Goal: Information Seeking & Learning: Obtain resource

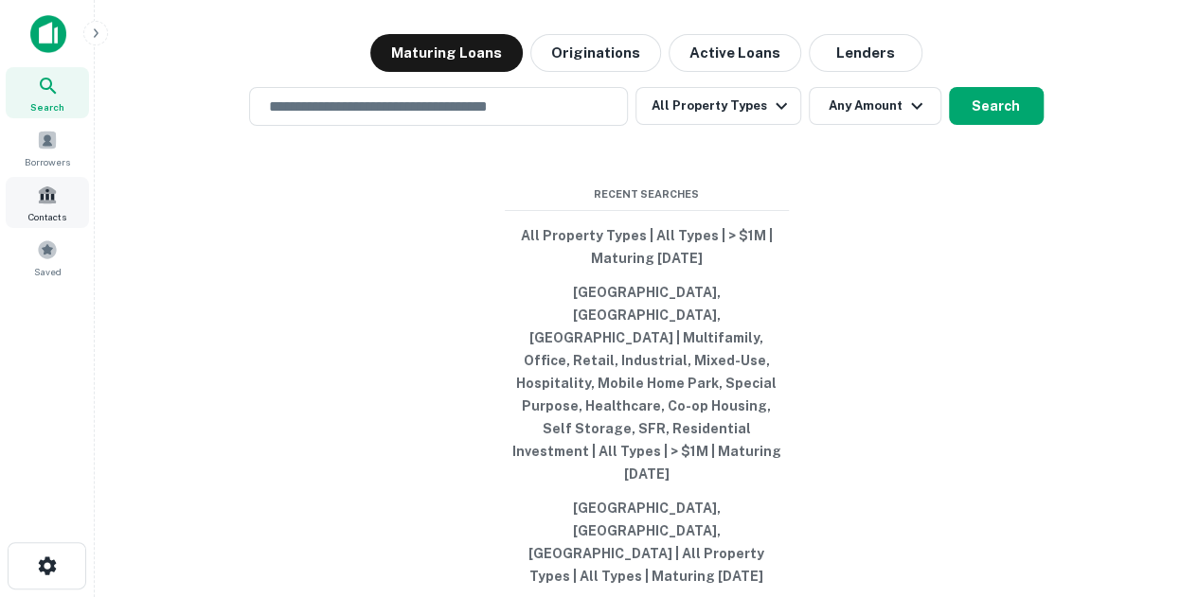
click at [72, 208] on div "Contacts" at bounding box center [47, 202] width 83 height 51
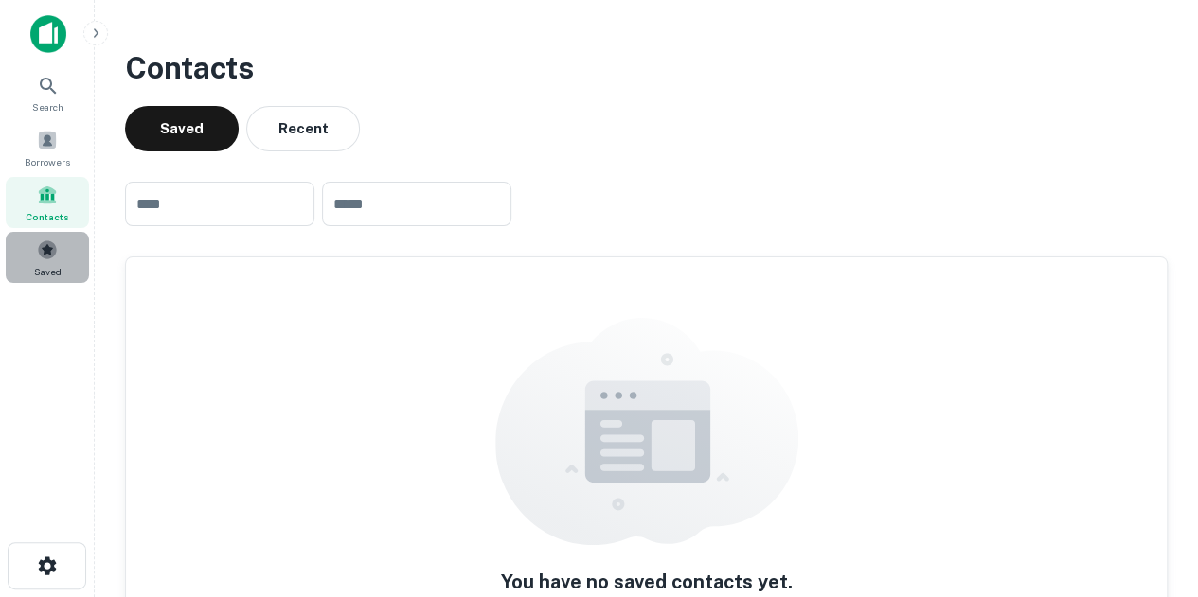
click at [55, 237] on div "Saved" at bounding box center [47, 257] width 83 height 51
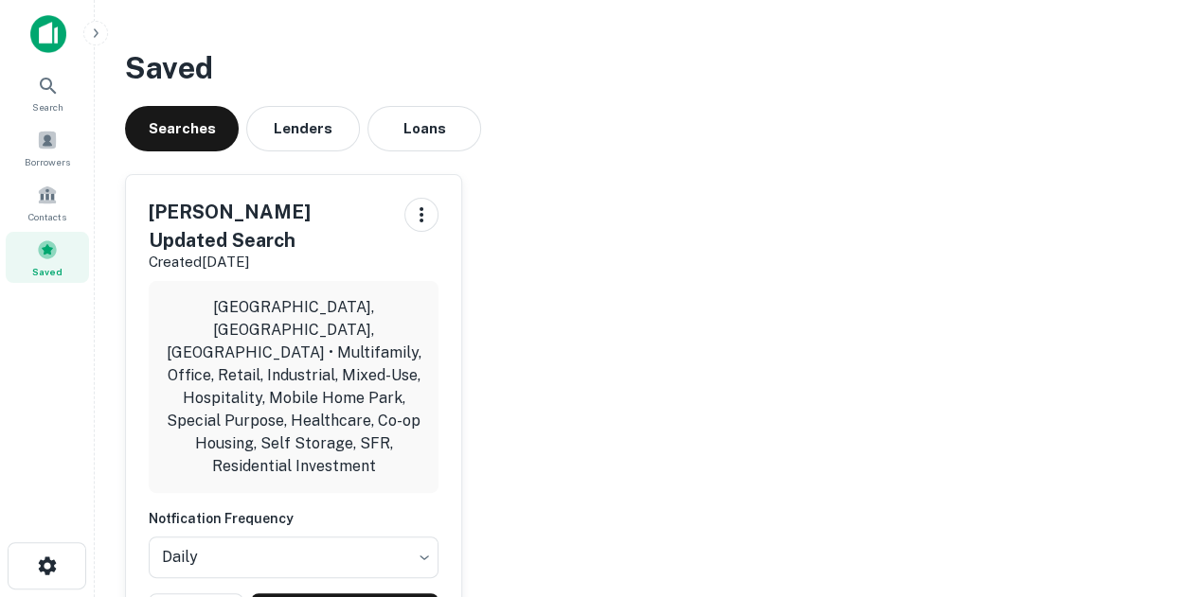
drag, startPoint x: 772, startPoint y: 495, endPoint x: 729, endPoint y: 414, distance: 91.9
click at [729, 414] on div "[PERSON_NAME] Updated Search Created [DATE] [GEOGRAPHIC_DATA], [GEOGRAPHIC_DATA…" at bounding box center [639, 405] width 1058 height 492
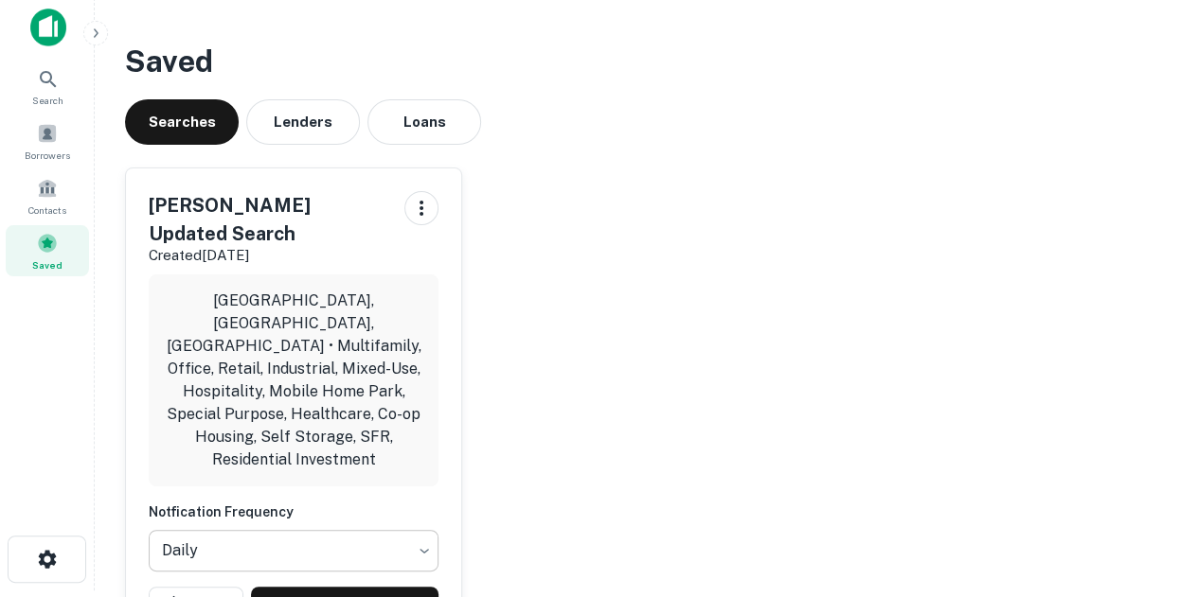
scroll to position [9, 0]
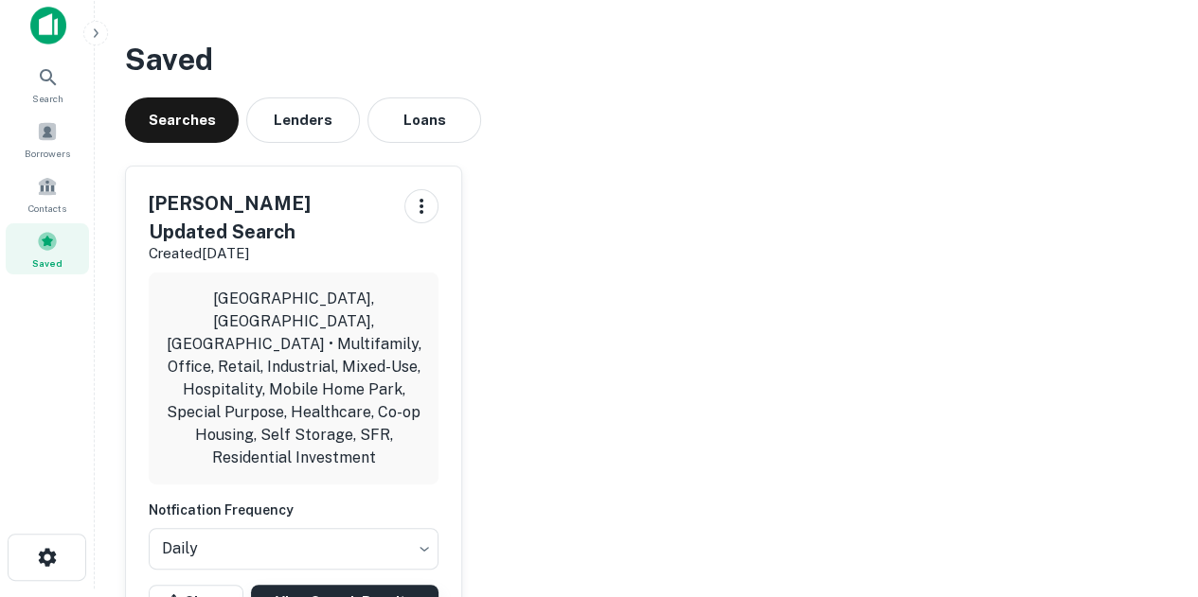
click at [330, 585] on link "View Search Results" at bounding box center [344, 602] width 187 height 34
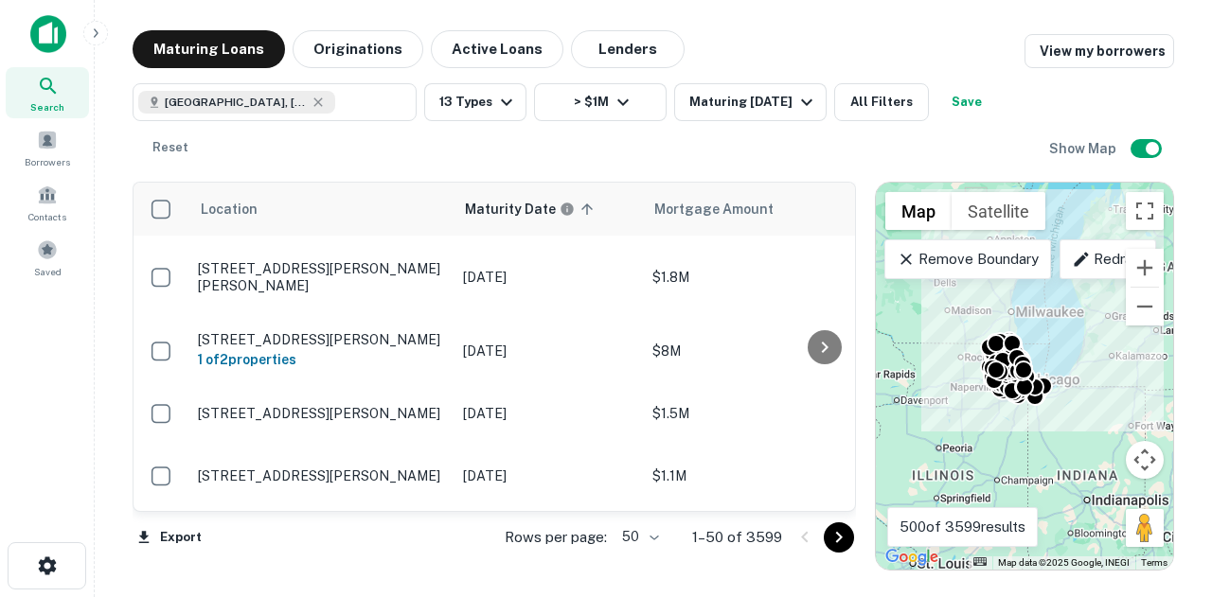
click at [668, 172] on div "Location Maturity Date sorted ascending Mortgage Amount Borrower Lender Purpose…" at bounding box center [653, 369] width 1041 height 404
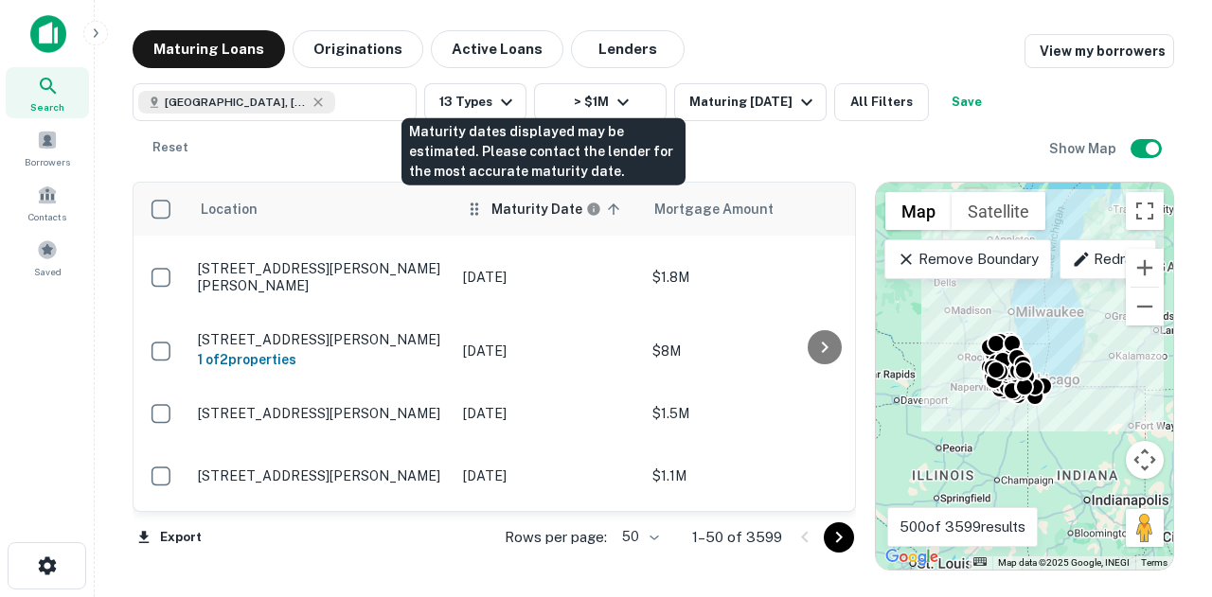
click at [509, 214] on h6 "Maturity Date" at bounding box center [536, 209] width 91 height 21
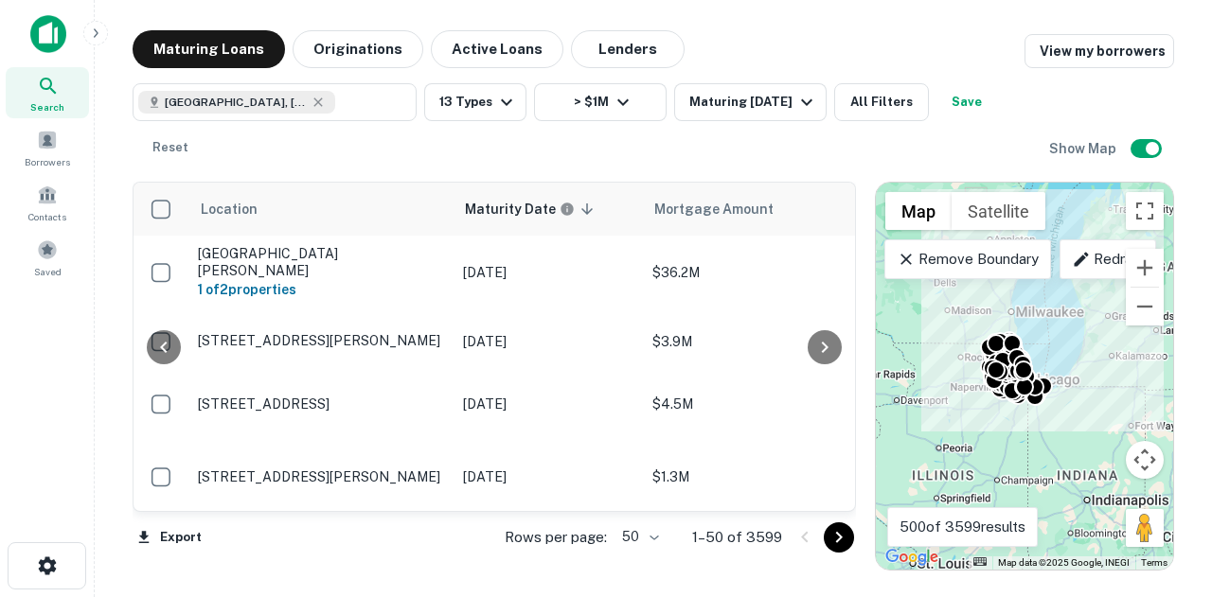
scroll to position [0, 233]
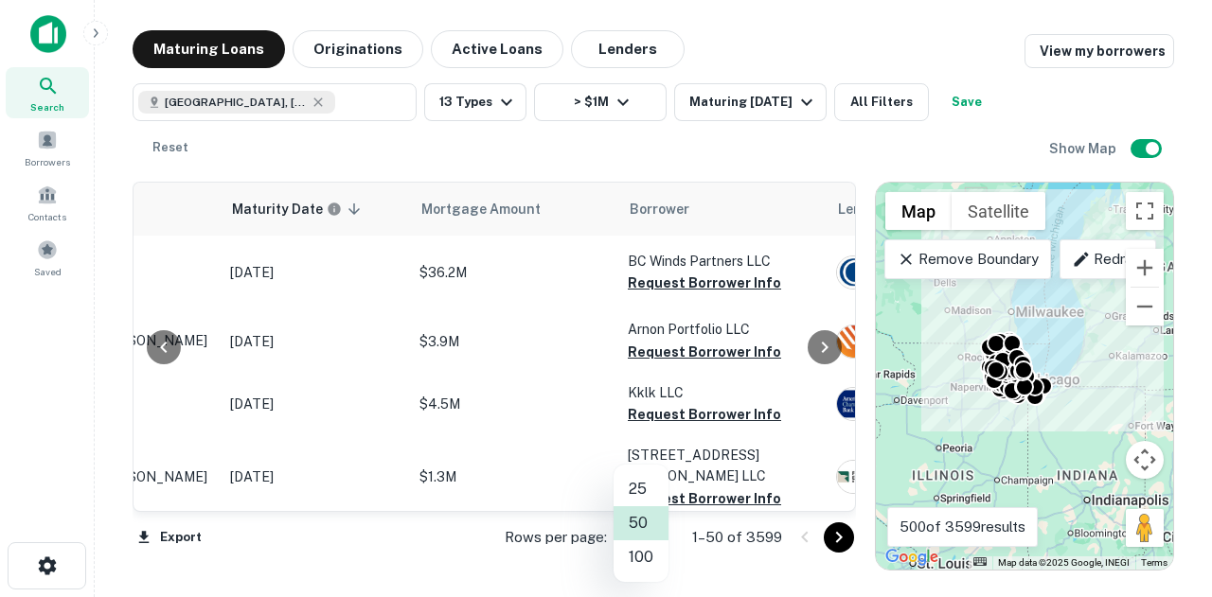
click at [643, 527] on body "Search Borrowers Contacts Saved Maturing Loans Originations Active Loans Lender…" at bounding box center [606, 298] width 1212 height 597
click at [643, 567] on li "100" at bounding box center [641, 558] width 55 height 34
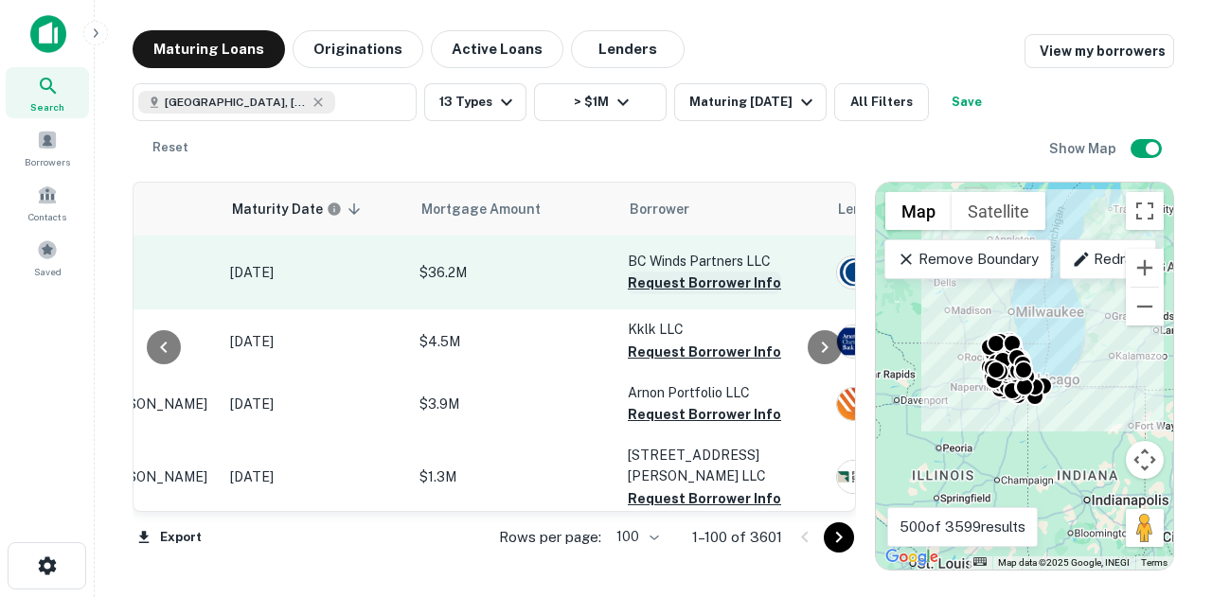
click at [652, 278] on button "Request Borrower Info" at bounding box center [704, 283] width 153 height 23
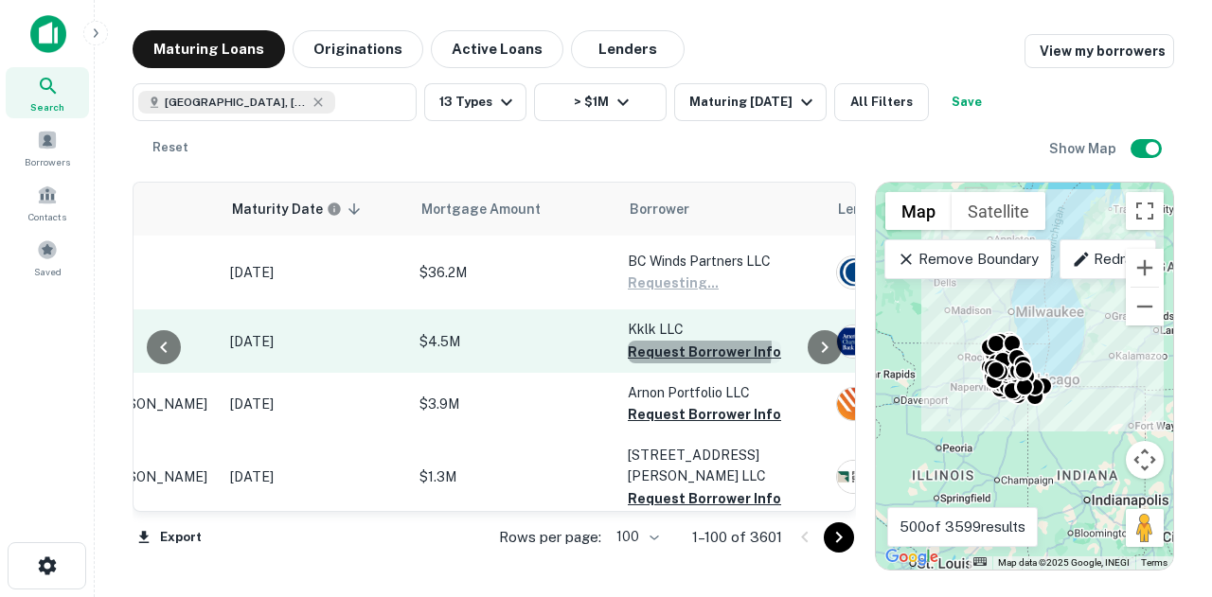
click at [658, 347] on button "Request Borrower Info" at bounding box center [704, 352] width 153 height 23
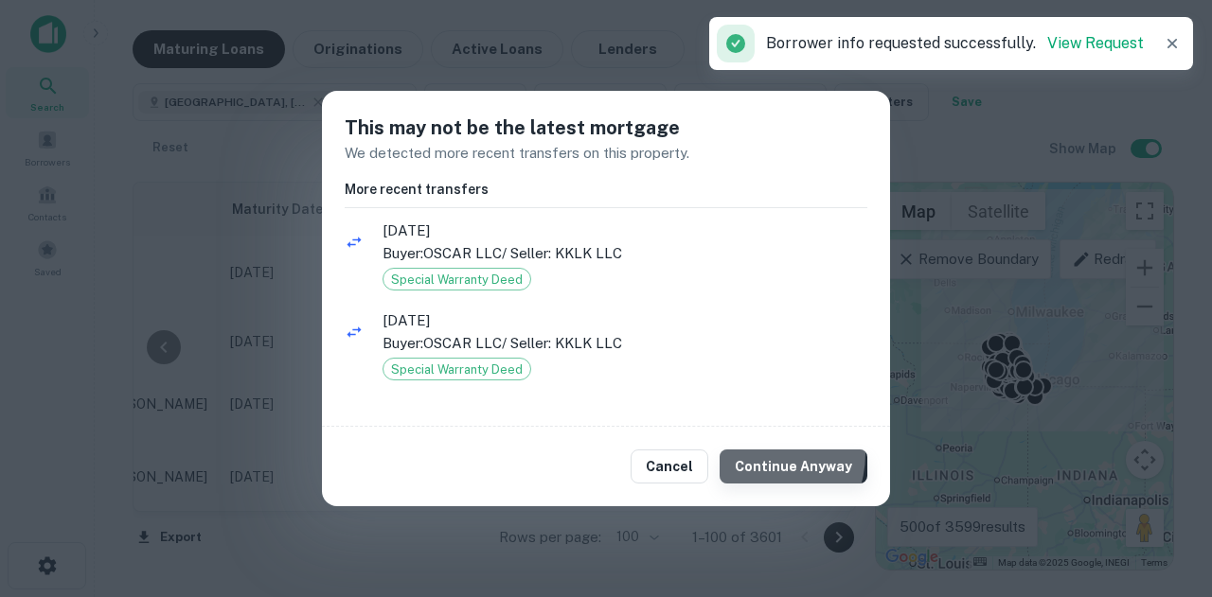
click at [764, 454] on button "Continue Anyway" at bounding box center [794, 467] width 148 height 34
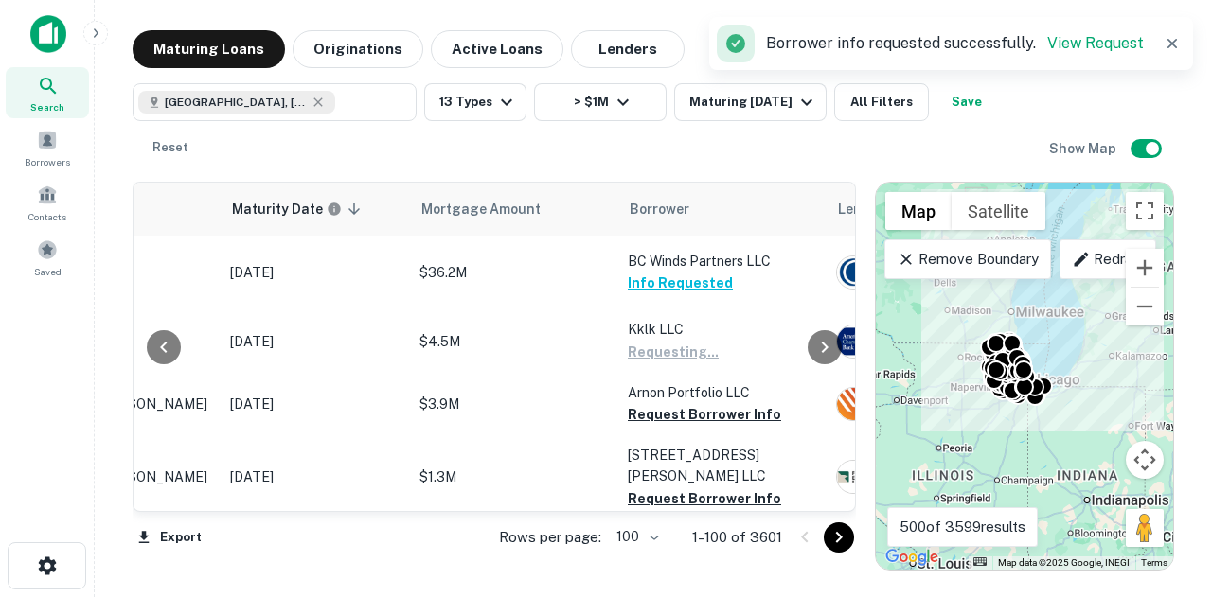
click at [721, 411] on div "This may not be the latest mortgage We detected more recent transfers on this p…" at bounding box center [606, 259] width 568 height 337
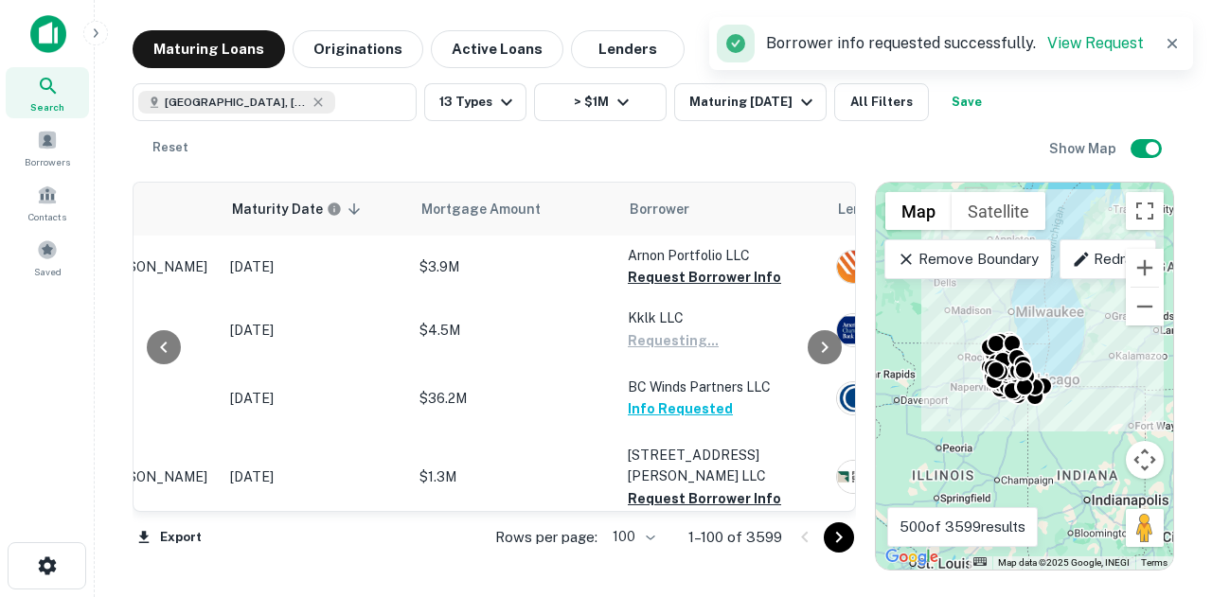
click at [707, 418] on div "This may not be the latest mortgage We detected more recent transfers on this p…" at bounding box center [606, 259] width 568 height 337
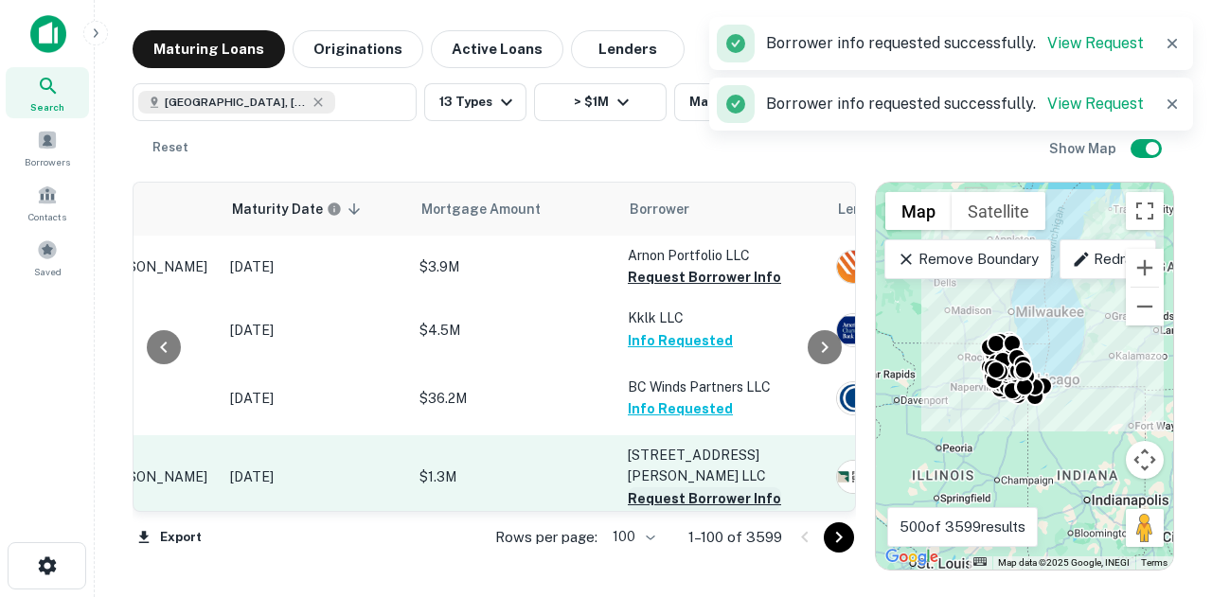
click at [680, 488] on button "Request Borrower Info" at bounding box center [704, 499] width 153 height 23
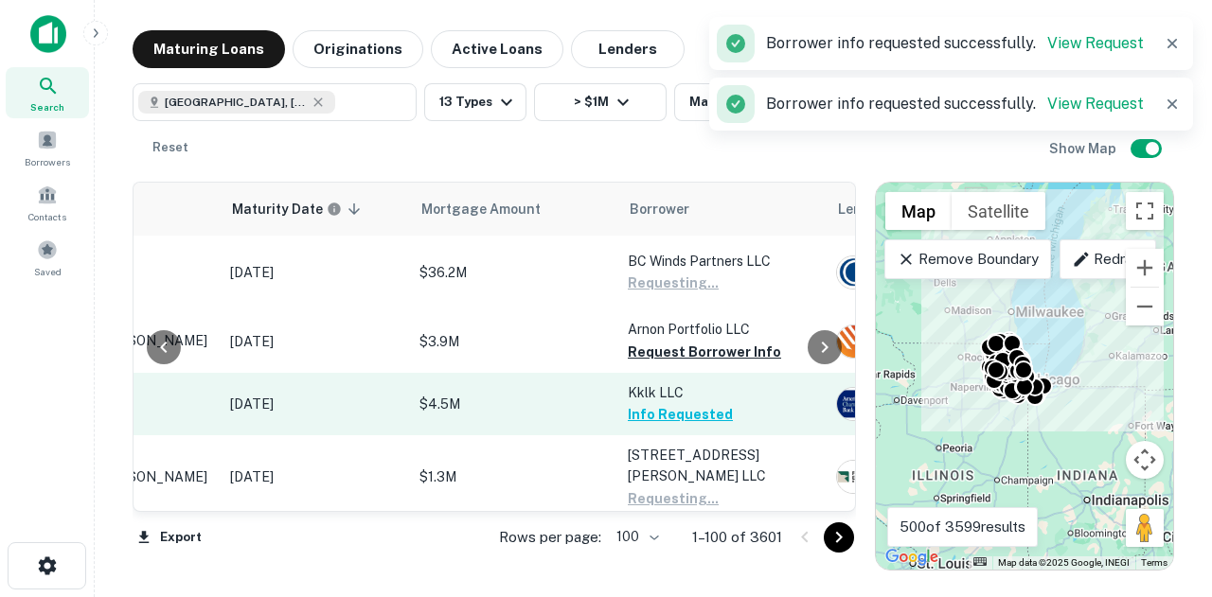
scroll to position [95, 233]
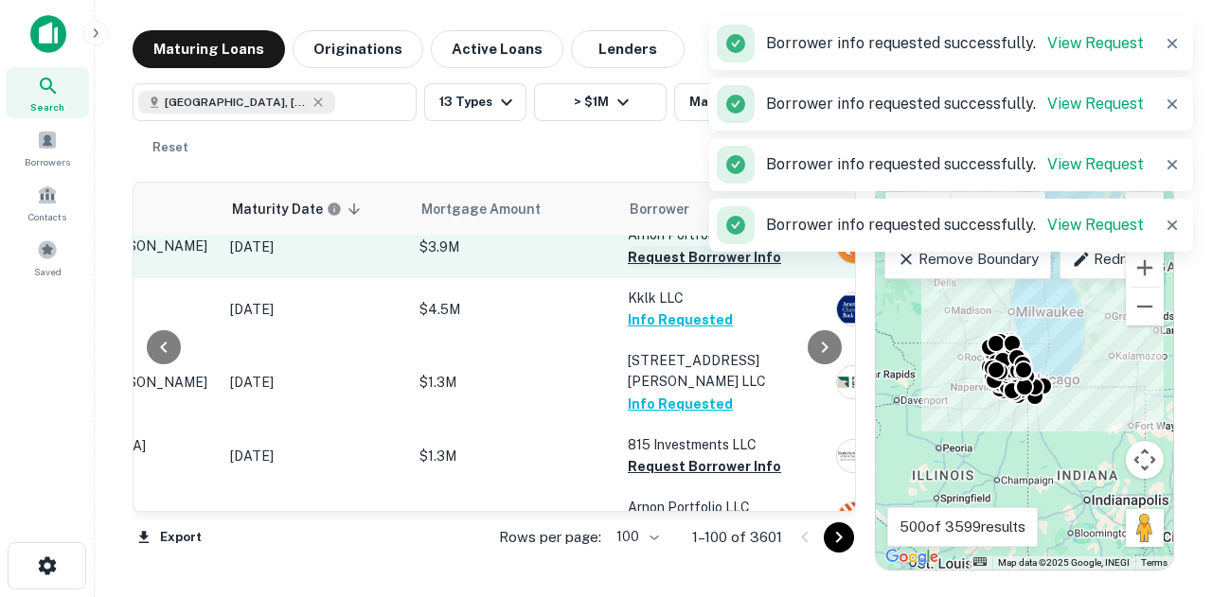
click at [676, 251] on button "Request Borrower Info" at bounding box center [704, 257] width 153 height 23
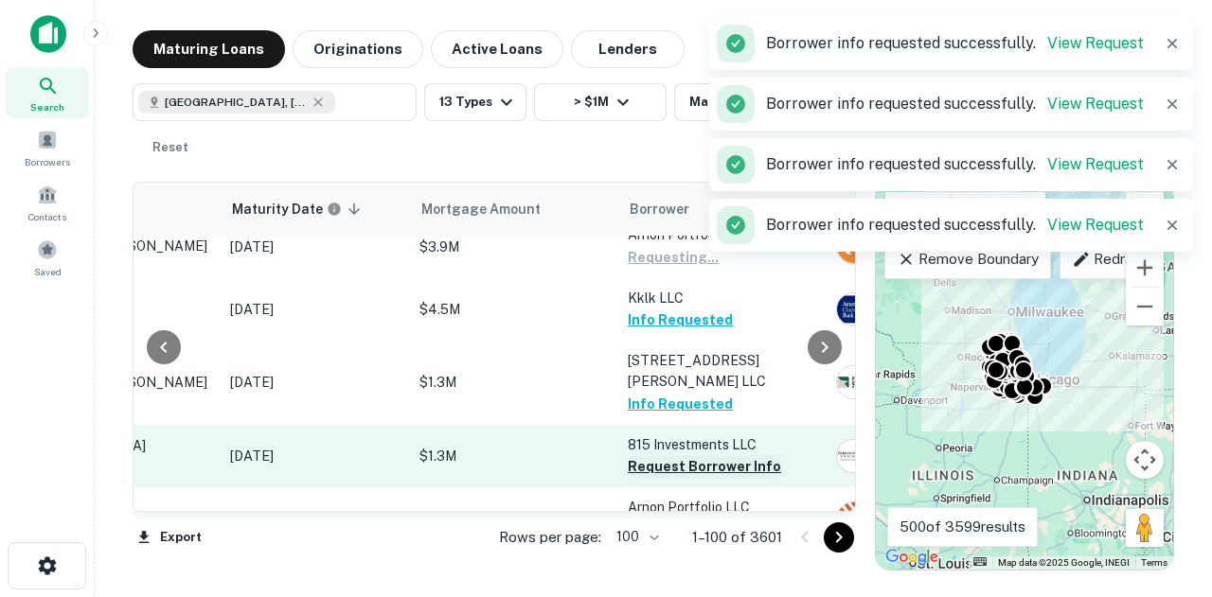
click at [675, 455] on button "Request Borrower Info" at bounding box center [704, 466] width 153 height 23
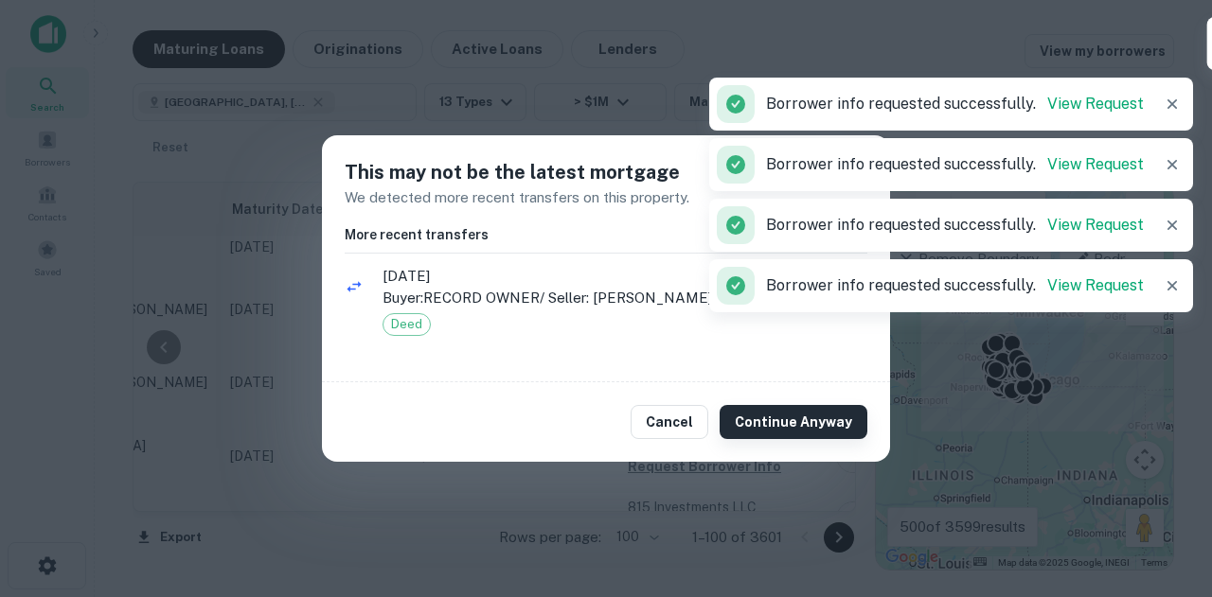
click at [735, 413] on button "Continue Anyway" at bounding box center [794, 422] width 148 height 34
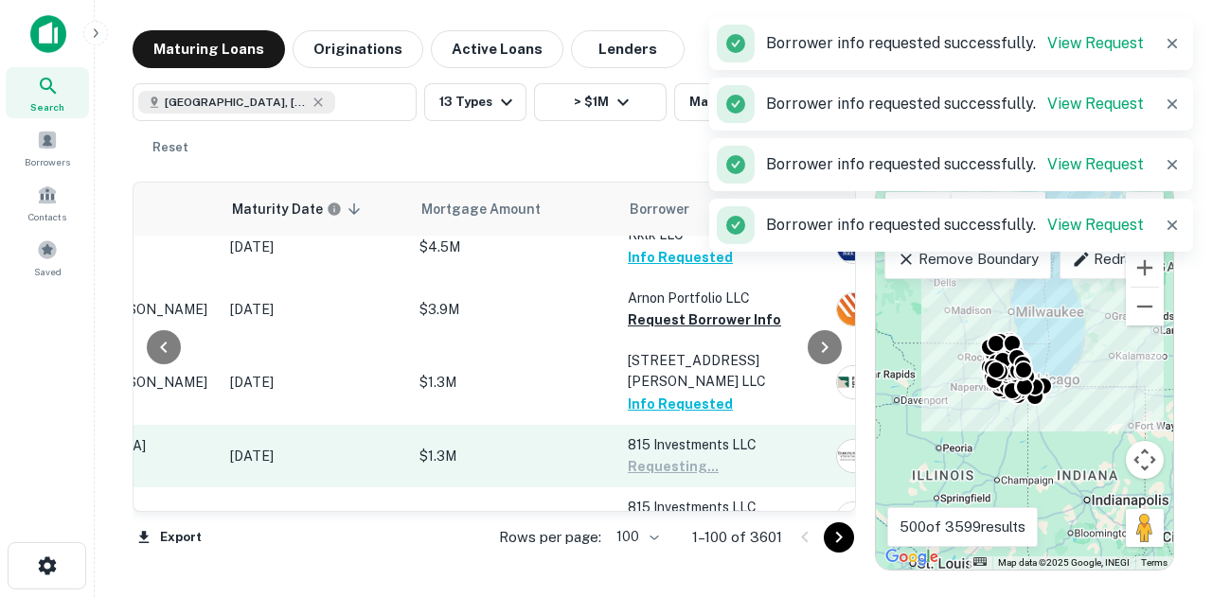
click at [733, 435] on p "815 Investments LLC" at bounding box center [722, 445] width 189 height 21
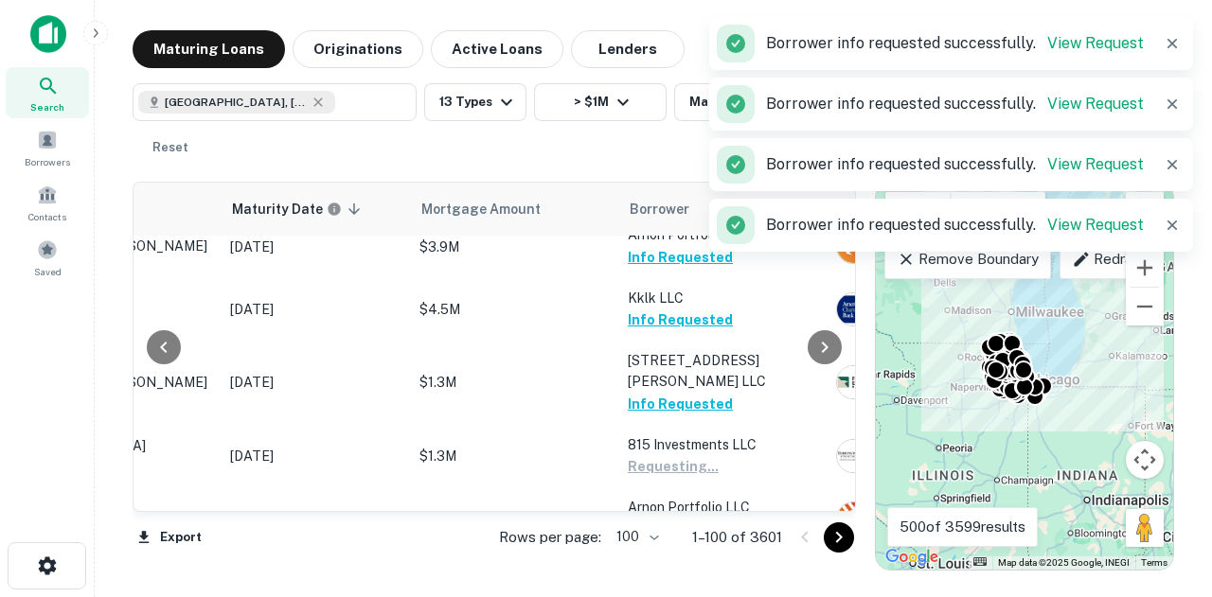
scroll to position [189, 233]
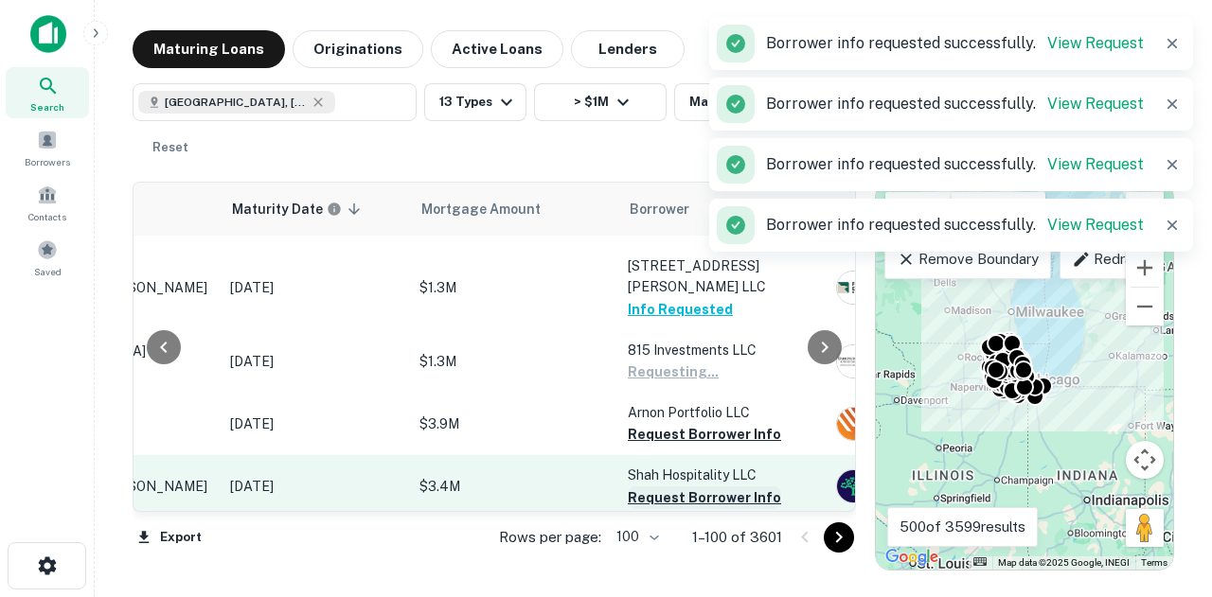
click at [680, 487] on button "Request Borrower Info" at bounding box center [704, 498] width 153 height 23
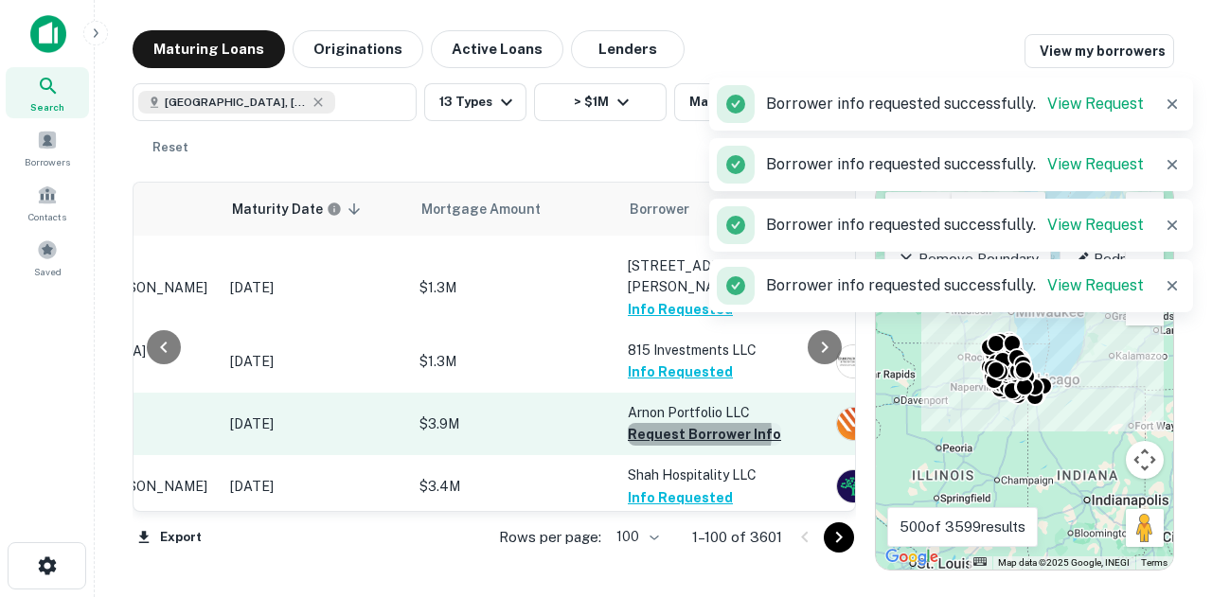
click at [689, 423] on button "Request Borrower Info" at bounding box center [704, 434] width 153 height 23
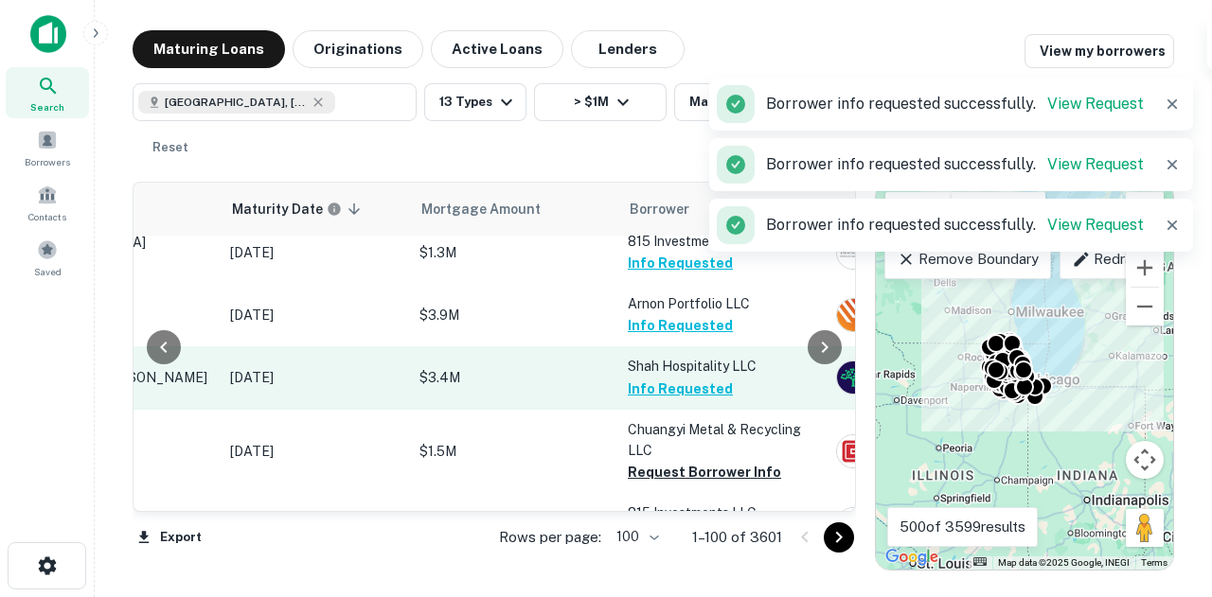
scroll to position [379, 233]
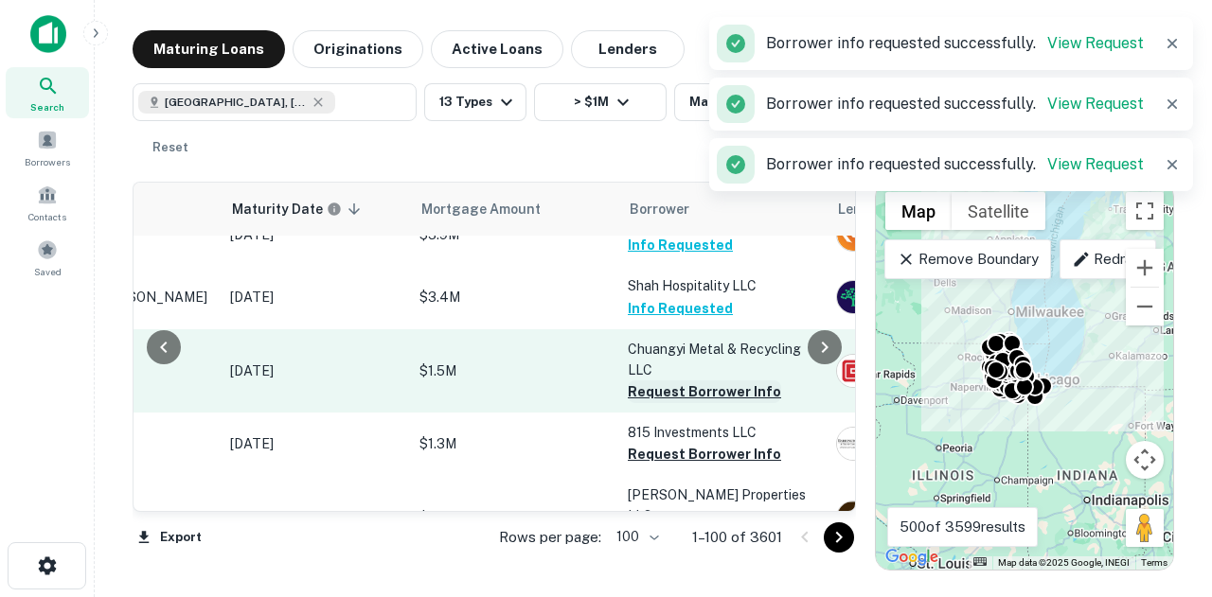
click at [712, 381] on button "Request Borrower Info" at bounding box center [704, 392] width 153 height 23
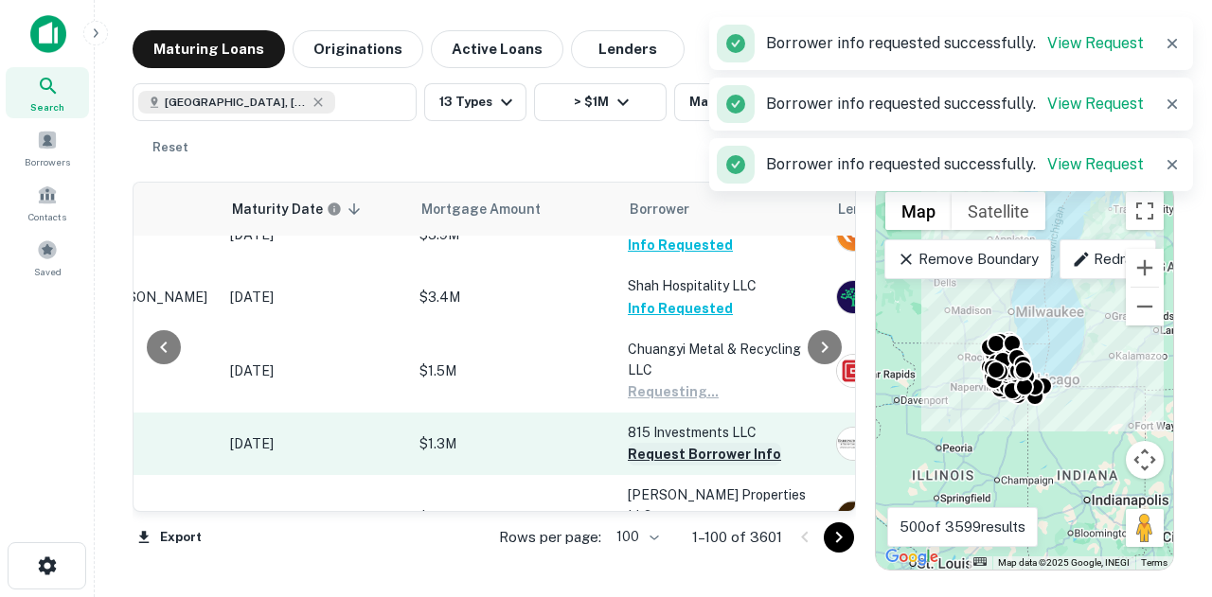
click at [693, 443] on button "Request Borrower Info" at bounding box center [704, 454] width 153 height 23
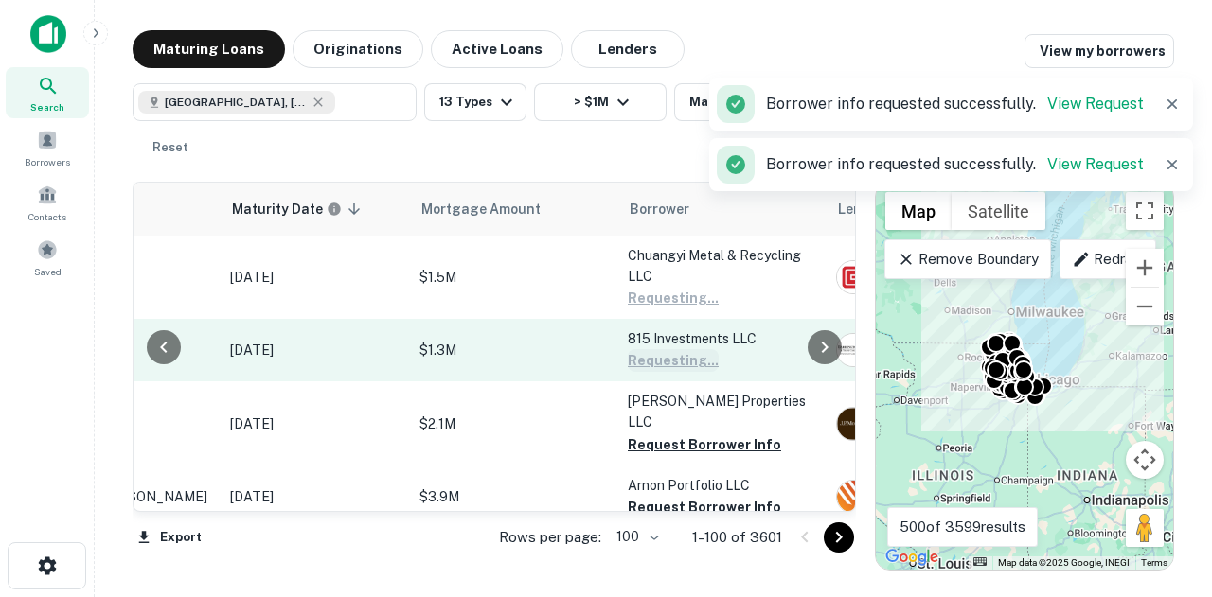
scroll to position [473, 233]
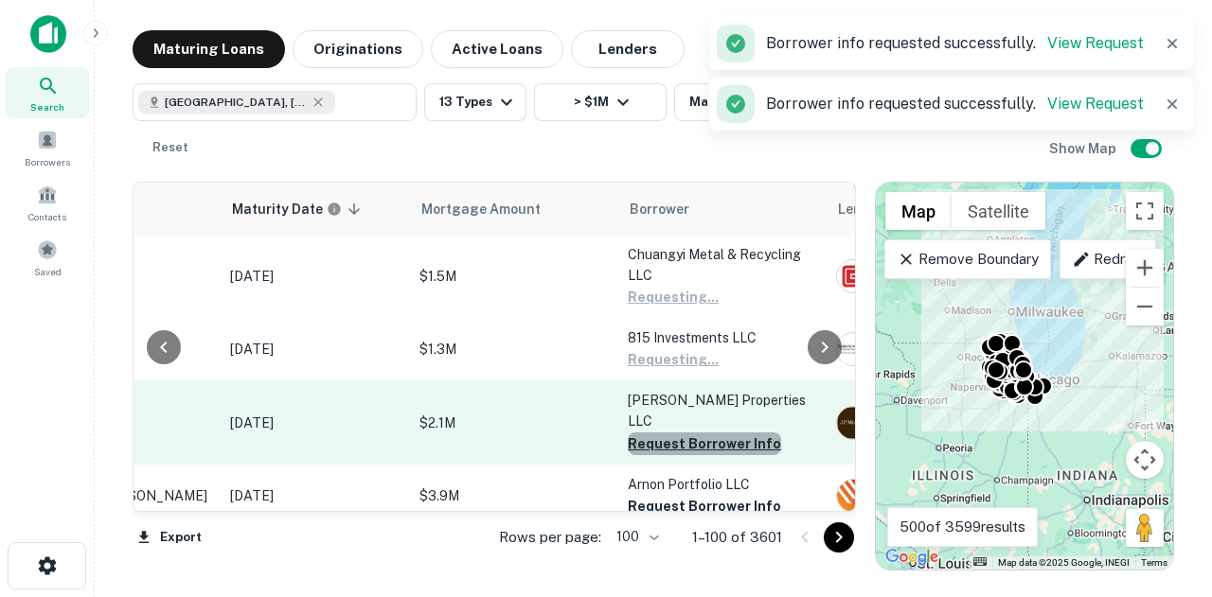
click at [706, 433] on button "Request Borrower Info" at bounding box center [704, 444] width 153 height 23
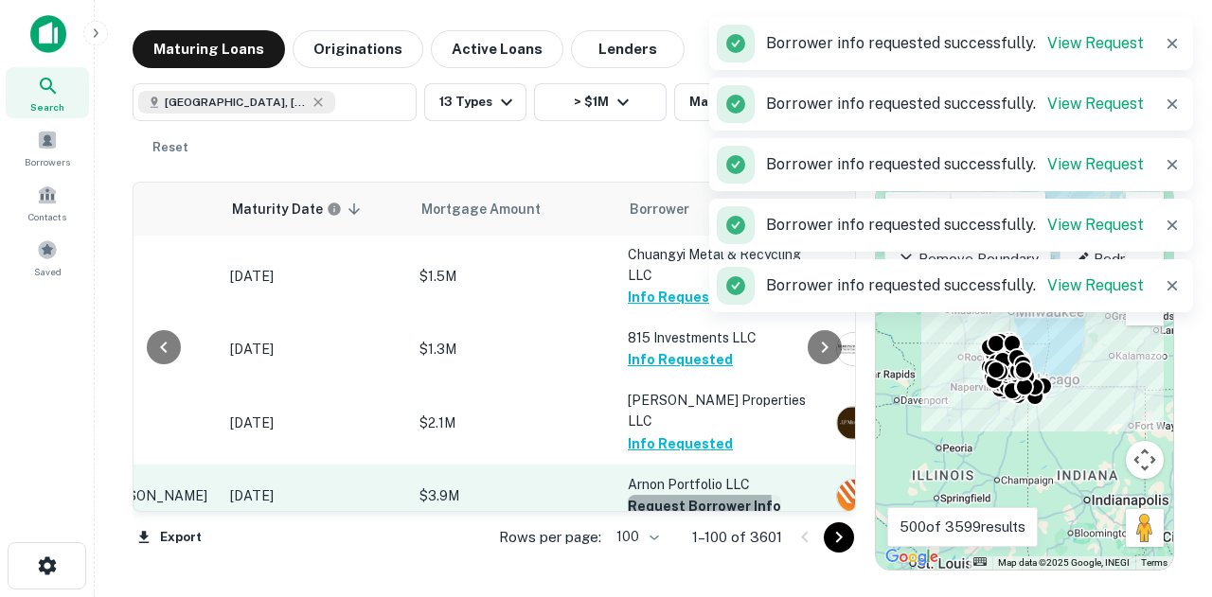
click at [689, 495] on button "Request Borrower Info" at bounding box center [704, 506] width 153 height 23
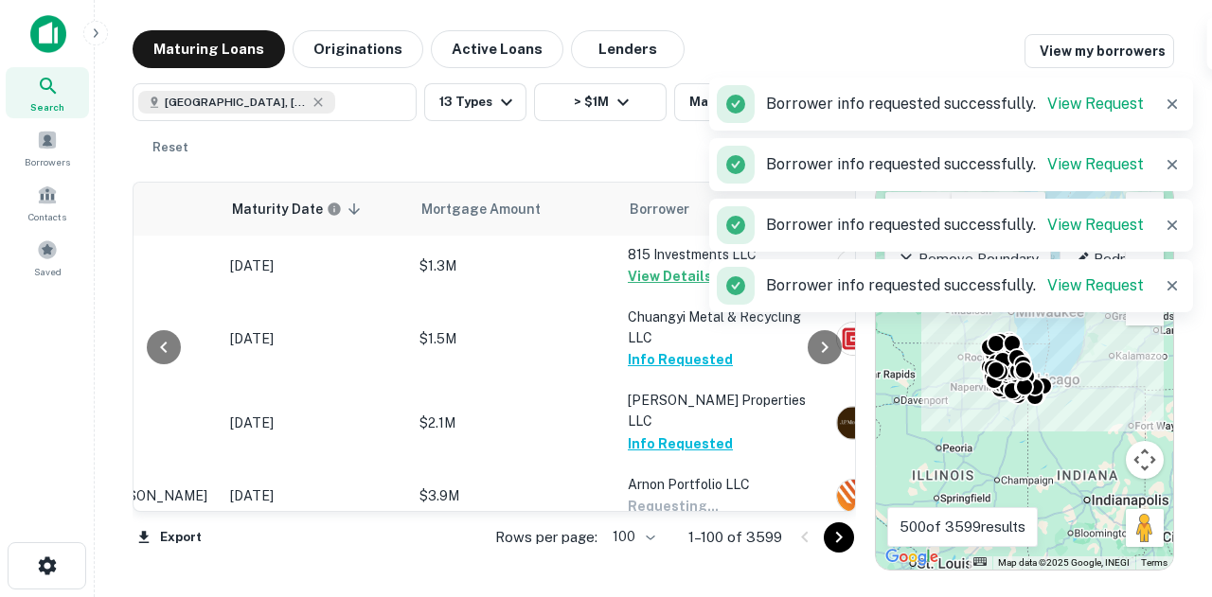
scroll to position [663, 233]
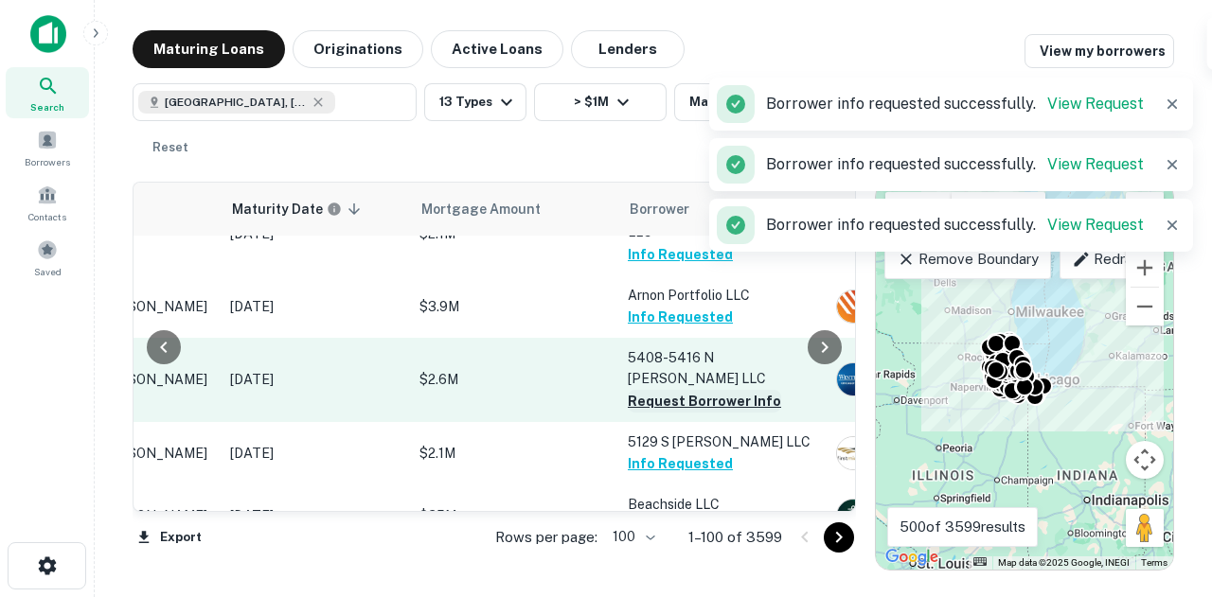
click at [709, 390] on button "Request Borrower Info" at bounding box center [704, 401] width 153 height 23
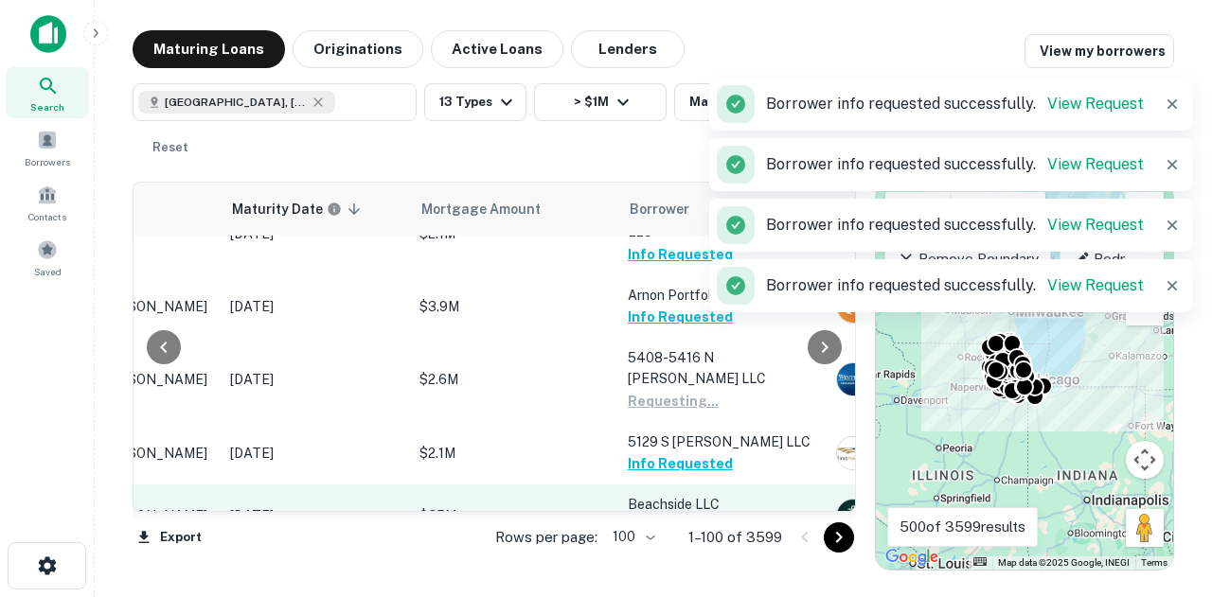
click at [688, 515] on button "Request Borrower Info" at bounding box center [704, 526] width 153 height 23
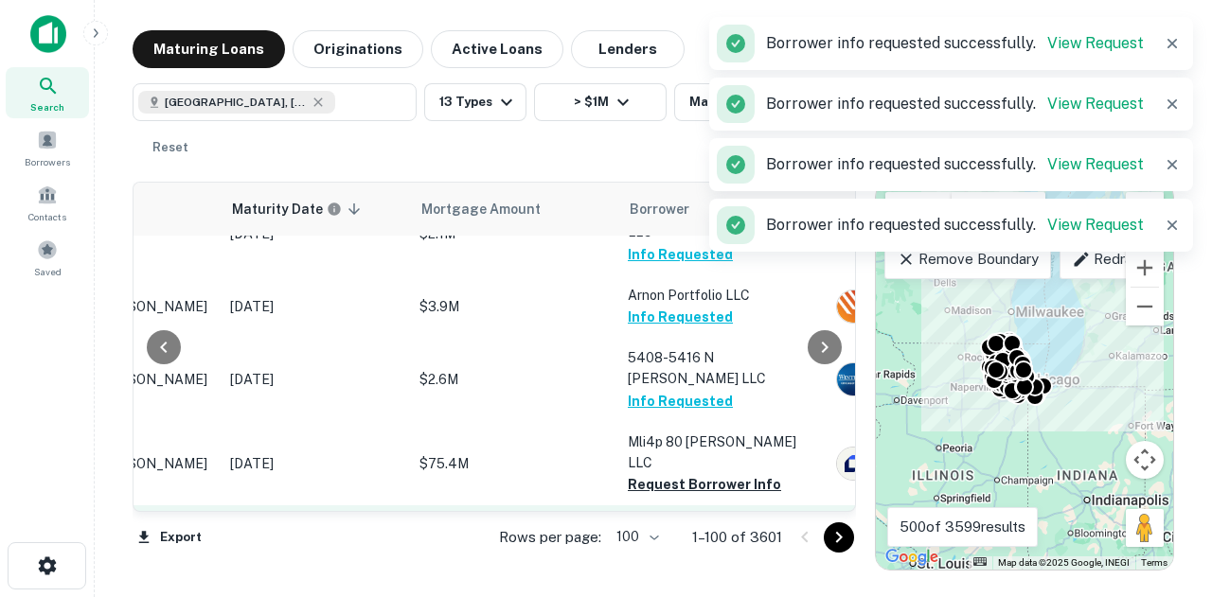
scroll to position [757, 233]
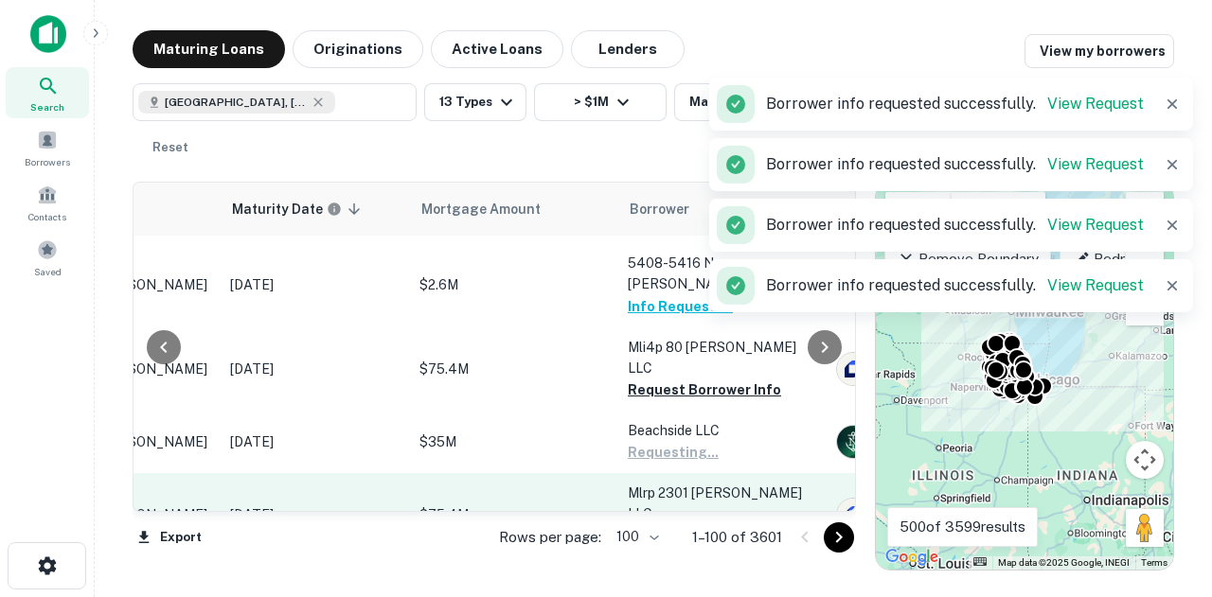
click at [693, 525] on button "Request Borrower Info" at bounding box center [704, 536] width 153 height 23
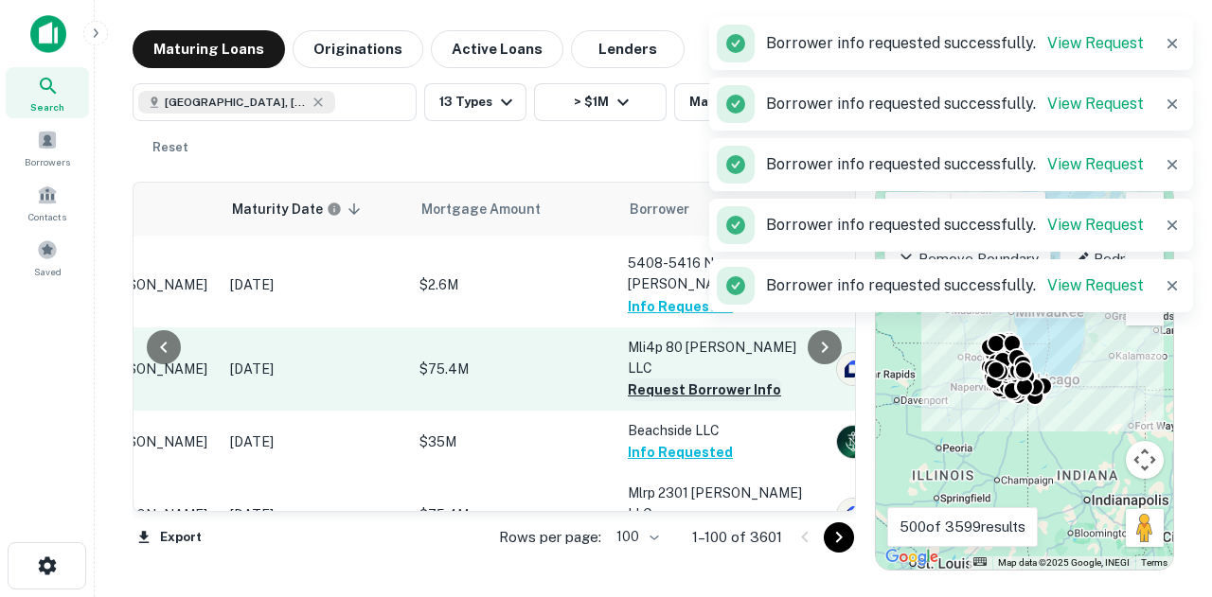
click at [642, 379] on button "Request Borrower Info" at bounding box center [704, 390] width 153 height 23
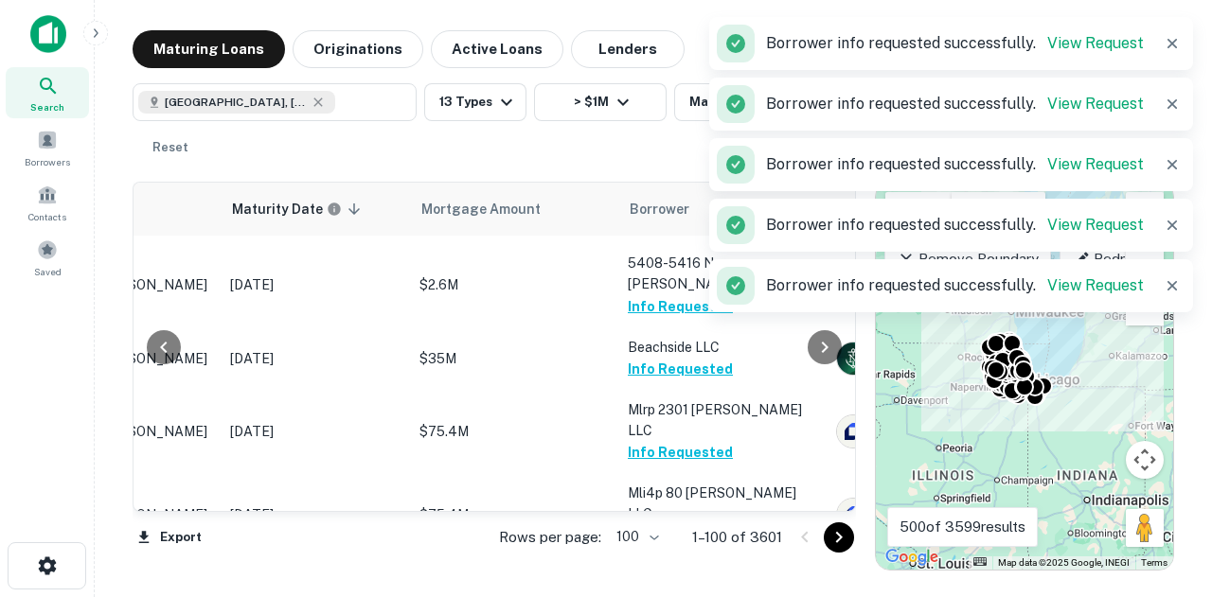
scroll to position [947, 233]
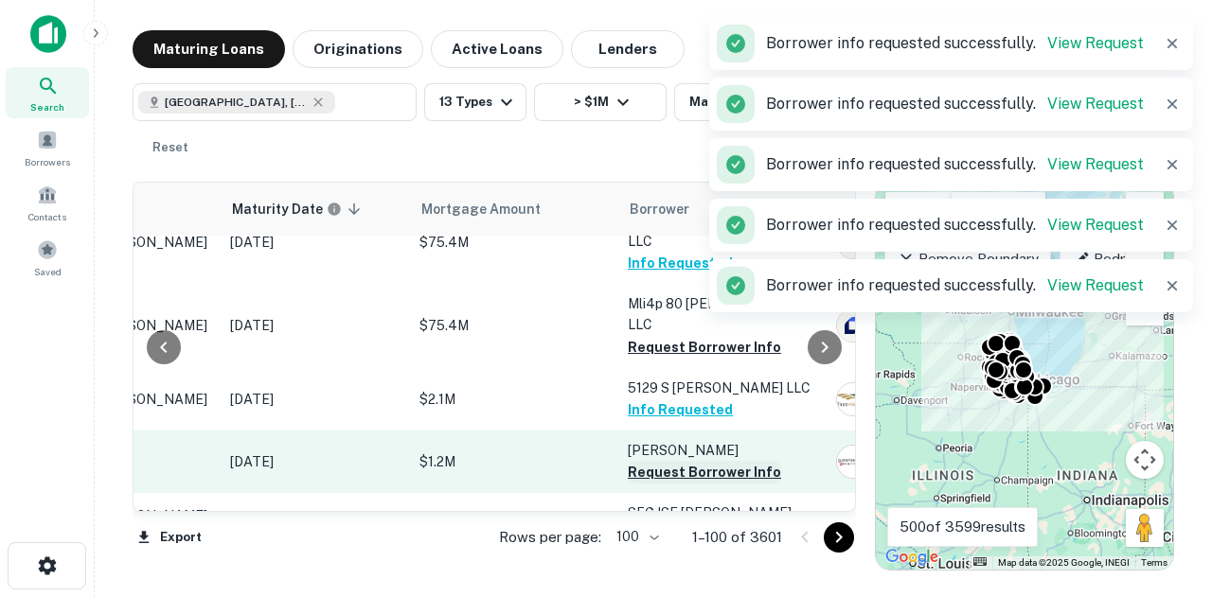
click at [659, 461] on button "Request Borrower Info" at bounding box center [704, 472] width 153 height 23
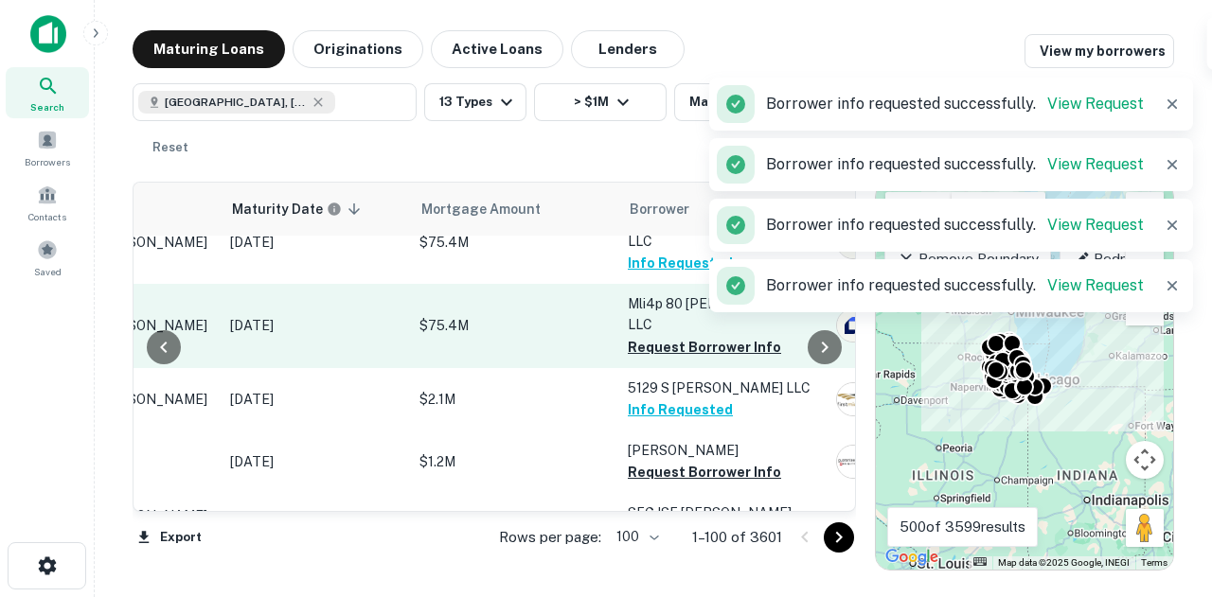
click at [654, 336] on button "Request Borrower Info" at bounding box center [704, 347] width 153 height 23
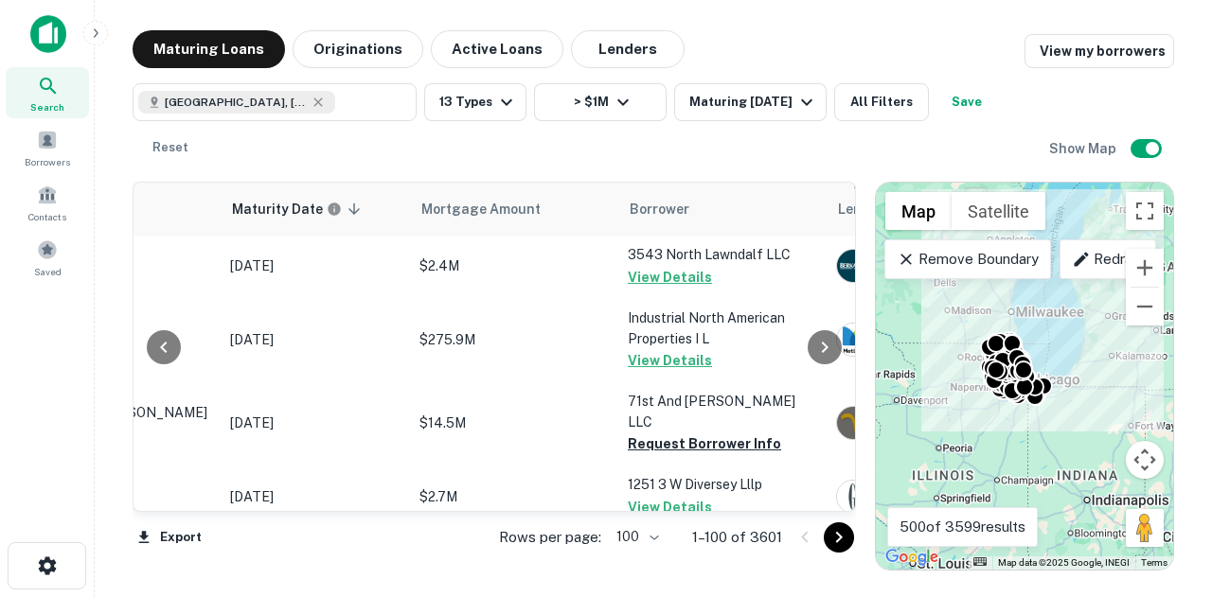
scroll to position [6060, 233]
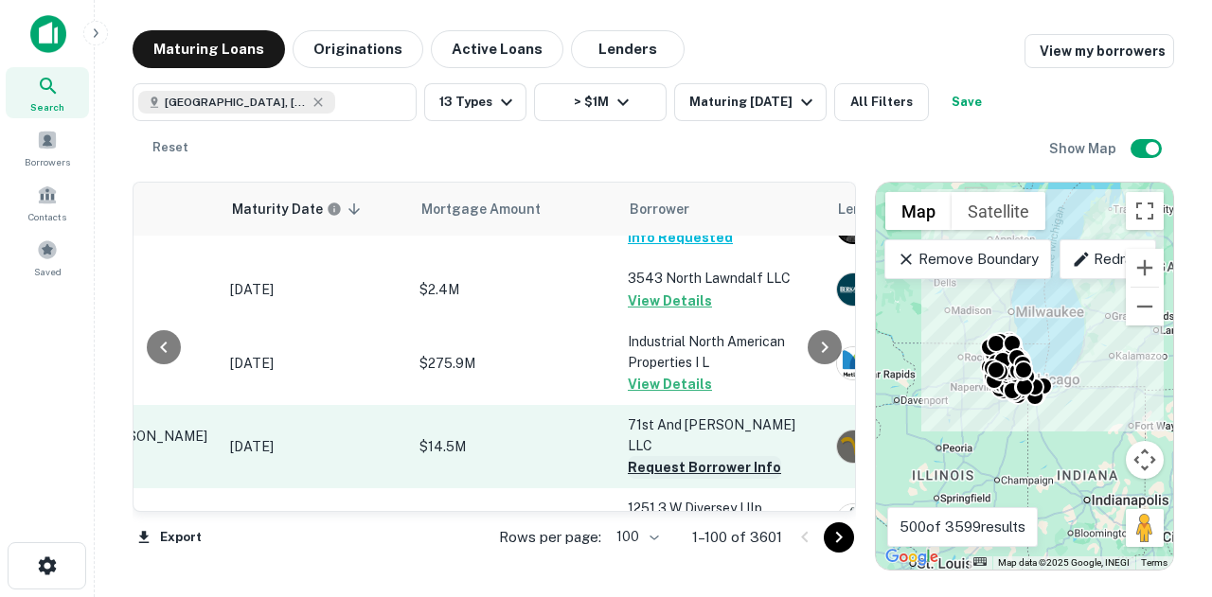
click at [726, 456] on button "Request Borrower Info" at bounding box center [704, 467] width 153 height 23
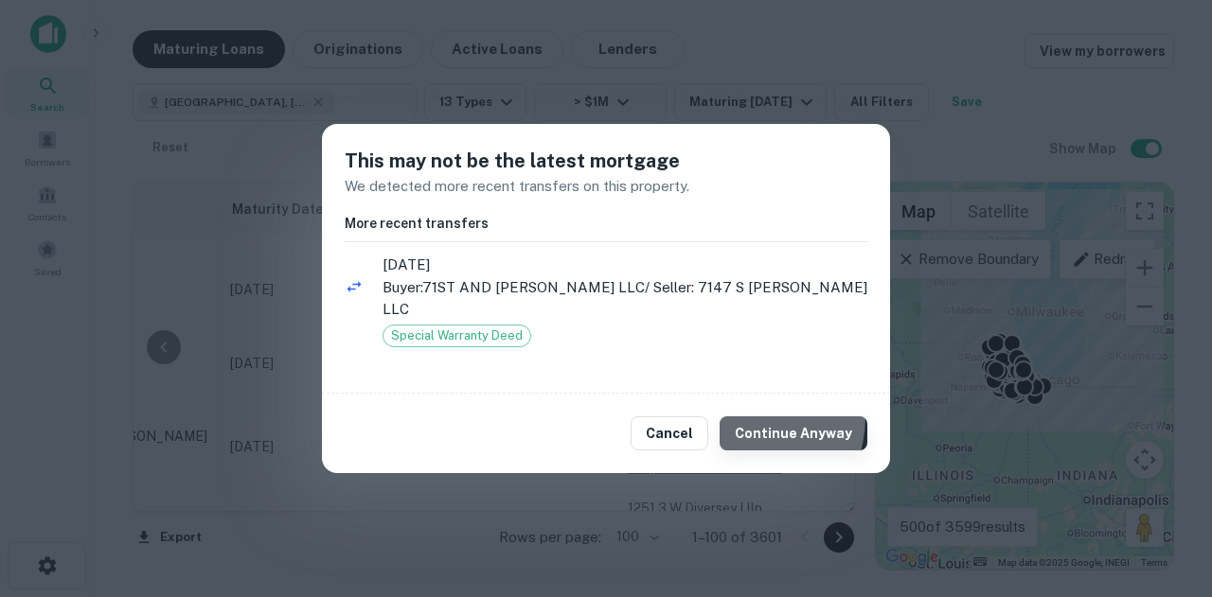
click at [745, 417] on button "Continue Anyway" at bounding box center [794, 434] width 148 height 34
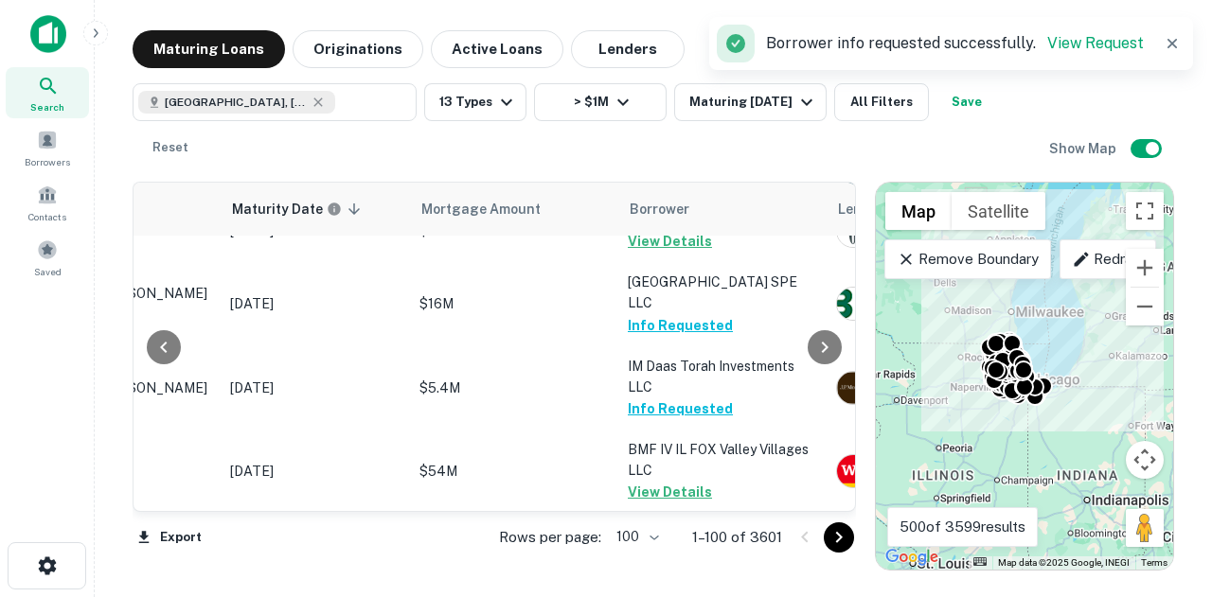
scroll to position [6519, 233]
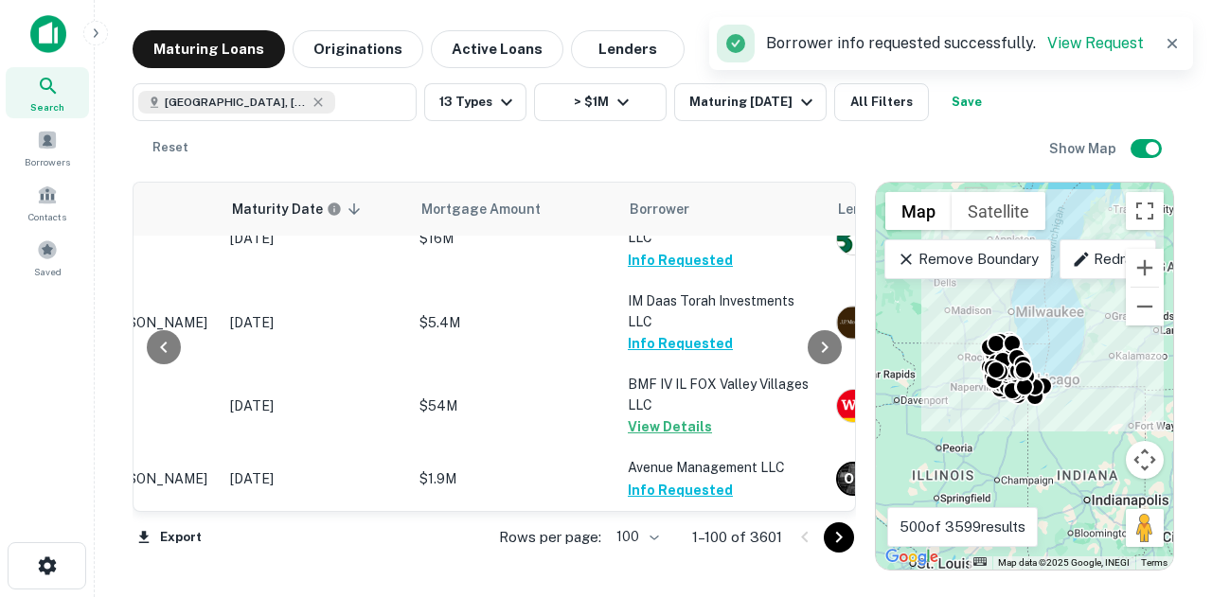
click at [832, 550] on button "Go to next page" at bounding box center [839, 538] width 30 height 30
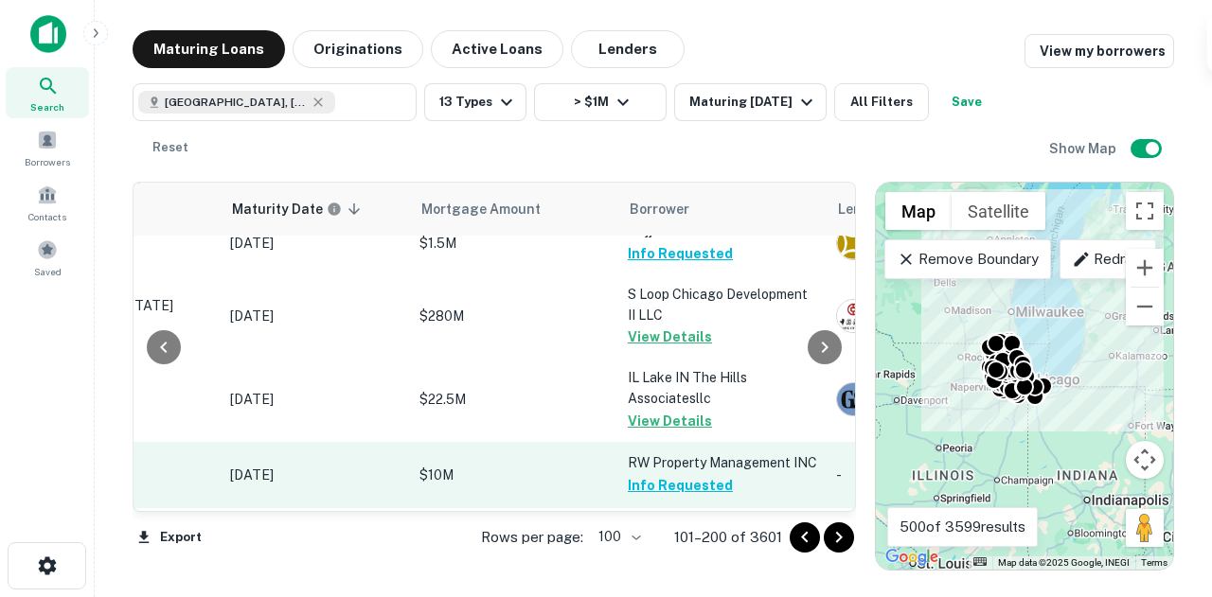
scroll to position [2163, 233]
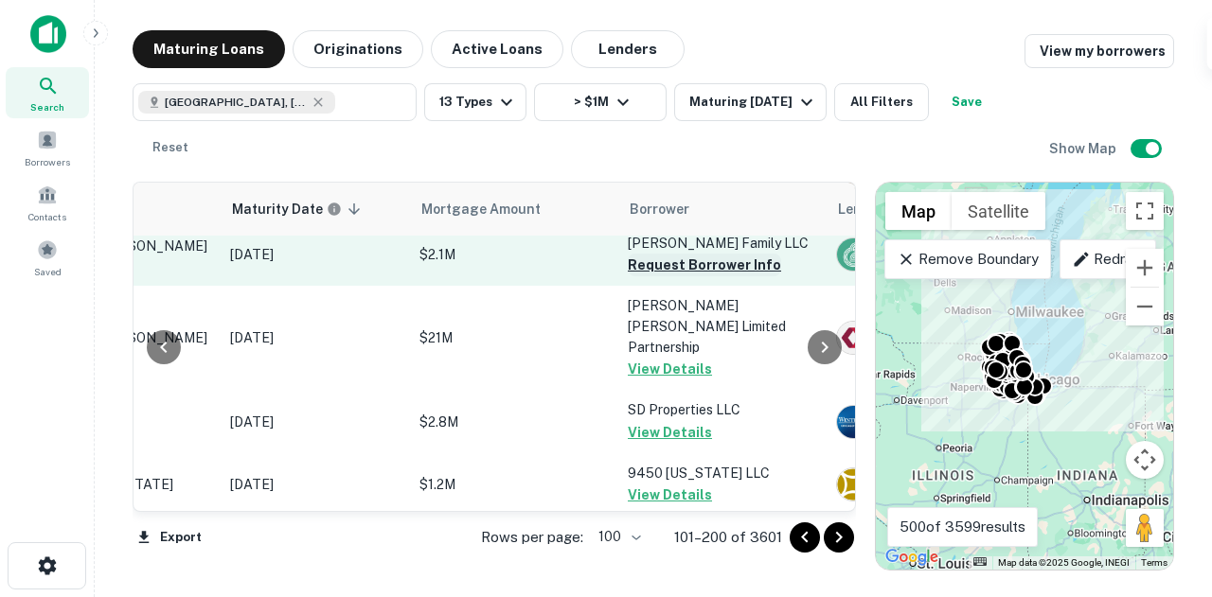
click at [720, 272] on button "Request Borrower Info" at bounding box center [704, 265] width 153 height 23
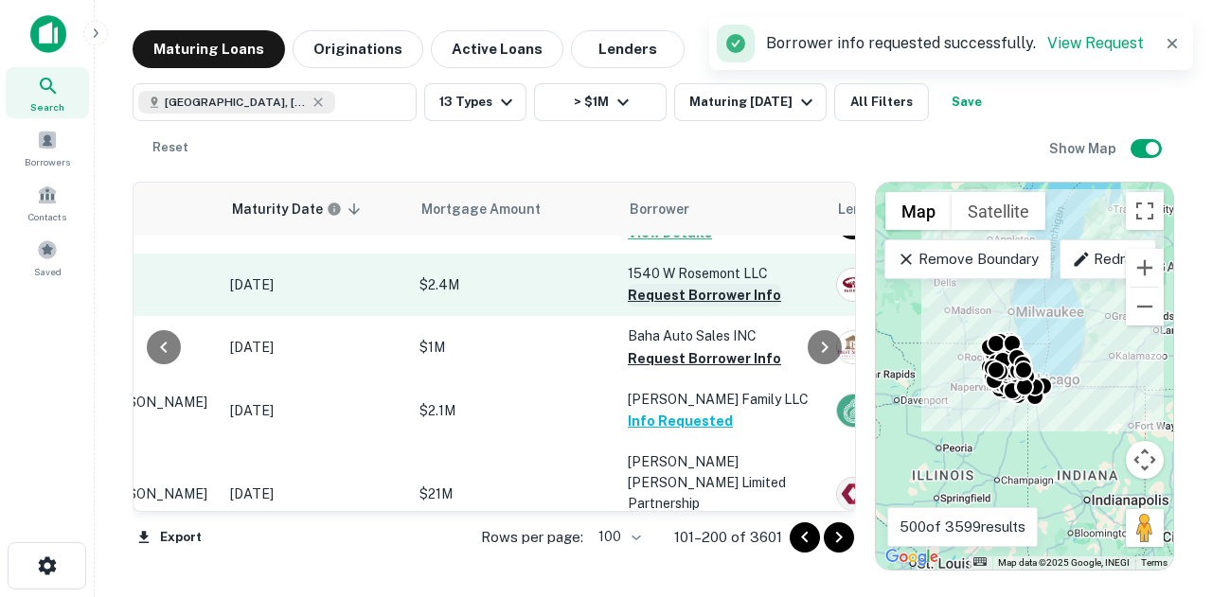
scroll to position [1974, 233]
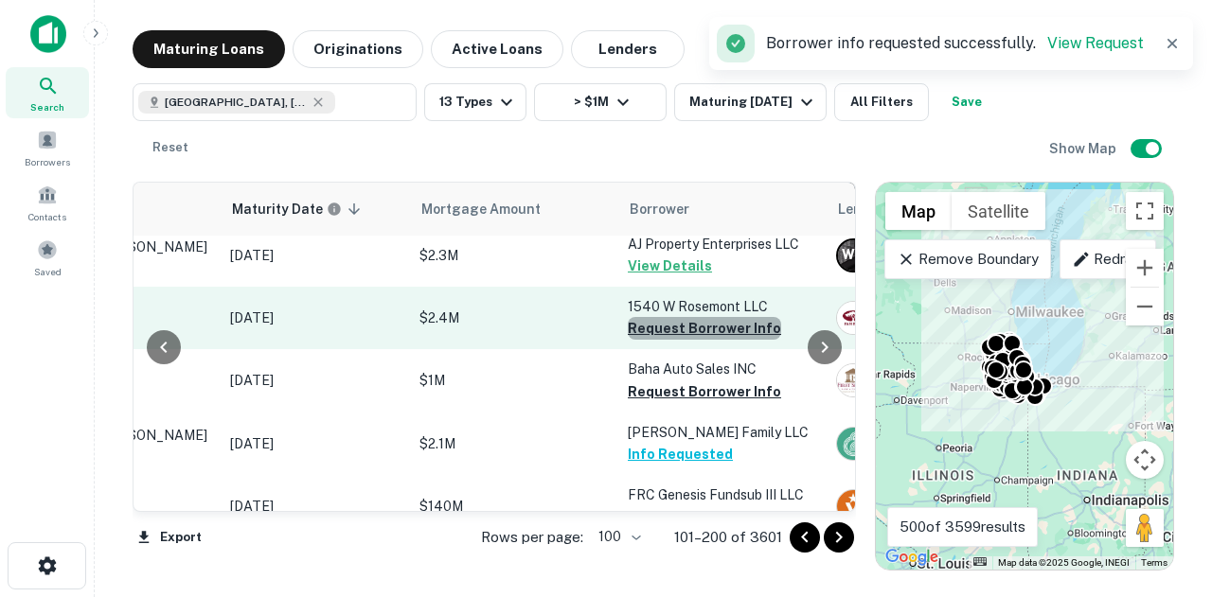
click at [712, 321] on button "Request Borrower Info" at bounding box center [704, 328] width 153 height 23
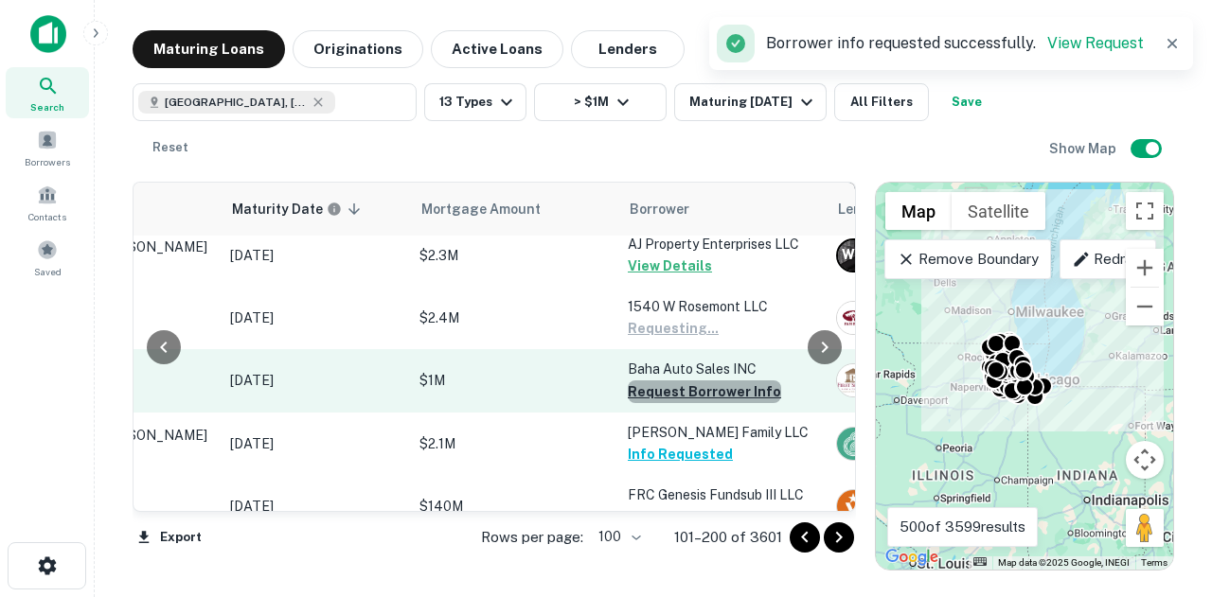
click at [719, 395] on button "Request Borrower Info" at bounding box center [704, 392] width 153 height 23
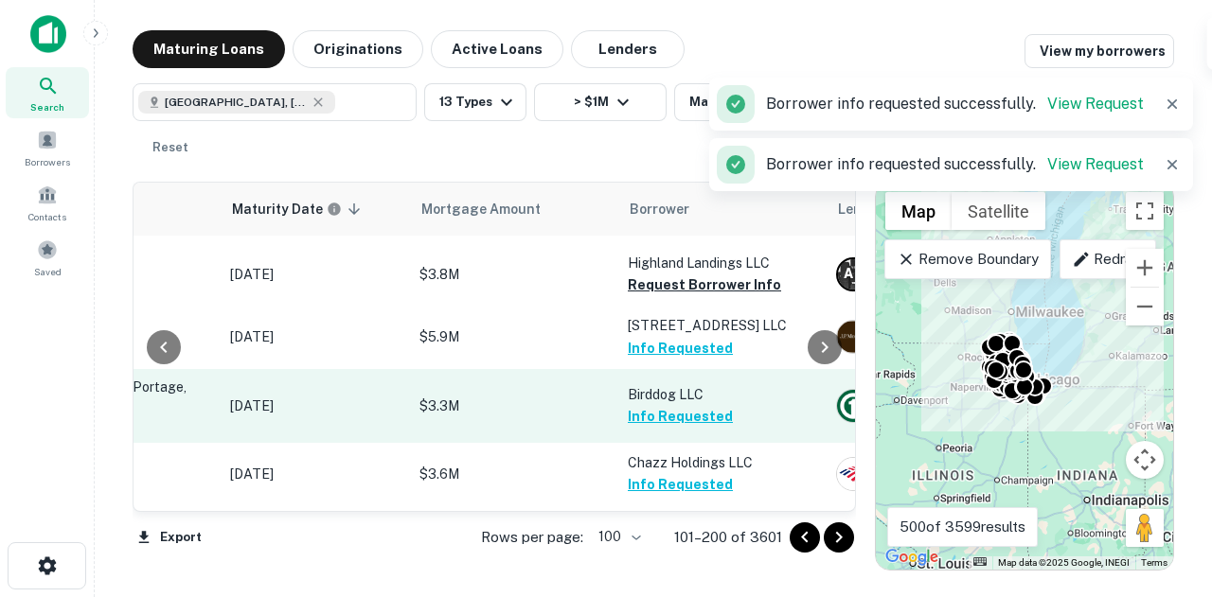
scroll to position [379, 233]
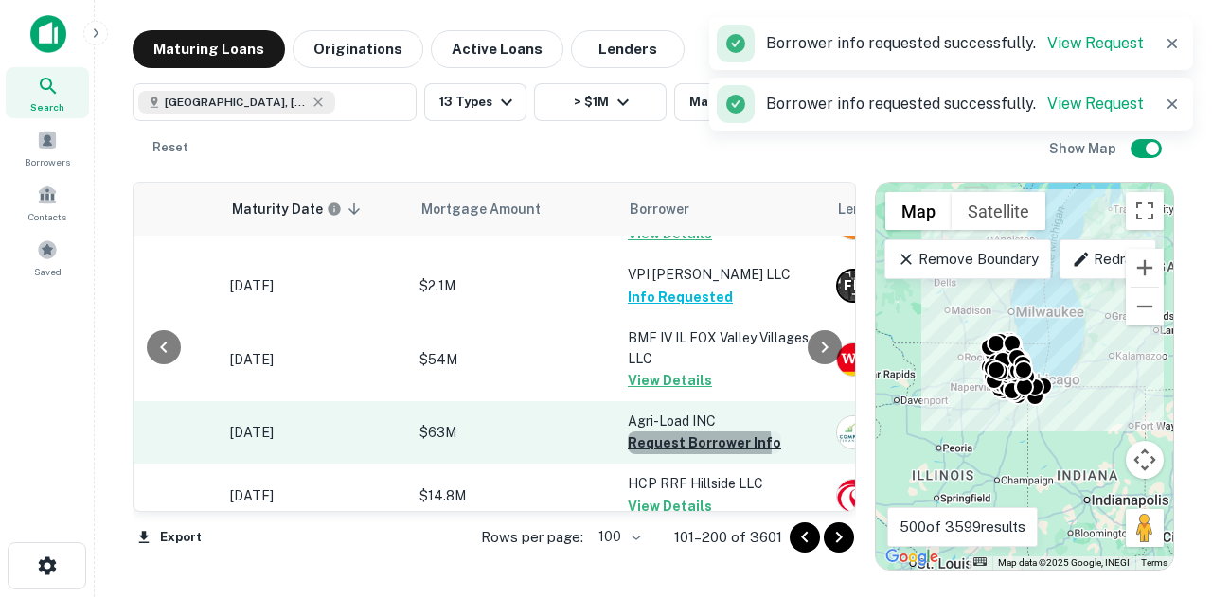
click at [668, 446] on button "Request Borrower Info" at bounding box center [704, 443] width 153 height 23
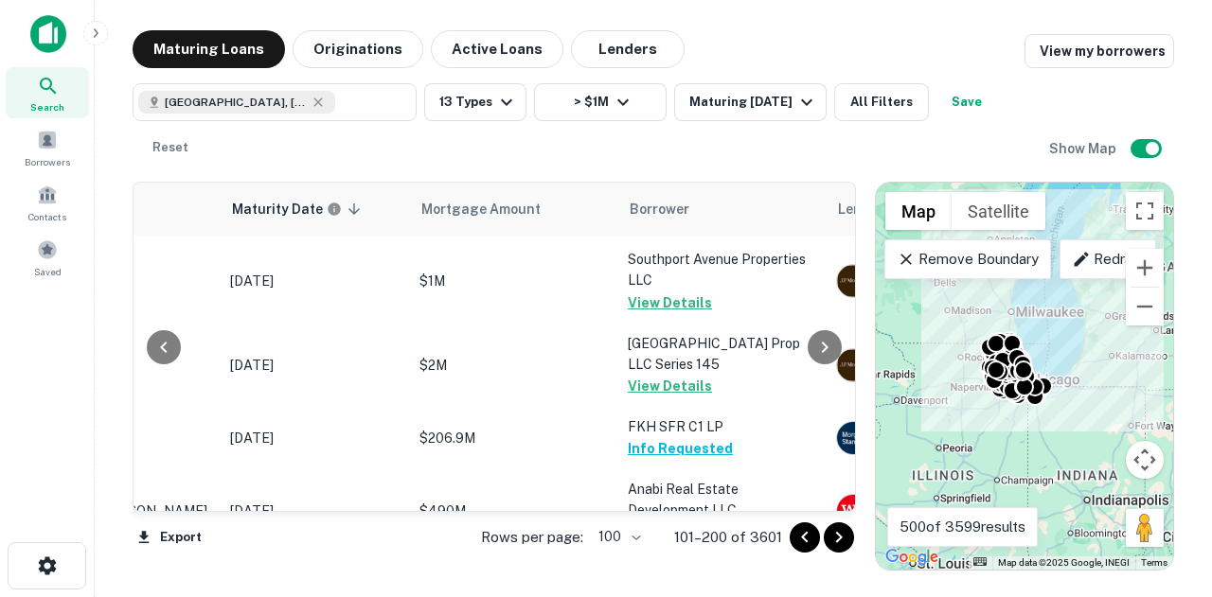
scroll to position [6669, 233]
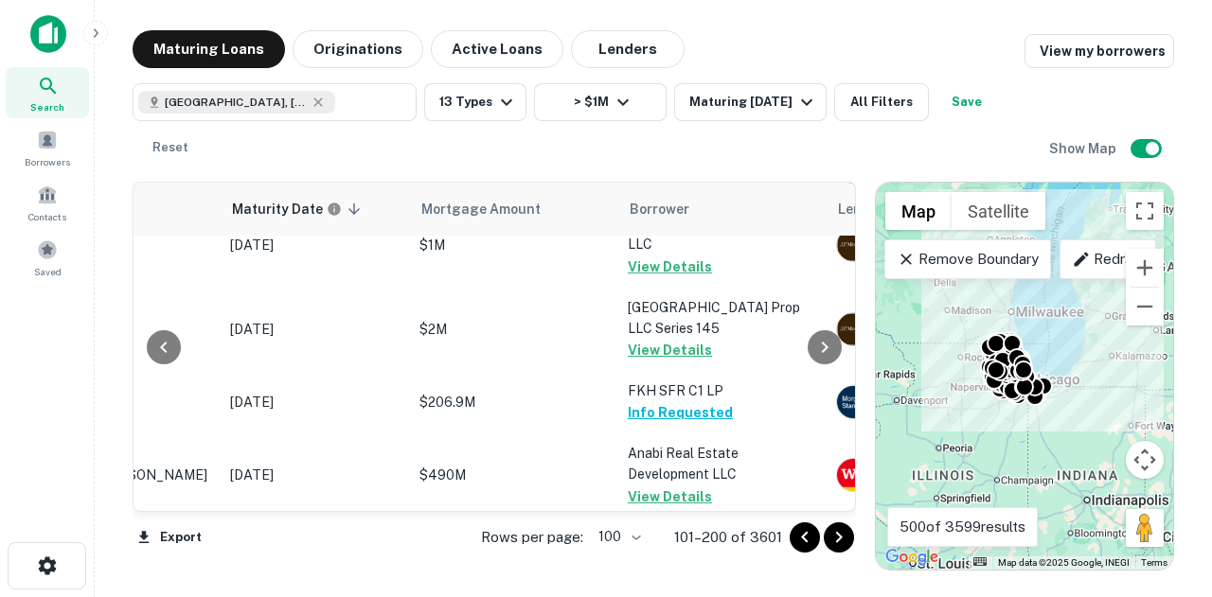
click at [848, 552] on div at bounding box center [822, 538] width 64 height 30
click at [840, 541] on icon "Go to next page" at bounding box center [839, 537] width 23 height 23
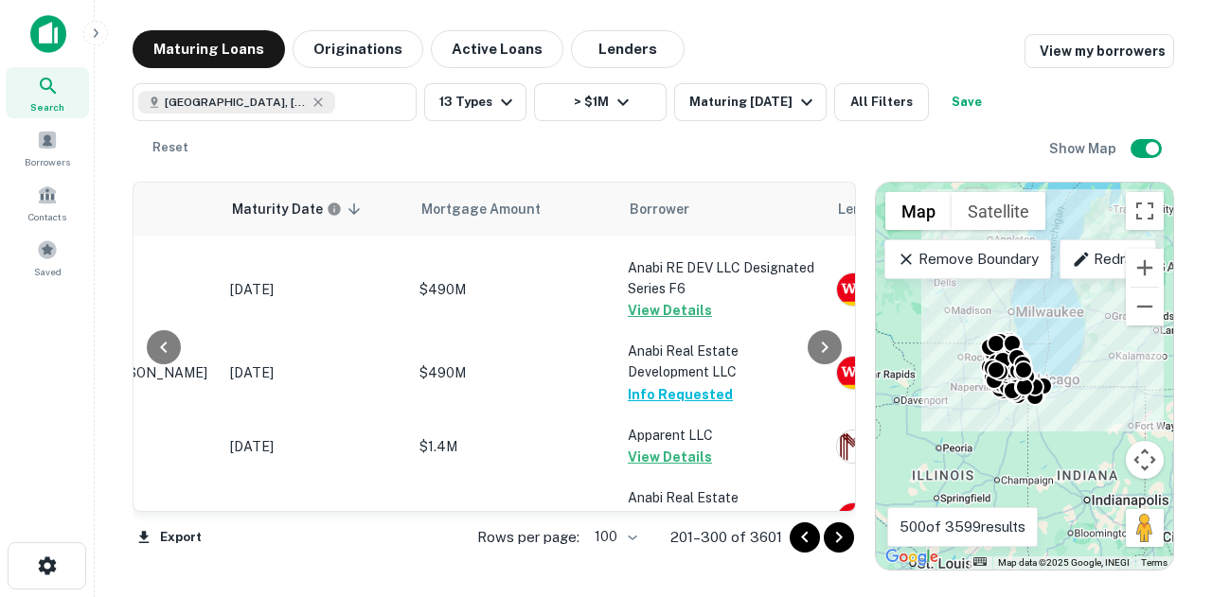
scroll to position [6572, 233]
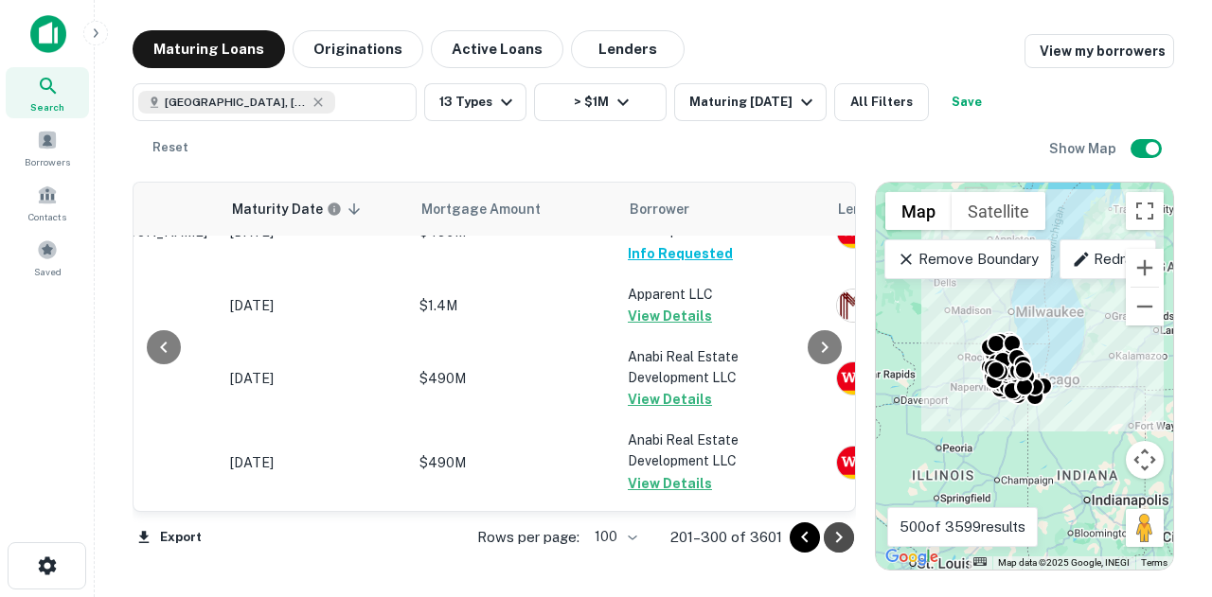
click at [842, 528] on icon "Go to next page" at bounding box center [839, 537] width 23 height 23
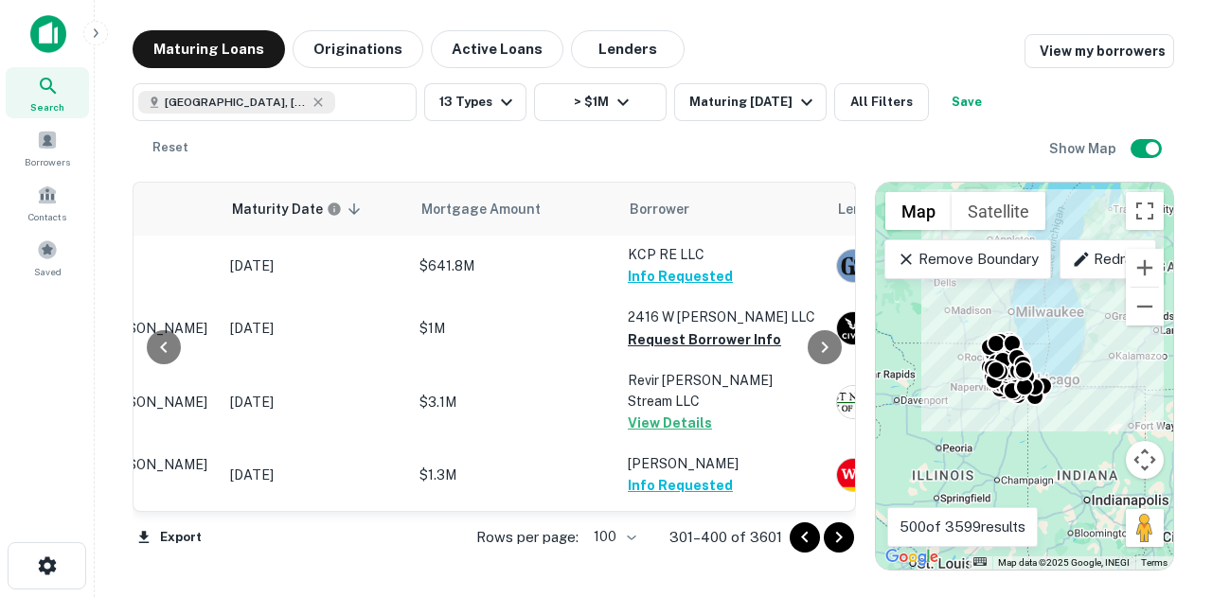
scroll to position [5747, 233]
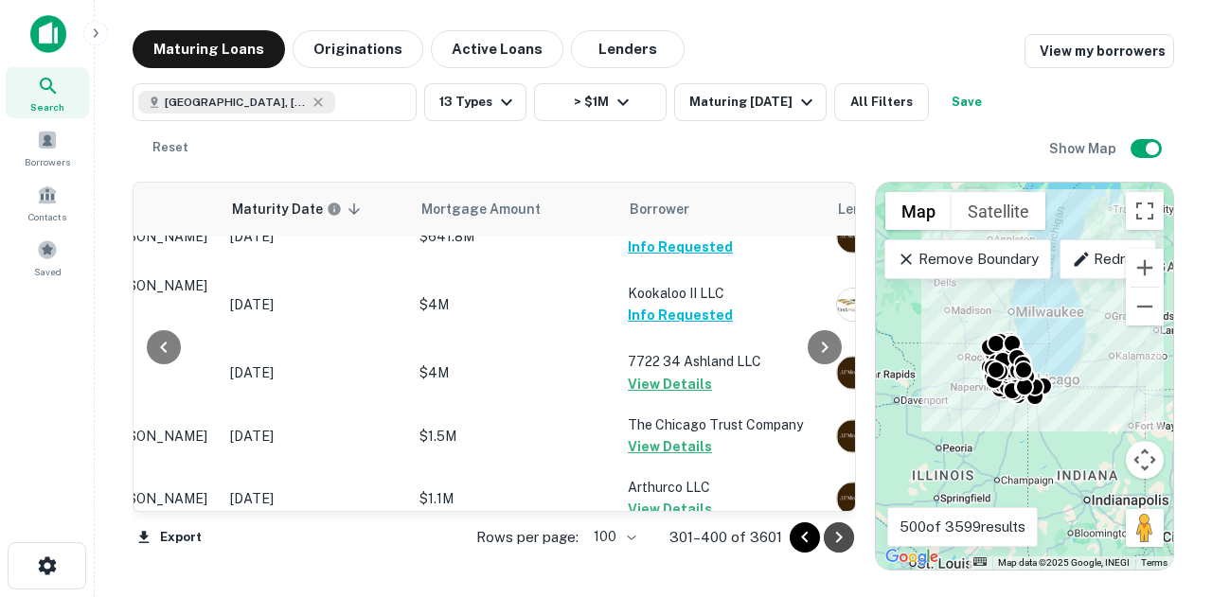
click at [836, 533] on icon "Go to next page" at bounding box center [838, 537] width 7 height 11
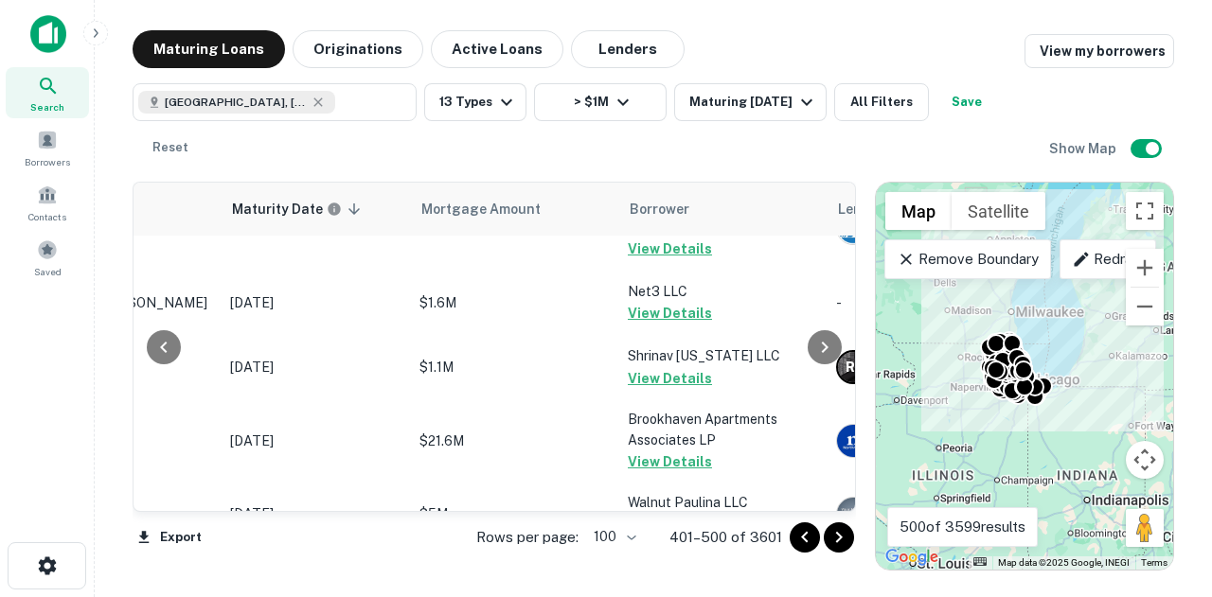
scroll to position [6531, 233]
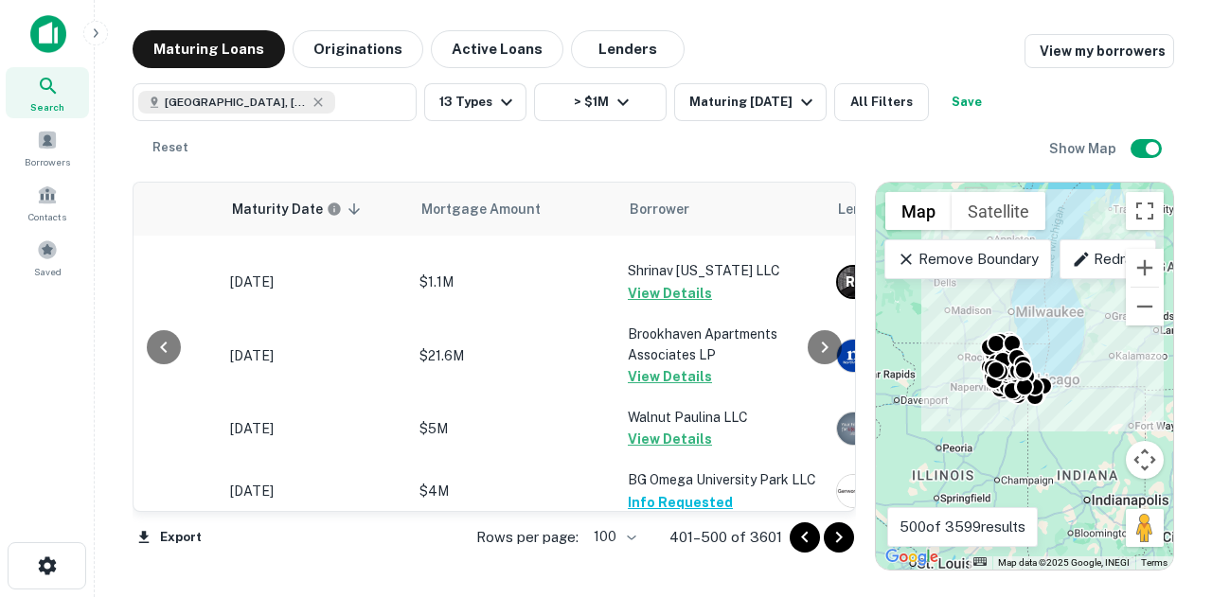
drag, startPoint x: 835, startPoint y: 533, endPoint x: 1025, endPoint y: 549, distance: 191.0
click at [835, 533] on icon "Go to next page" at bounding box center [839, 537] width 23 height 23
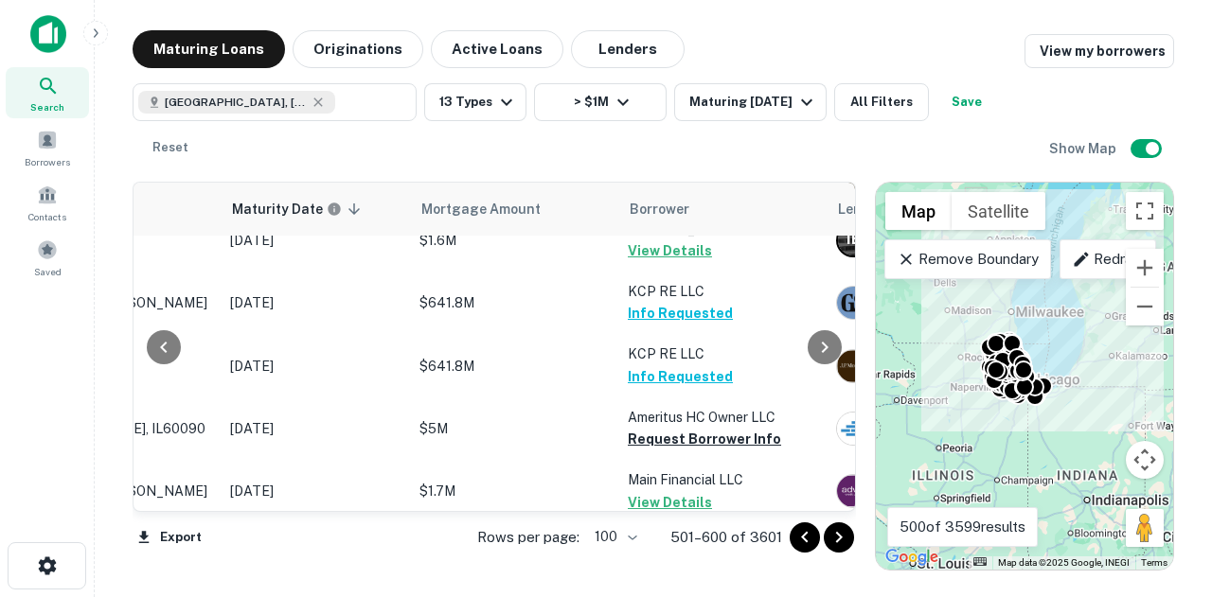
scroll to position [3209, 233]
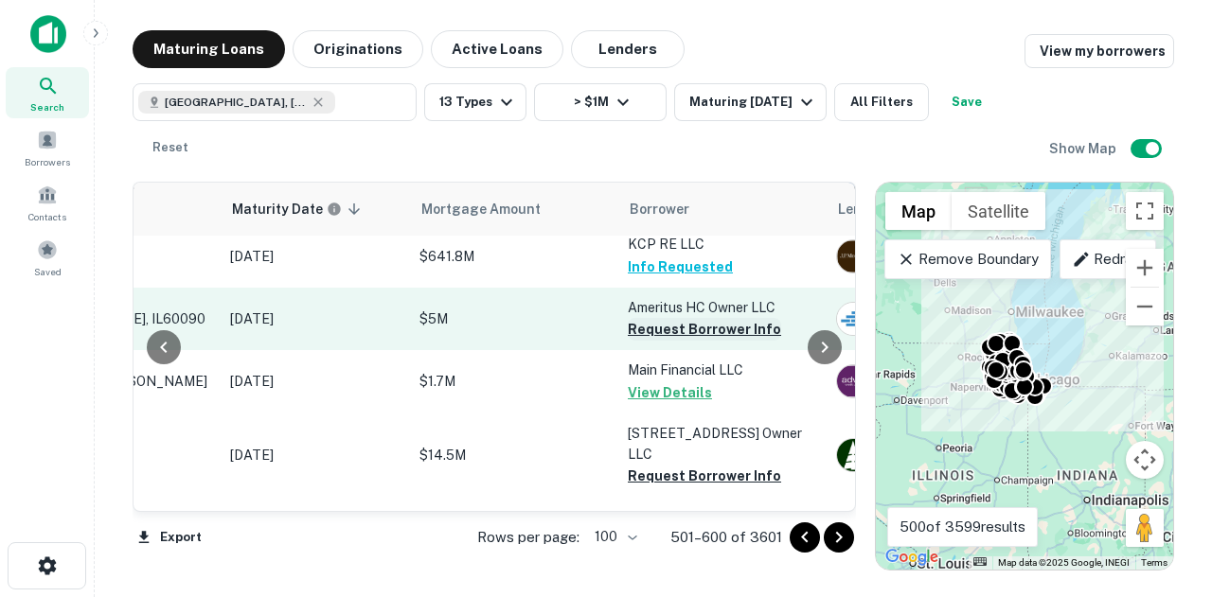
click at [732, 318] on button "Request Borrower Info" at bounding box center [704, 329] width 153 height 23
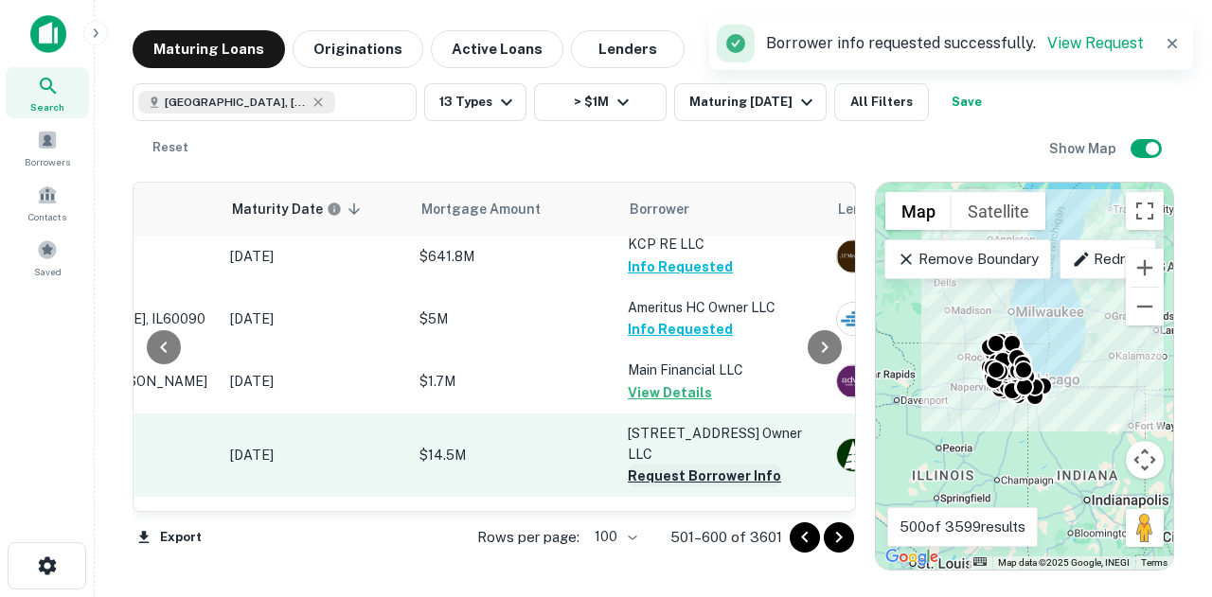
click at [662, 465] on button "Request Borrower Info" at bounding box center [704, 476] width 153 height 23
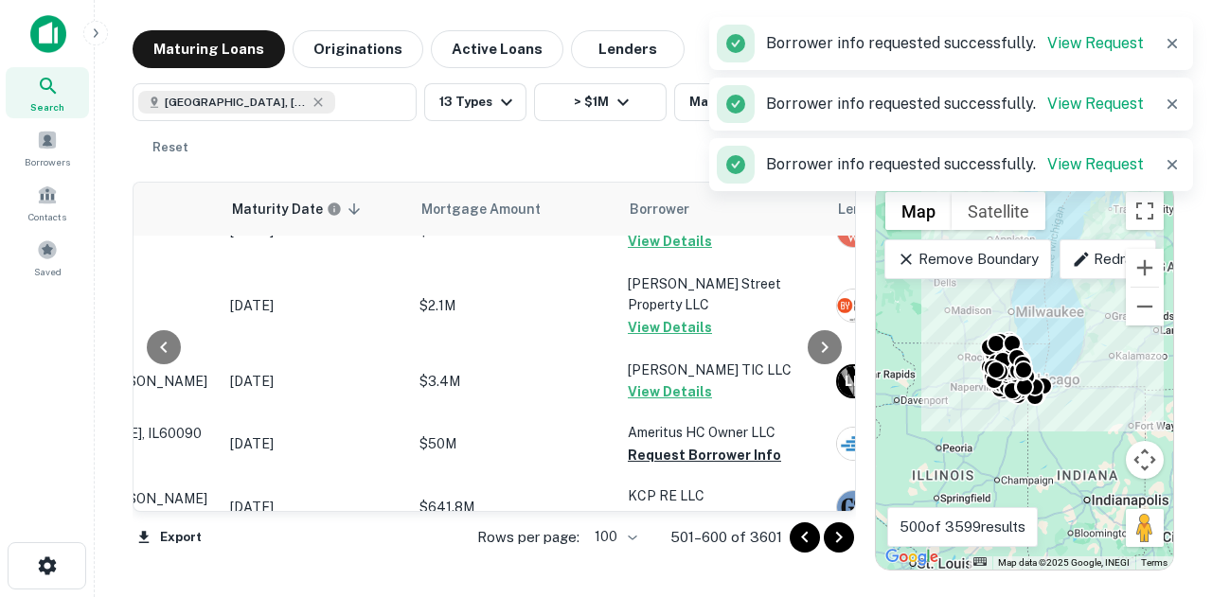
scroll to position [4590, 233]
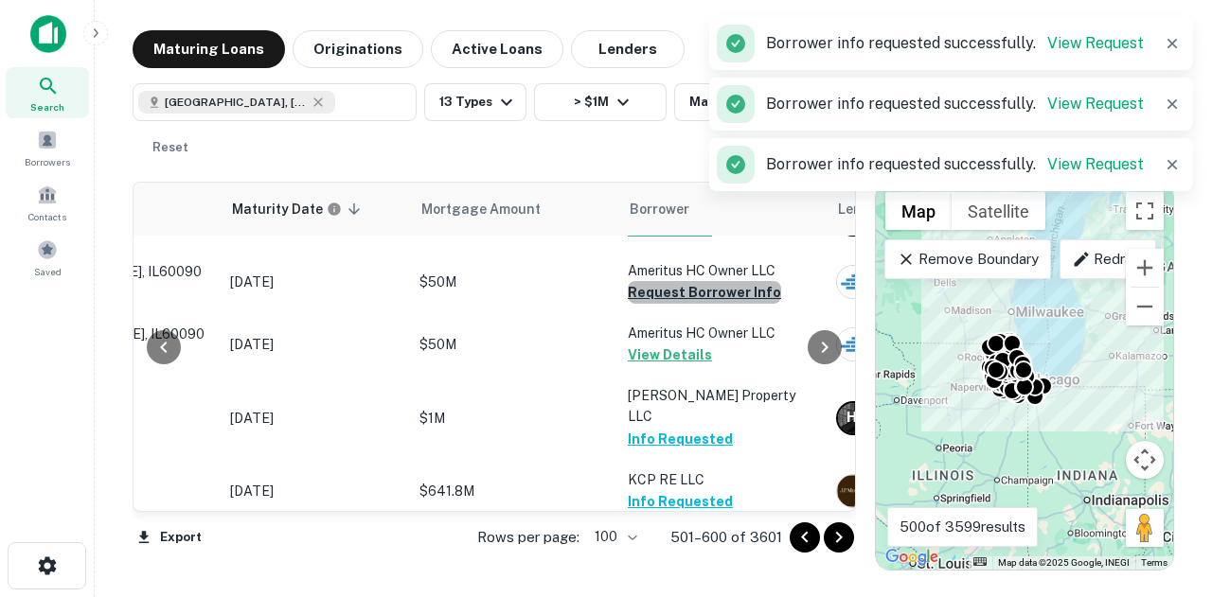
click at [718, 304] on button "Request Borrower Info" at bounding box center [704, 292] width 153 height 23
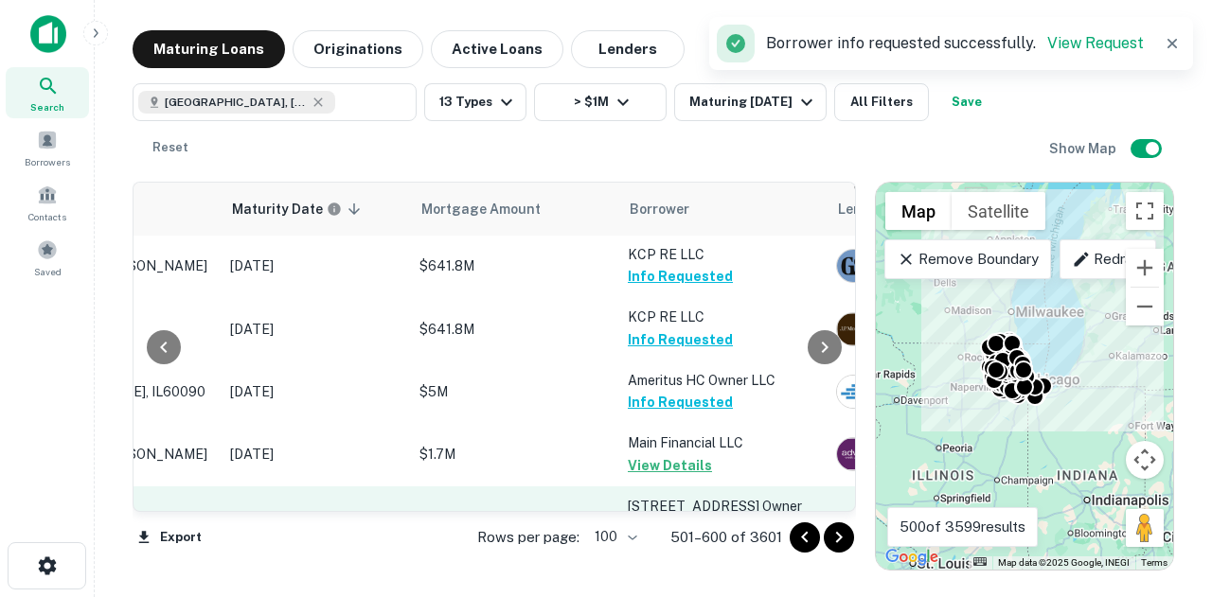
scroll to position [3209, 233]
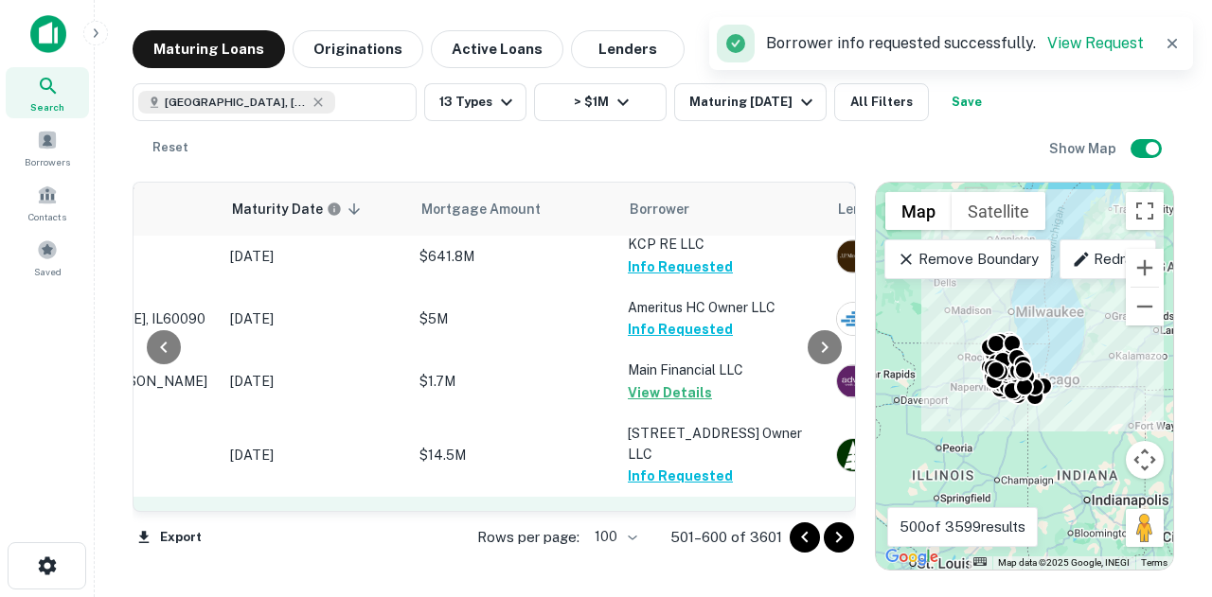
click at [733, 527] on button "Request Borrower Info" at bounding box center [704, 538] width 153 height 23
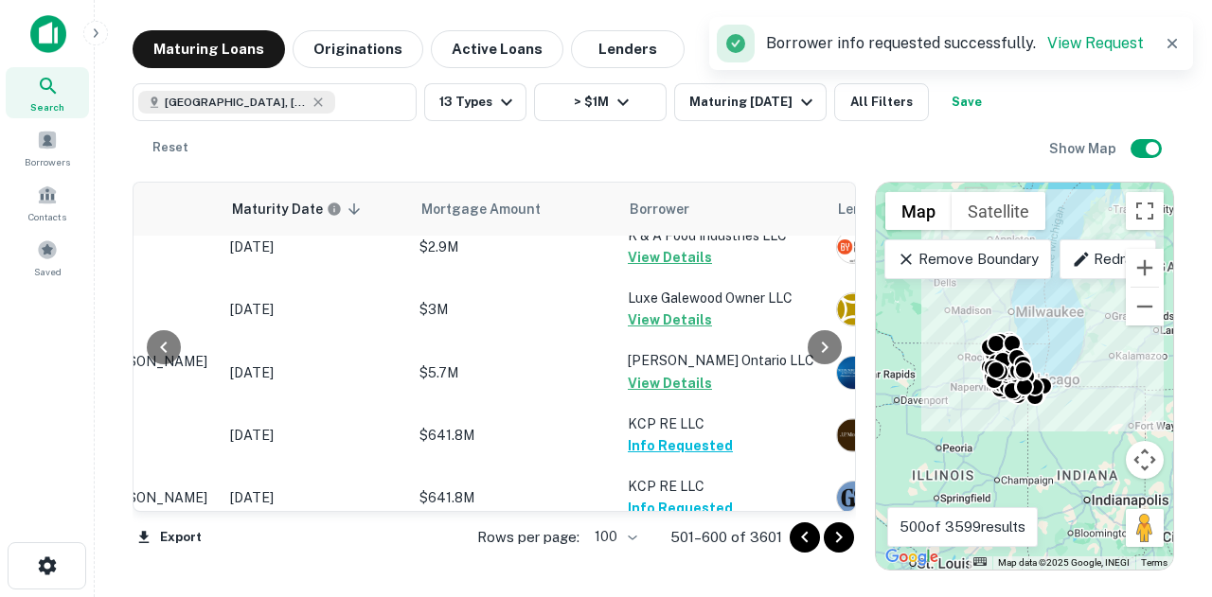
scroll to position [2471, 233]
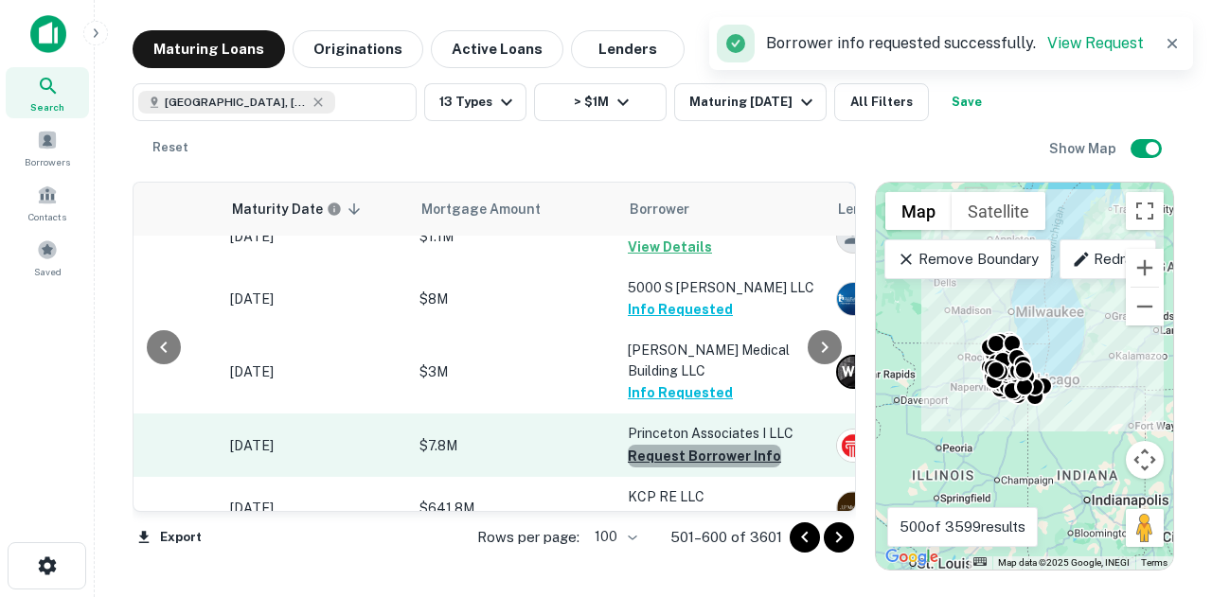
click at [726, 445] on button "Request Borrower Info" at bounding box center [704, 456] width 153 height 23
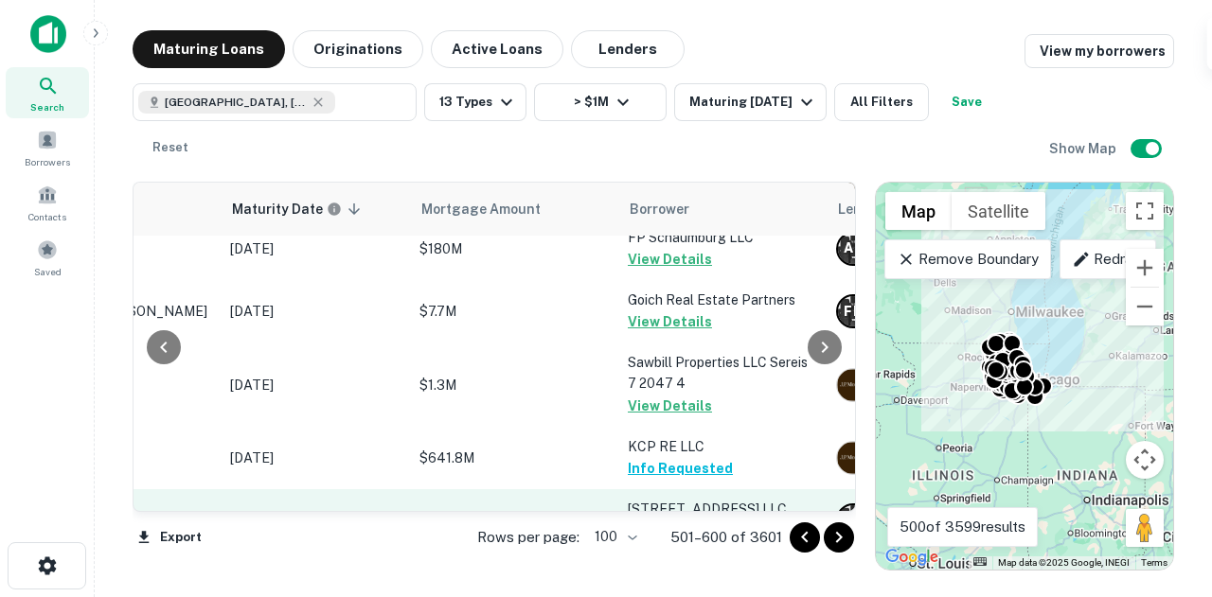
scroll to position [6259, 233]
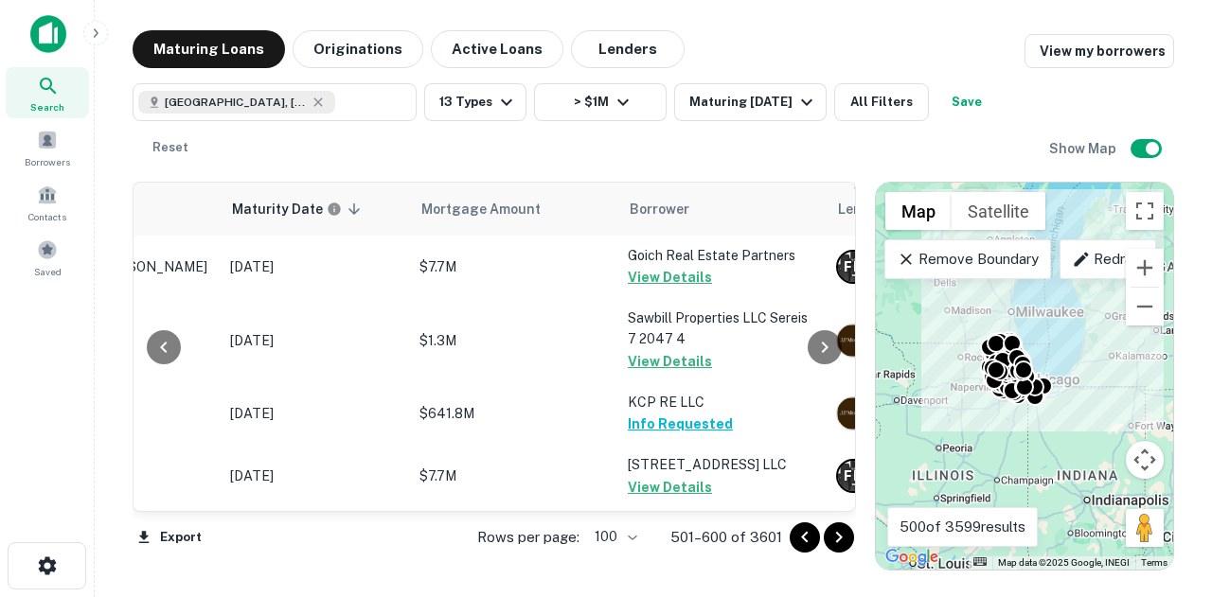
click at [843, 553] on div "Rows per page: 100 *** 501–600 of 3601" at bounding box center [654, 537] width 401 height 51
click at [844, 541] on icon "Go to next page" at bounding box center [839, 537] width 23 height 23
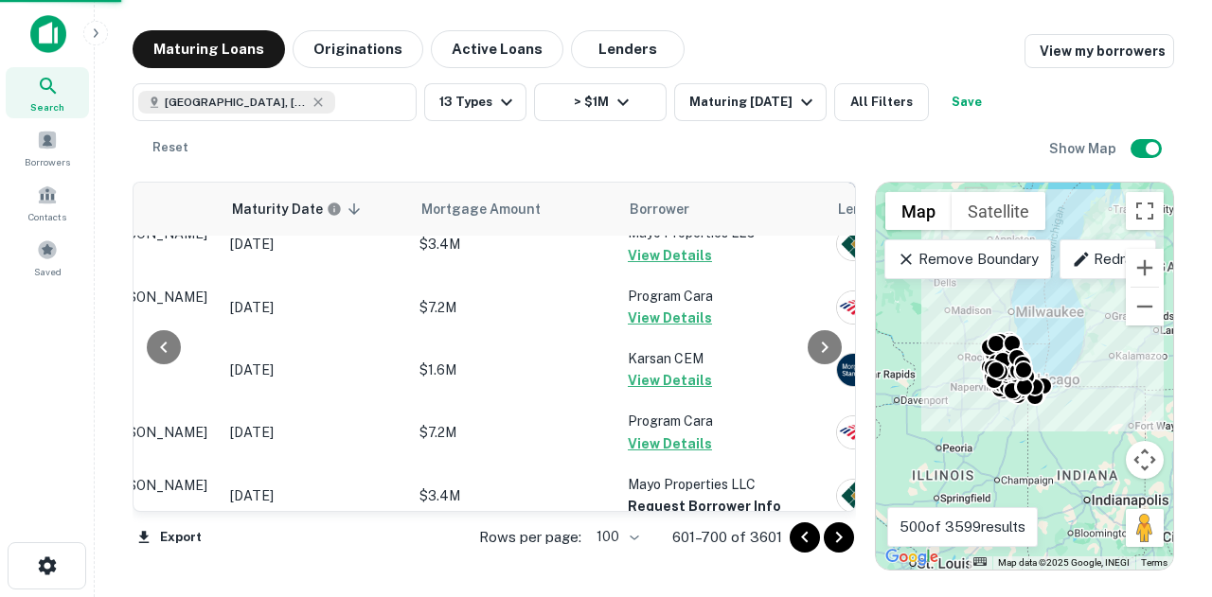
scroll to position [6259, 233]
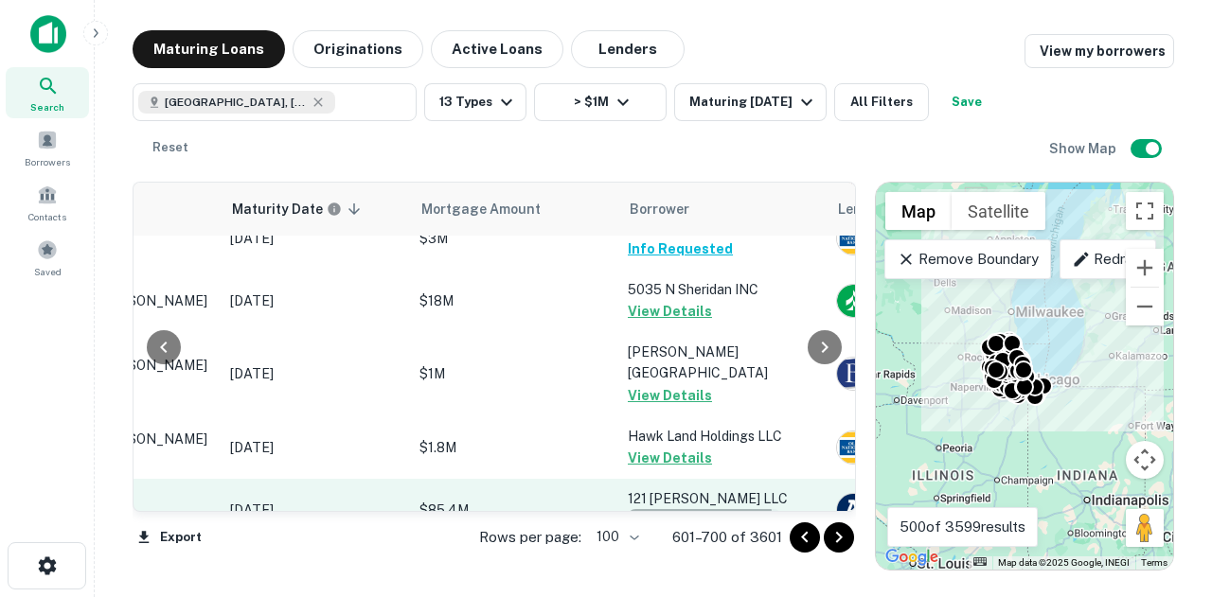
click at [690, 509] on button "Request Borrower Info" at bounding box center [704, 520] width 153 height 23
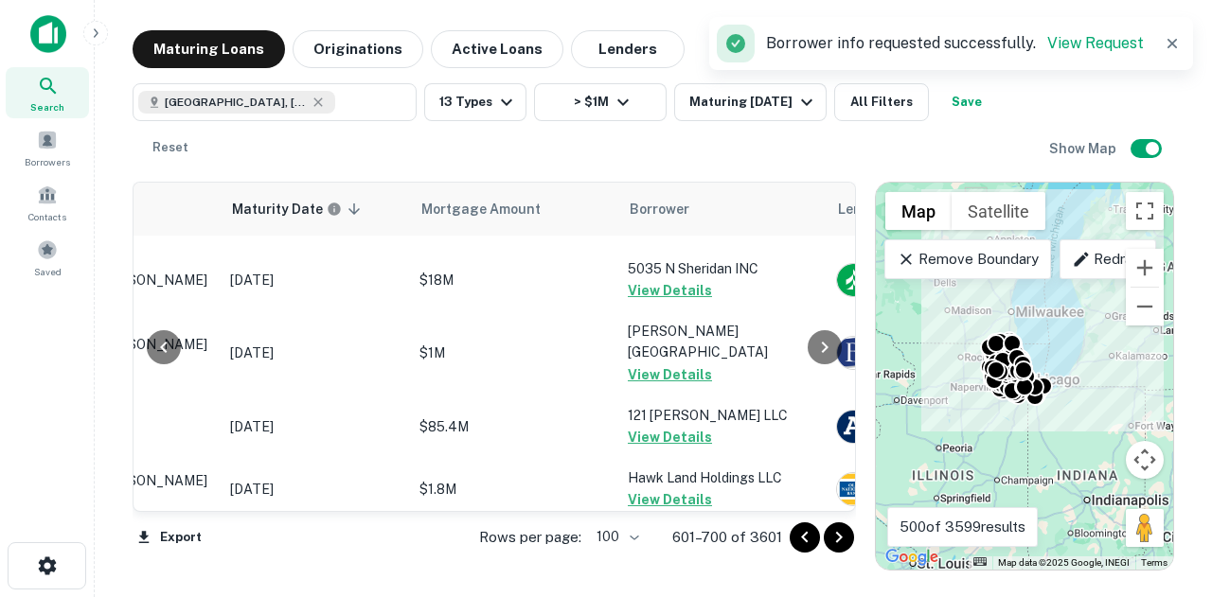
scroll to position [5102, 233]
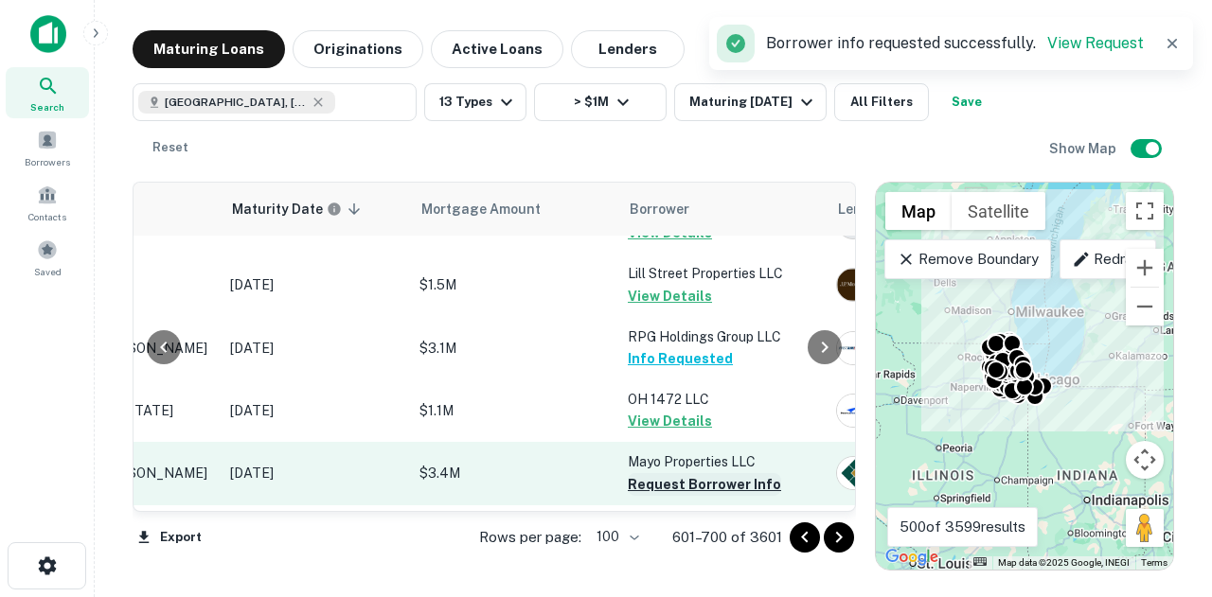
click at [689, 473] on button "Request Borrower Info" at bounding box center [704, 484] width 153 height 23
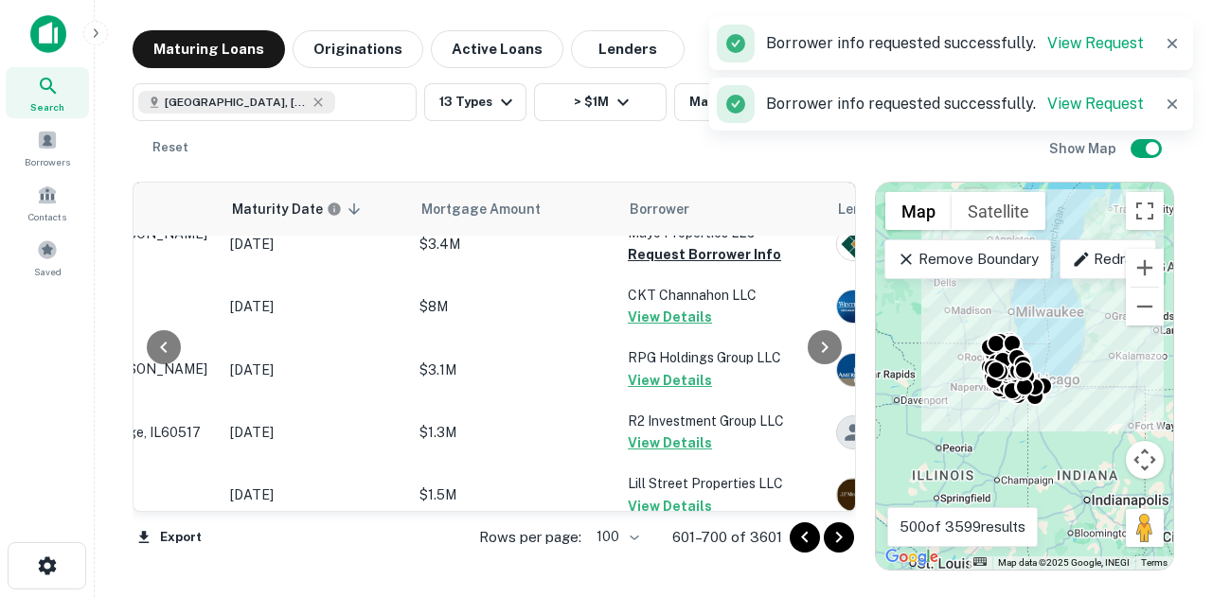
scroll to position [4744, 233]
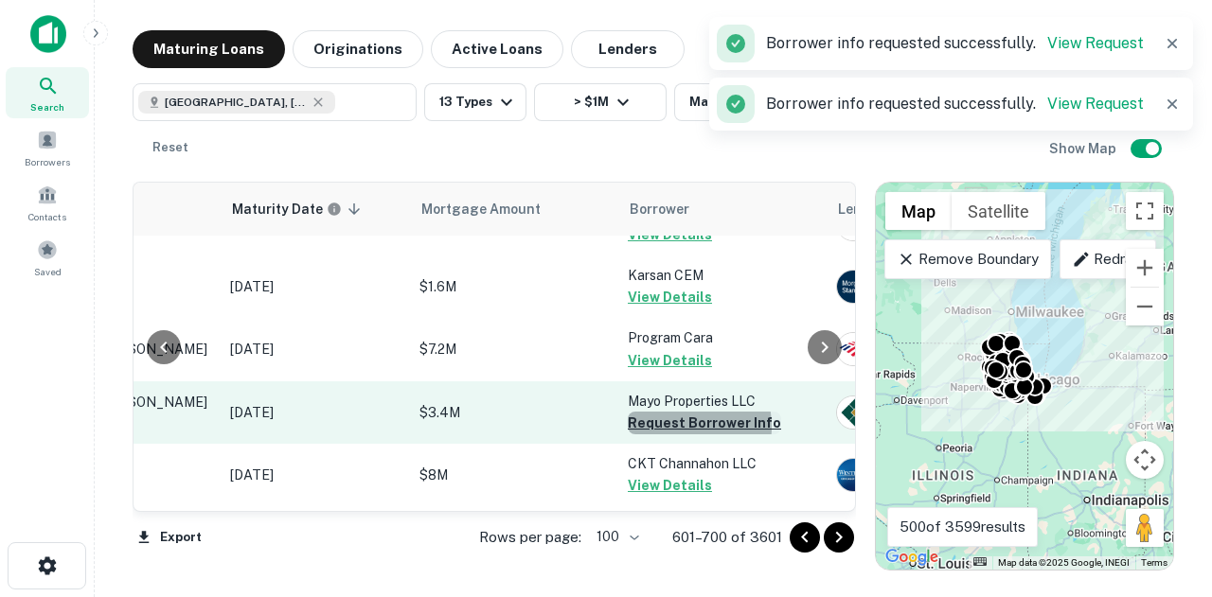
click at [667, 412] on button "Request Borrower Info" at bounding box center [704, 423] width 153 height 23
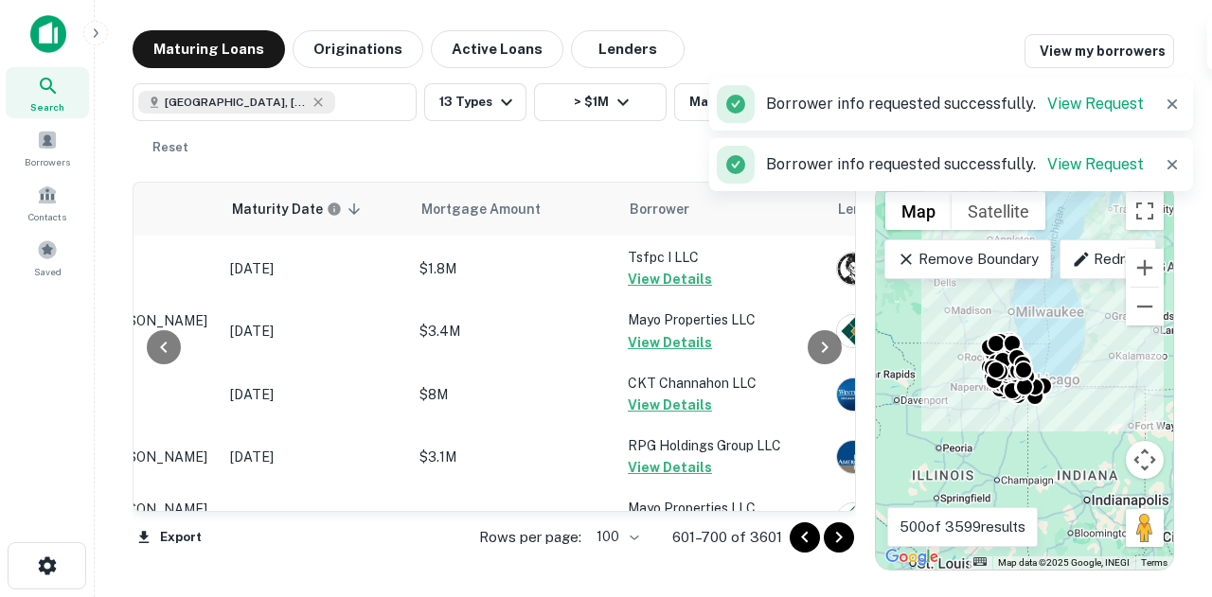
scroll to position [3135, 233]
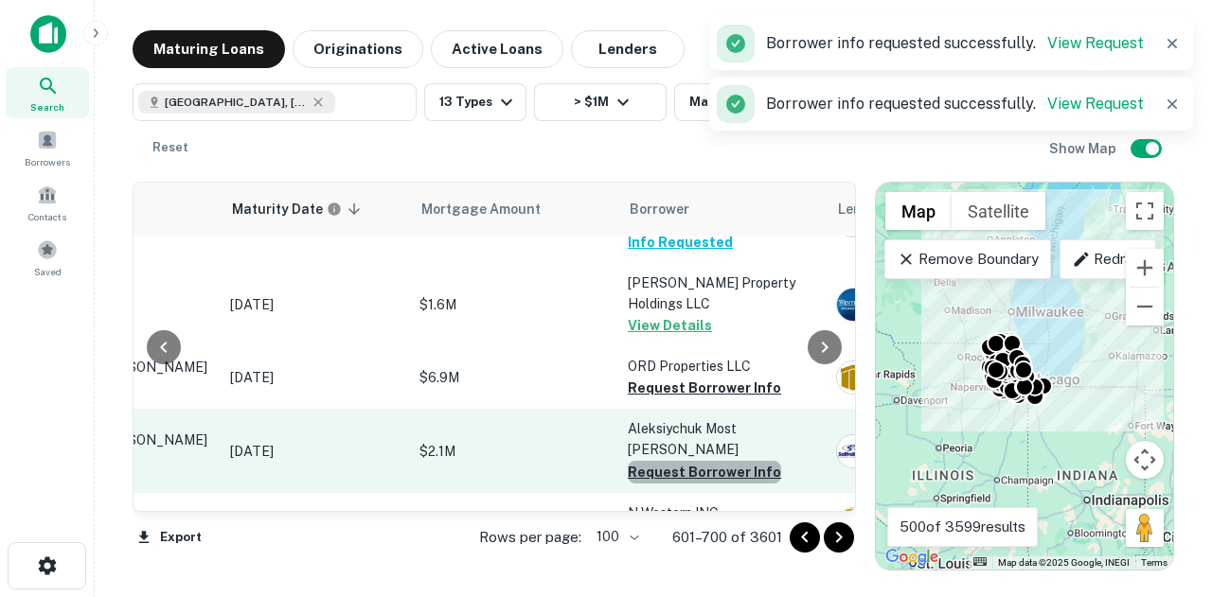
drag, startPoint x: 727, startPoint y: 387, endPoint x: 723, endPoint y: 349, distance: 38.1
click at [725, 461] on button "Request Borrower Info" at bounding box center [704, 472] width 153 height 23
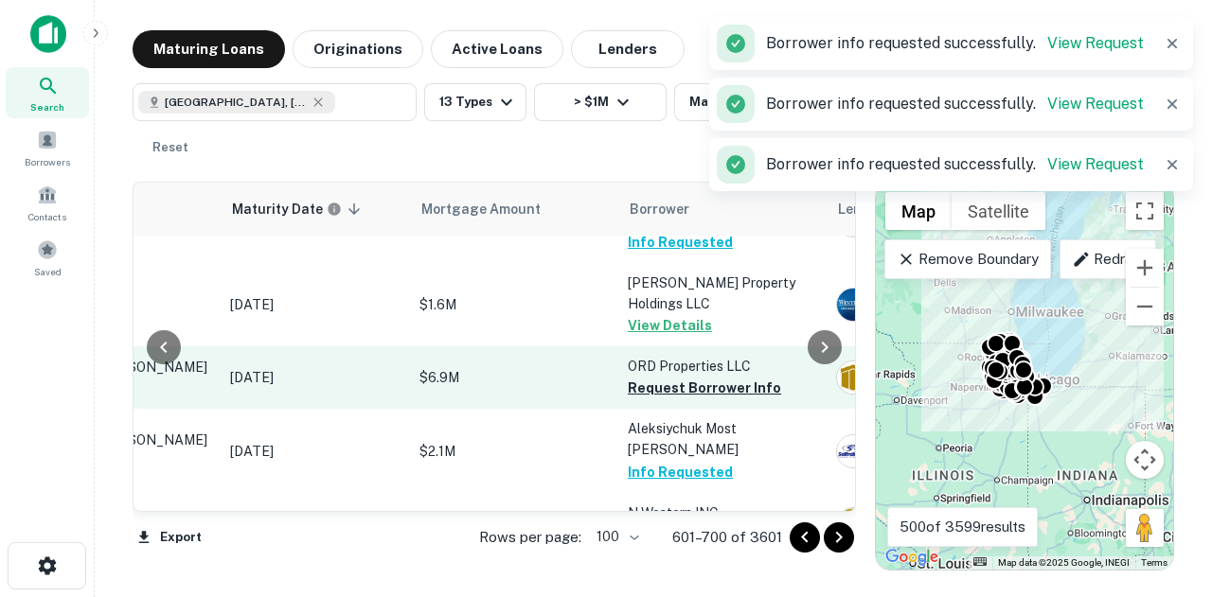
click at [715, 377] on button "Request Borrower Info" at bounding box center [704, 388] width 153 height 23
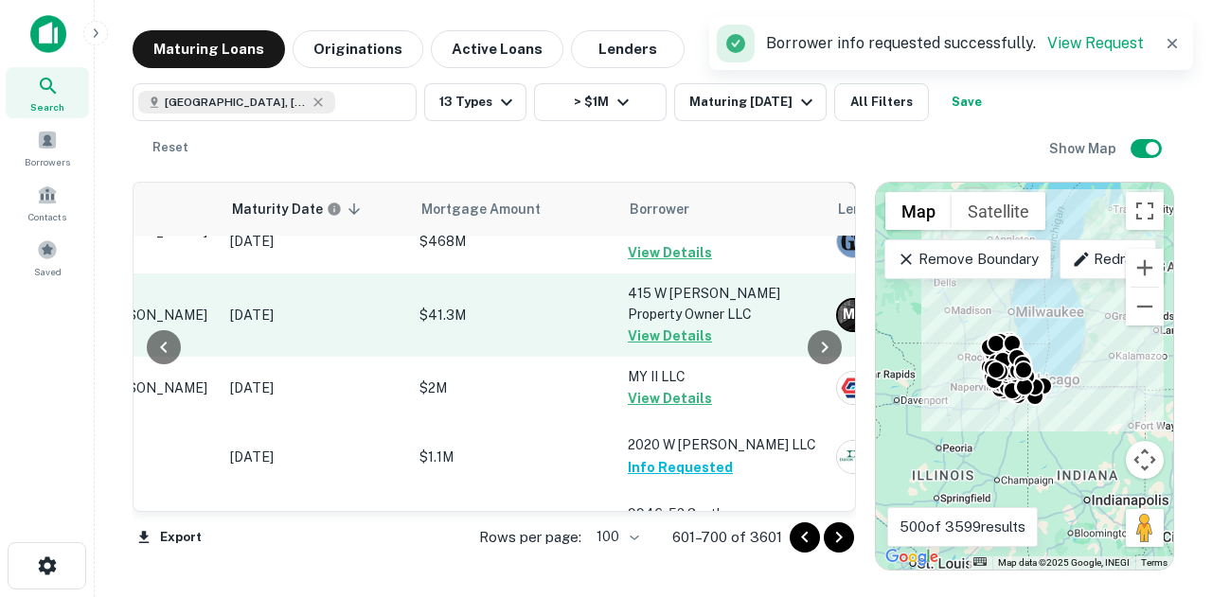
scroll to position [663, 233]
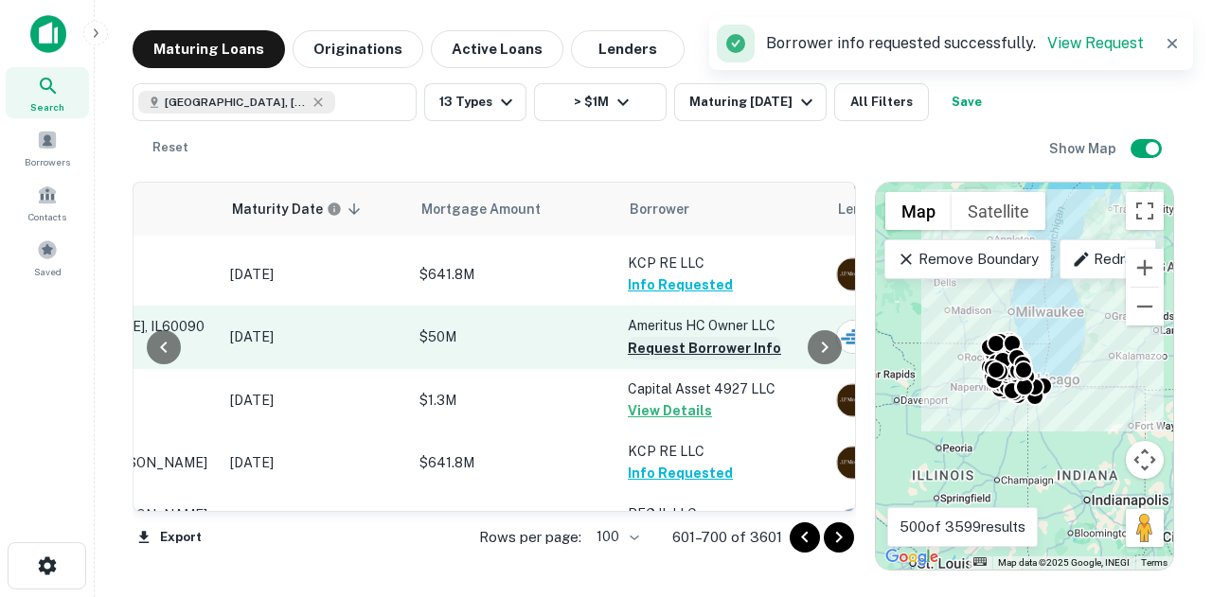
click at [720, 360] on button "Request Borrower Info" at bounding box center [704, 348] width 153 height 23
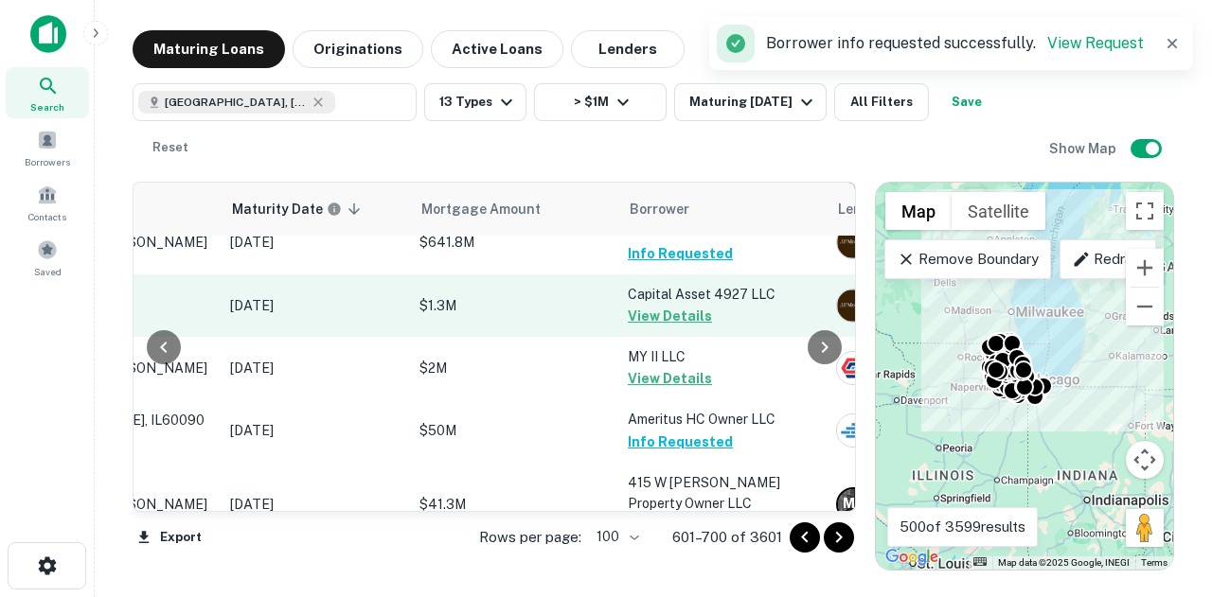
scroll to position [1515, 233]
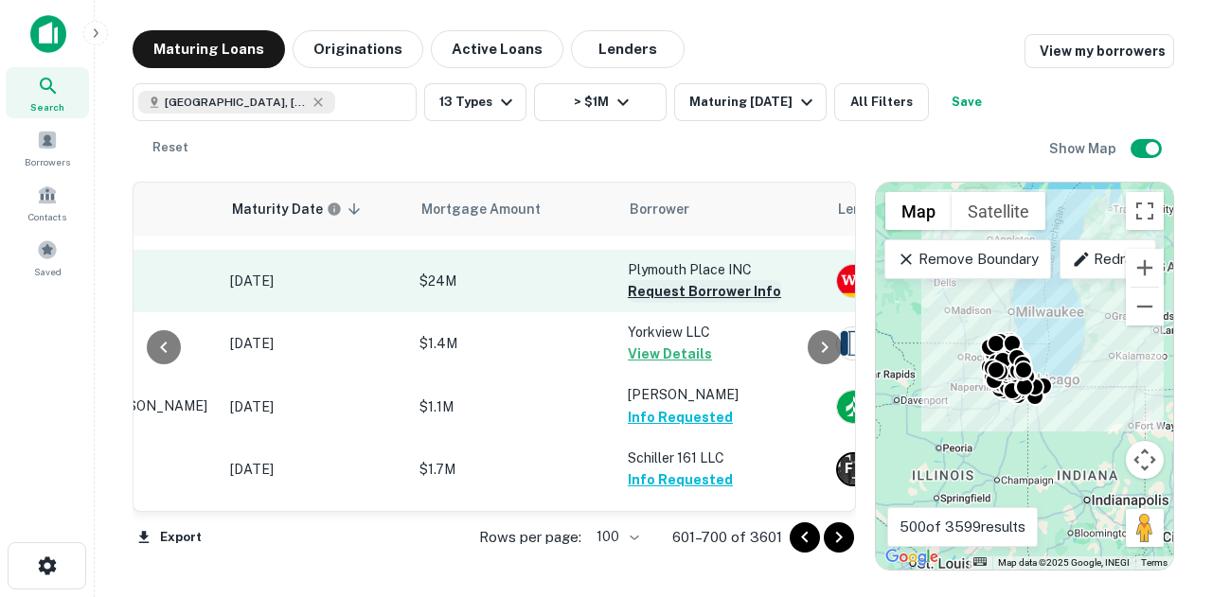
click at [737, 298] on button "Request Borrower Info" at bounding box center [704, 291] width 153 height 23
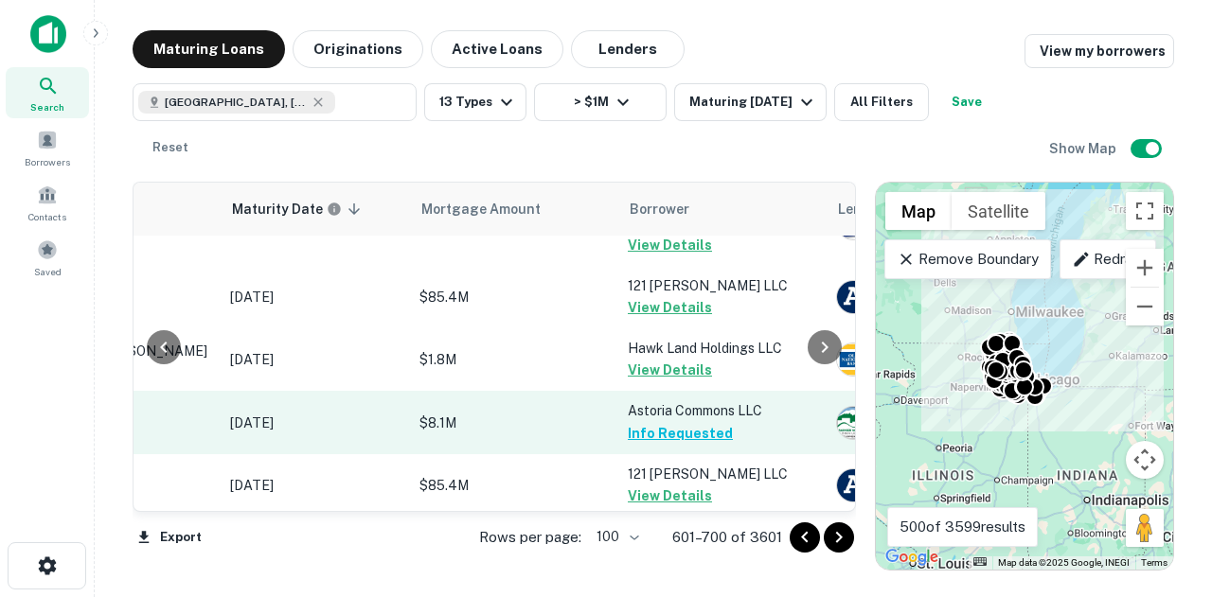
scroll to position [6427, 233]
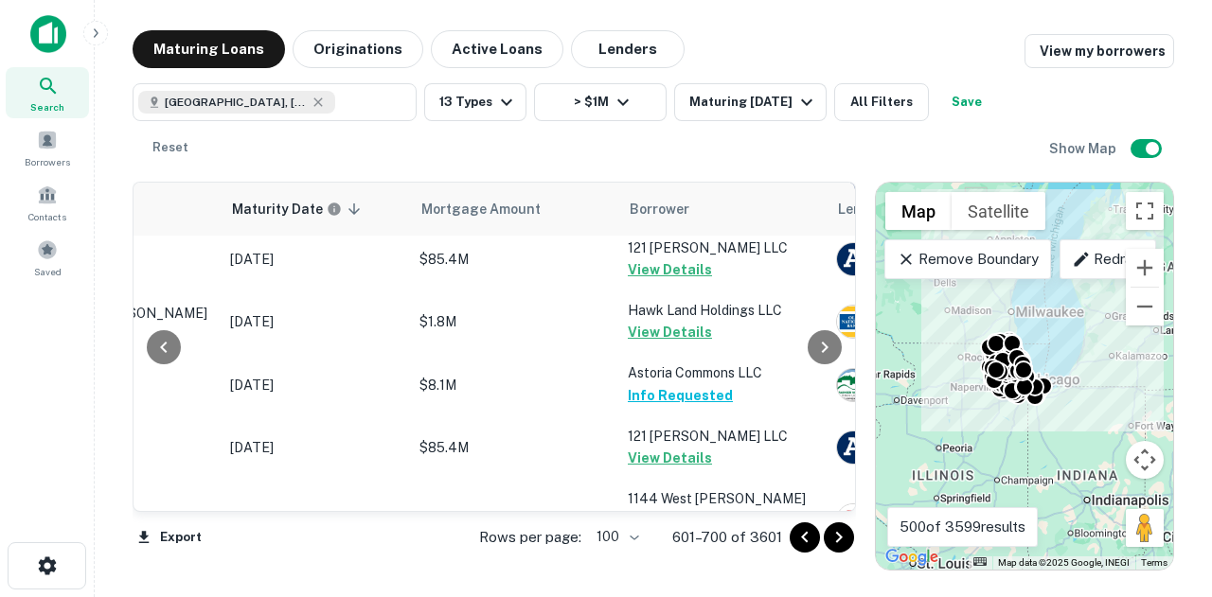
click at [834, 548] on icon "Go to next page" at bounding box center [839, 537] width 23 height 23
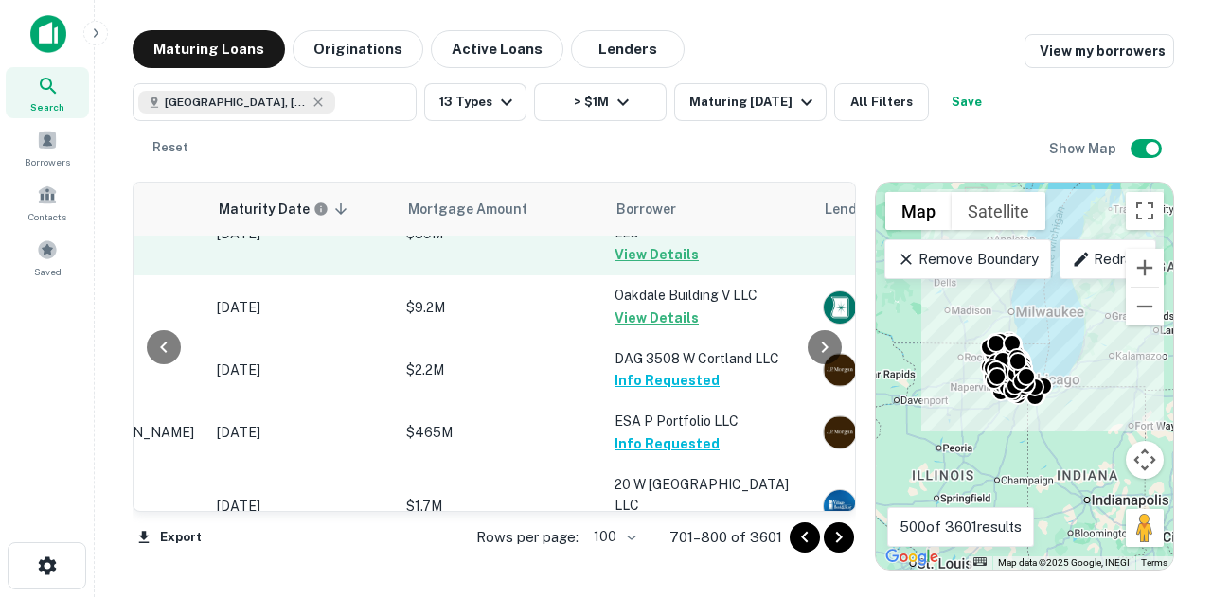
scroll to position [0, 246]
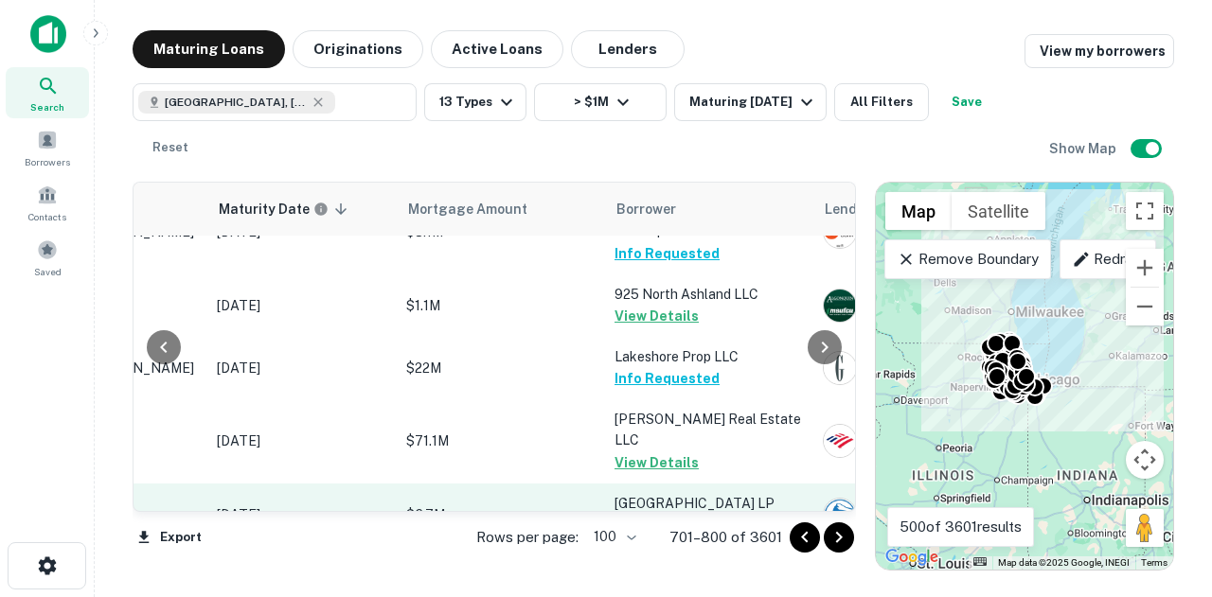
click at [665, 514] on button "Request Borrower Info" at bounding box center [690, 525] width 153 height 23
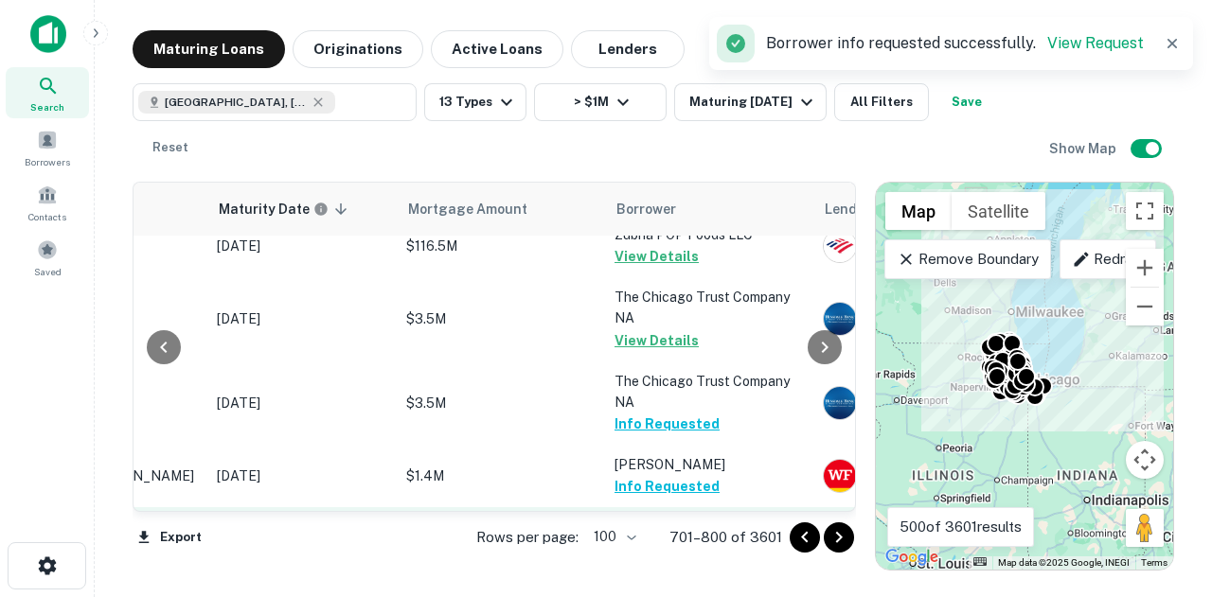
scroll to position [4639, 246]
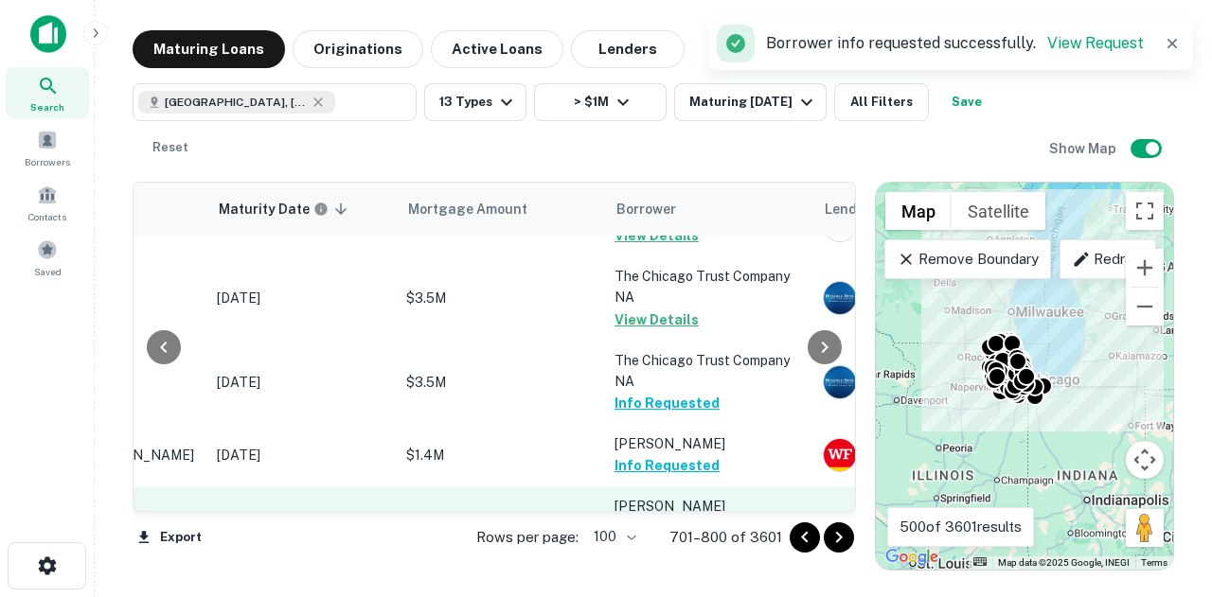
click at [663, 539] on button "Request Borrower Info" at bounding box center [690, 550] width 153 height 23
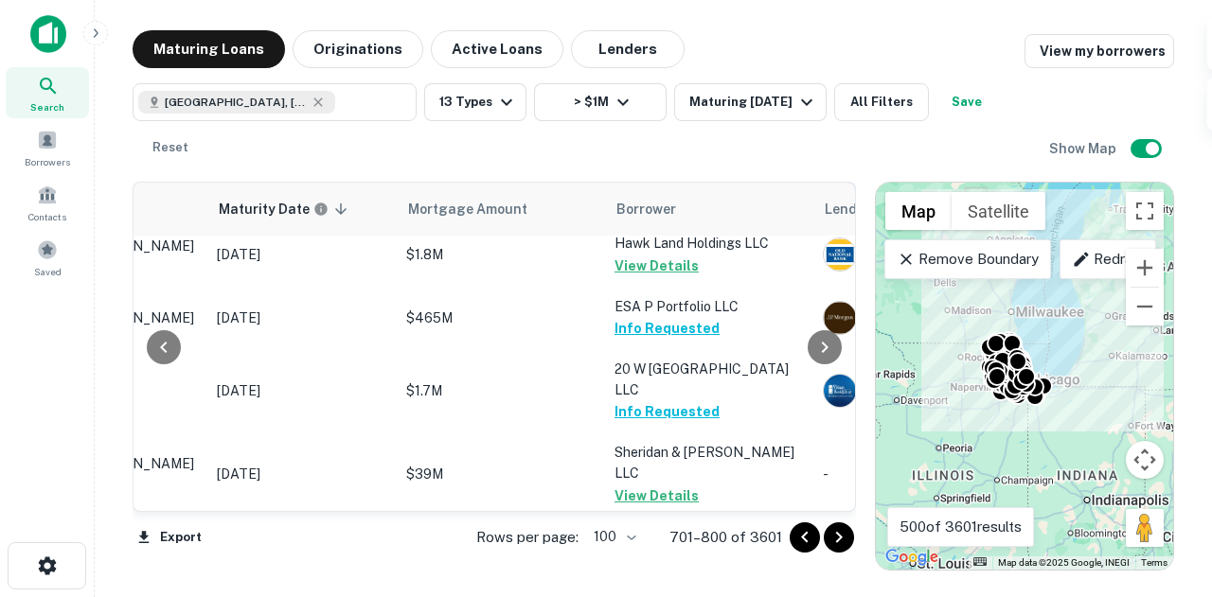
scroll to position [0, 246]
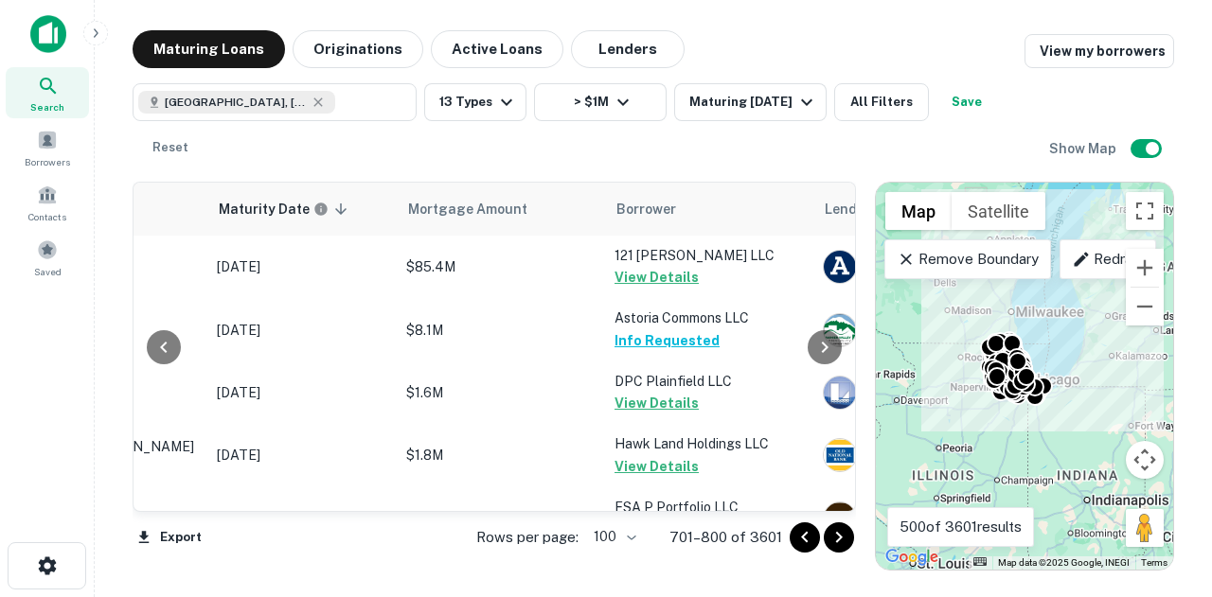
click at [843, 548] on icon "Go to next page" at bounding box center [839, 537] width 23 height 23
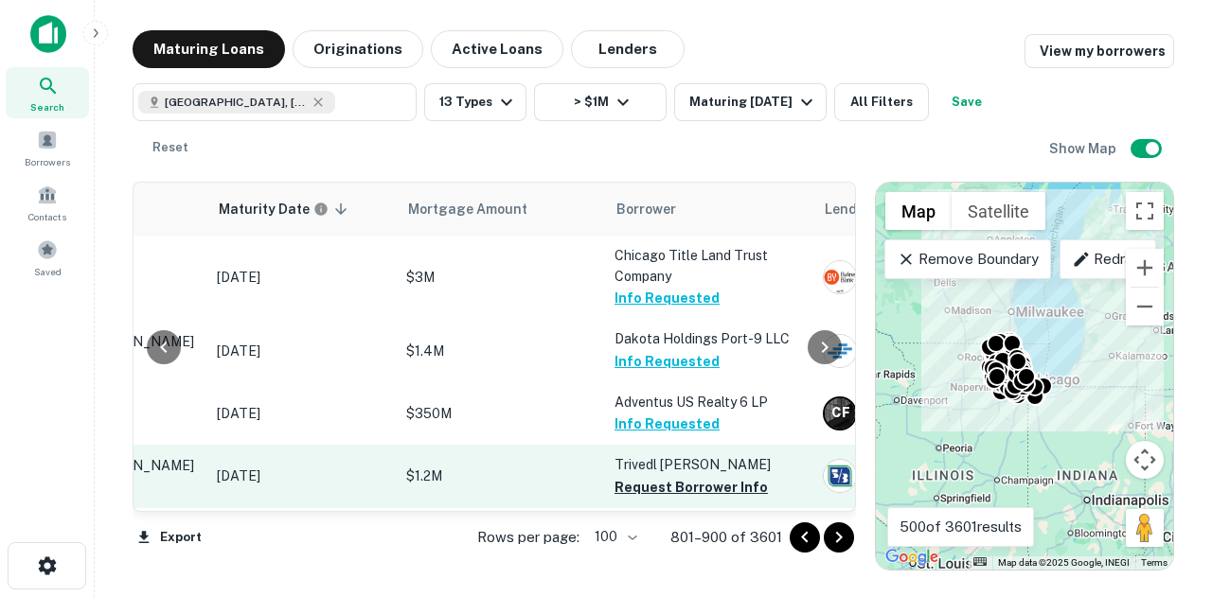
click at [713, 489] on button "Request Borrower Info" at bounding box center [690, 487] width 153 height 23
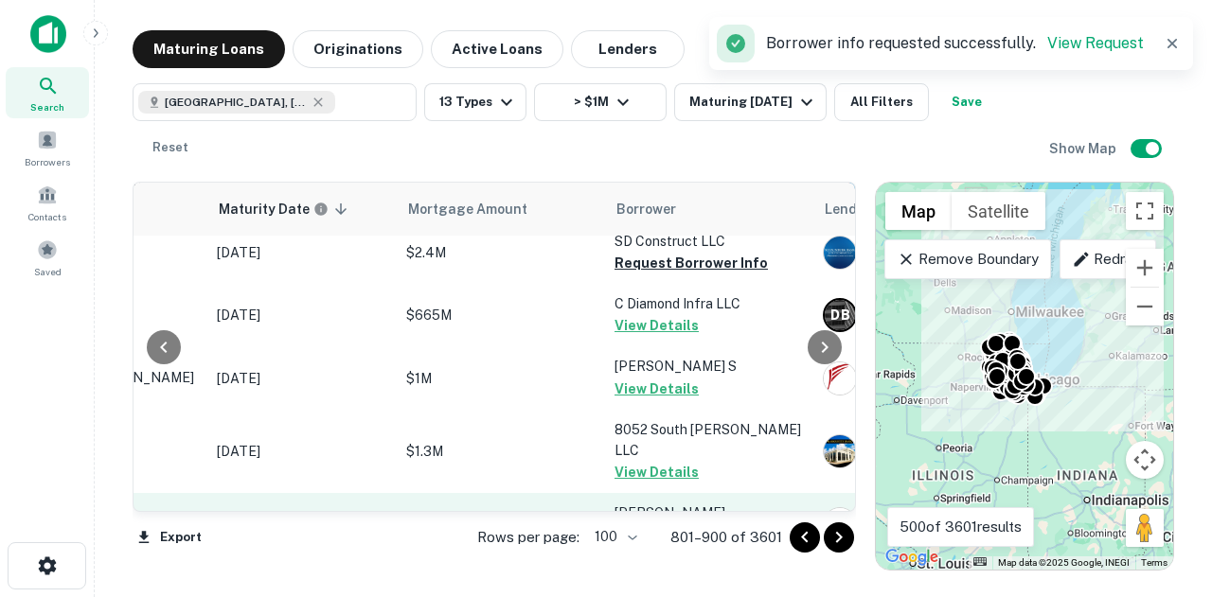
scroll to position [1021, 246]
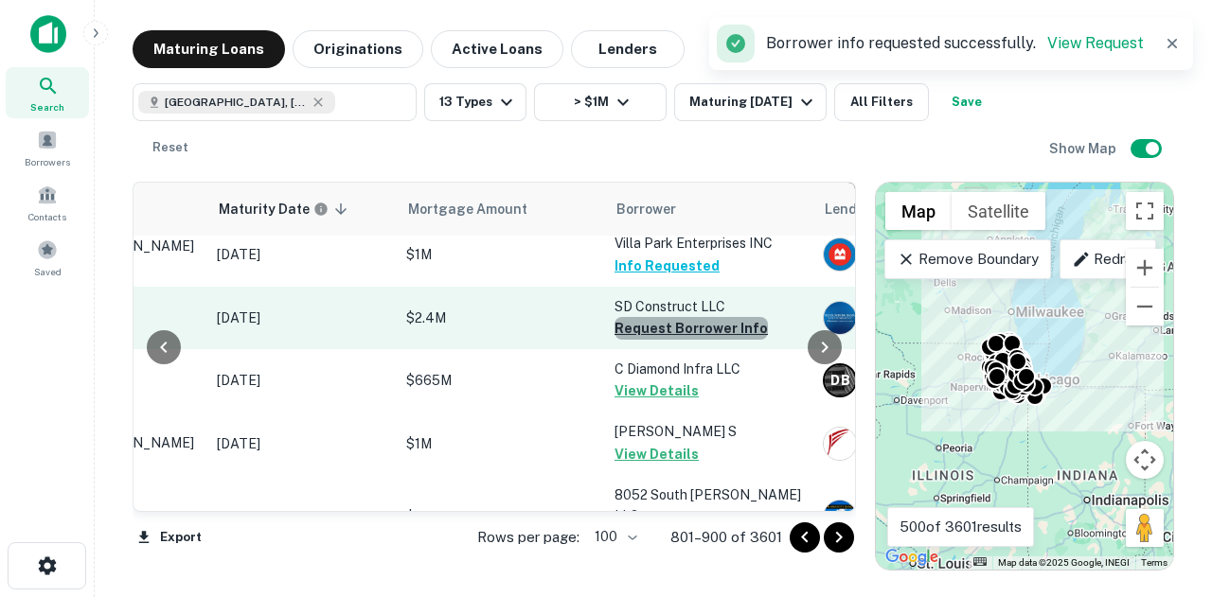
click at [704, 317] on button "Request Borrower Info" at bounding box center [690, 328] width 153 height 23
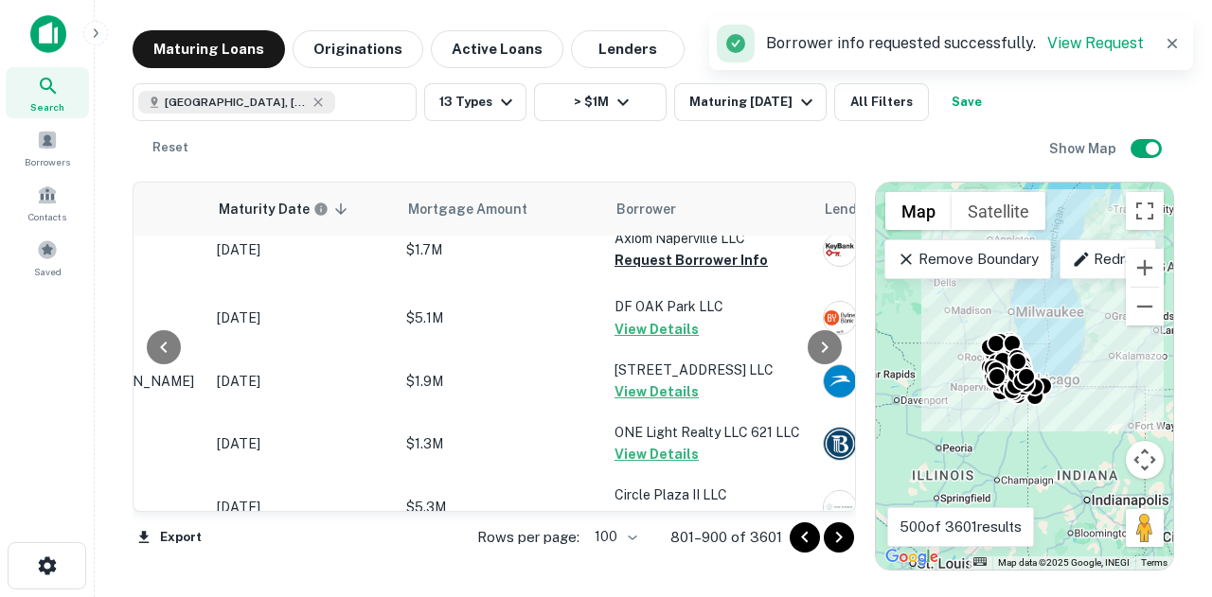
scroll to position [3598, 246]
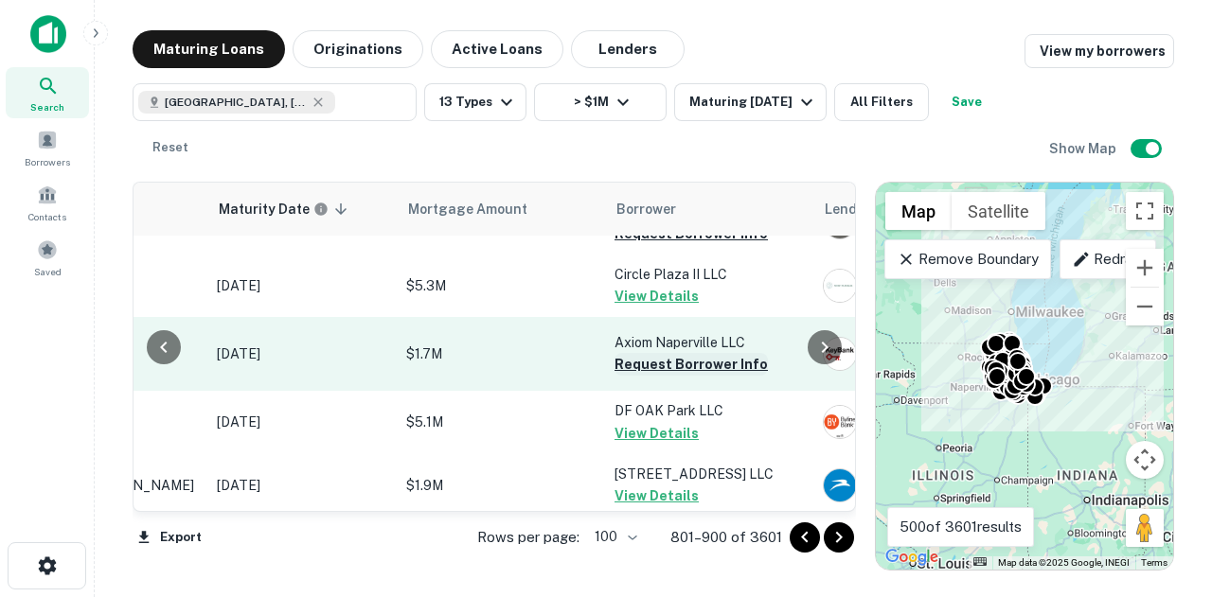
click at [702, 353] on button "Request Borrower Info" at bounding box center [690, 364] width 153 height 23
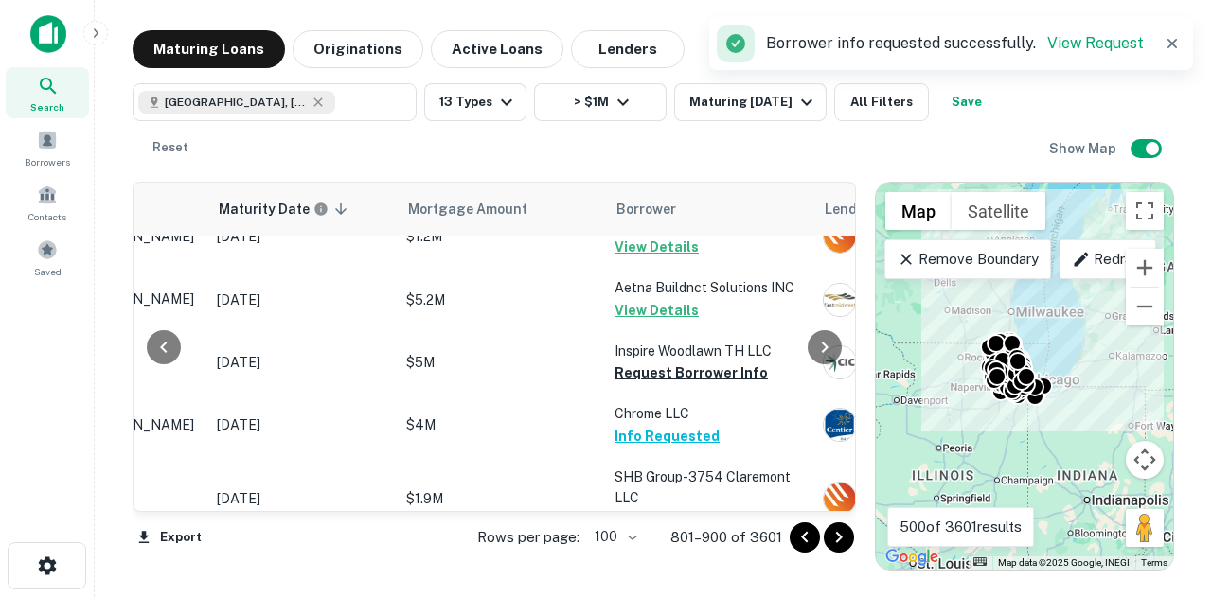
scroll to position [4450, 246]
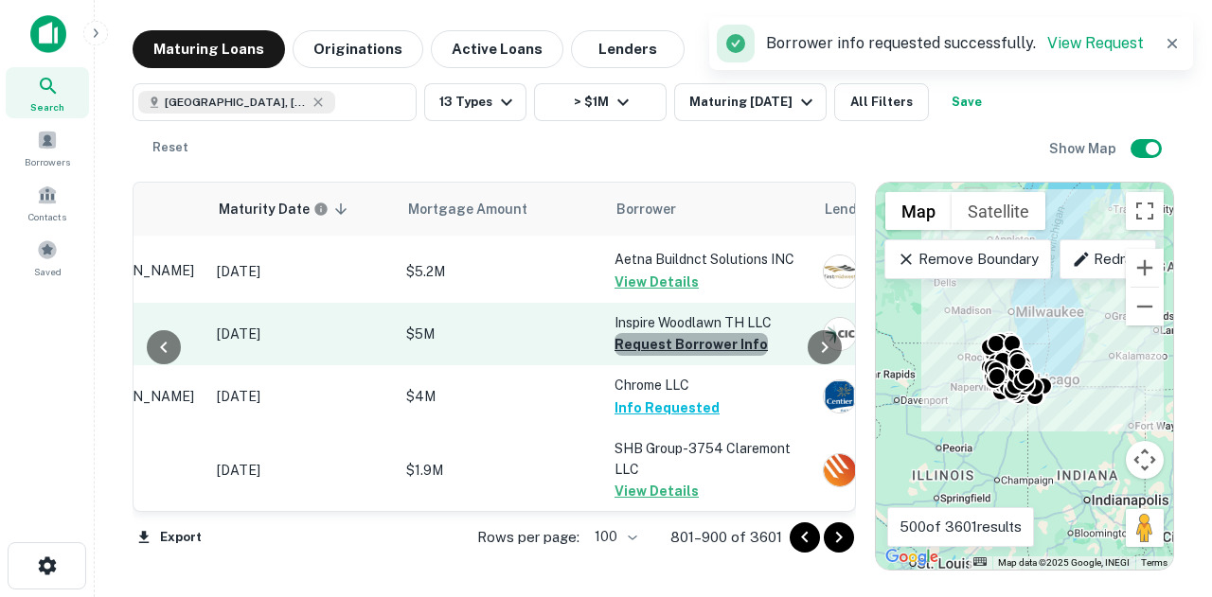
click at [729, 333] on button "Request Borrower Info" at bounding box center [690, 344] width 153 height 23
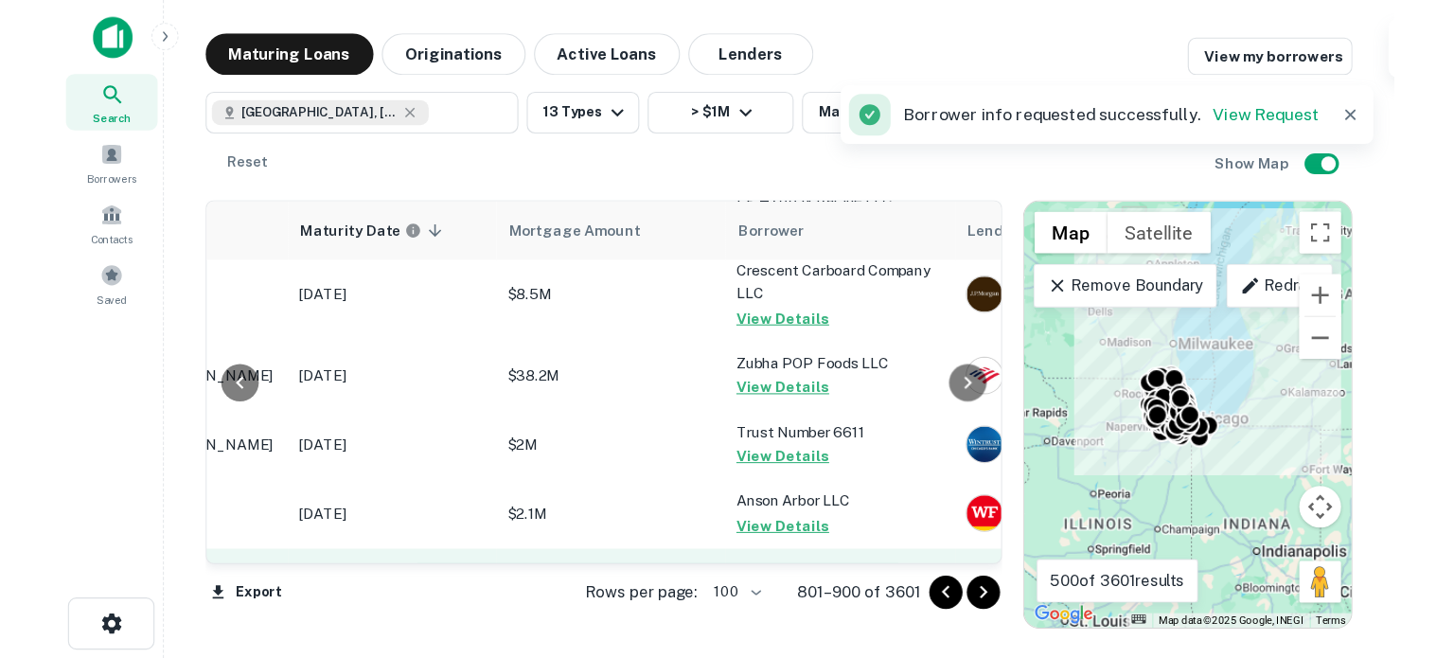
scroll to position [6422, 246]
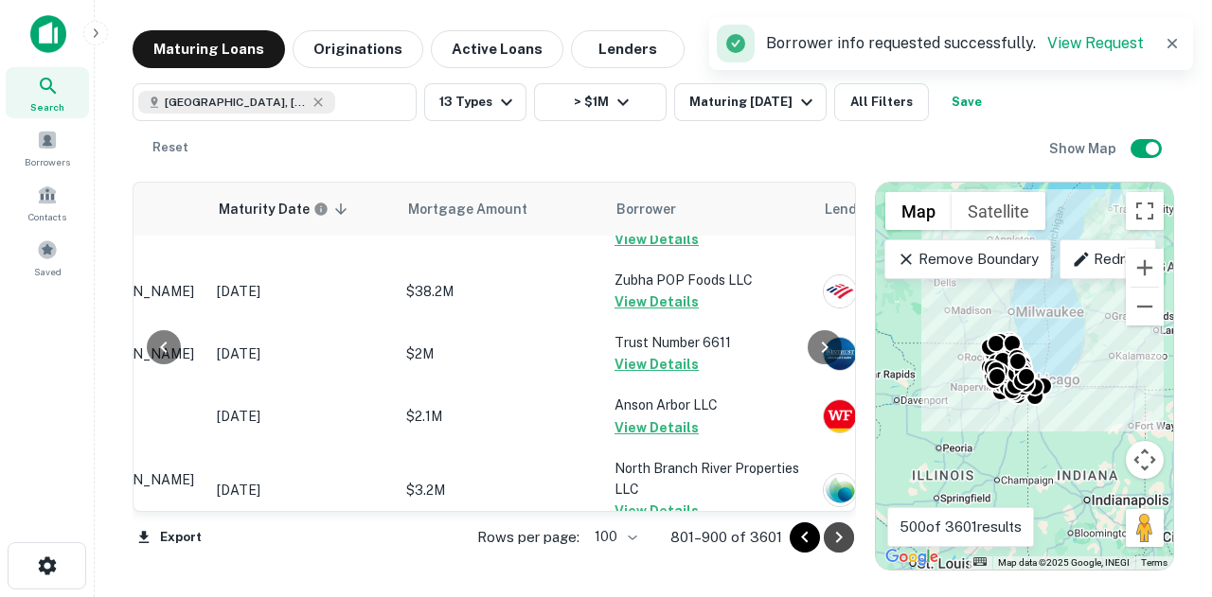
click at [839, 548] on icon "Go to next page" at bounding box center [839, 537] width 23 height 23
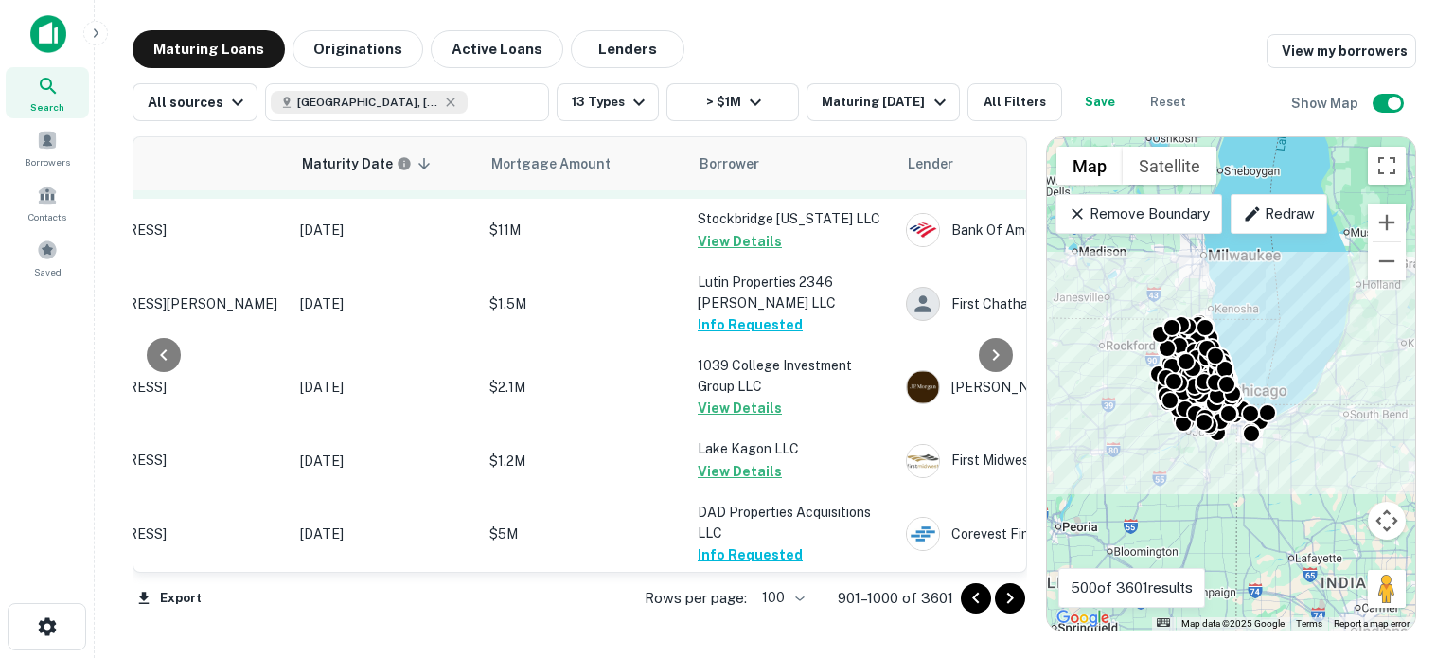
scroll to position [5987, 163]
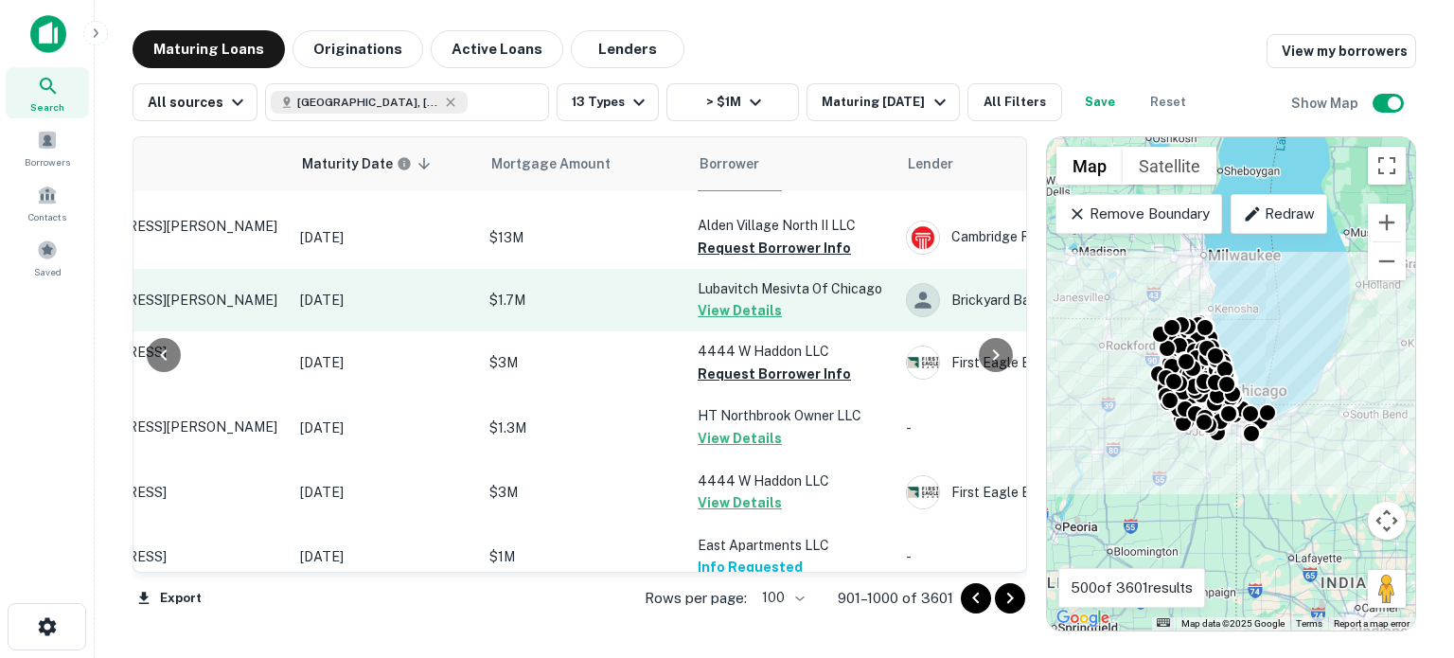
scroll to position [1041, 163]
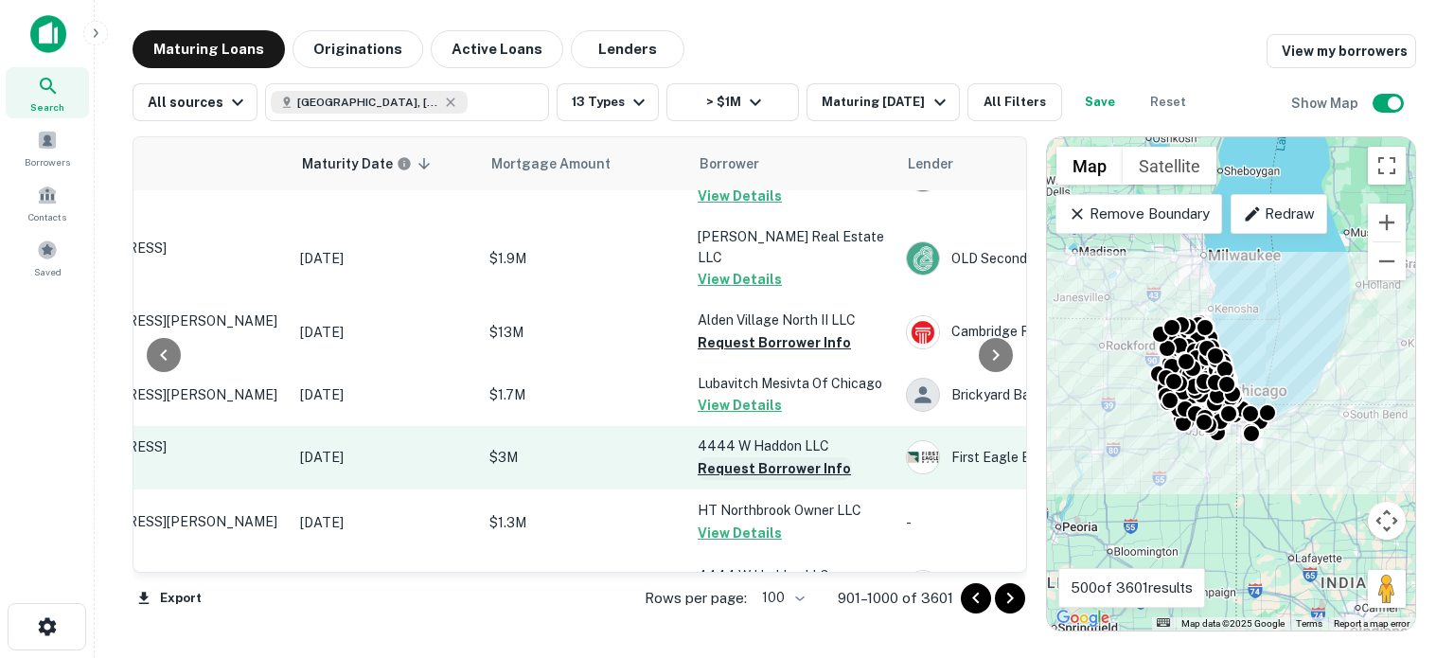
click at [766, 457] on button "Request Borrower Info" at bounding box center [774, 468] width 153 height 23
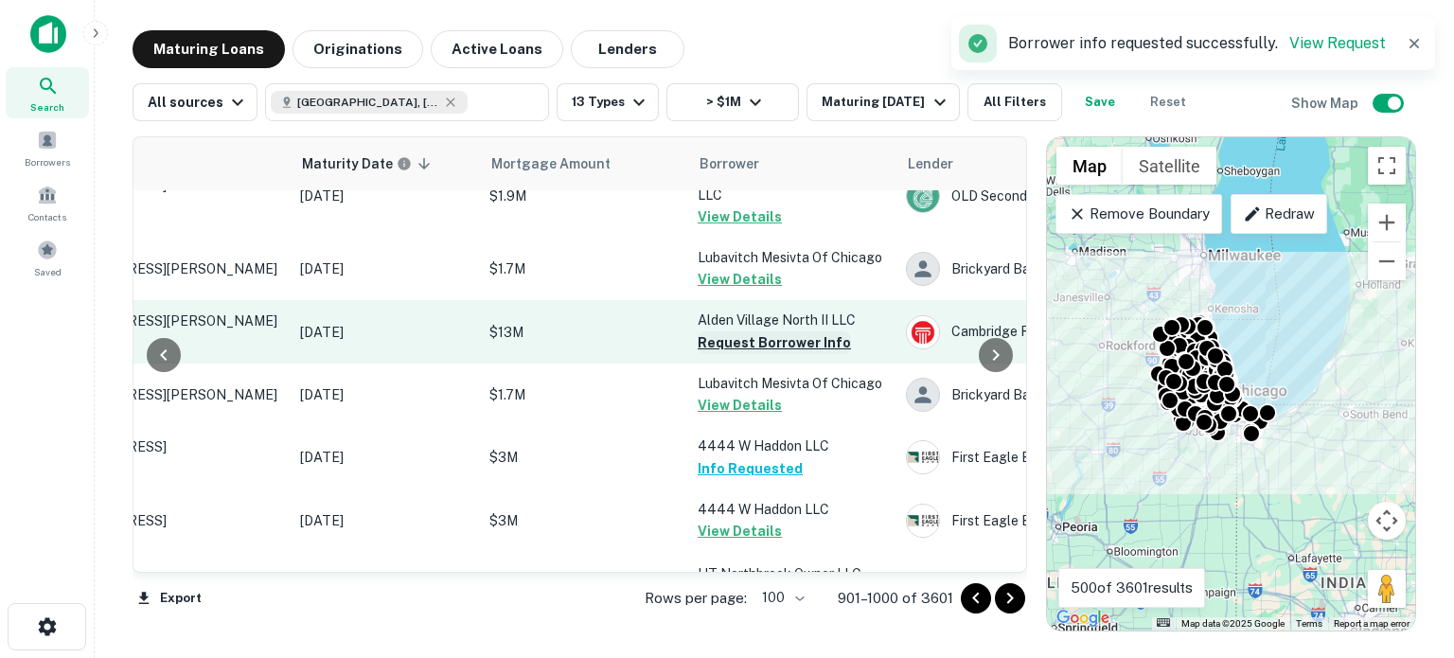
click at [791, 331] on button "Request Borrower Info" at bounding box center [774, 342] width 153 height 23
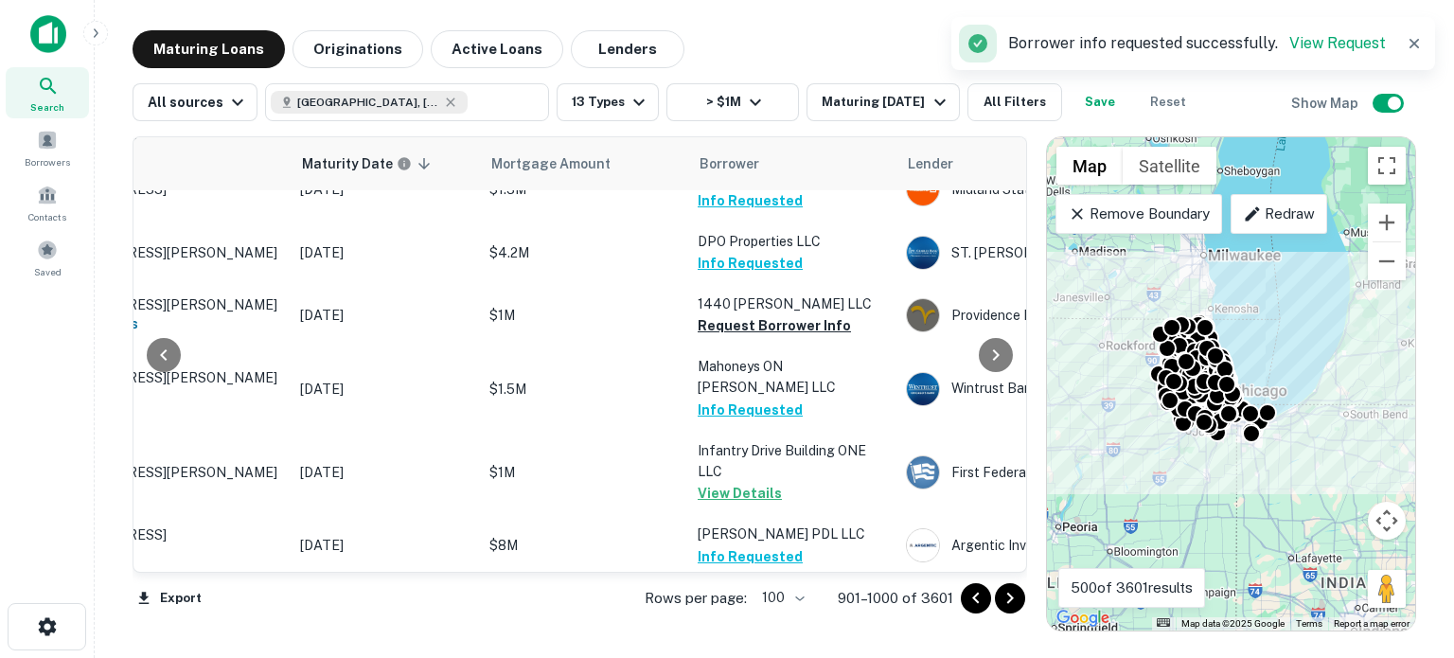
scroll to position [2178, 163]
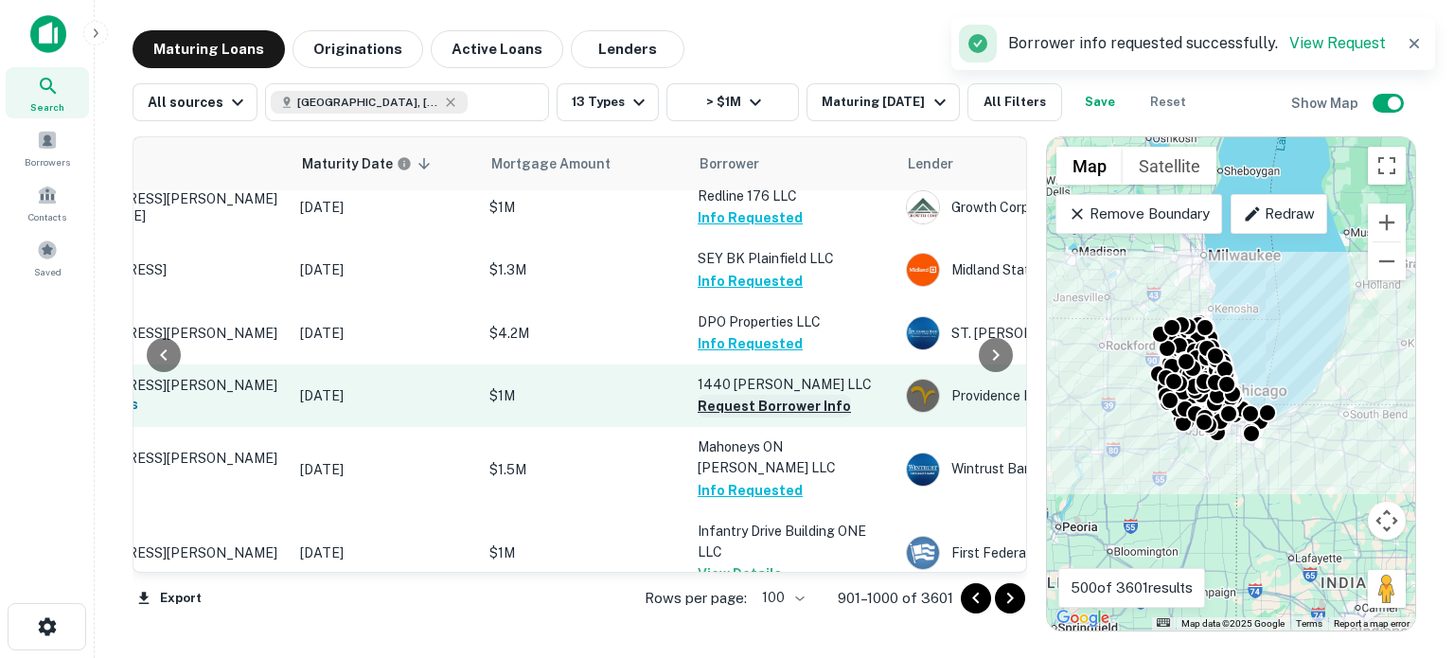
click at [765, 395] on button "Request Borrower Info" at bounding box center [774, 406] width 153 height 23
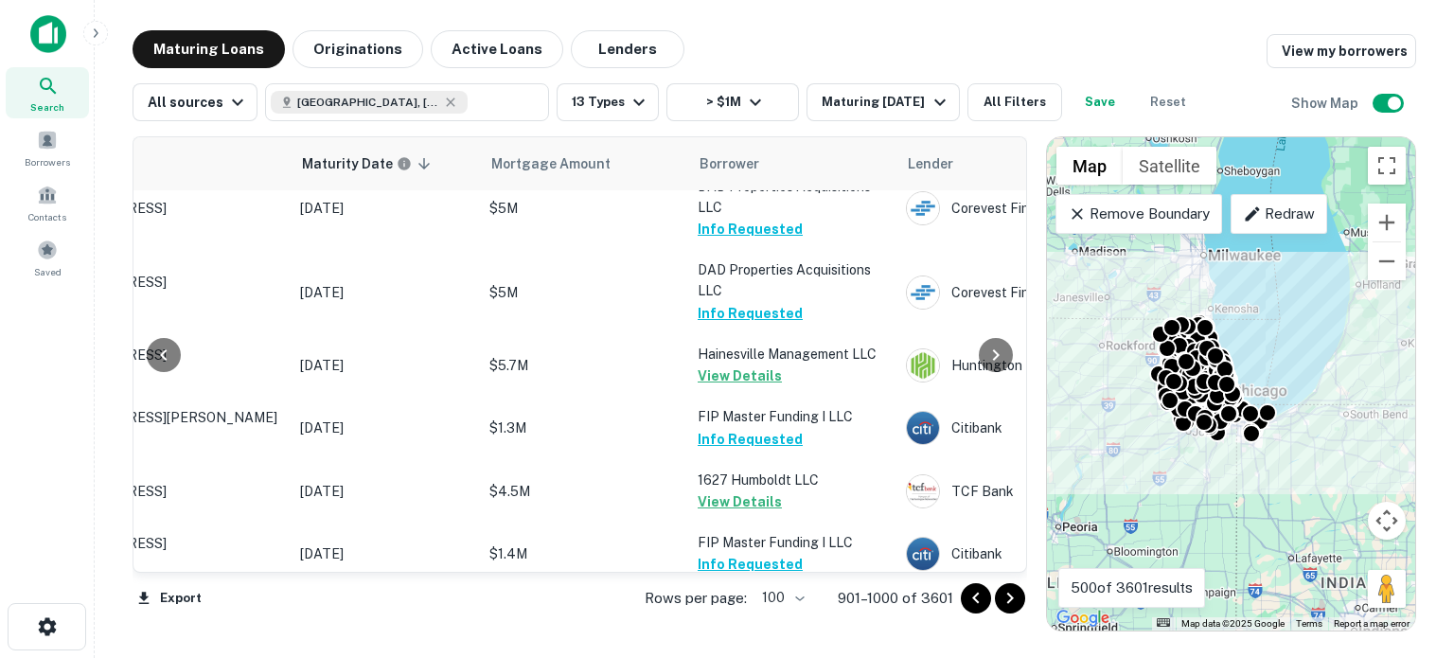
scroll to position [6260, 163]
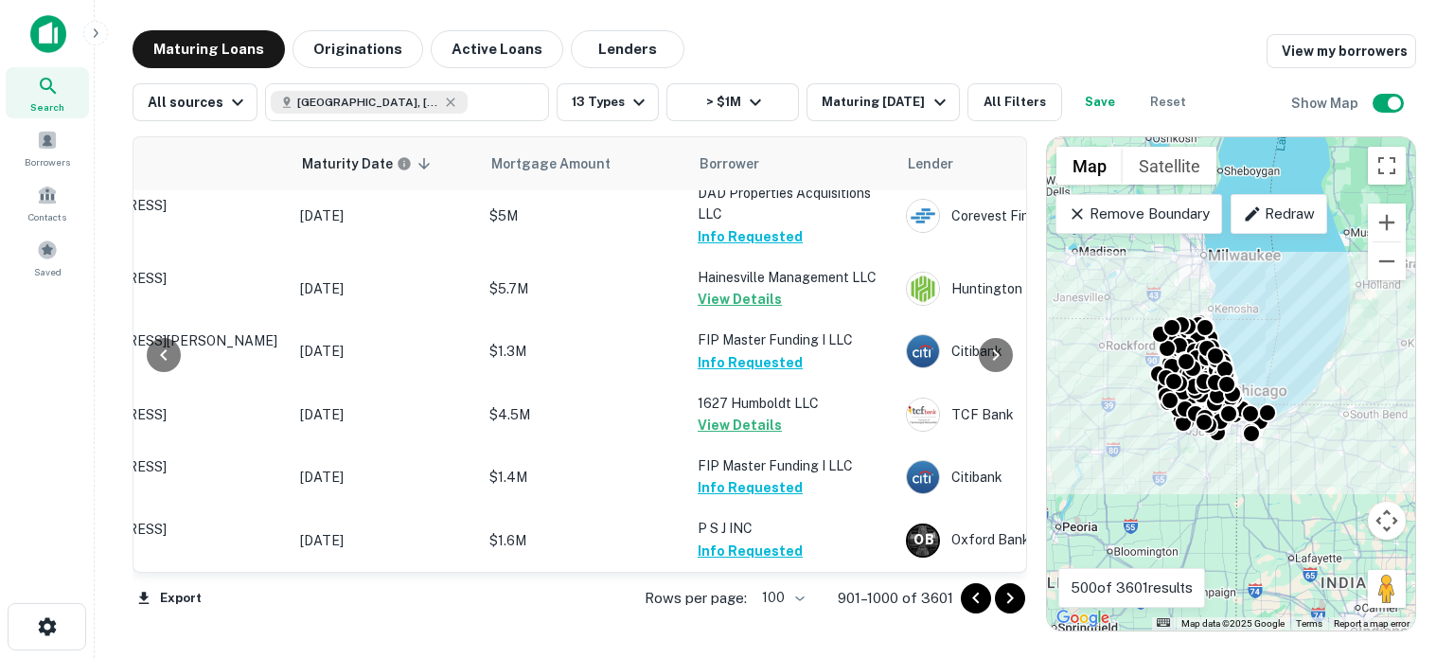
click at [1006, 596] on icon "Go to next page" at bounding box center [1010, 598] width 23 height 23
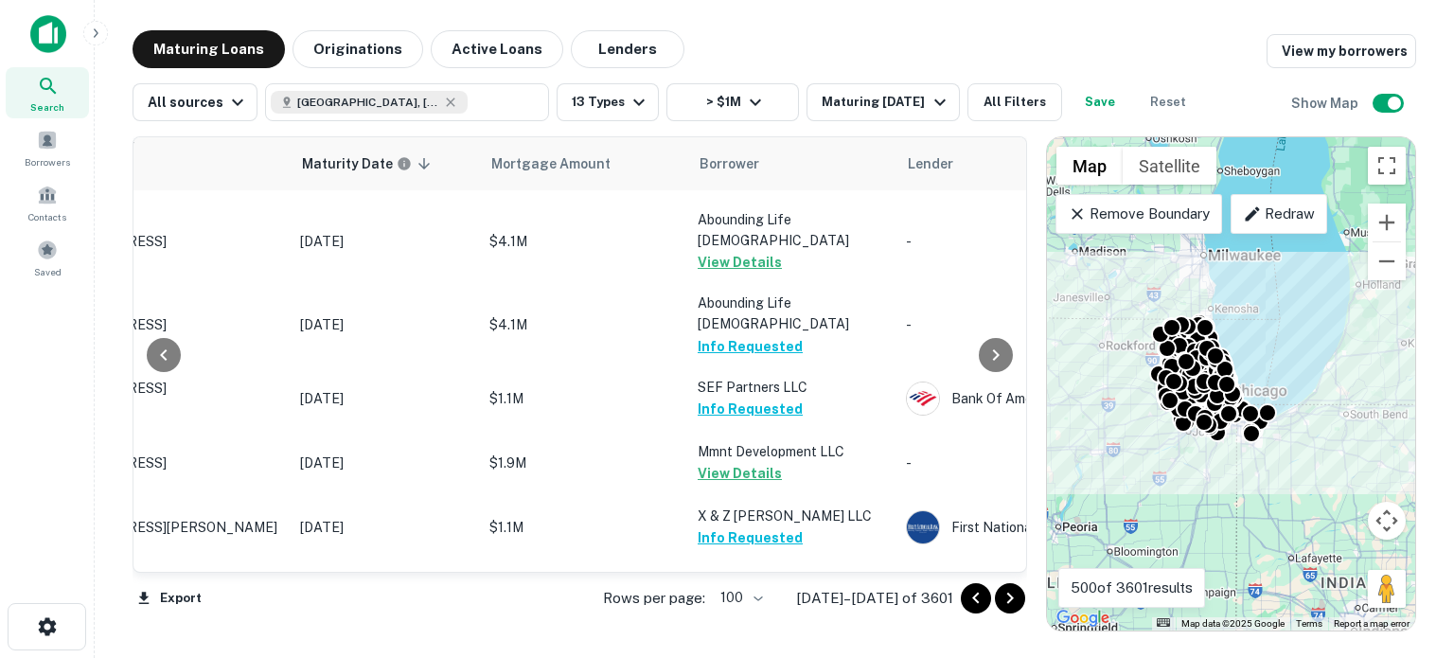
scroll to position [5503, 163]
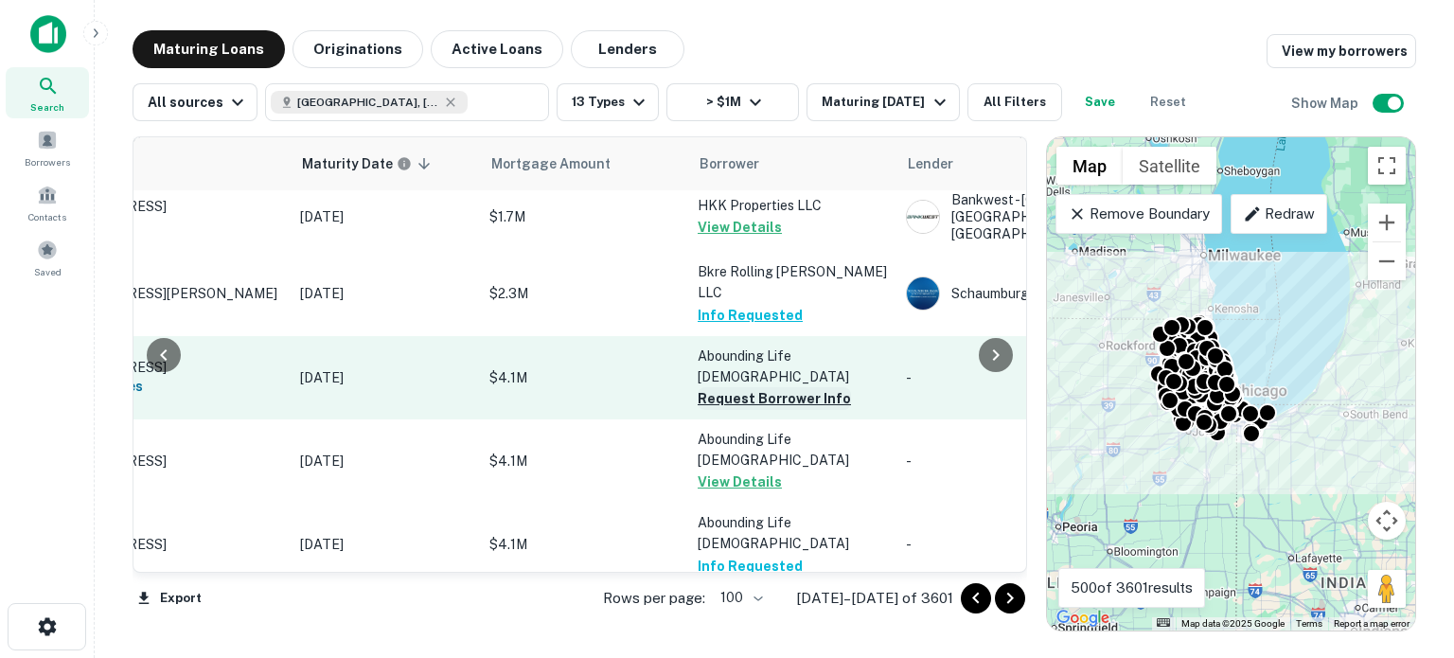
click at [782, 387] on button "Request Borrower Info" at bounding box center [774, 398] width 153 height 23
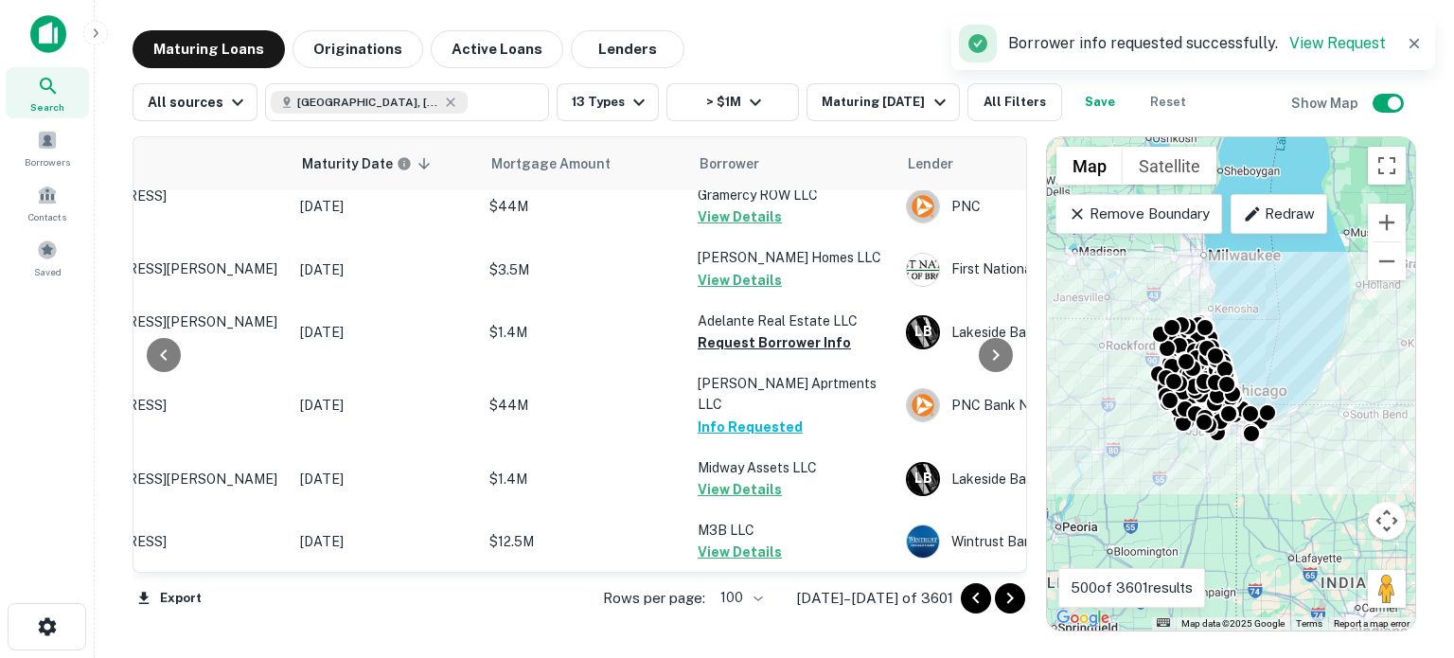
scroll to position [0, 163]
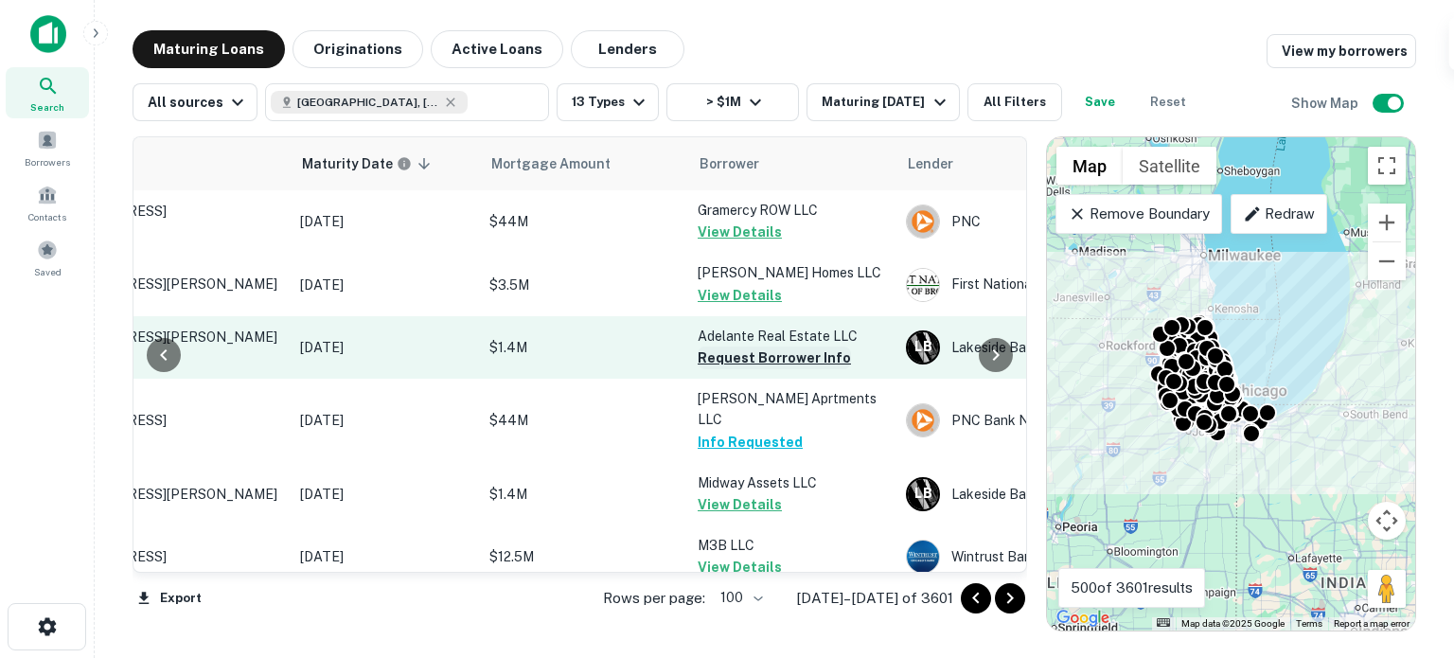
click at [756, 354] on button "Request Borrower Info" at bounding box center [774, 358] width 153 height 23
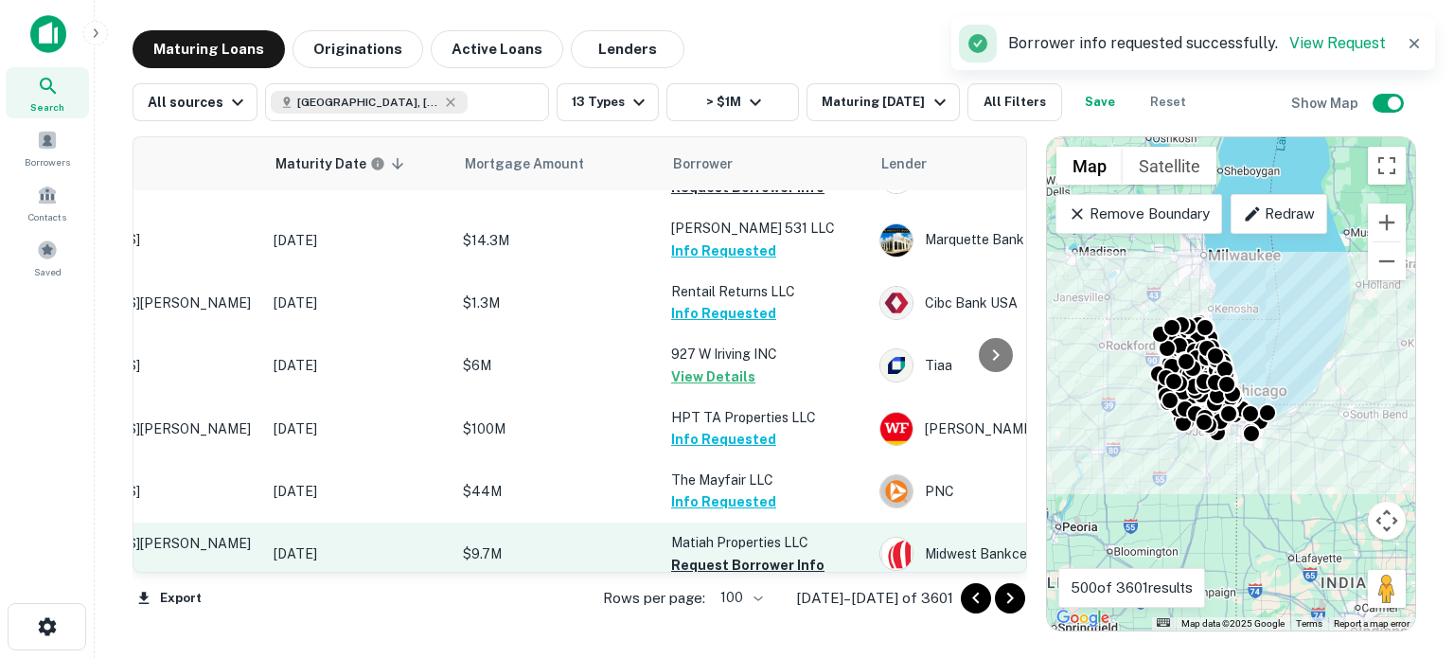
scroll to position [568, 0]
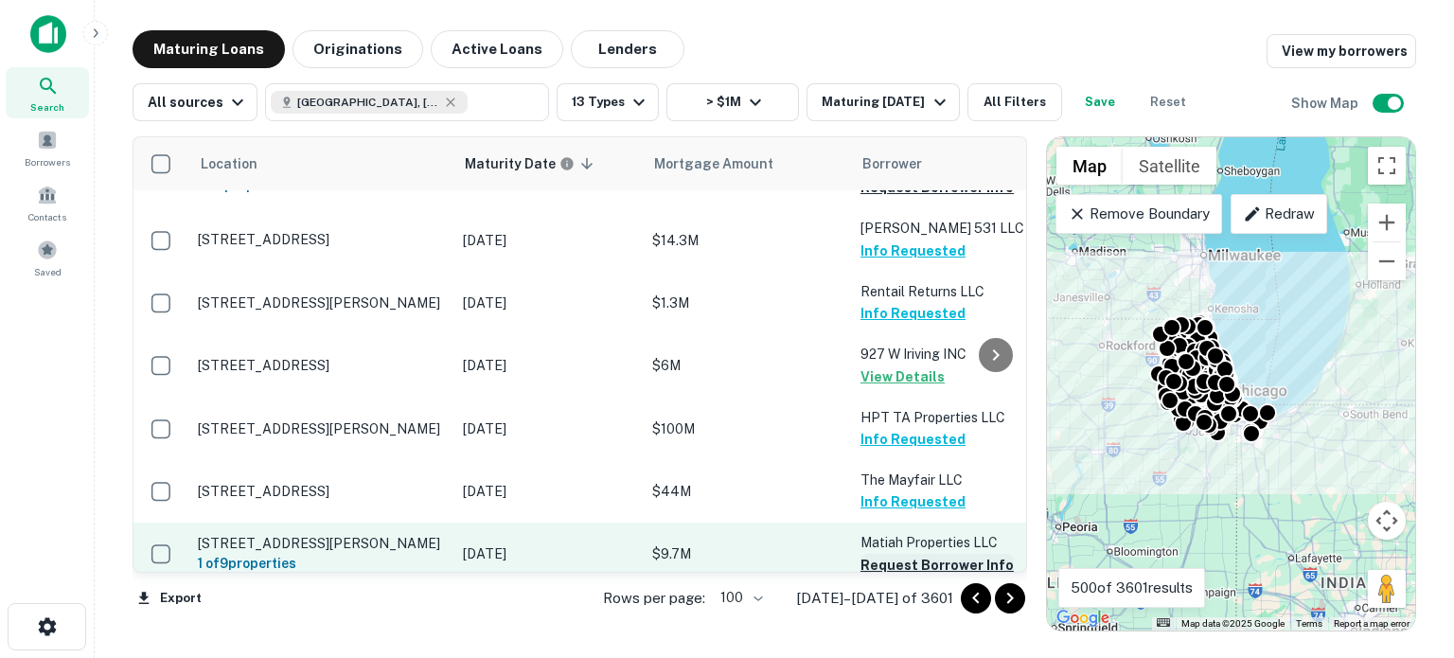
click at [879, 554] on button "Request Borrower Info" at bounding box center [937, 565] width 153 height 23
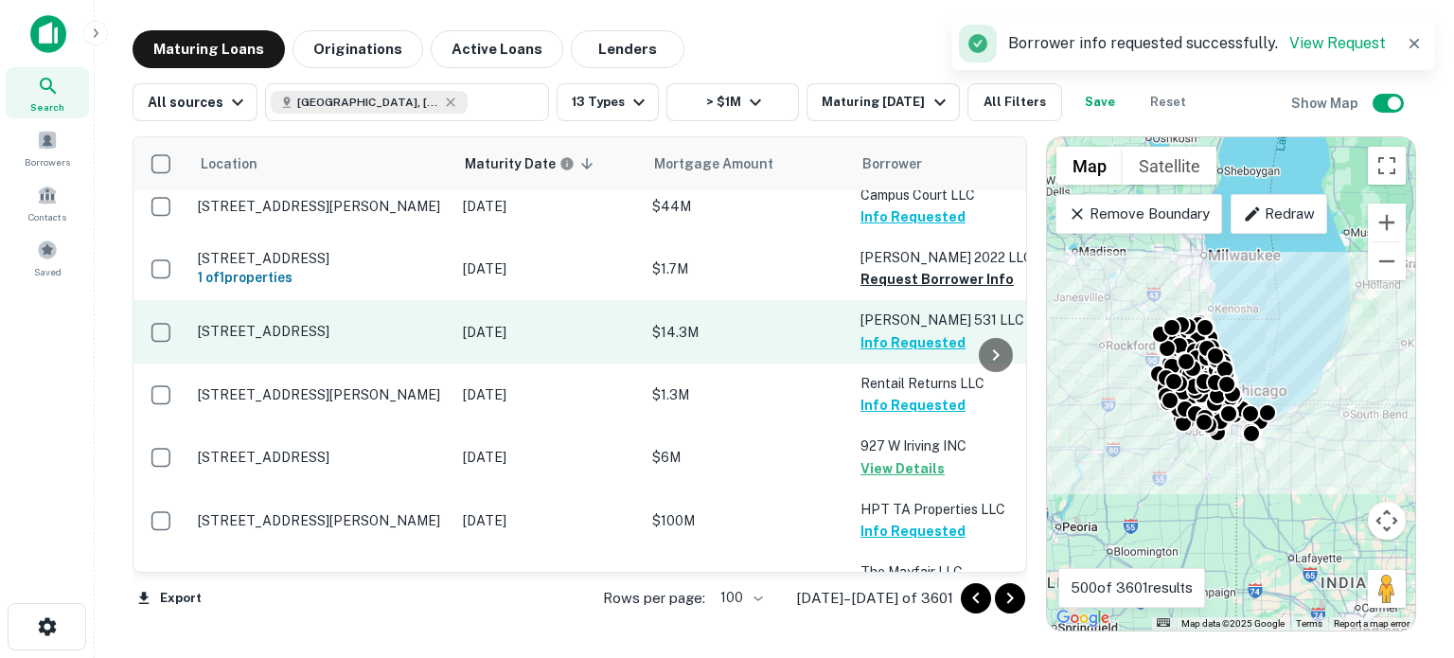
scroll to position [473, 0]
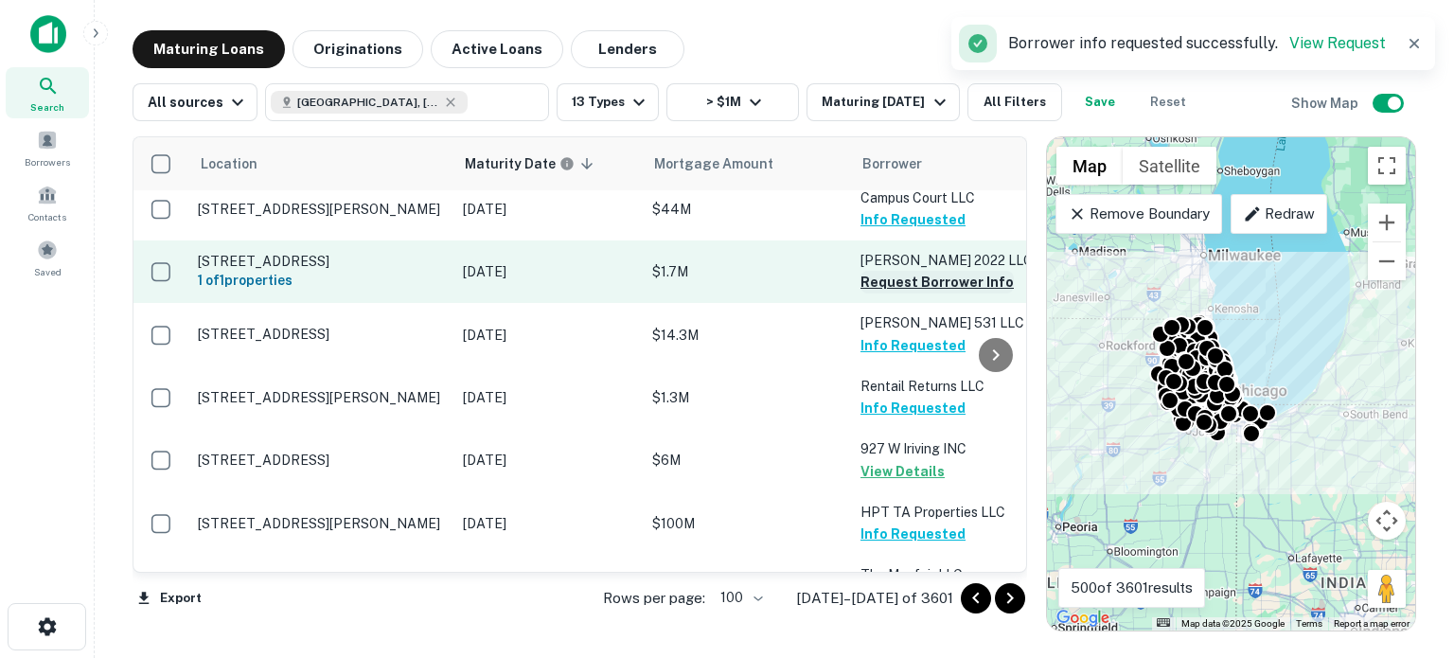
click at [931, 271] on button "Request Borrower Info" at bounding box center [937, 282] width 153 height 23
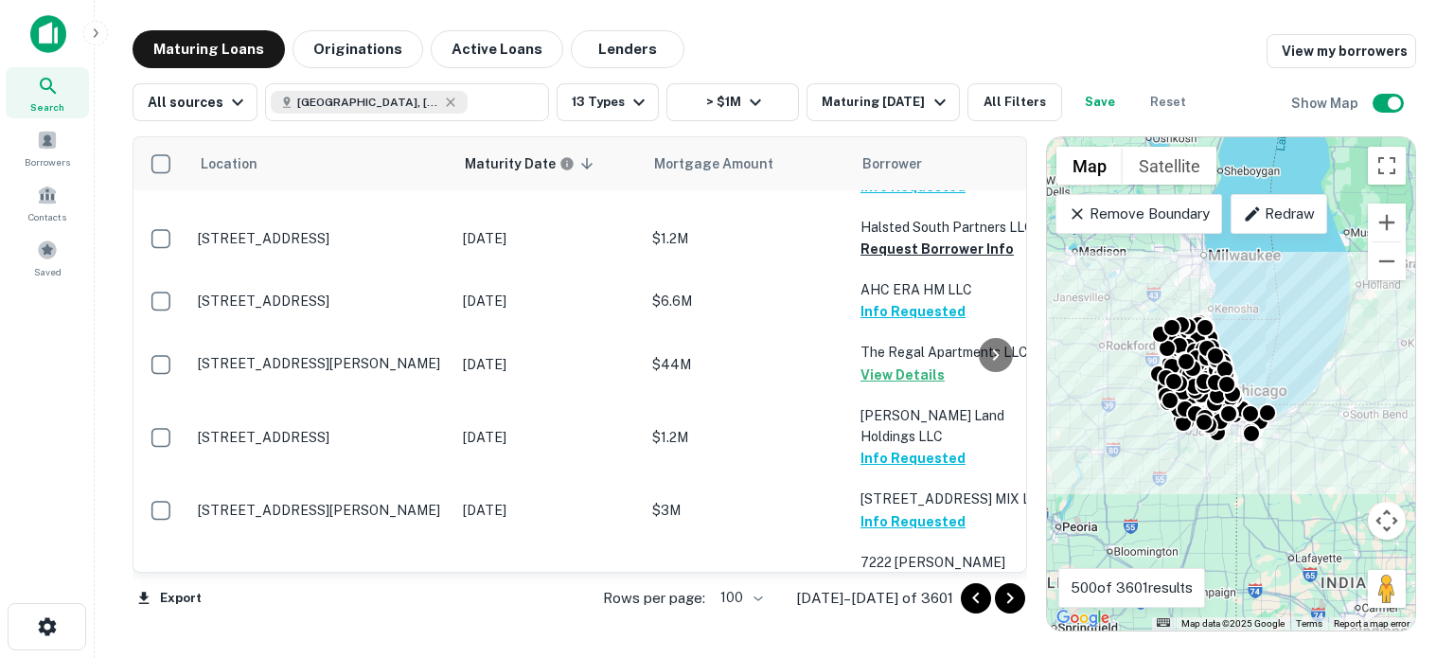
scroll to position [2556, 0]
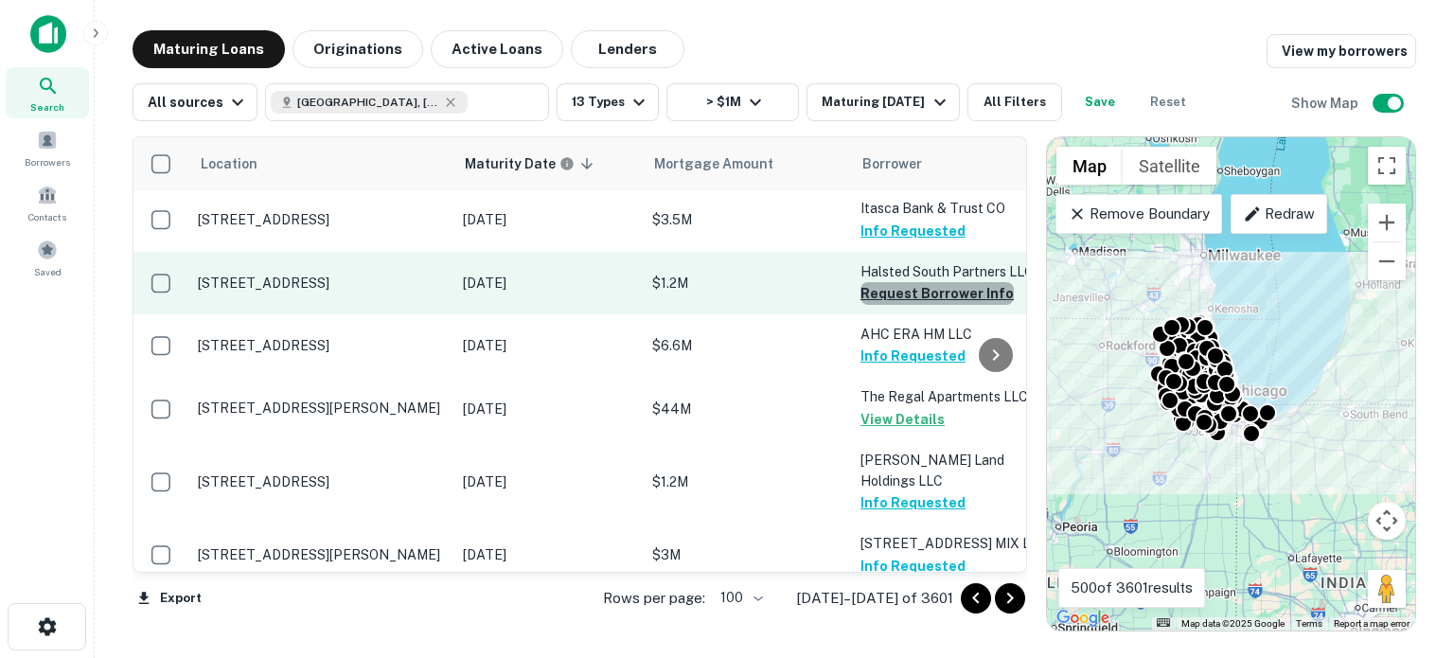
click at [958, 282] on button "Request Borrower Info" at bounding box center [937, 293] width 153 height 23
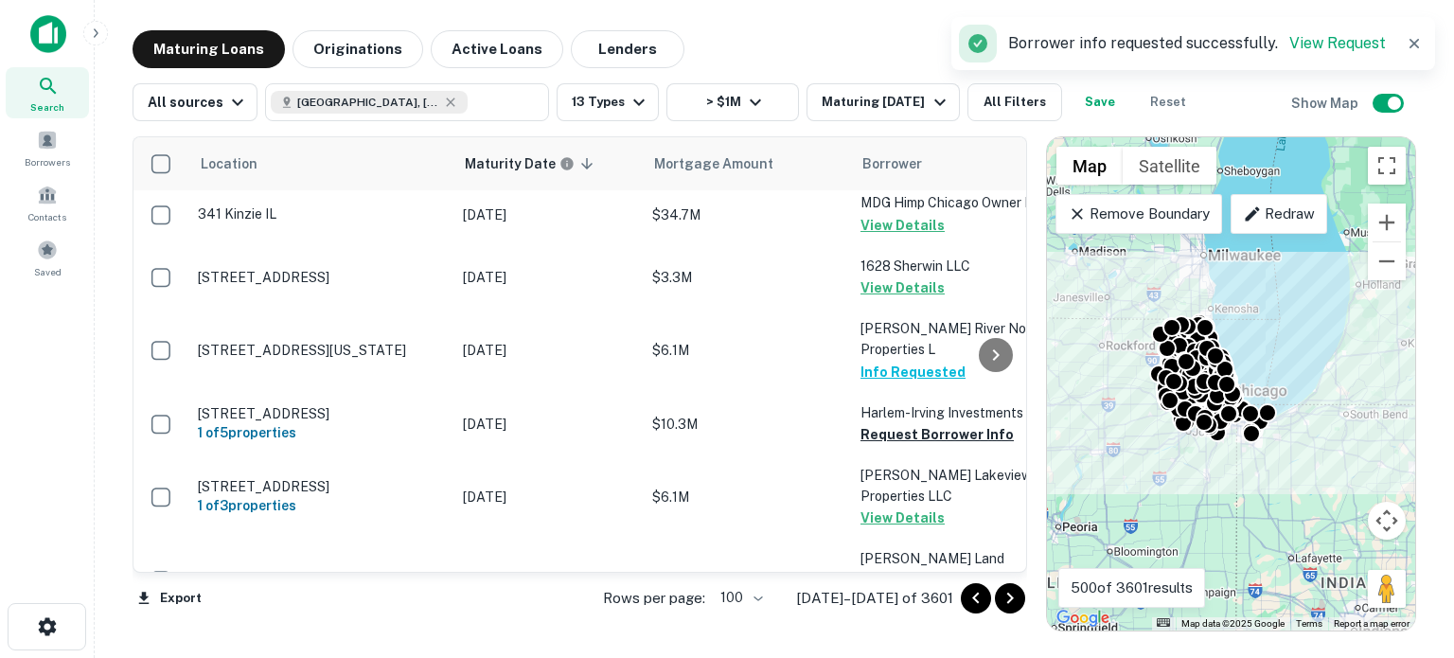
scroll to position [1799, 0]
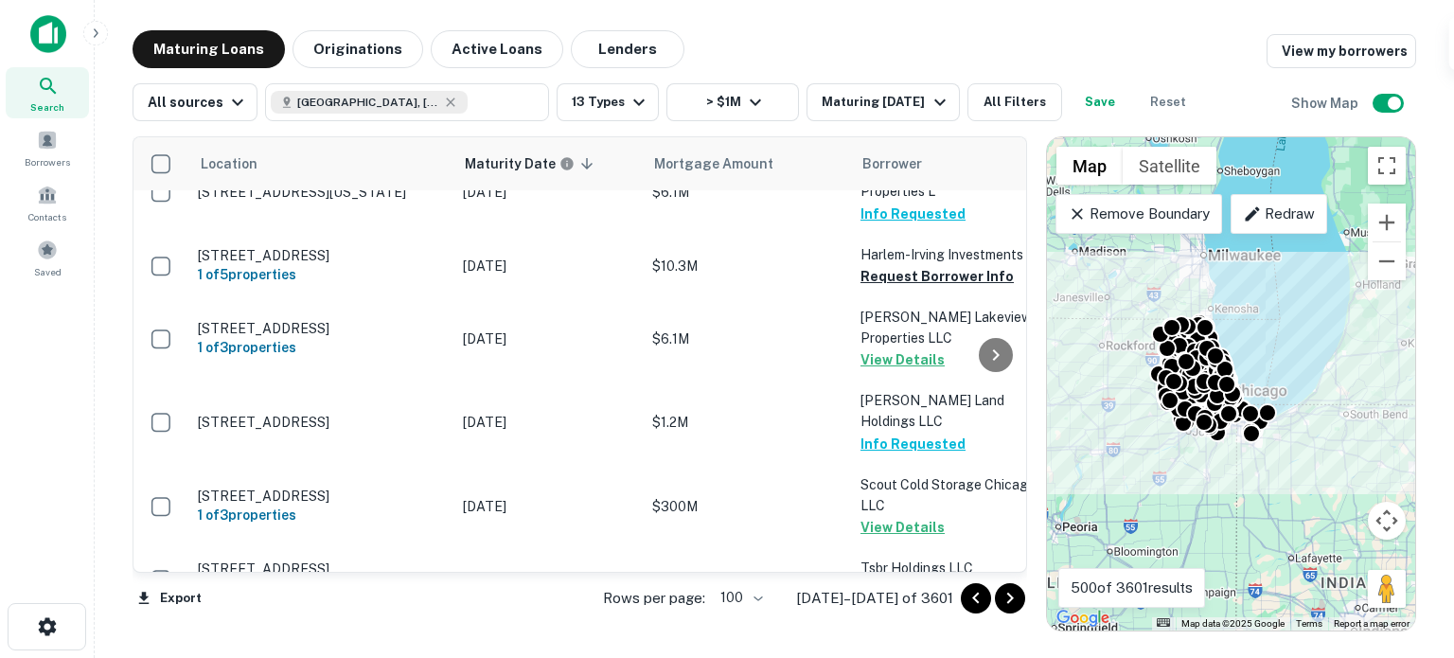
click at [918, 272] on button "Request Borrower Info" at bounding box center [937, 276] width 153 height 23
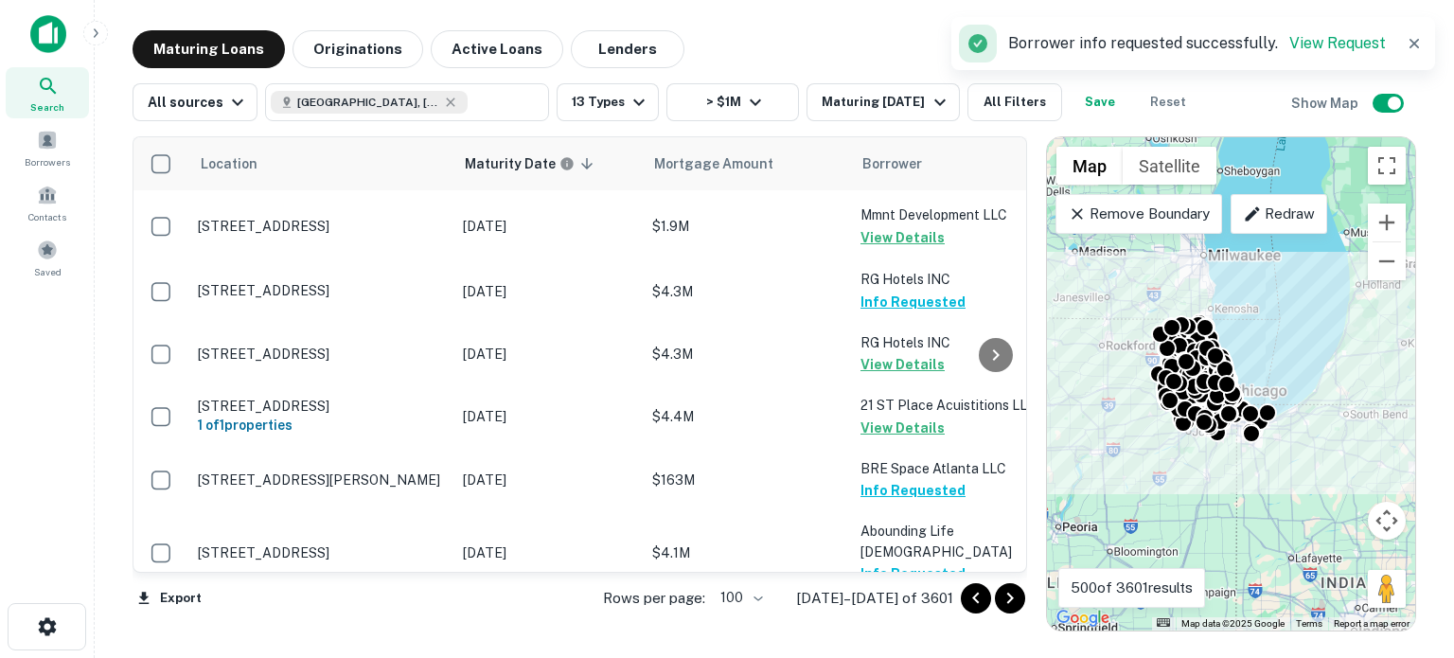
scroll to position [6275, 0]
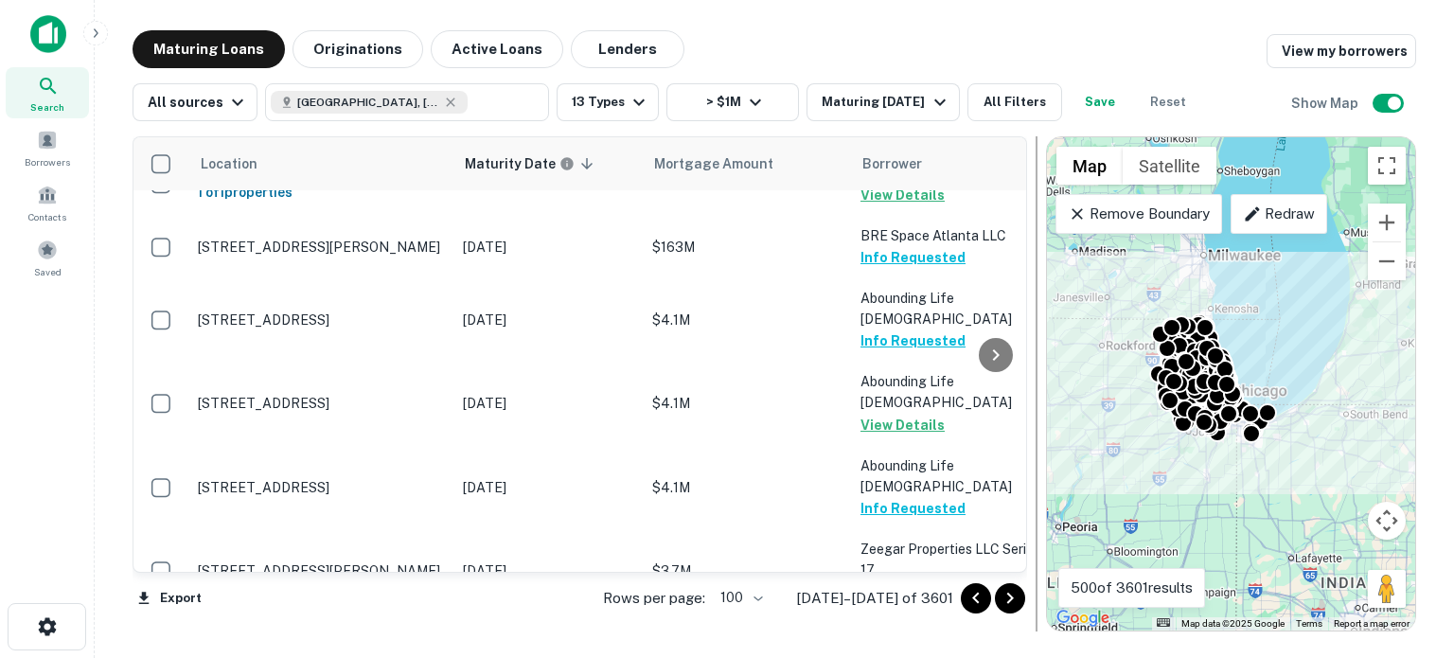
click at [1031, 596] on div at bounding box center [1036, 383] width 19 height 495
drag, startPoint x: 1019, startPoint y: 602, endPoint x: 1009, endPoint y: 591, distance: 14.8
click at [1018, 596] on icon "Go to next page" at bounding box center [1010, 598] width 23 height 23
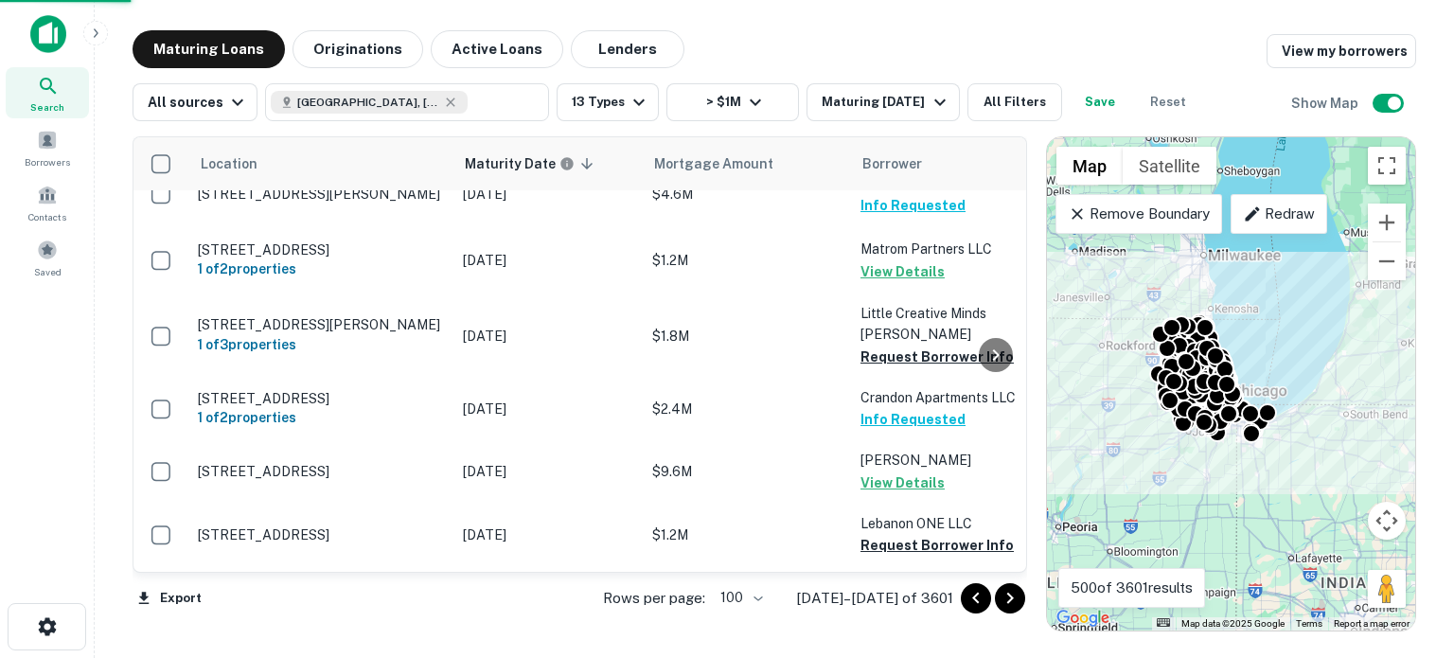
scroll to position [6253, 0]
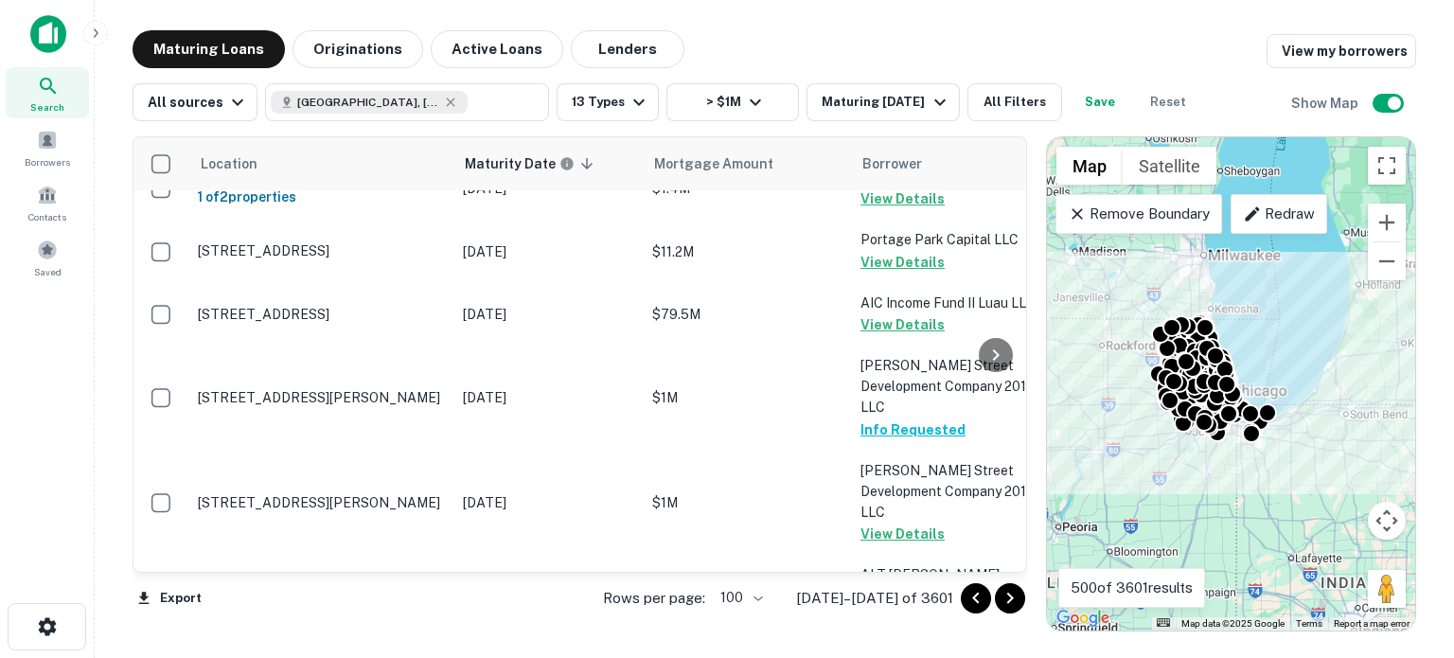
click at [1010, 535] on div at bounding box center [996, 354] width 38 height 435
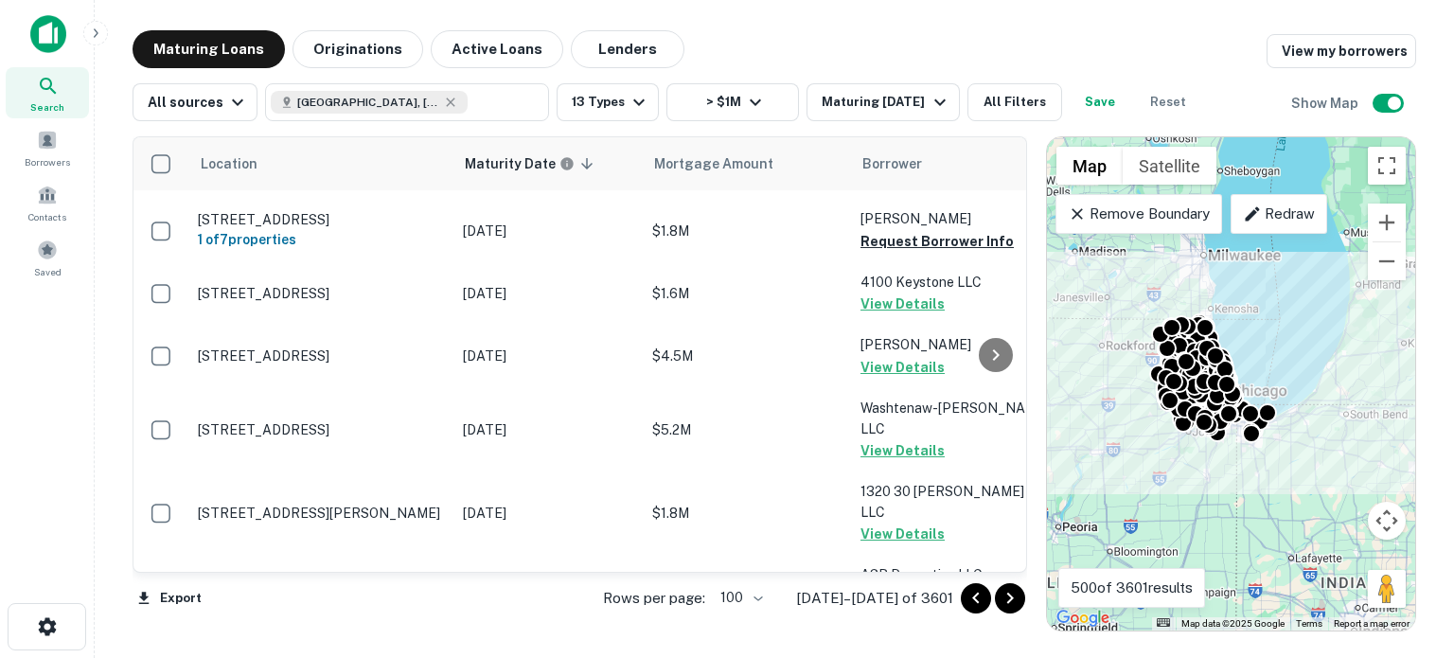
scroll to position [1041, 0]
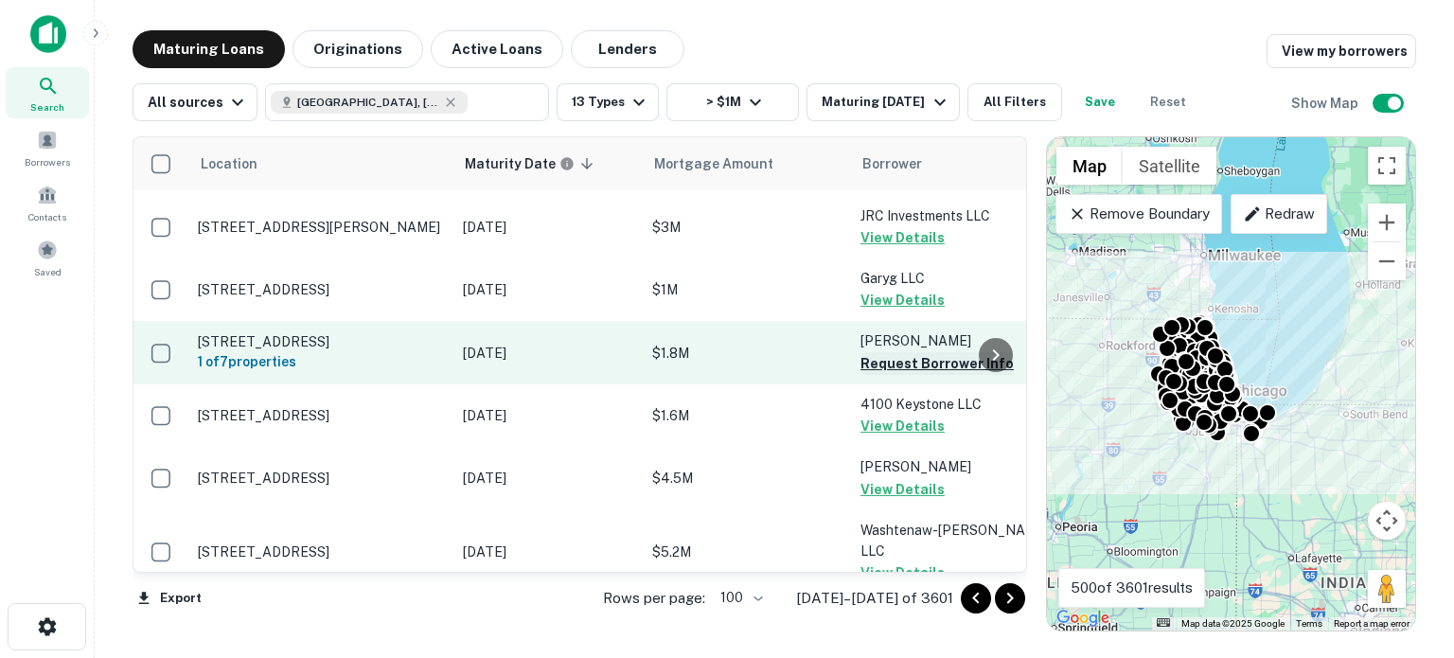
click at [932, 352] on button "Request Borrower Info" at bounding box center [937, 363] width 153 height 23
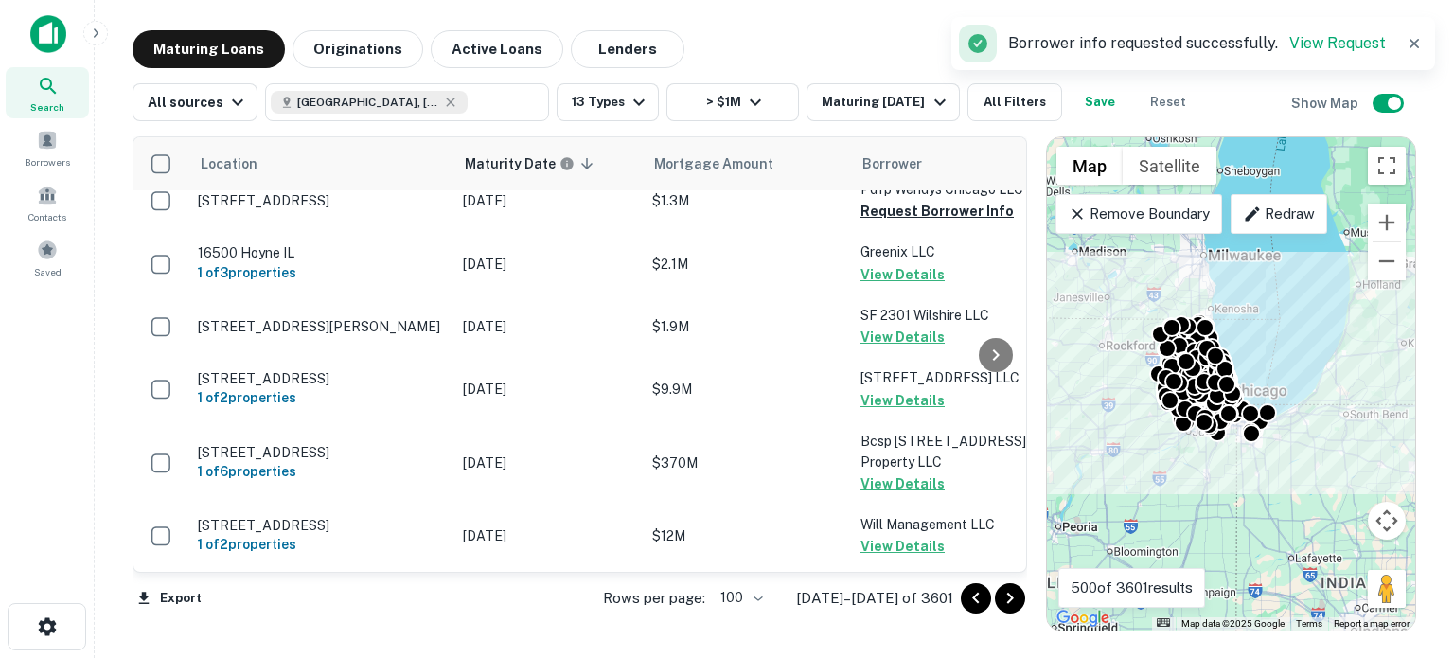
scroll to position [2009, 0]
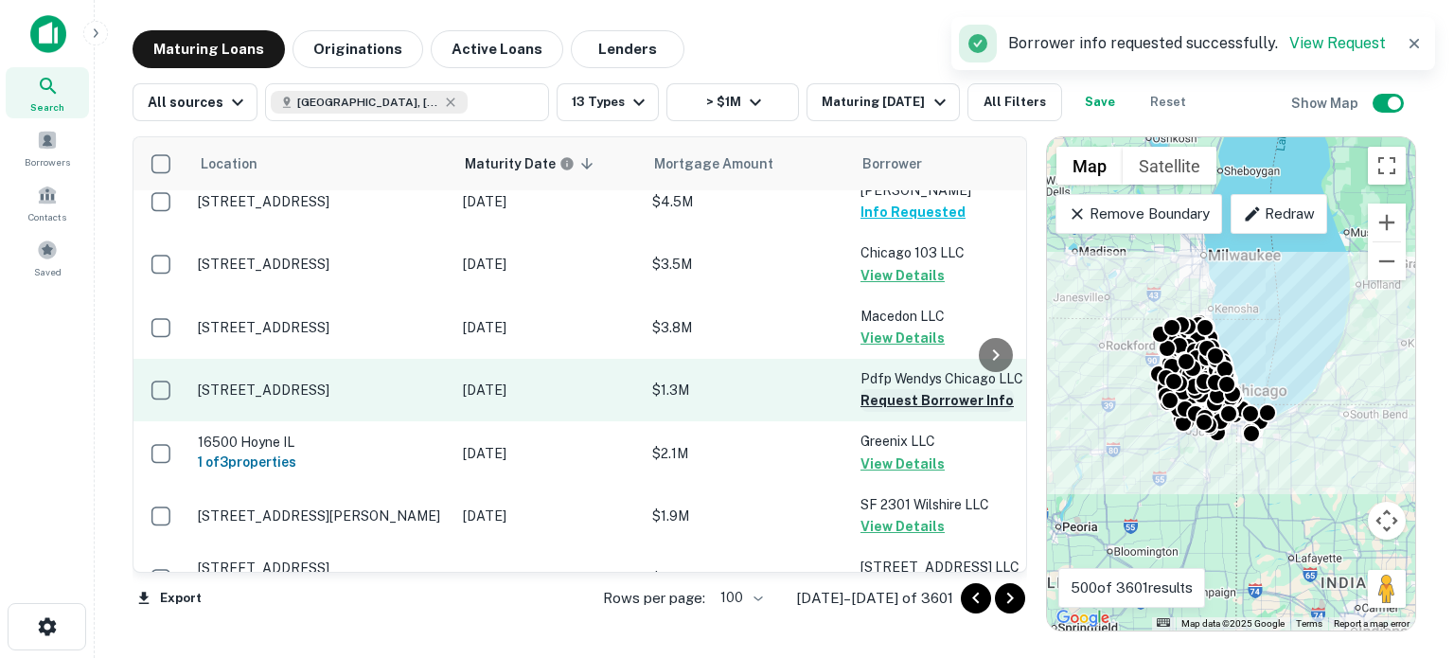
click at [924, 389] on button "Request Borrower Info" at bounding box center [937, 400] width 153 height 23
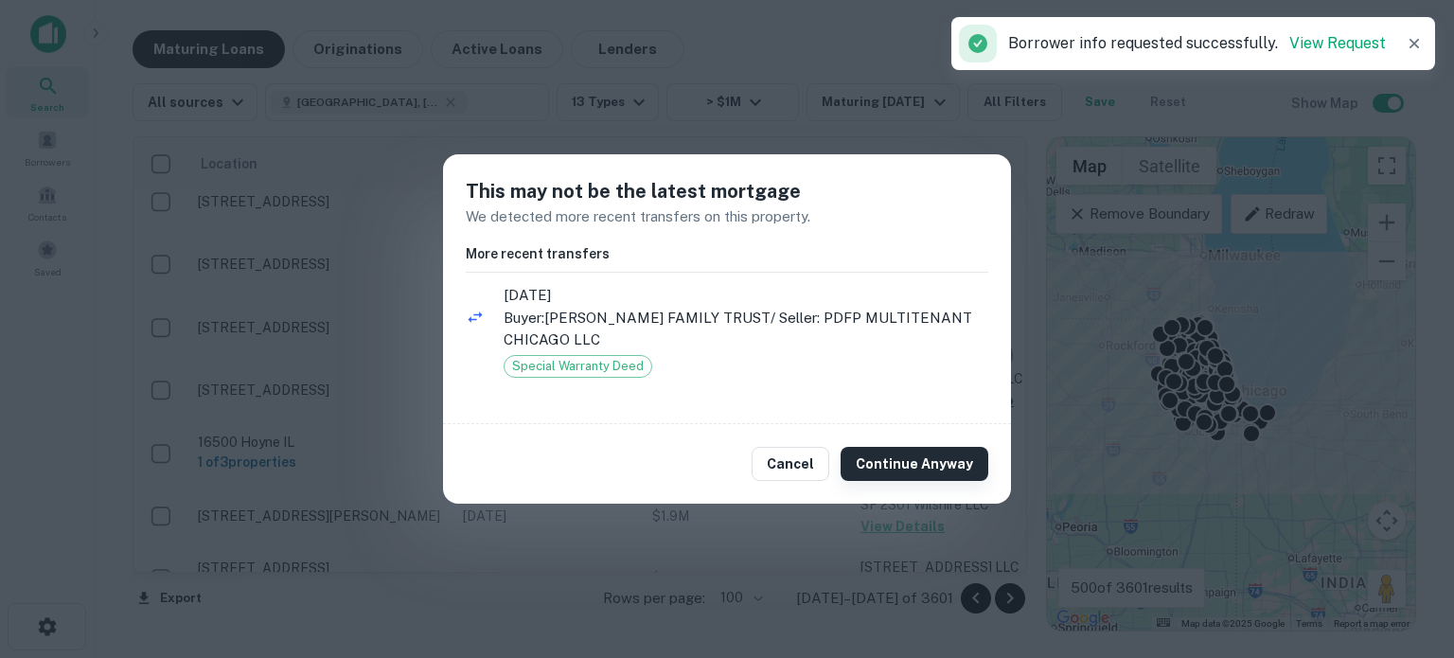
click at [903, 472] on button "Continue Anyway" at bounding box center [915, 464] width 148 height 34
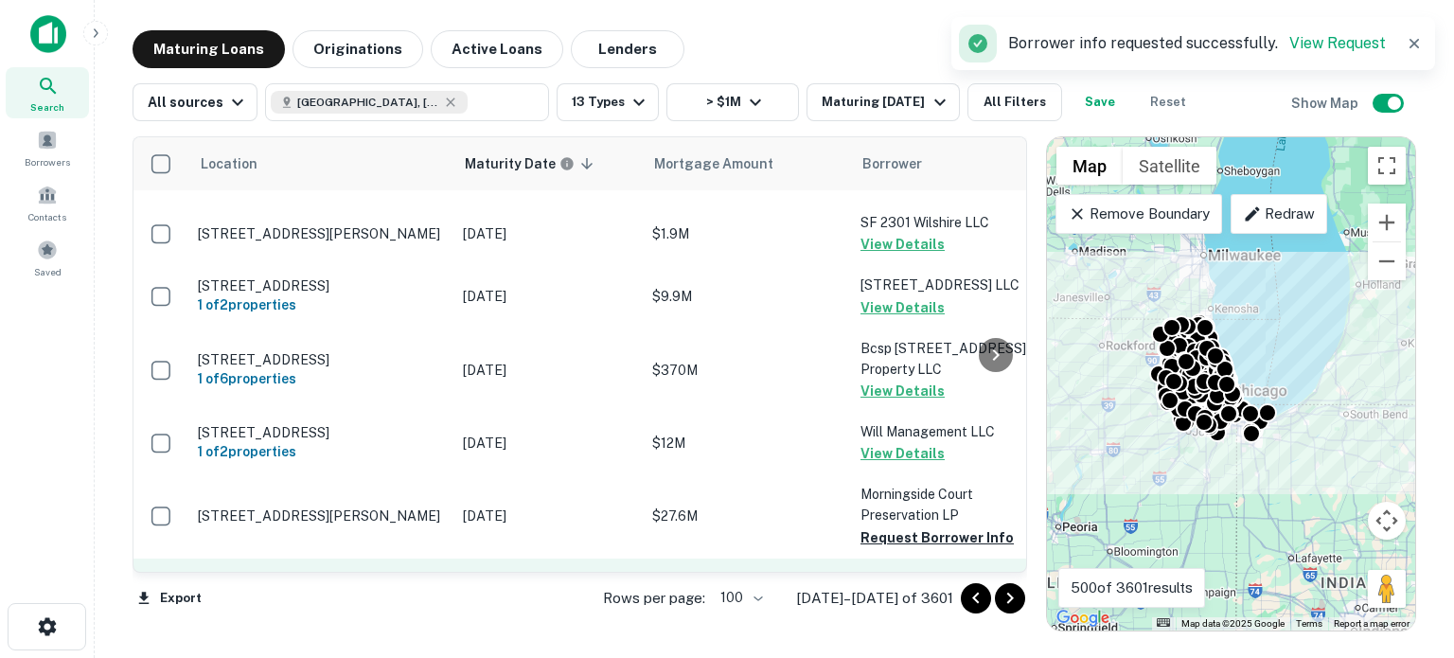
scroll to position [2293, 0]
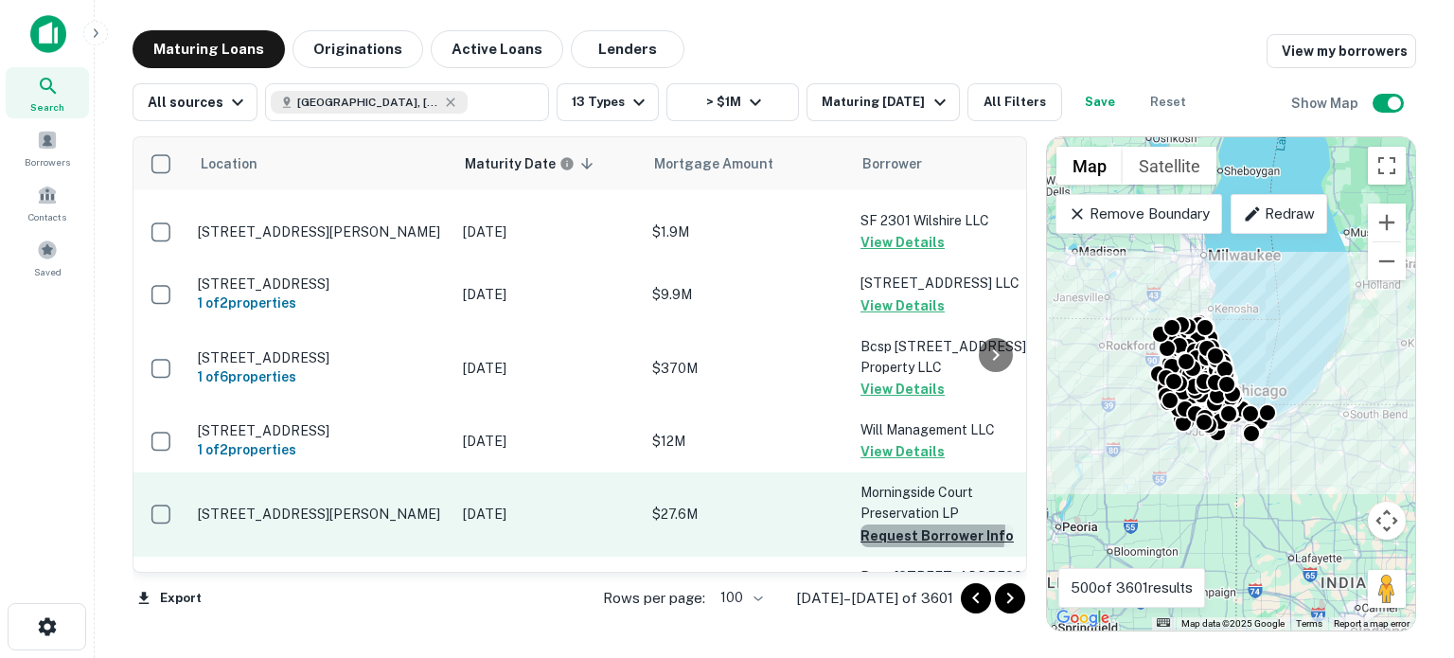
click at [913, 525] on button "Request Borrower Info" at bounding box center [937, 536] width 153 height 23
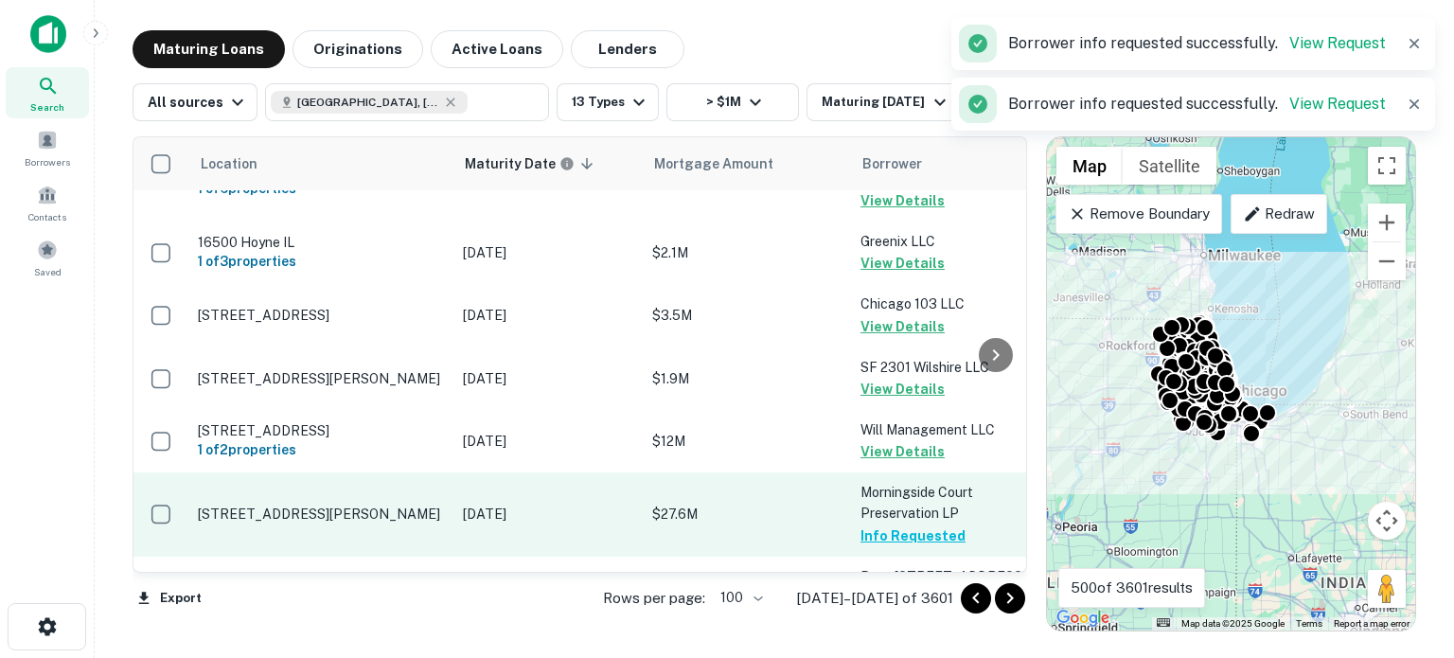
scroll to position [2956, 0]
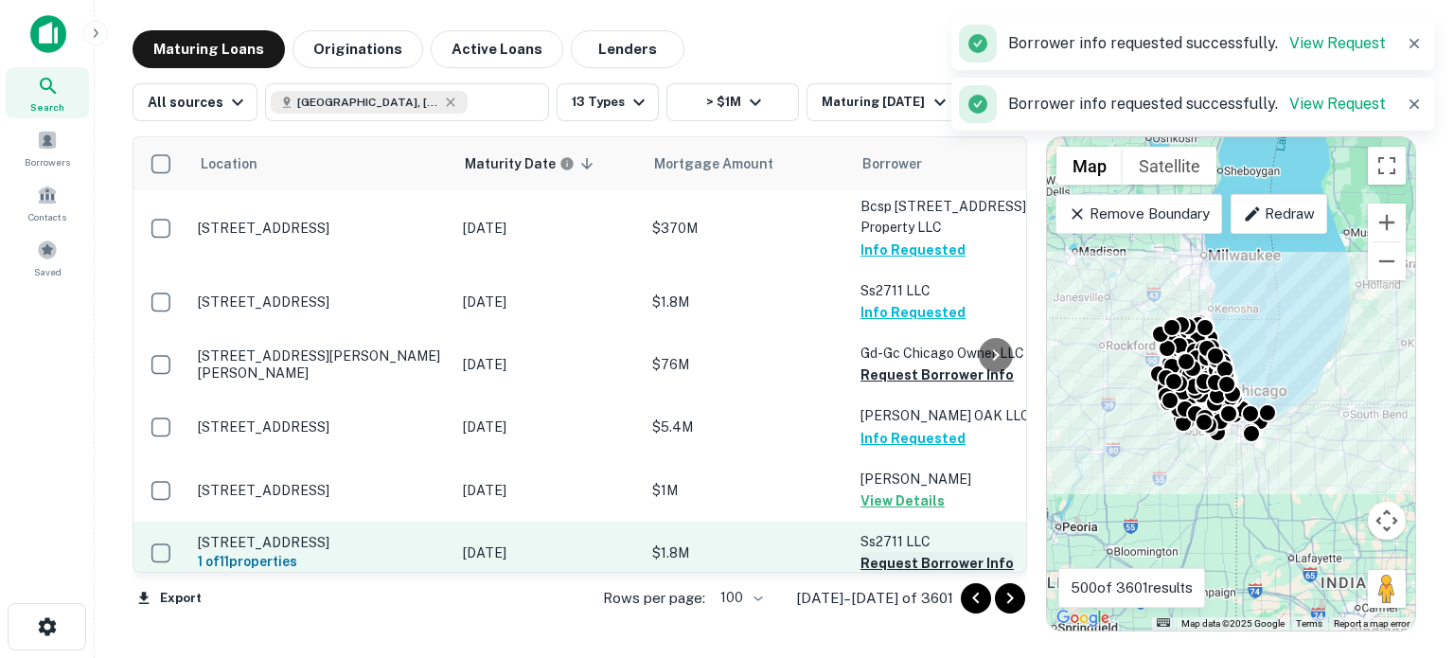
click at [913, 552] on button "Request Borrower Info" at bounding box center [937, 563] width 153 height 23
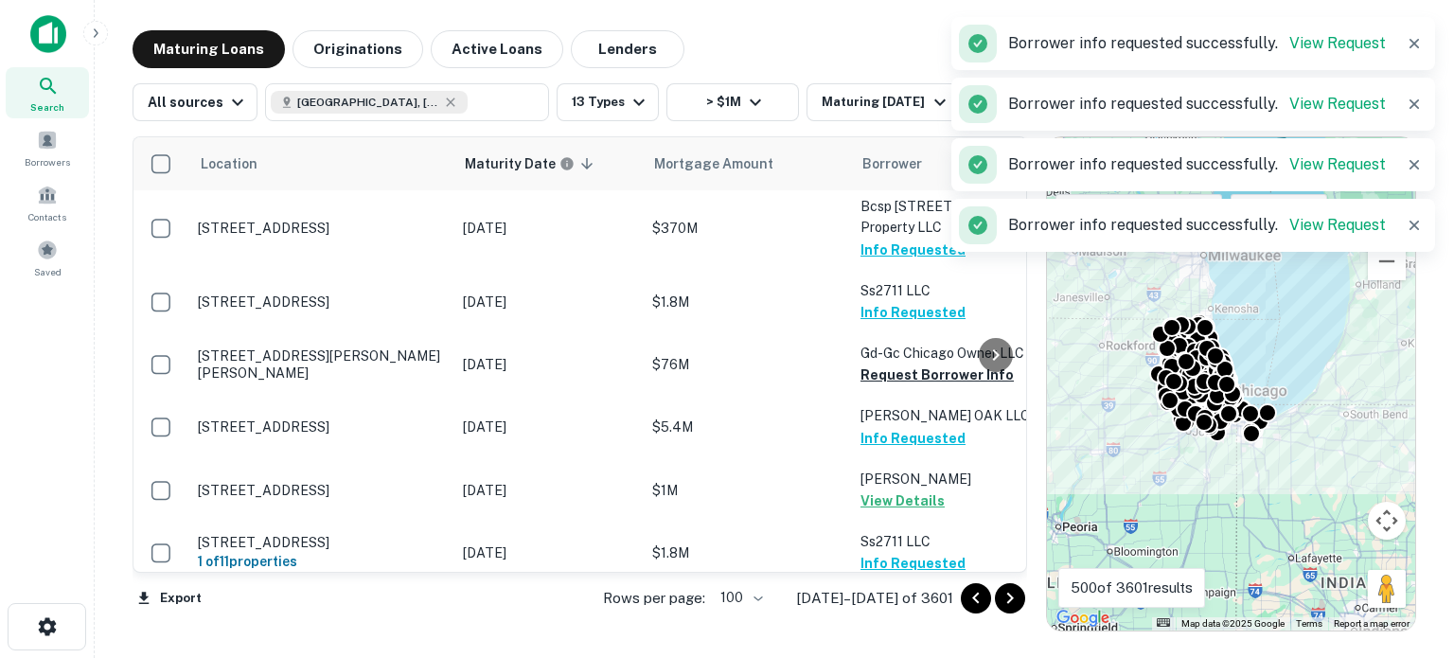
click at [897, 301] on button "Info Requested" at bounding box center [913, 312] width 105 height 23
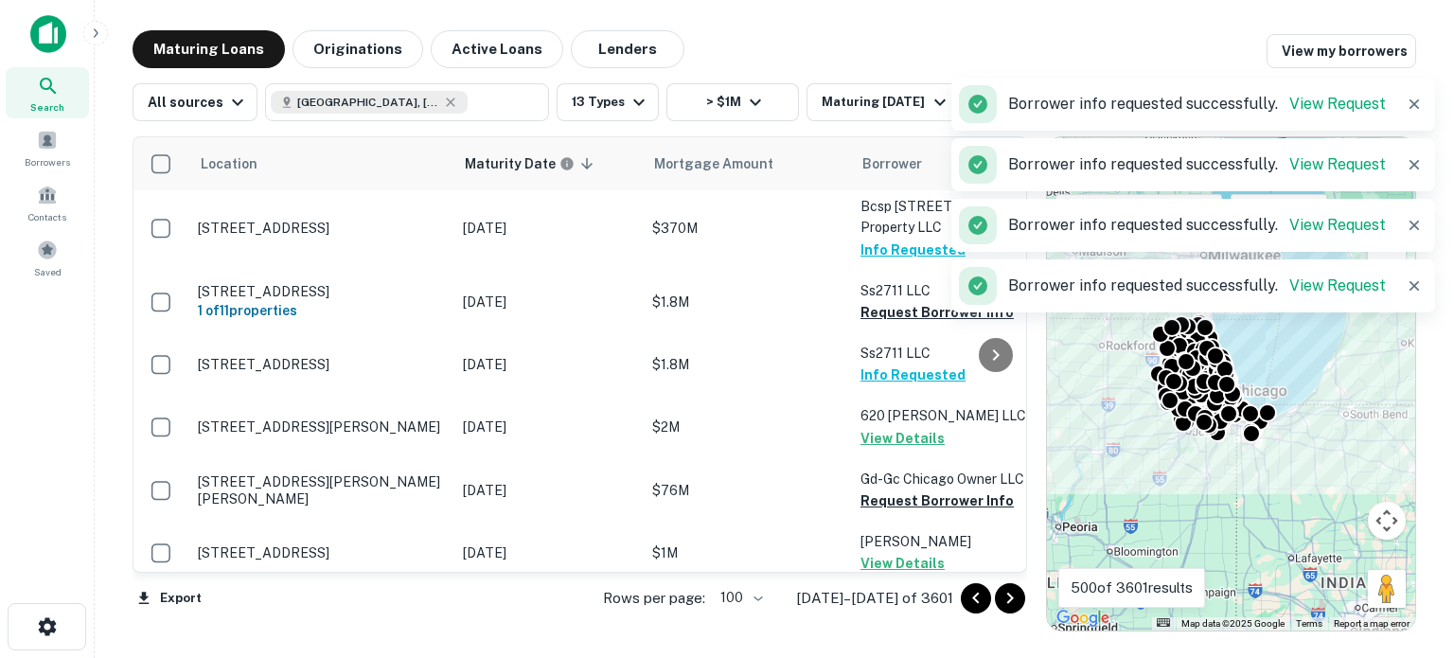
click at [896, 301] on button "Request Borrower Info" at bounding box center [937, 312] width 153 height 23
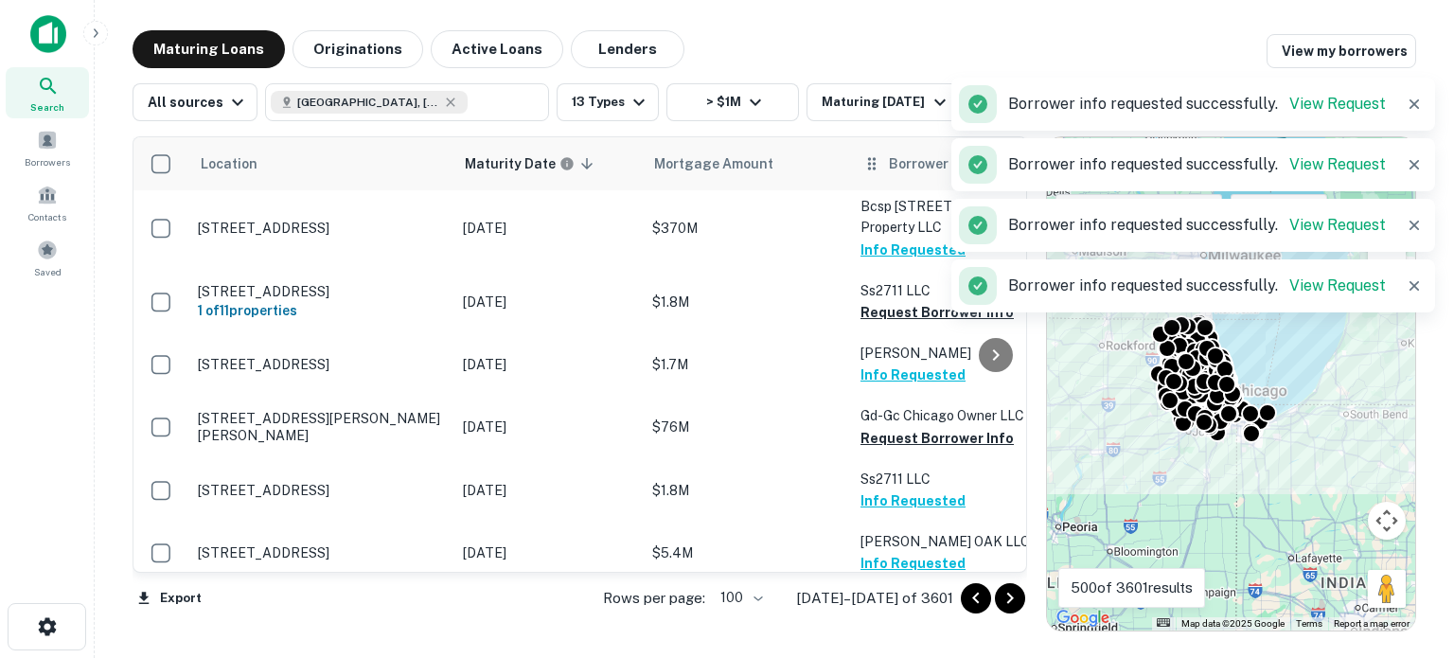
click at [885, 162] on div "Borrower" at bounding box center [956, 163] width 186 height 23
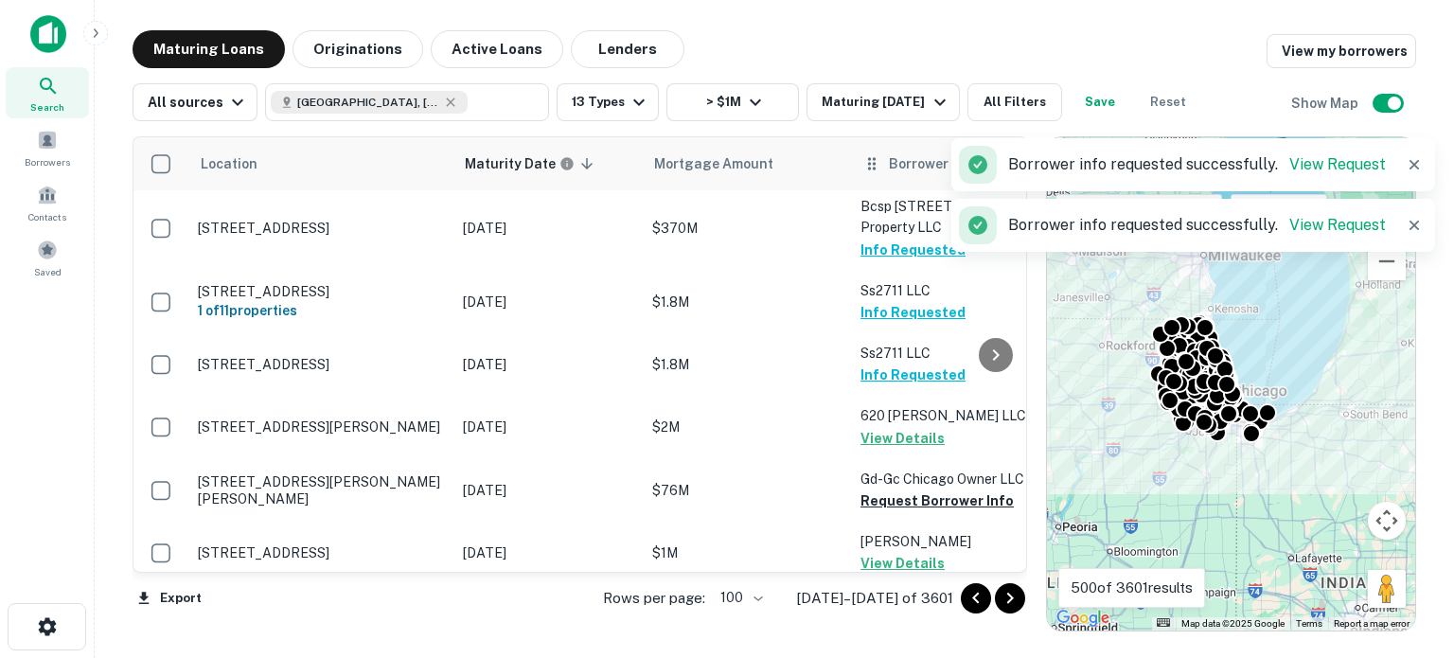
click at [885, 162] on div "Borrower" at bounding box center [956, 163] width 186 height 23
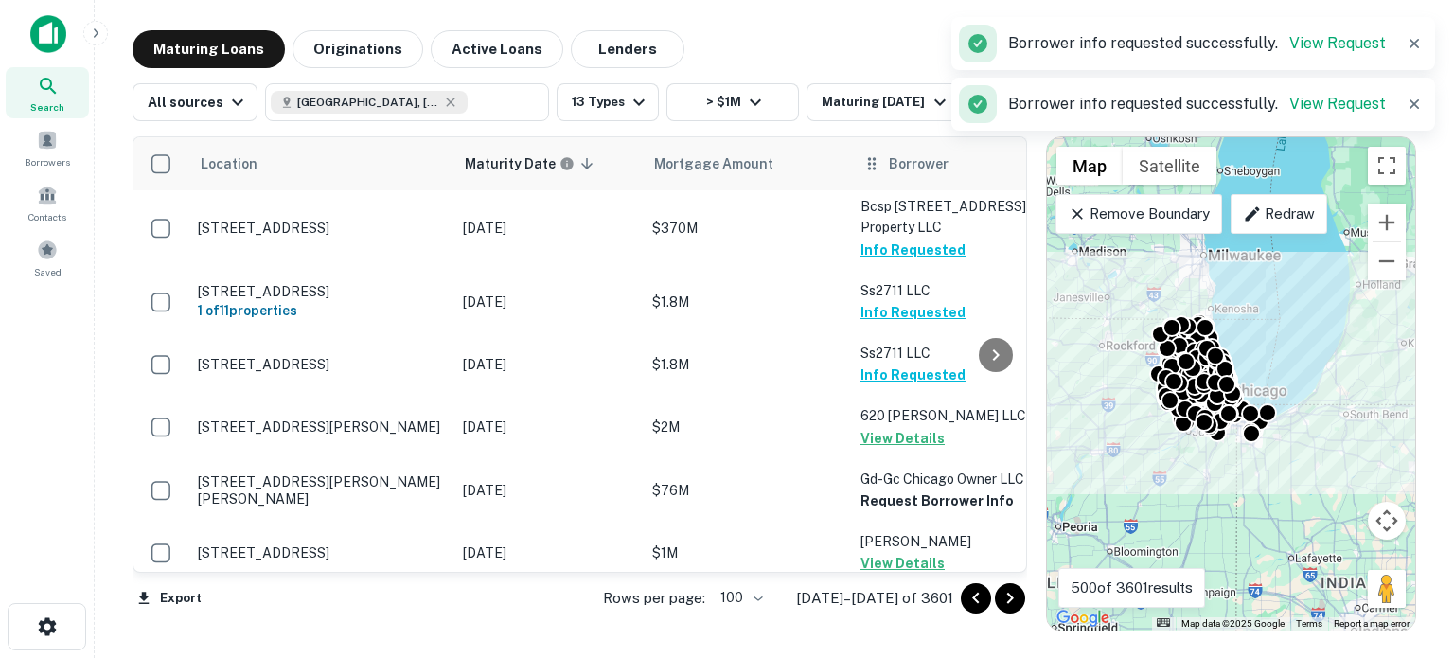
click at [899, 164] on span "Borrower" at bounding box center [919, 163] width 60 height 23
click at [920, 162] on span "Borrower" at bounding box center [919, 163] width 60 height 23
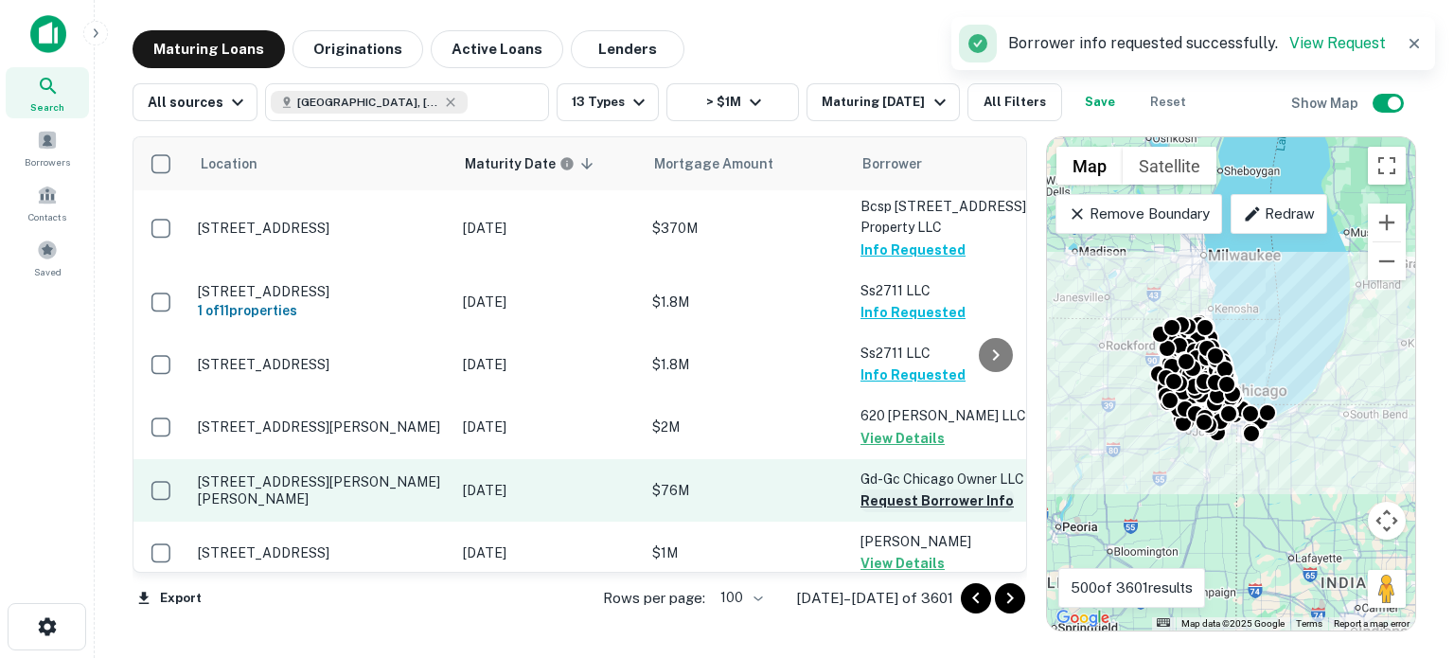
click at [928, 490] on button "Request Borrower Info" at bounding box center [937, 501] width 153 height 23
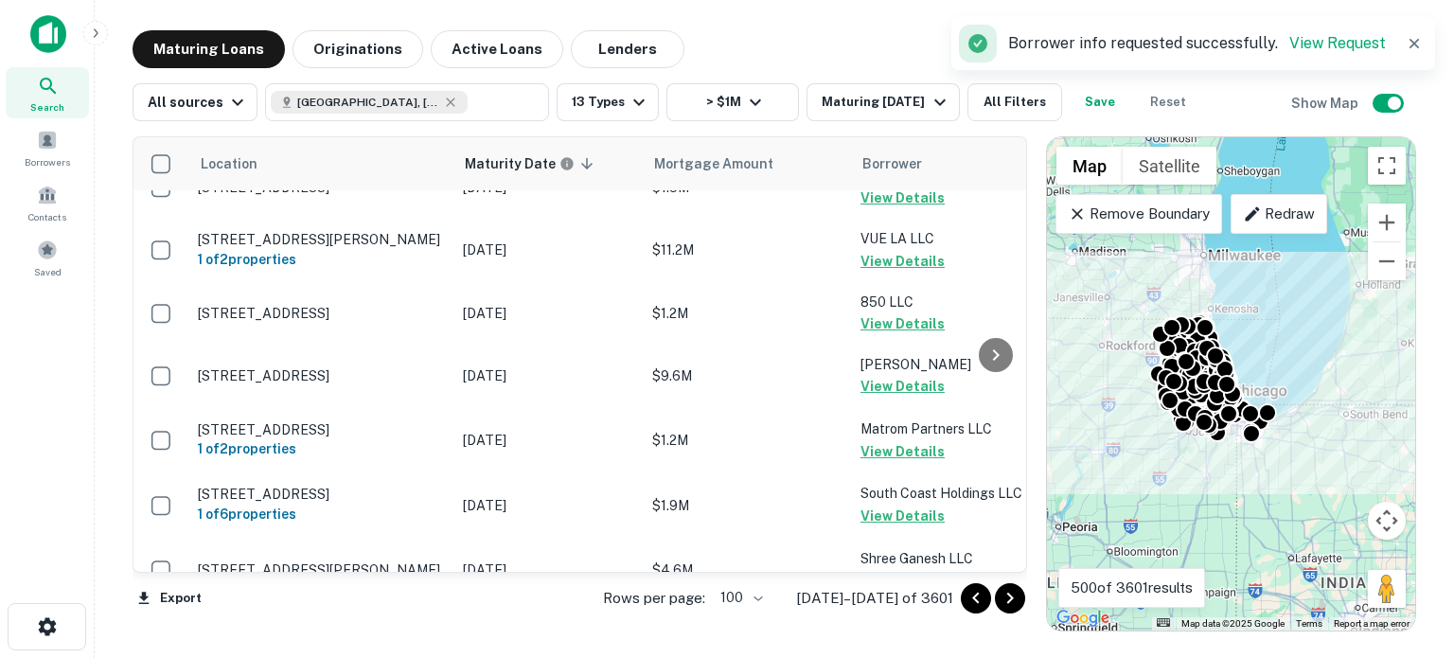
scroll to position [4471, 0]
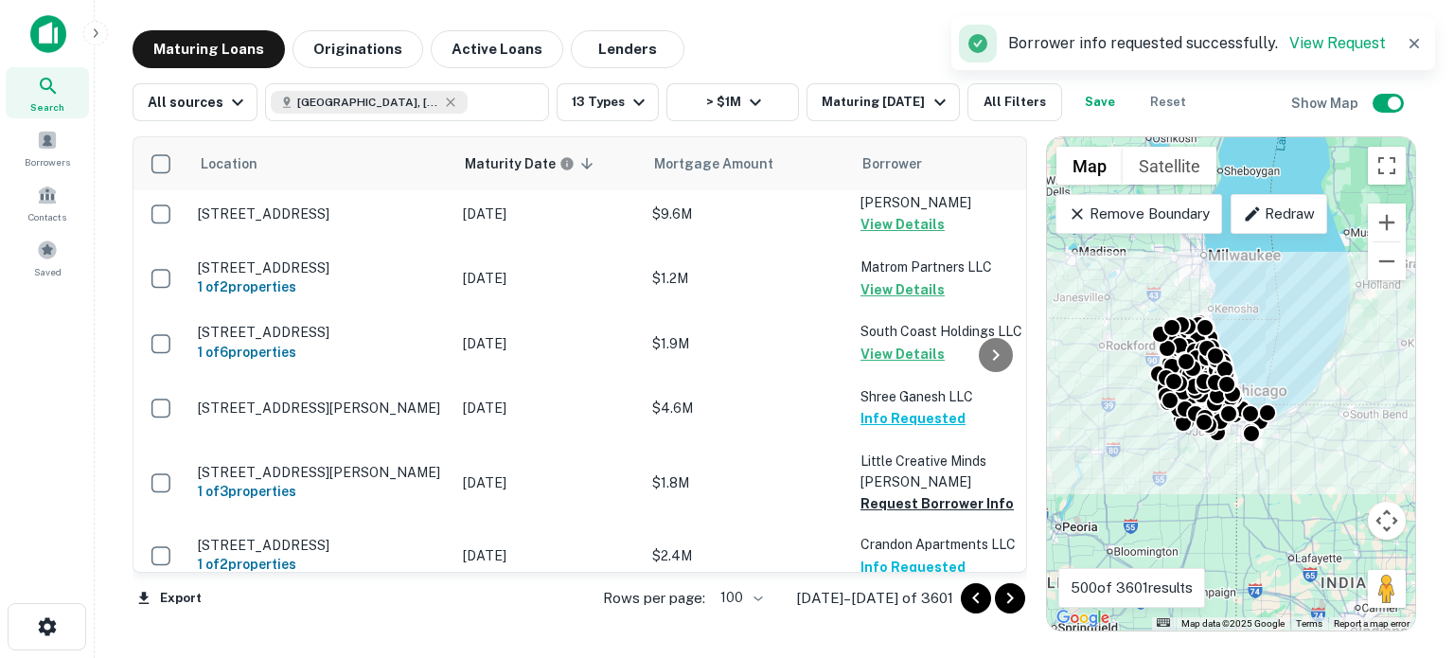
click at [903, 596] on button "Request Borrower Info" at bounding box center [937, 629] width 153 height 23
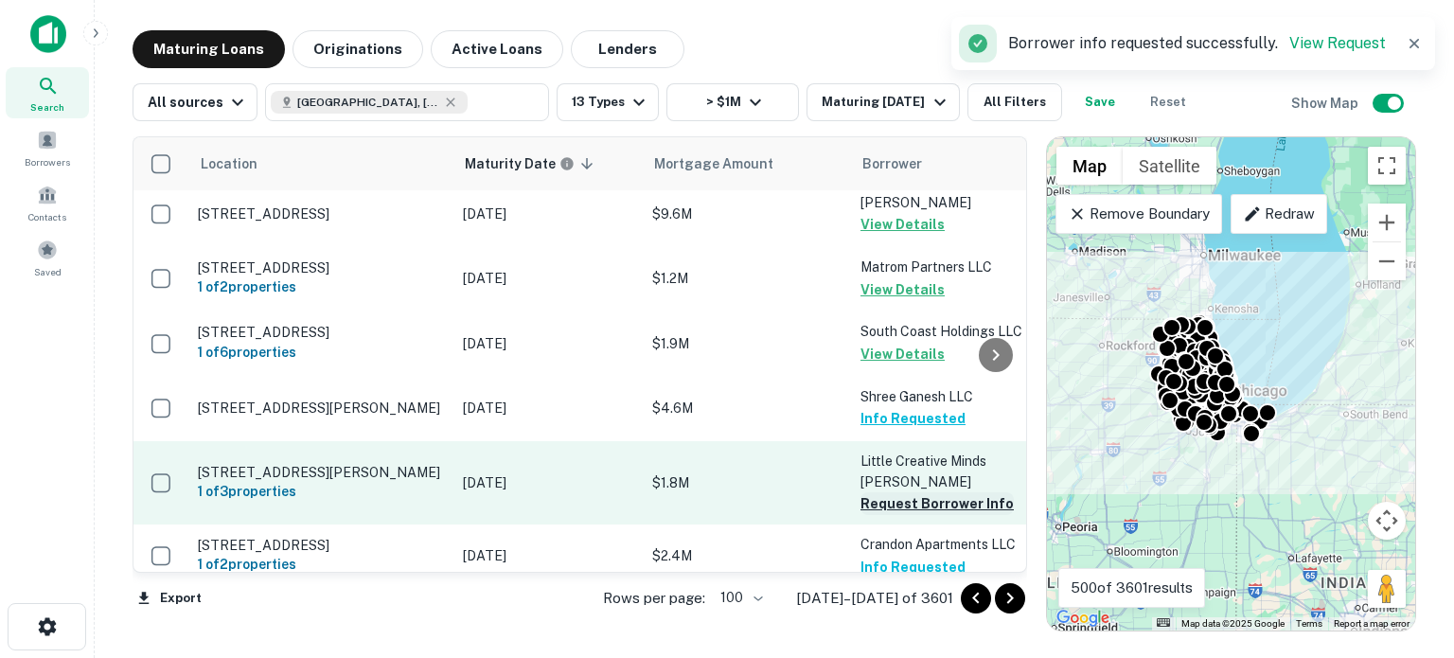
click at [912, 492] on button "Request Borrower Info" at bounding box center [937, 503] width 153 height 23
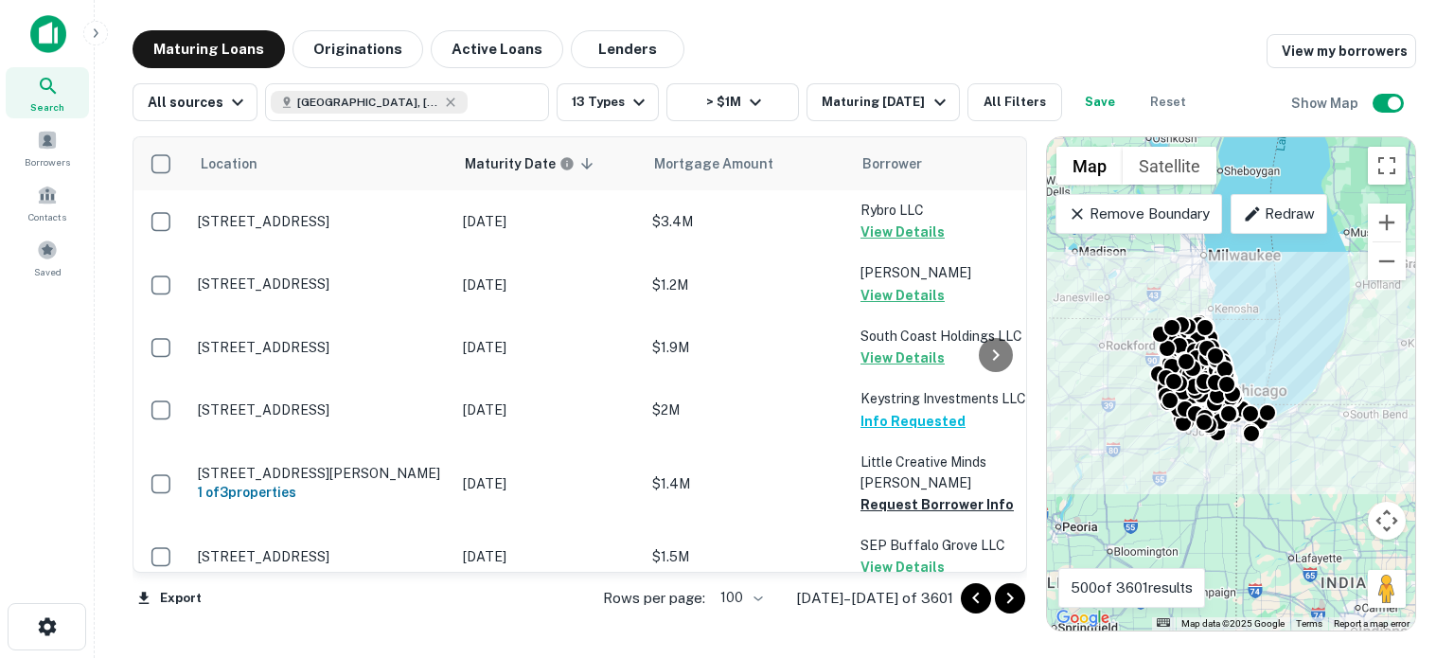
scroll to position [5134, 0]
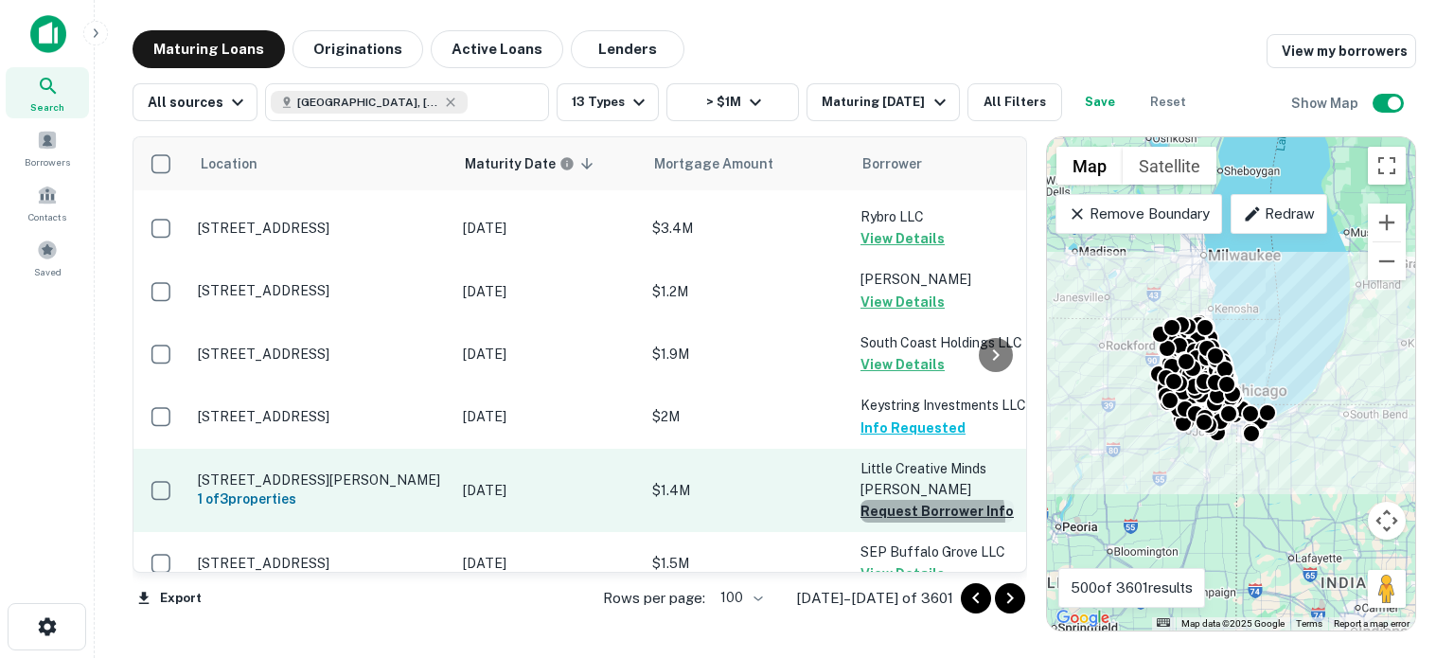
click at [921, 500] on button "Request Borrower Info" at bounding box center [937, 511] width 153 height 23
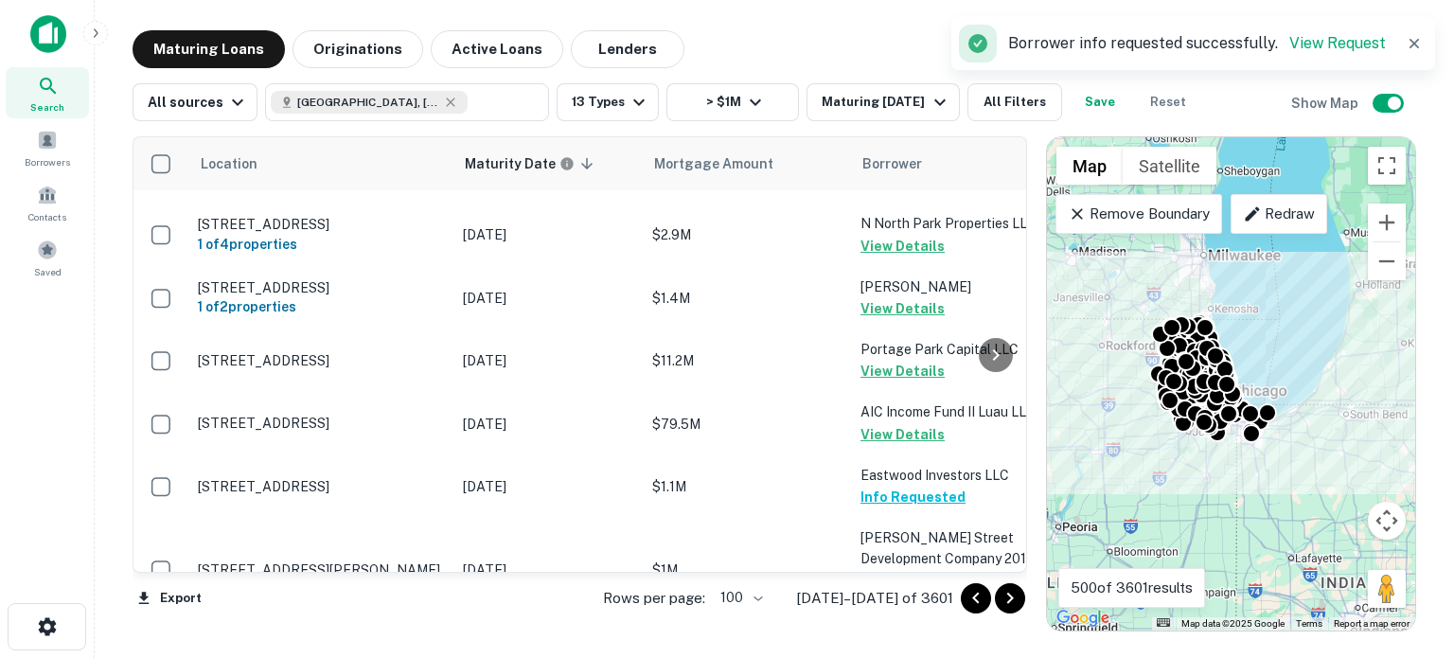
scroll to position [6253, 0]
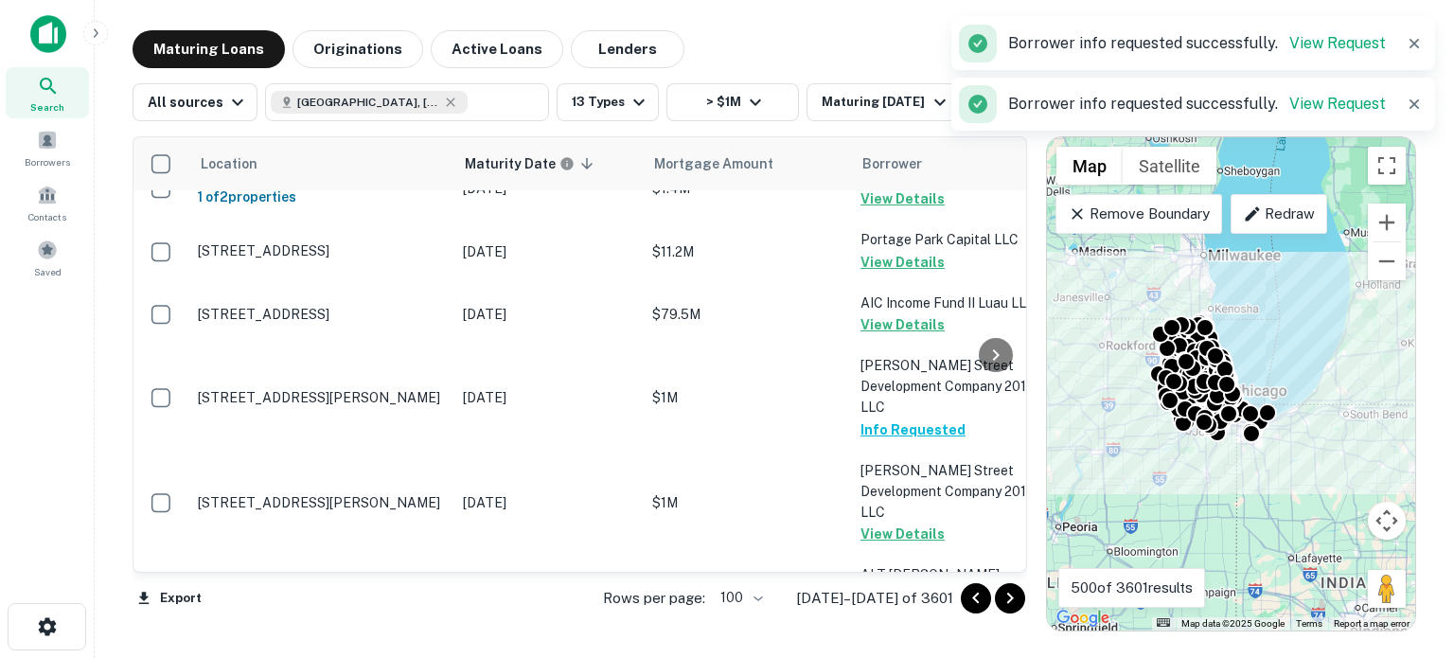
click at [999, 596] on icon "Go to next page" at bounding box center [1010, 598] width 23 height 23
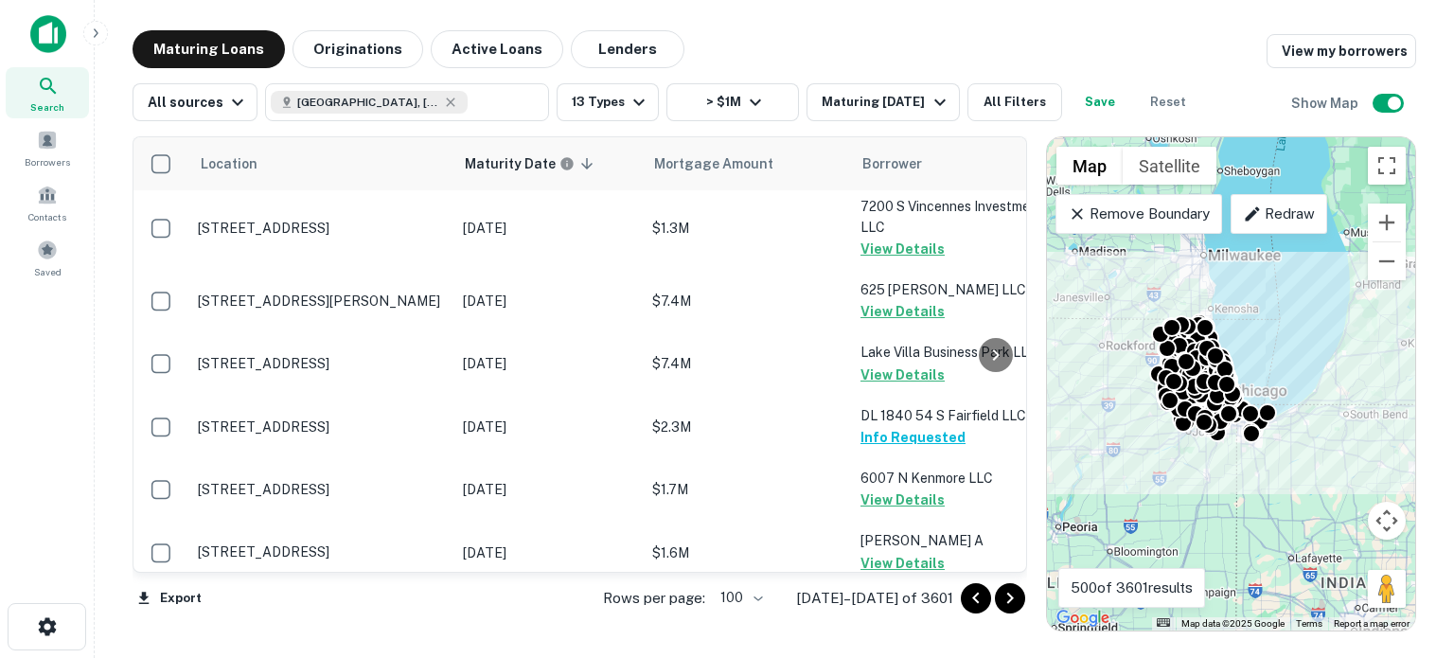
scroll to position [5022, 0]
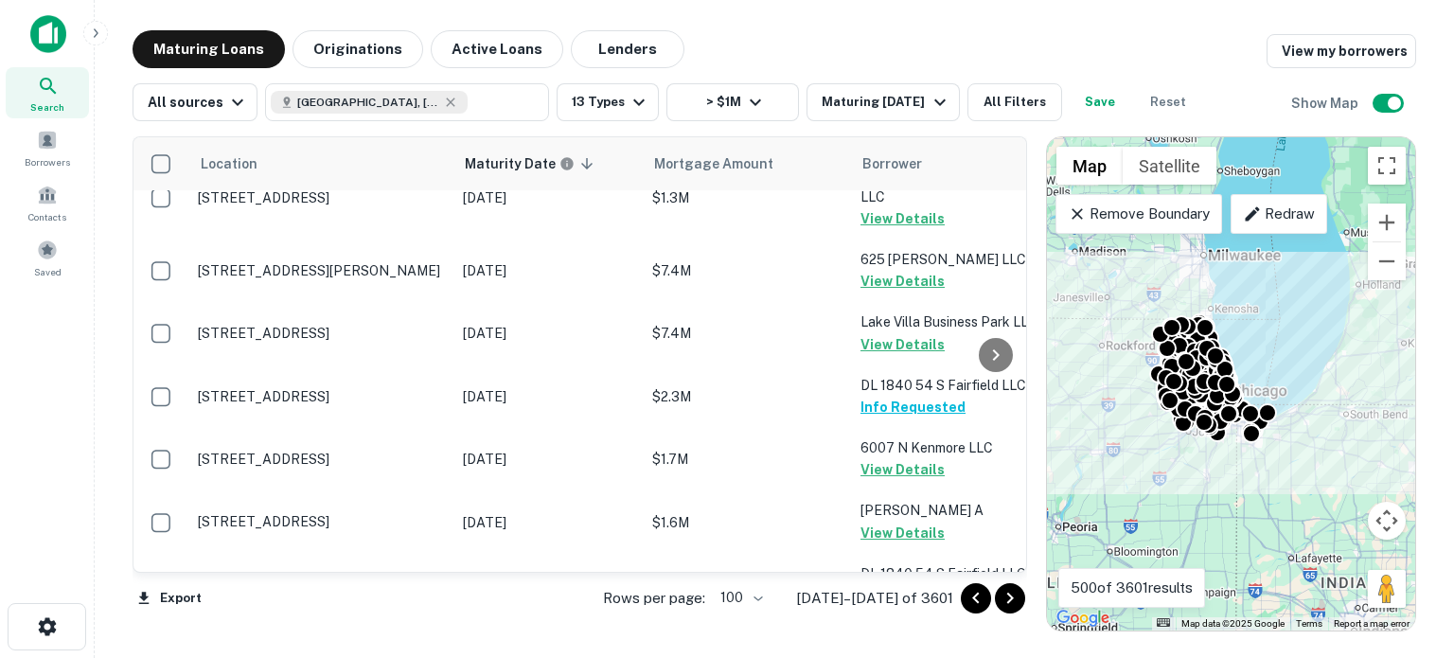
click at [888, 596] on button "Request Borrower Info" at bounding box center [937, 659] width 153 height 23
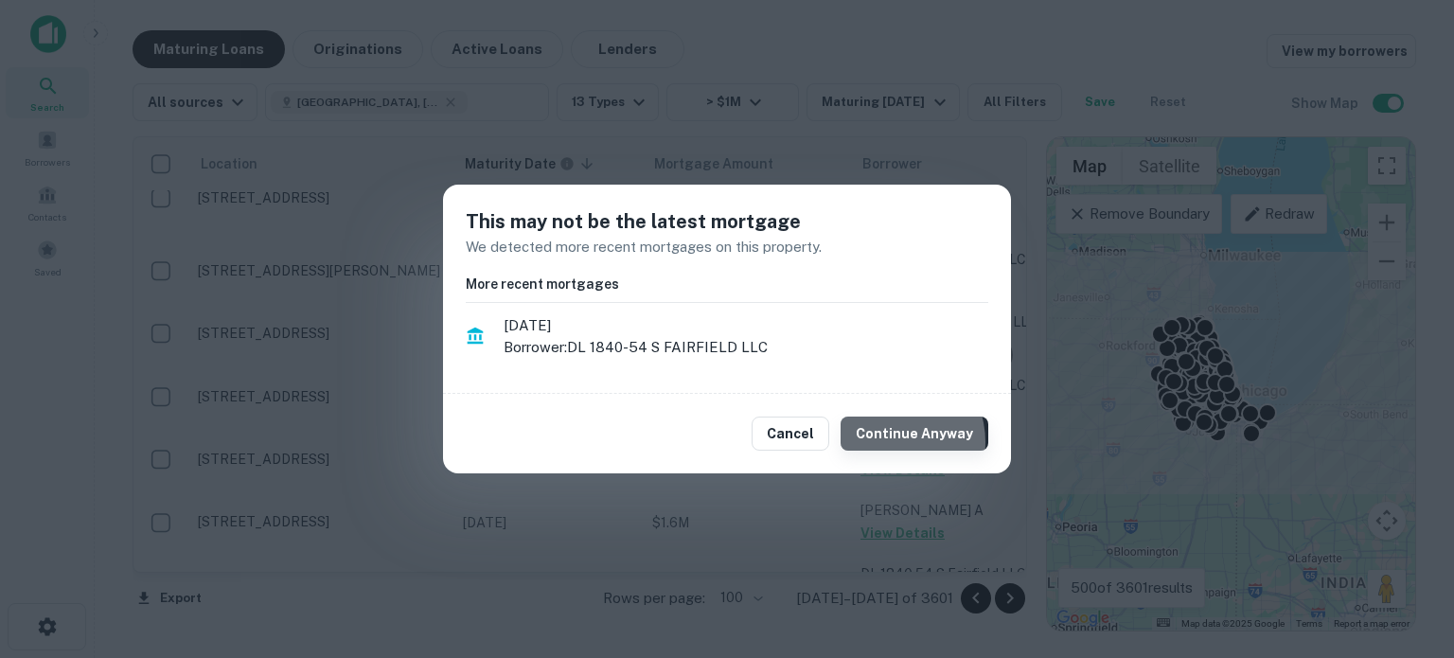
click at [895, 442] on button "Continue Anyway" at bounding box center [915, 434] width 148 height 34
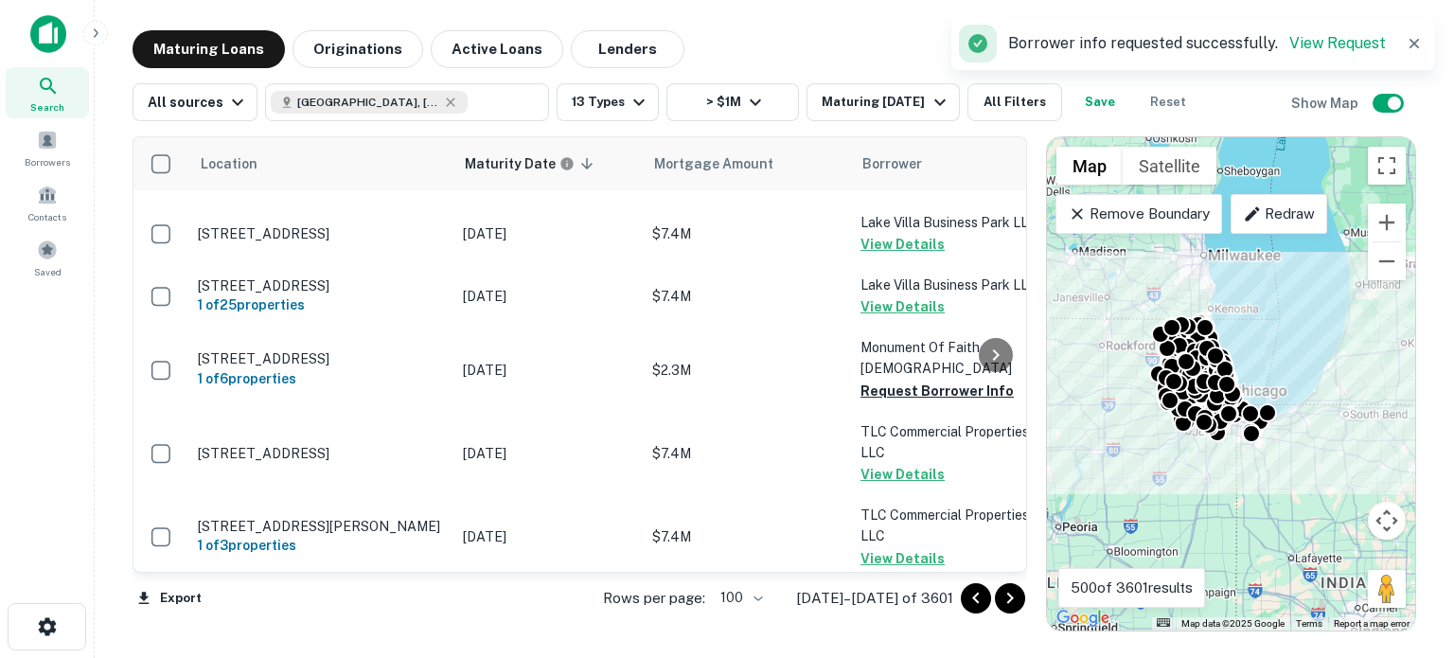
scroll to position [3412, 0]
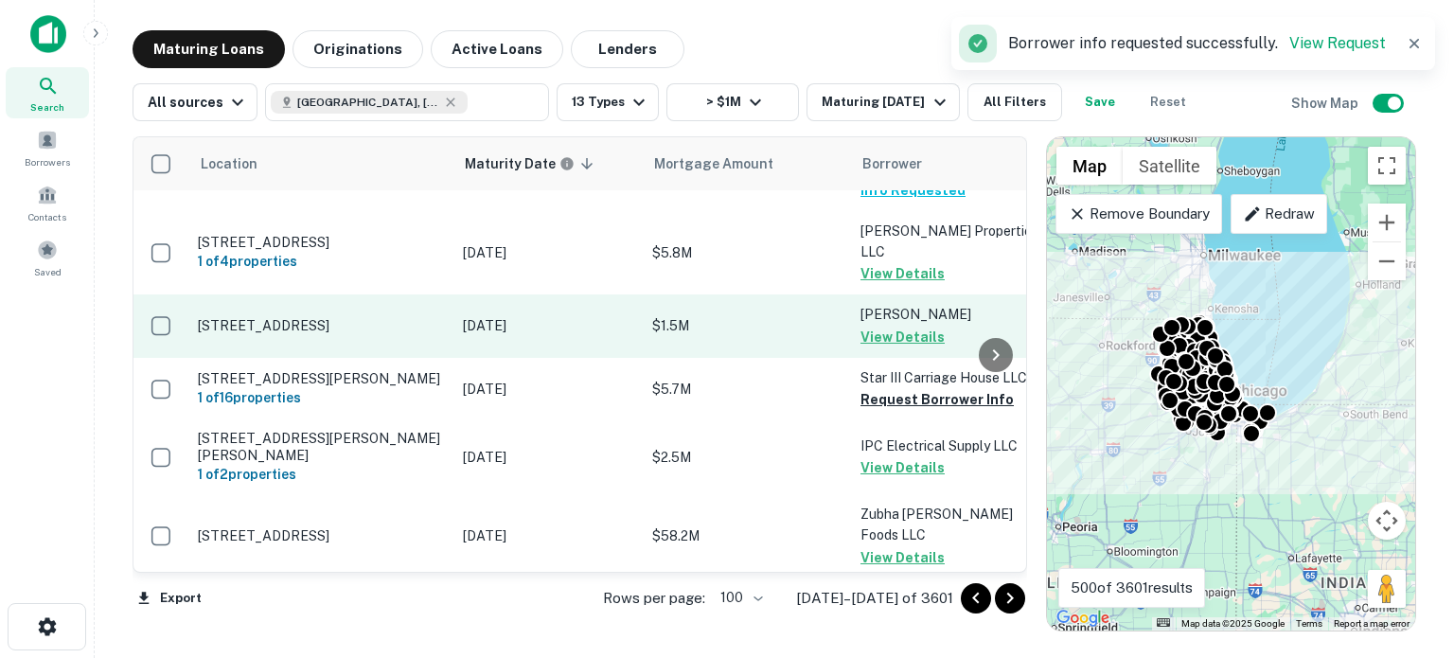
scroll to position [667, 0]
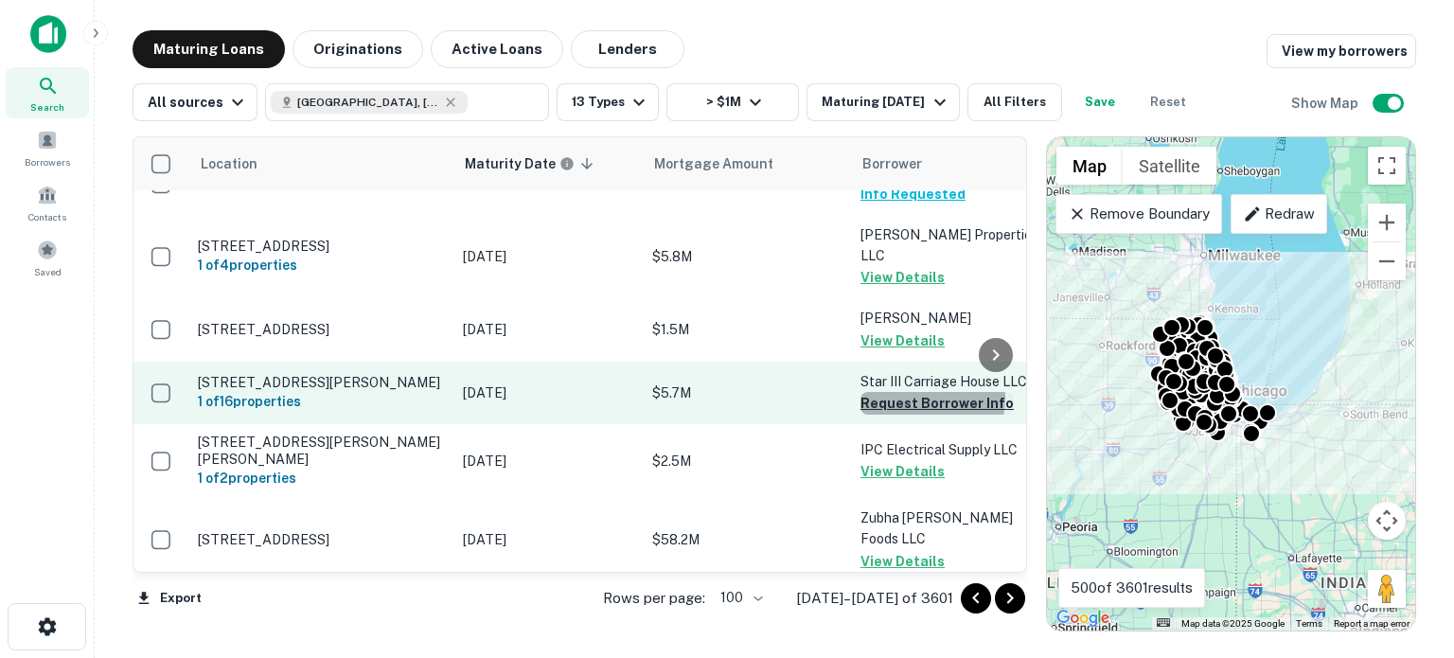
click at [916, 392] on button "Request Borrower Info" at bounding box center [937, 403] width 153 height 23
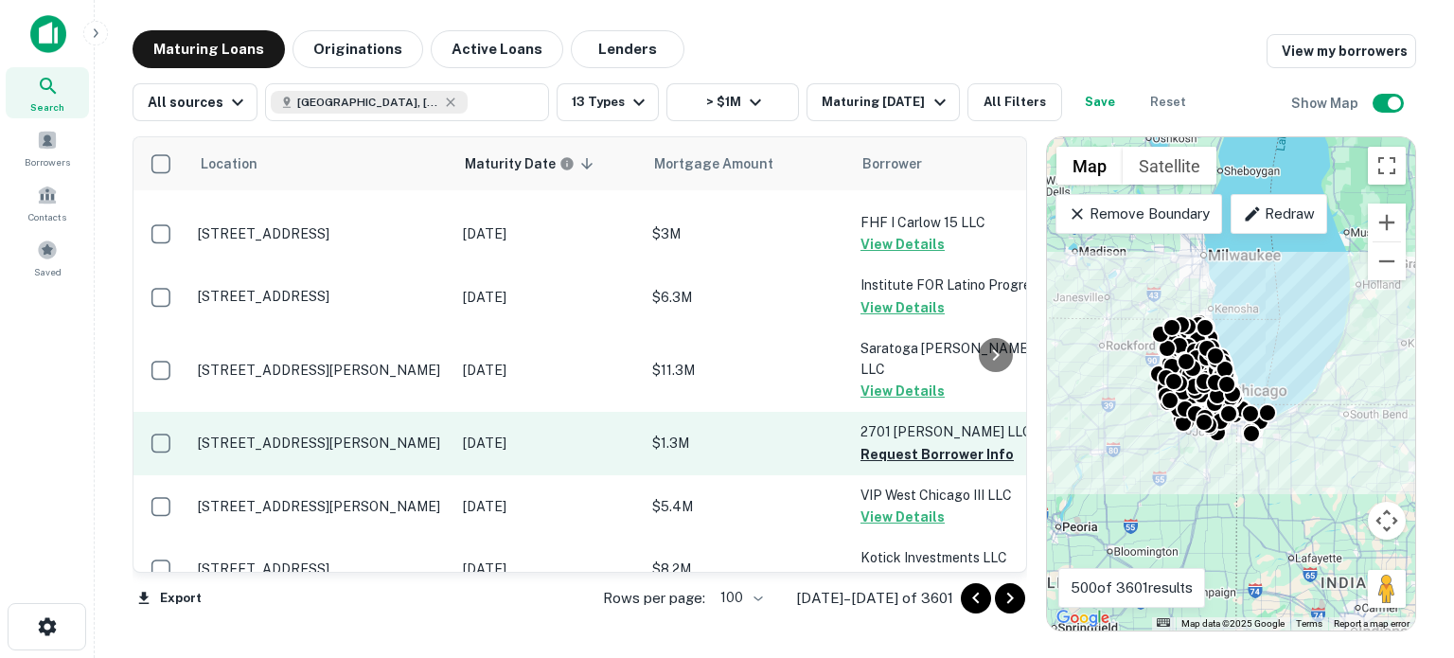
scroll to position [1136, 0]
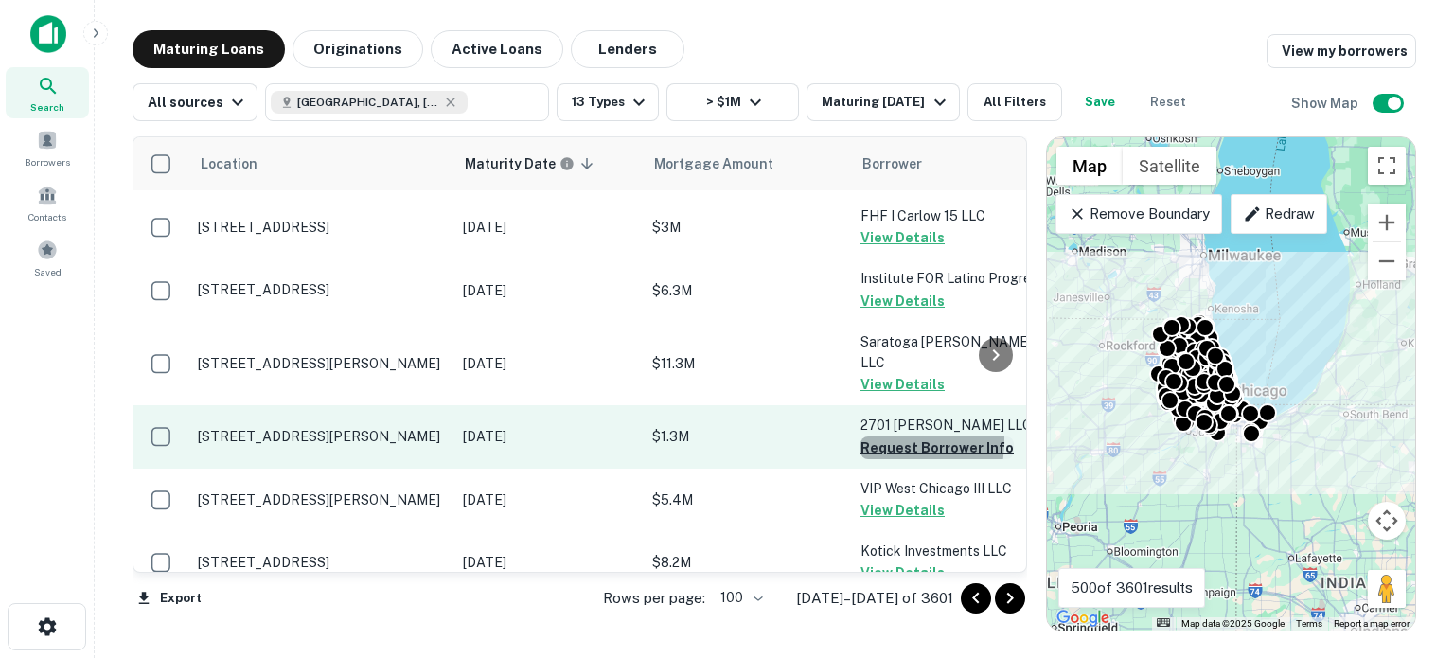
click at [863, 436] on button "Request Borrower Info" at bounding box center [937, 447] width 153 height 23
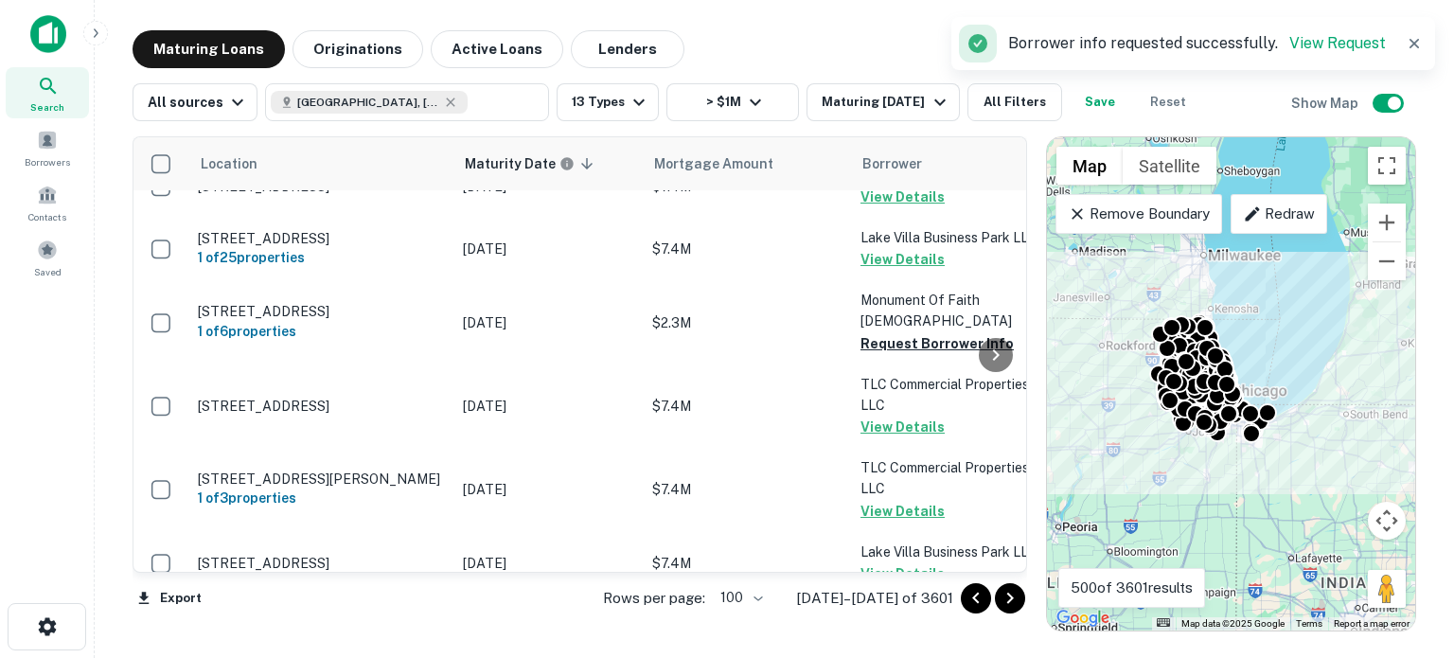
scroll to position [3882, 0]
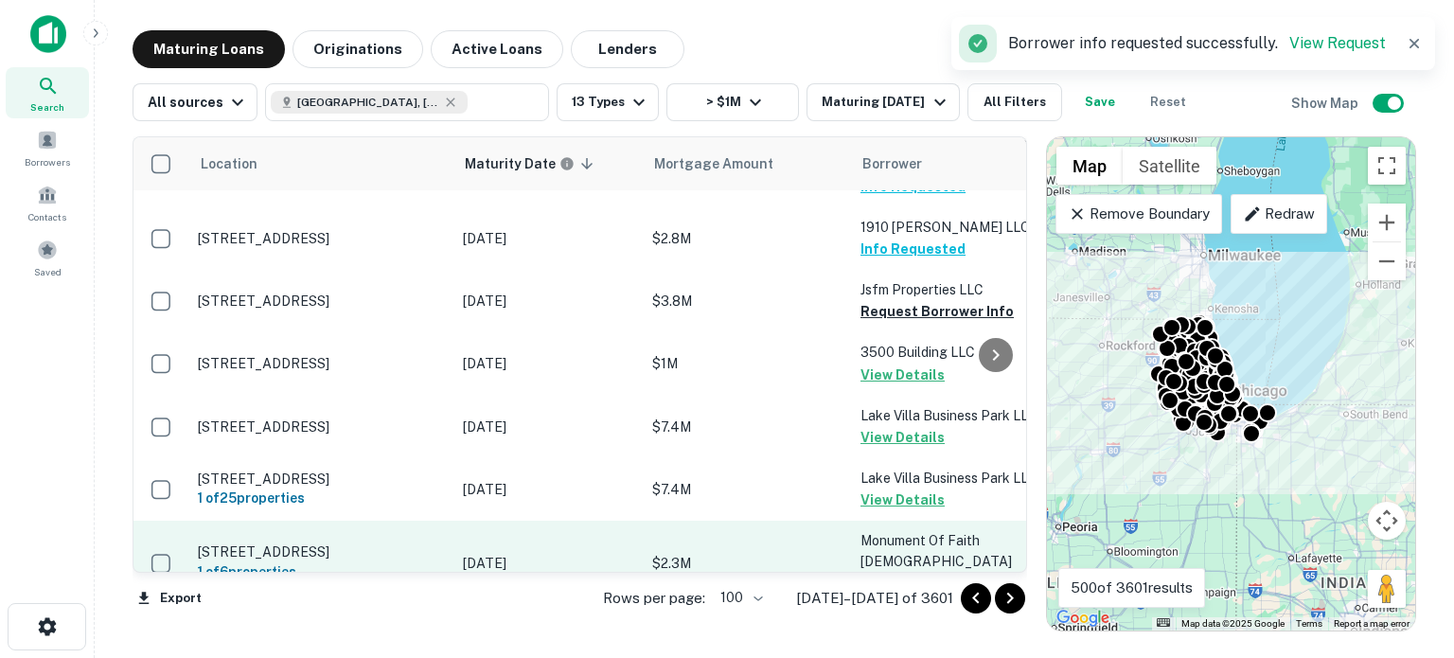
click at [869, 573] on button "Request Borrower Info" at bounding box center [937, 584] width 153 height 23
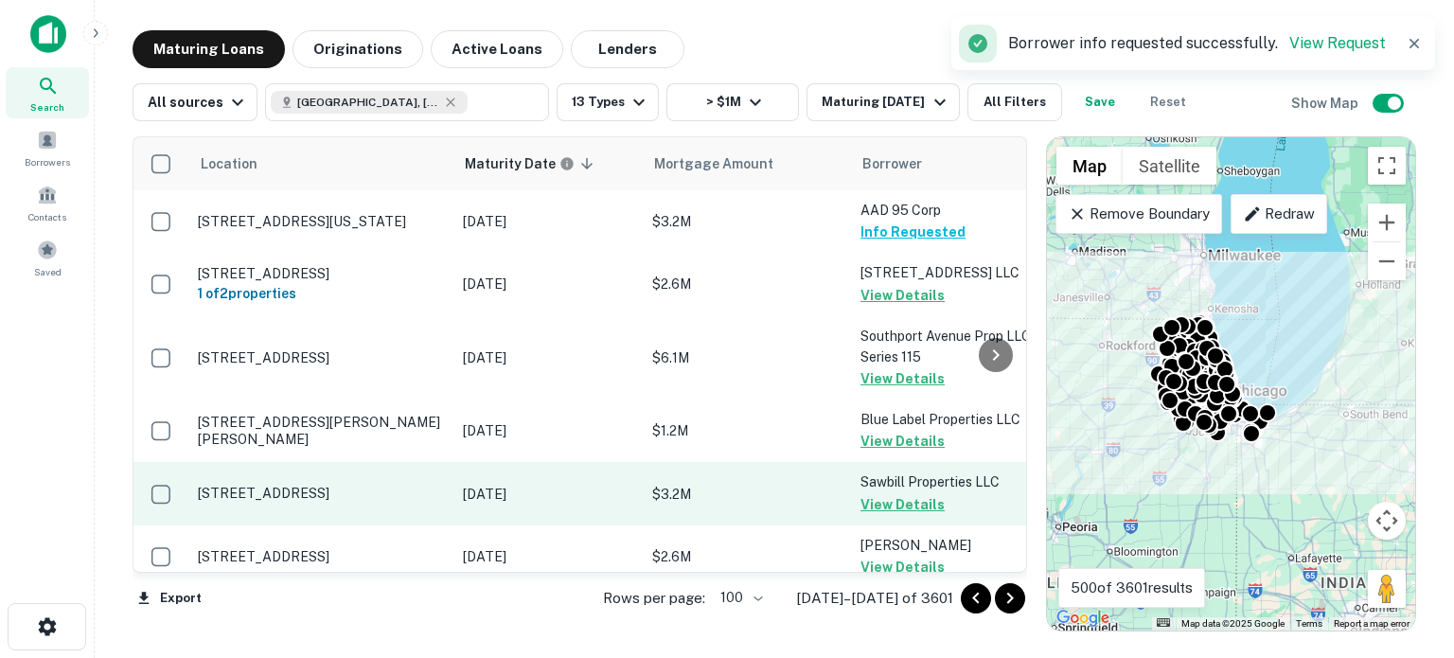
scroll to position [6402, 0]
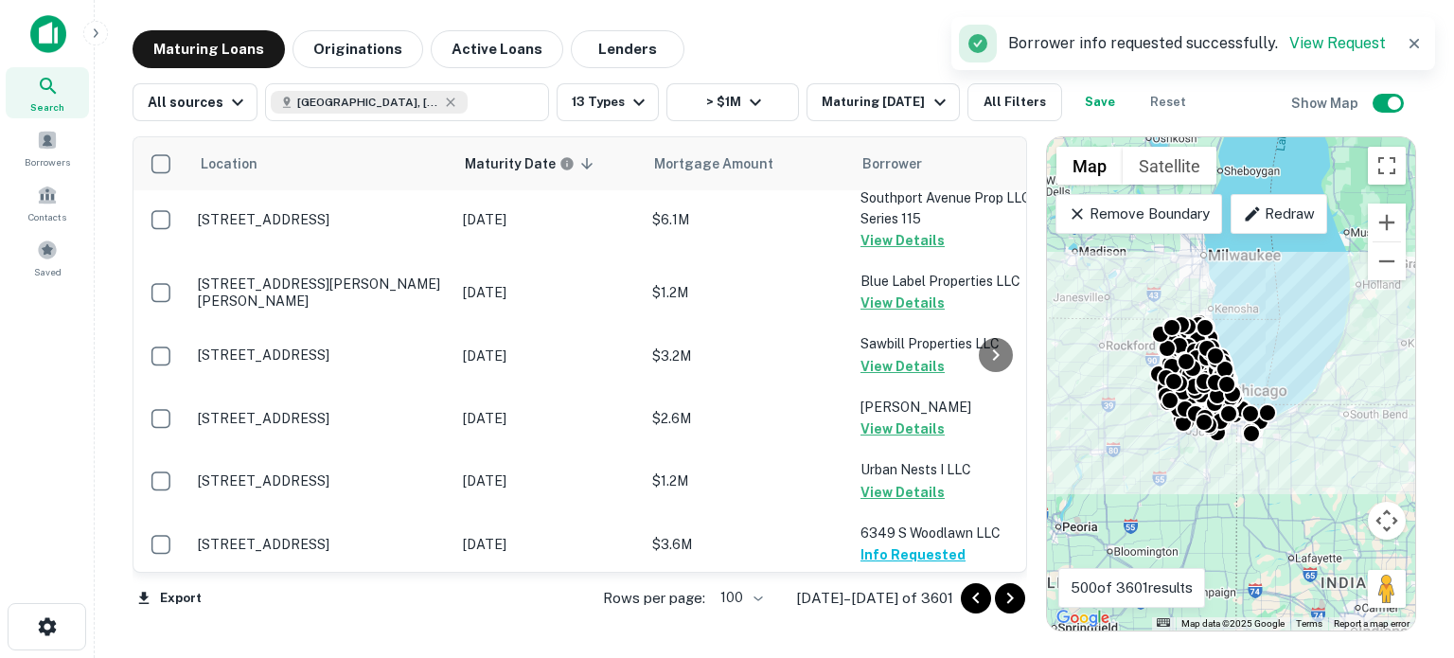
click at [1004, 596] on icon "Go to next page" at bounding box center [1010, 598] width 23 height 23
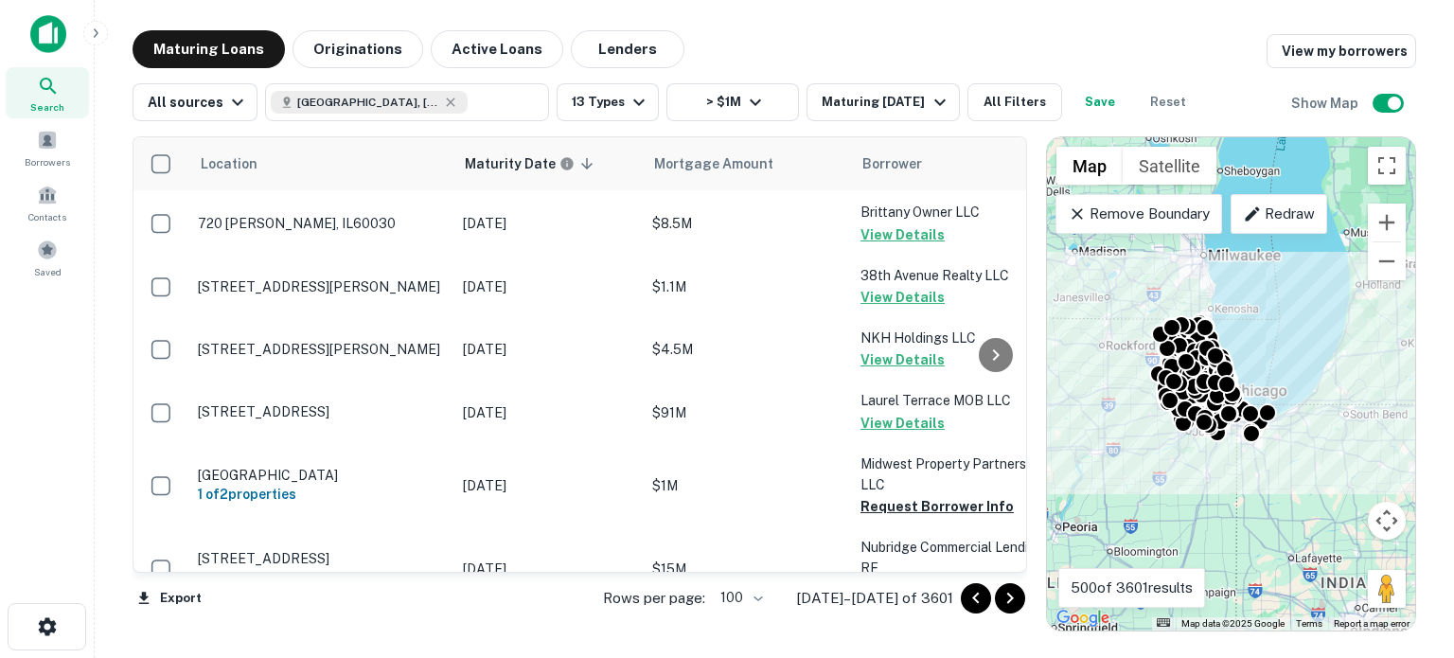
scroll to position [379, 0]
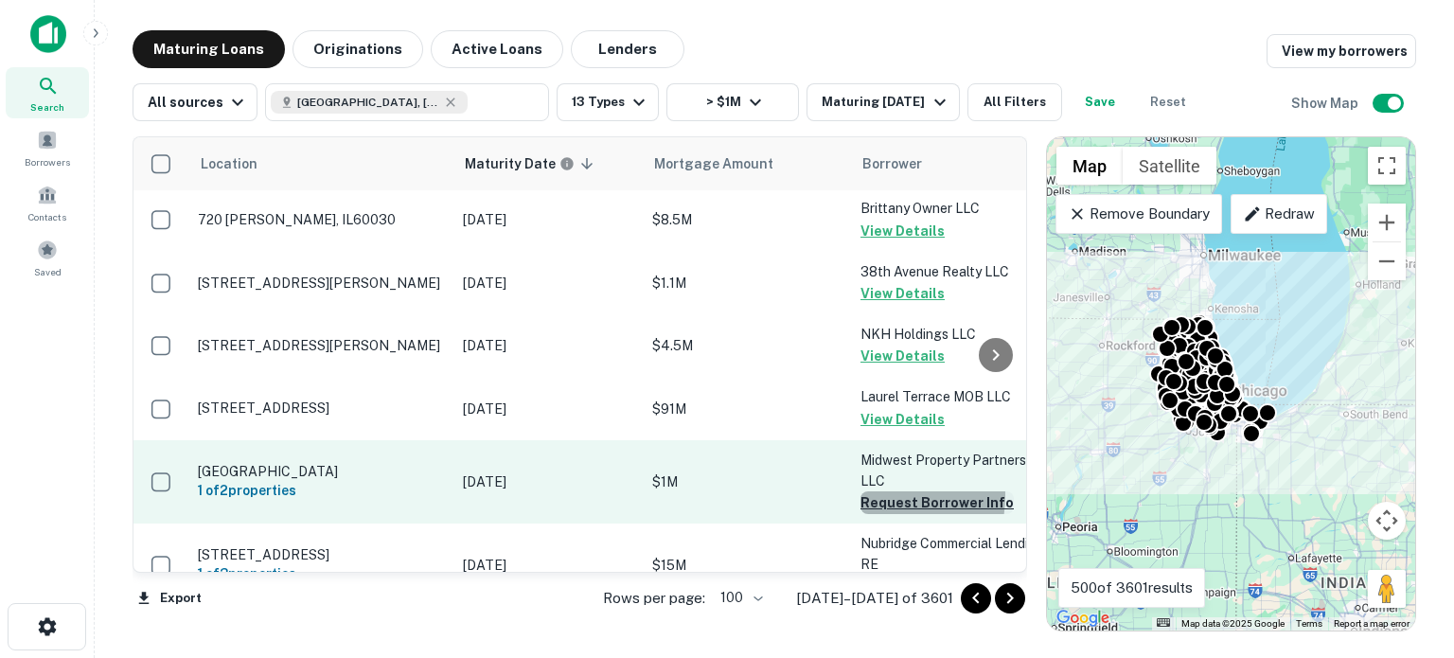
click at [871, 495] on button "Request Borrower Info" at bounding box center [937, 502] width 153 height 23
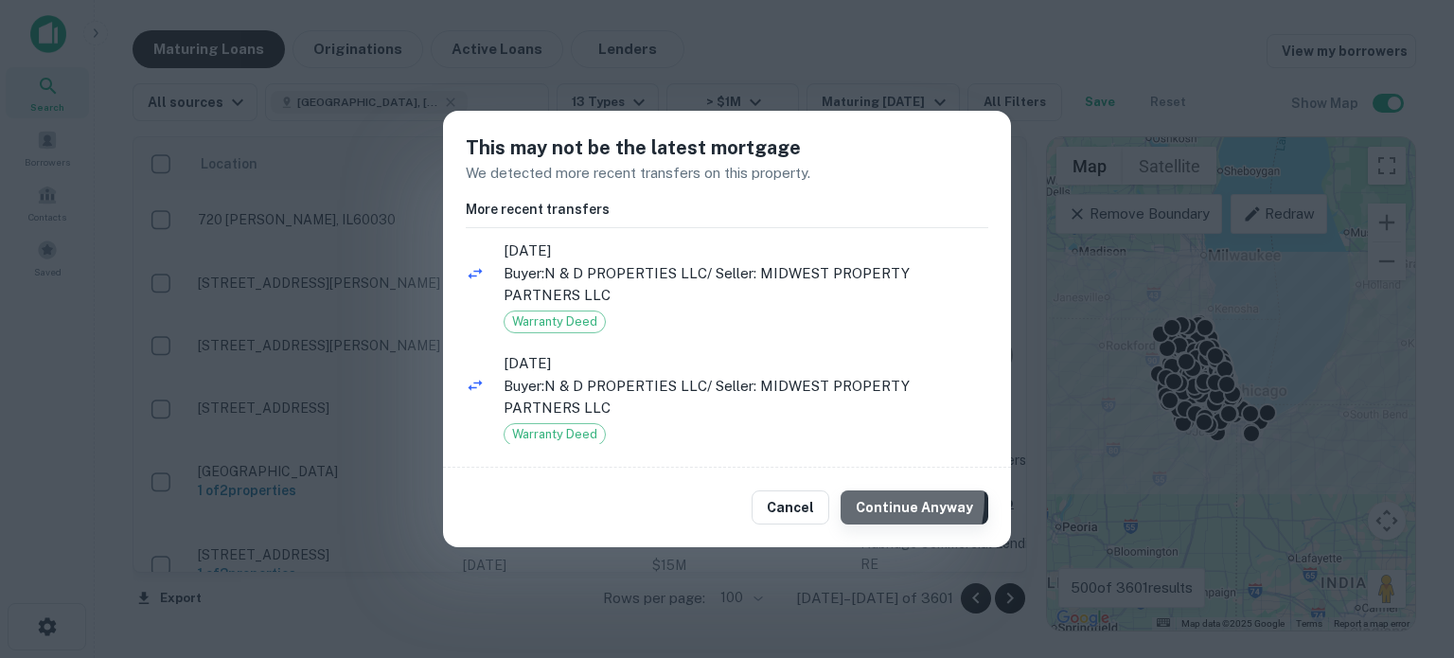
click at [872, 499] on button "Continue Anyway" at bounding box center [915, 507] width 148 height 34
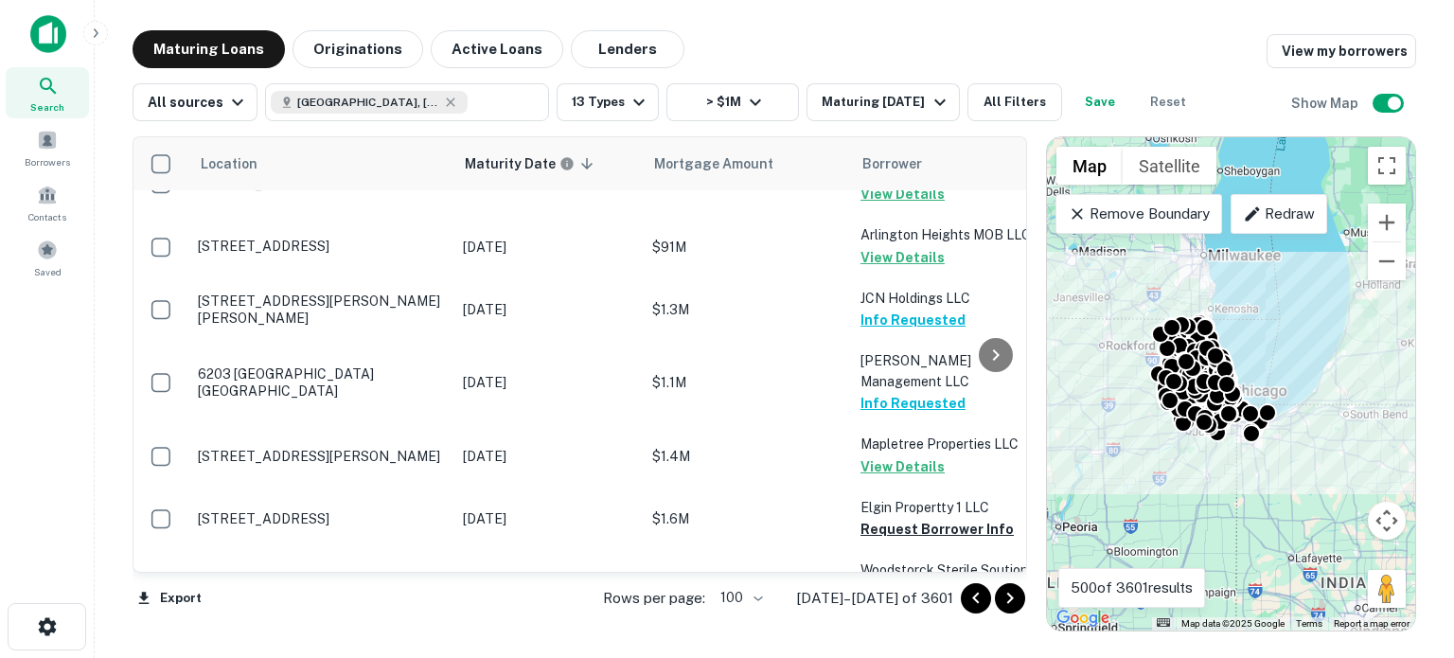
scroll to position [2935, 0]
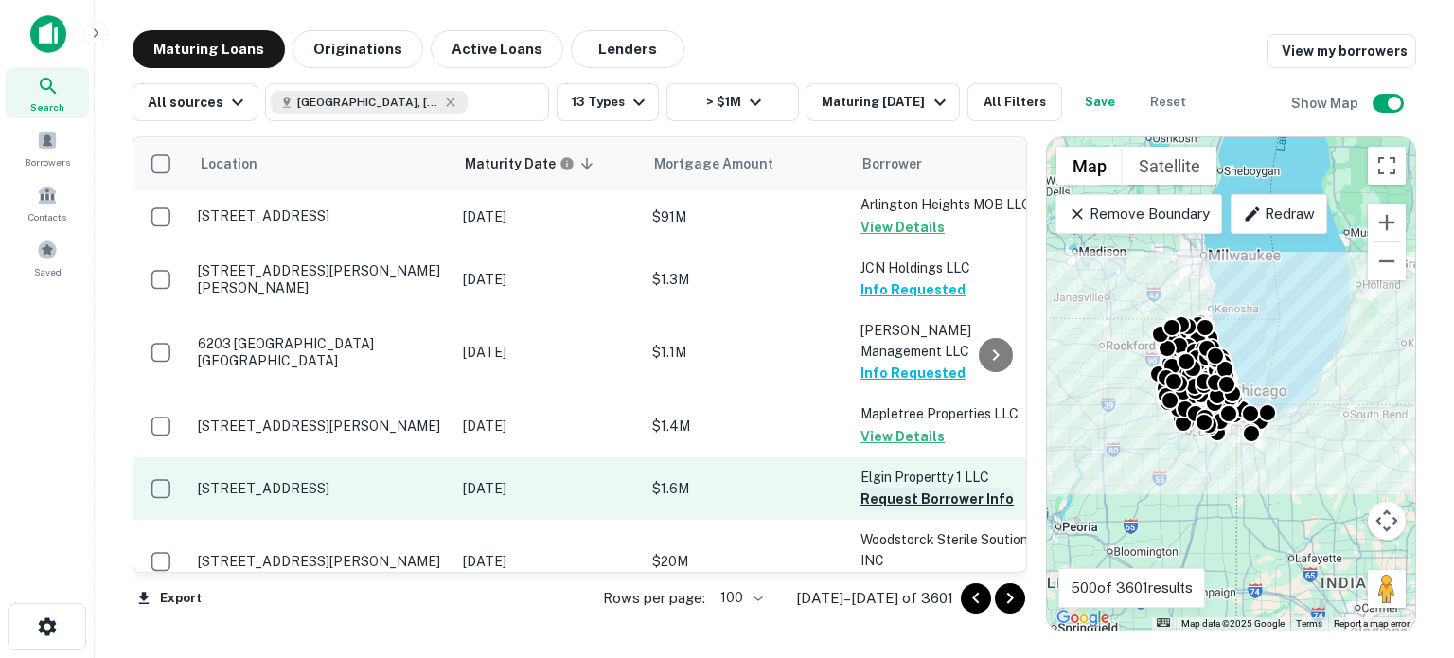
click at [963, 488] on button "Request Borrower Info" at bounding box center [937, 499] width 153 height 23
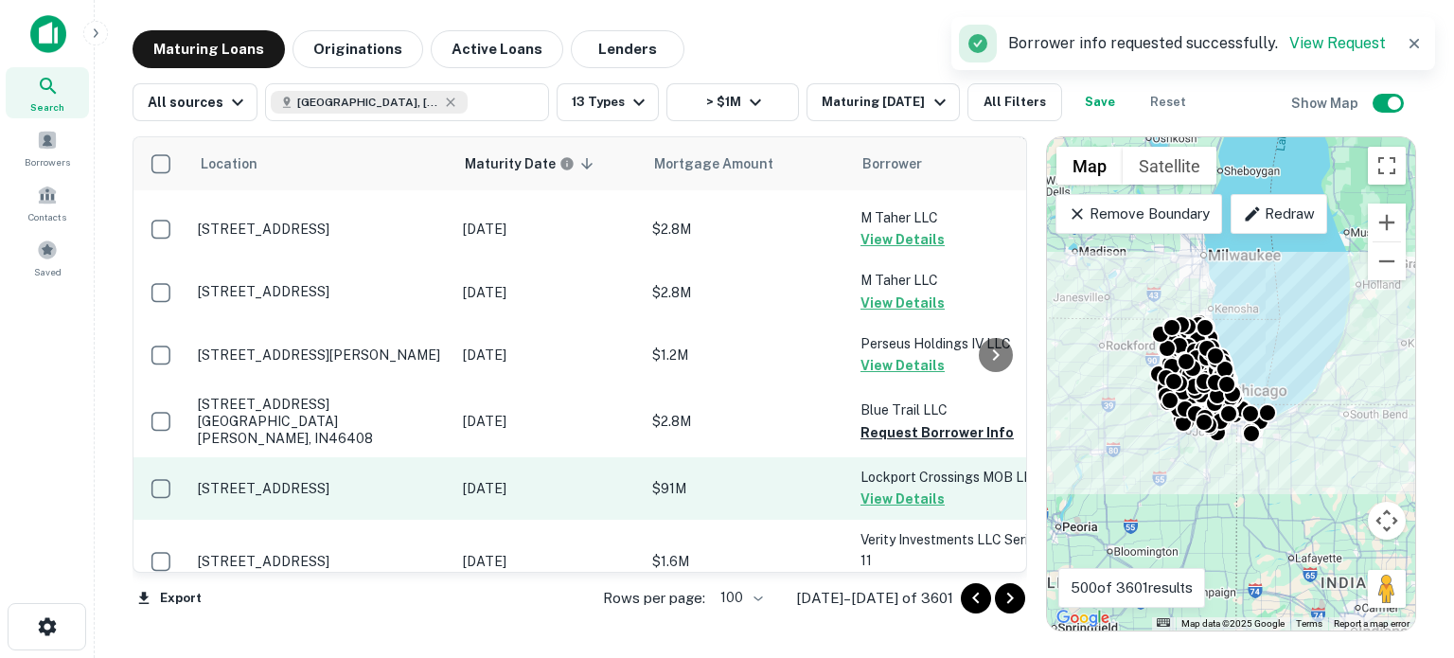
scroll to position [3977, 0]
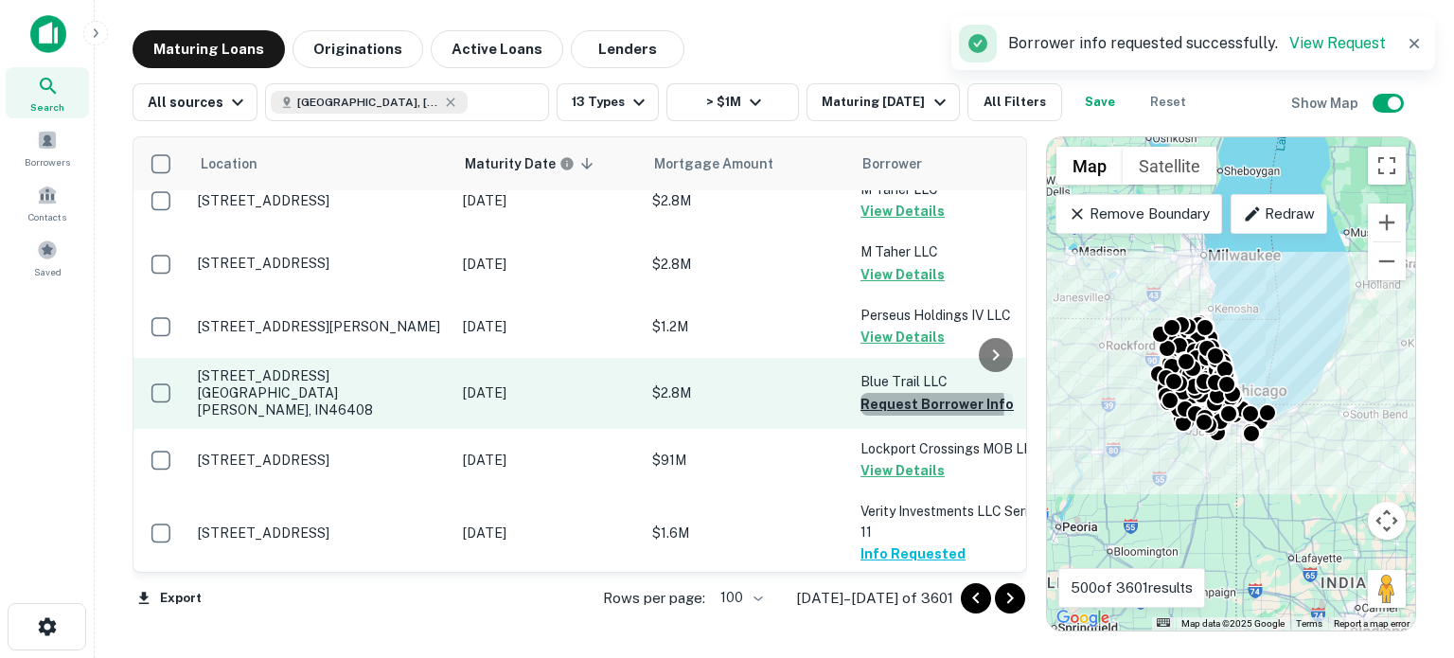
click at [908, 393] on button "Request Borrower Info" at bounding box center [937, 404] width 153 height 23
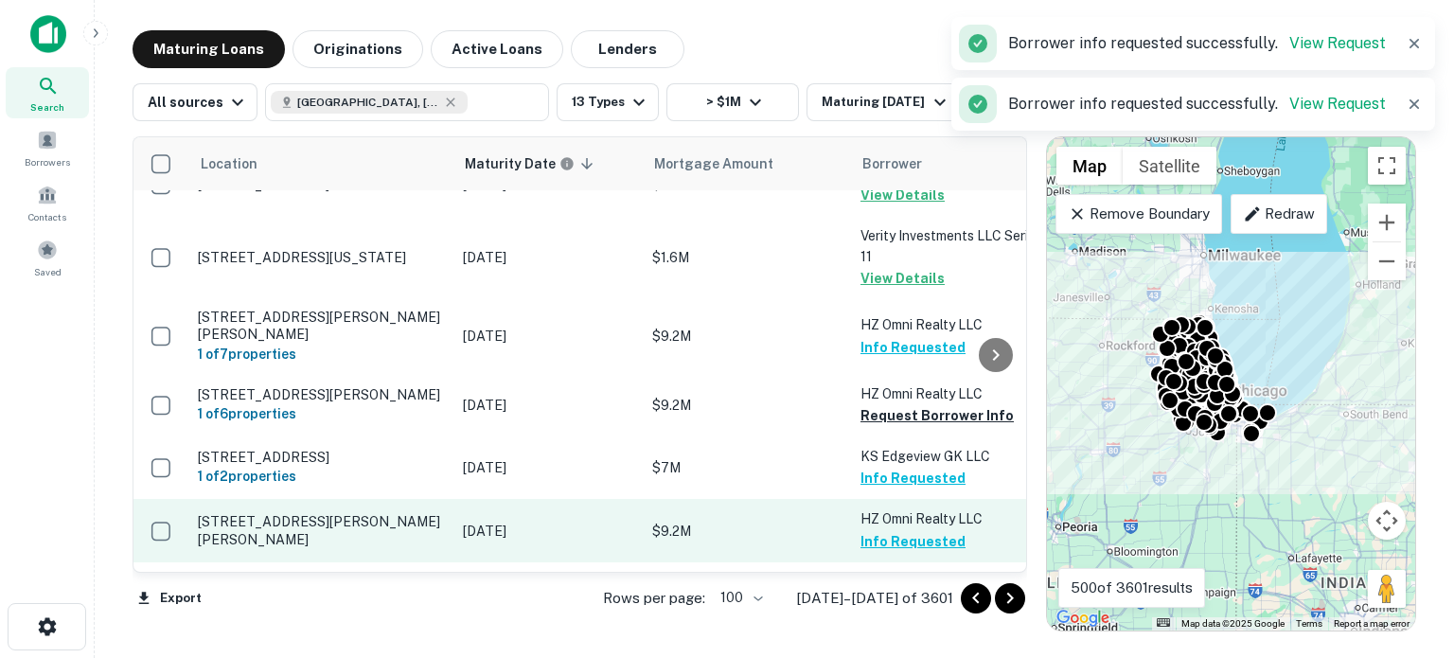
scroll to position [4639, 0]
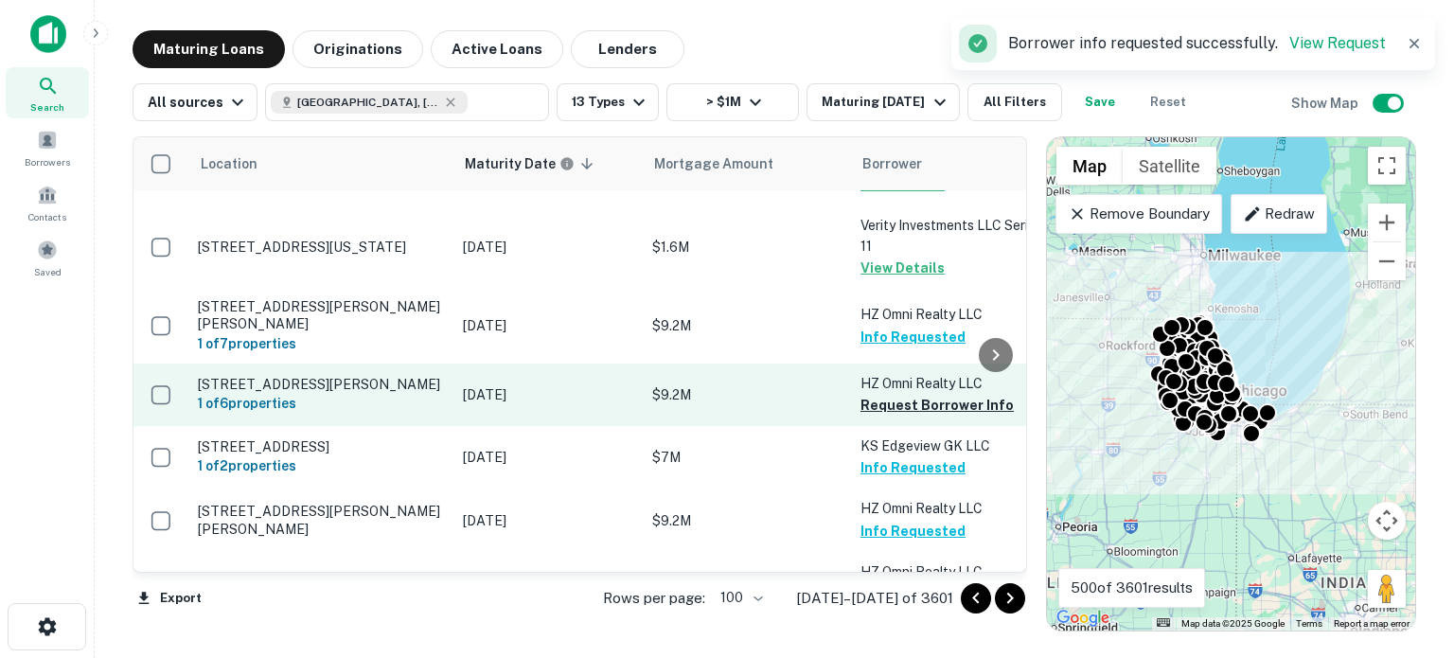
click at [932, 364] on td "HZ Omni Realty LLC Request Borrower Info" at bounding box center [955, 395] width 208 height 62
click at [940, 394] on button "Request Borrower Info" at bounding box center [937, 405] width 153 height 23
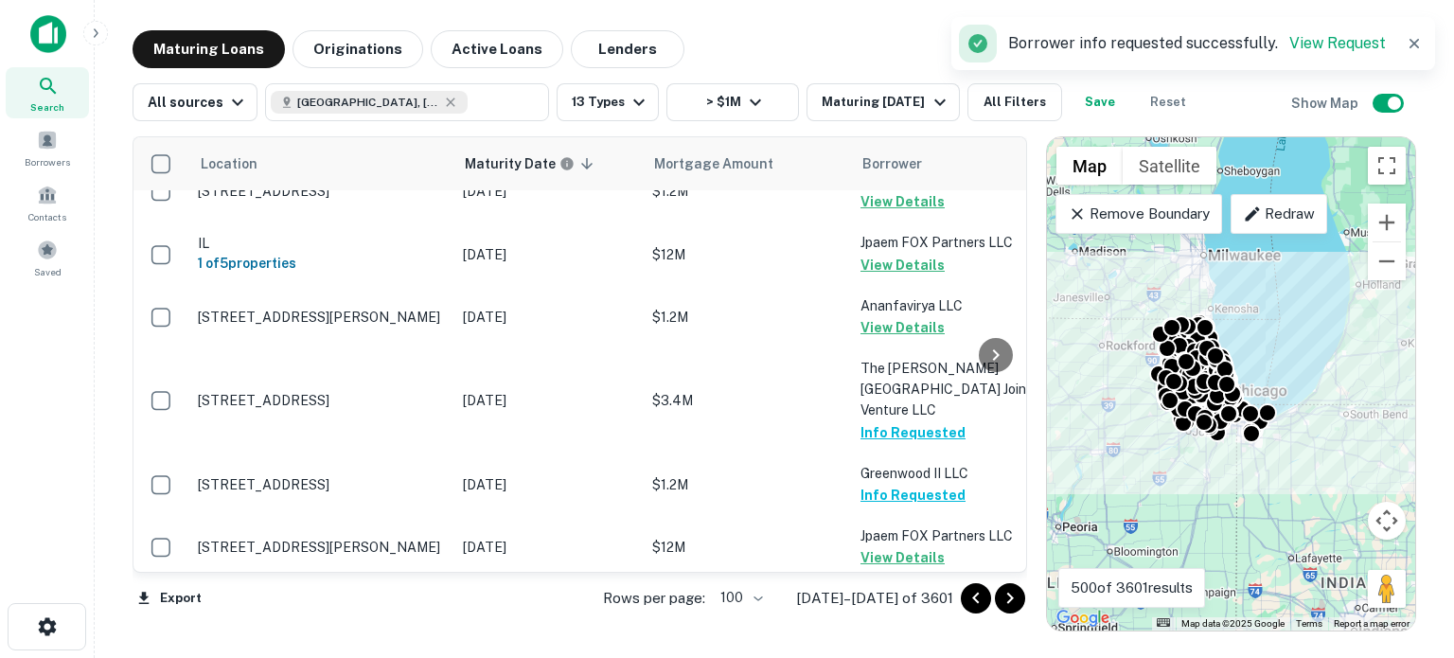
scroll to position [5965, 0]
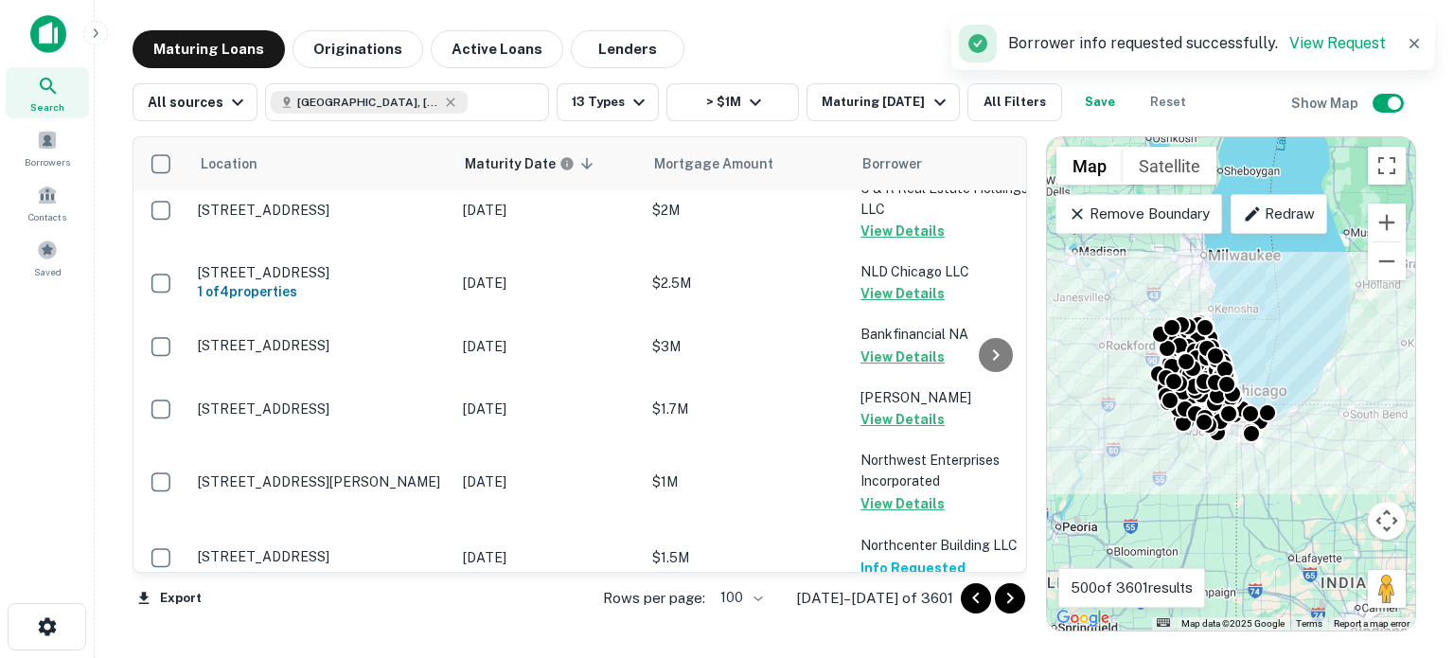
click at [906, 596] on button "Request Borrower Info" at bounding box center [937, 653] width 153 height 23
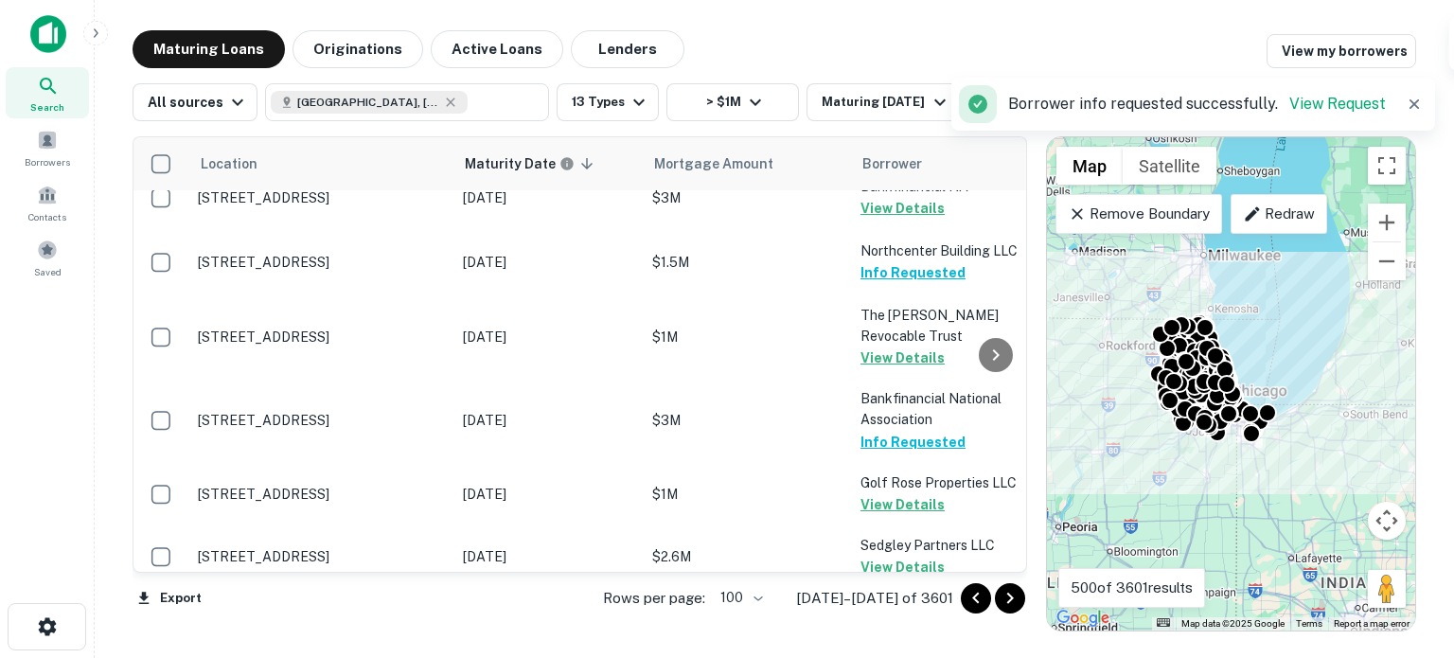
scroll to position [6431, 0]
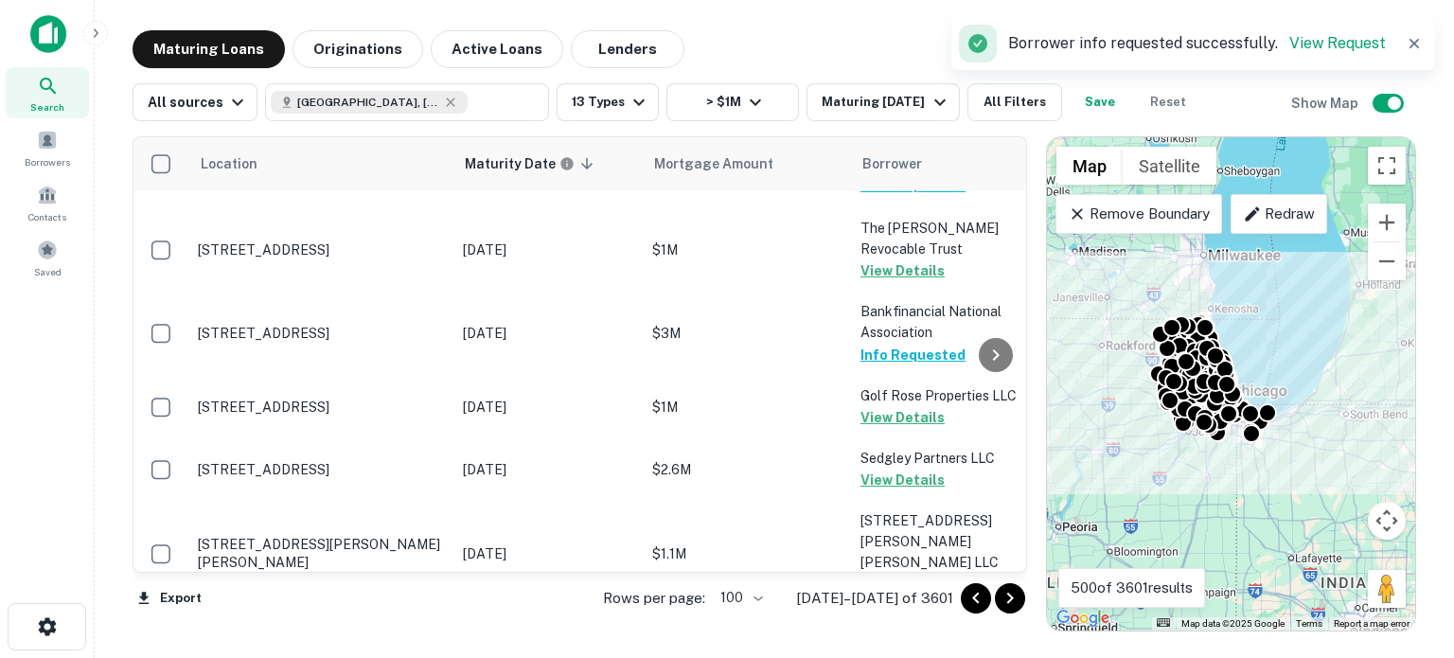
drag, startPoint x: 1012, startPoint y: 601, endPoint x: 988, endPoint y: 563, distance: 44.7
click at [1011, 596] on icon "Go to next page" at bounding box center [1010, 598] width 23 height 23
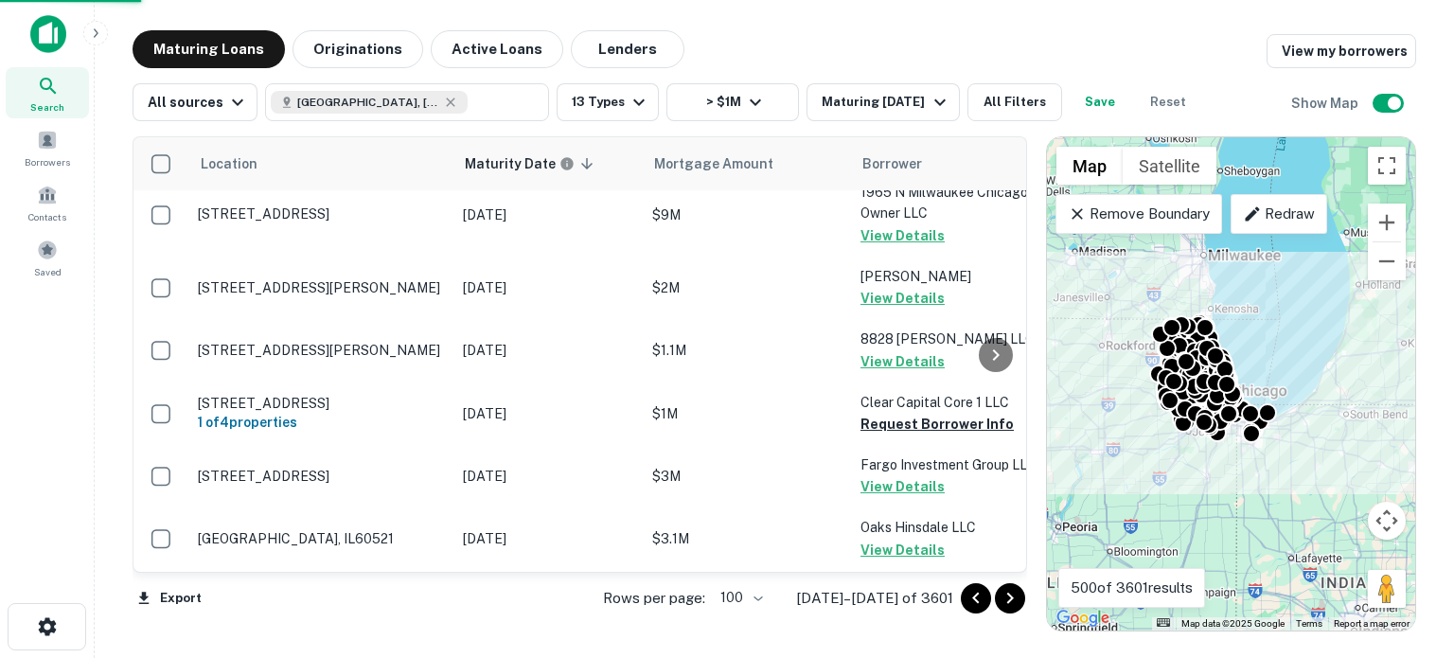
scroll to position [6424, 0]
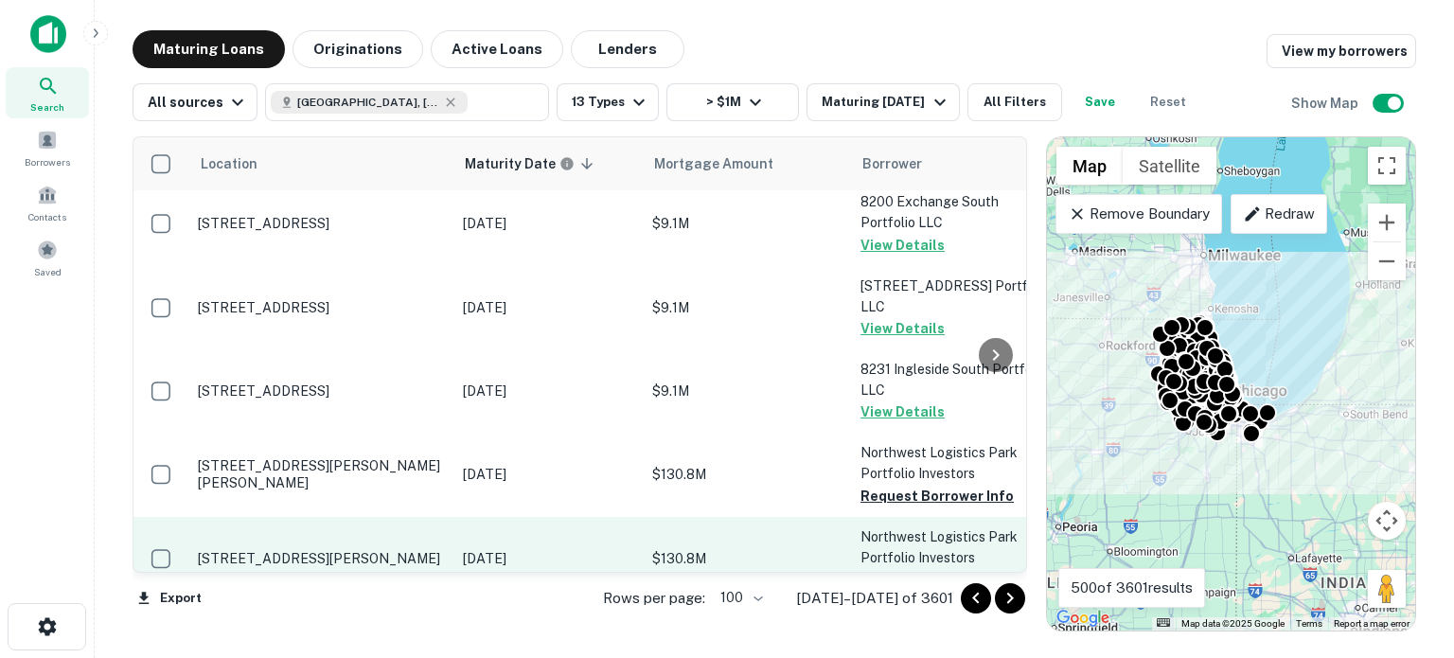
click at [952, 568] on button "Request Borrower Info" at bounding box center [937, 579] width 153 height 23
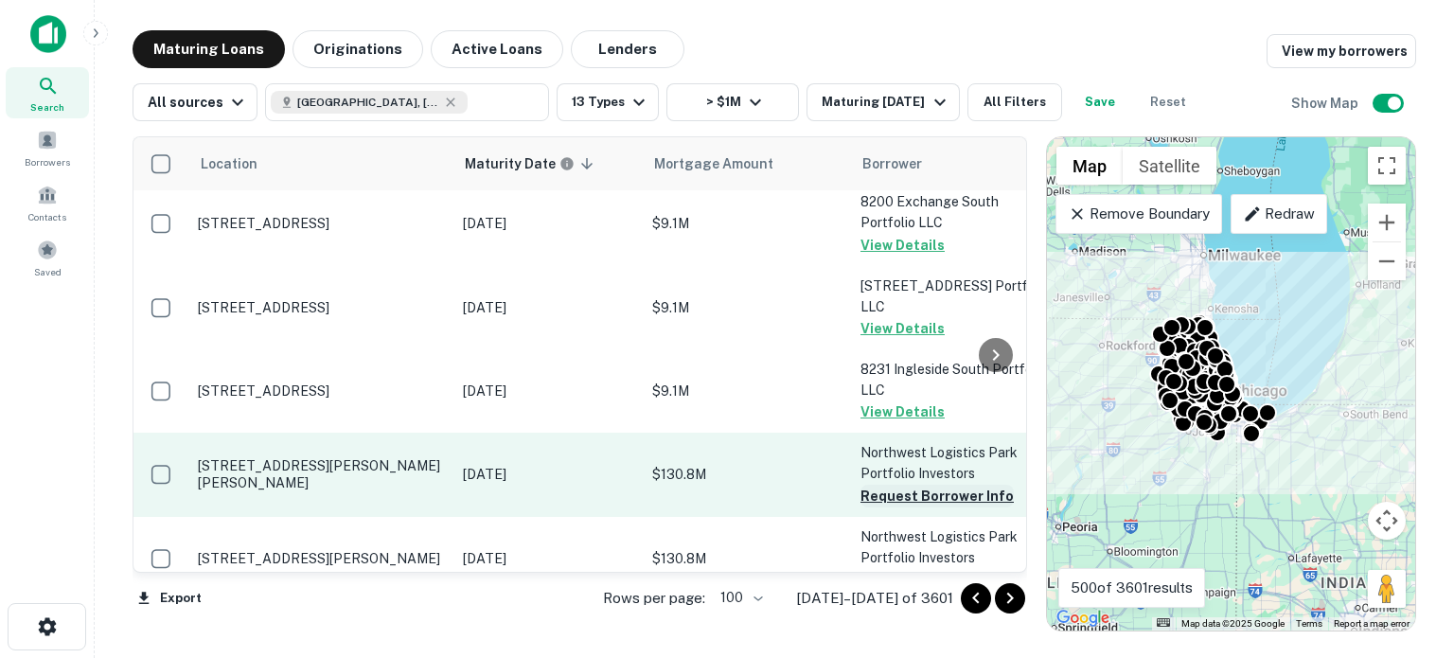
click at [891, 485] on button "Request Borrower Info" at bounding box center [937, 496] width 153 height 23
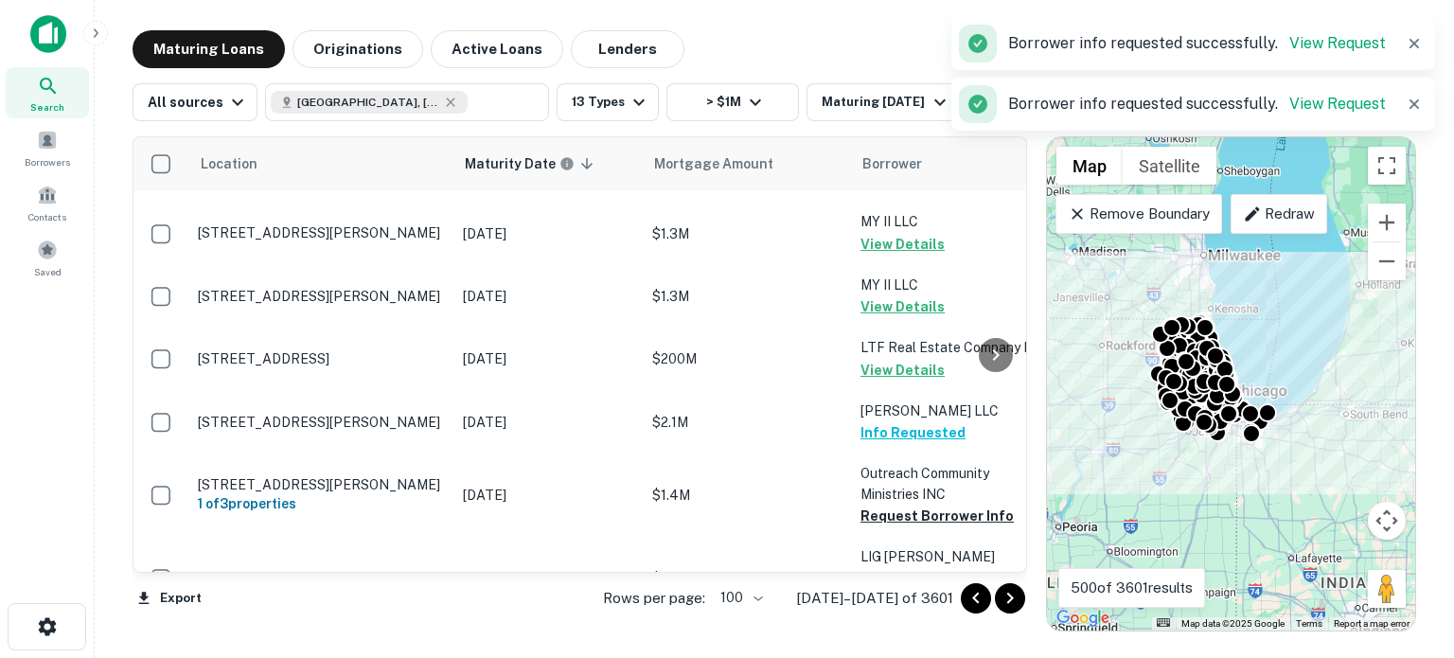
scroll to position [5856, 0]
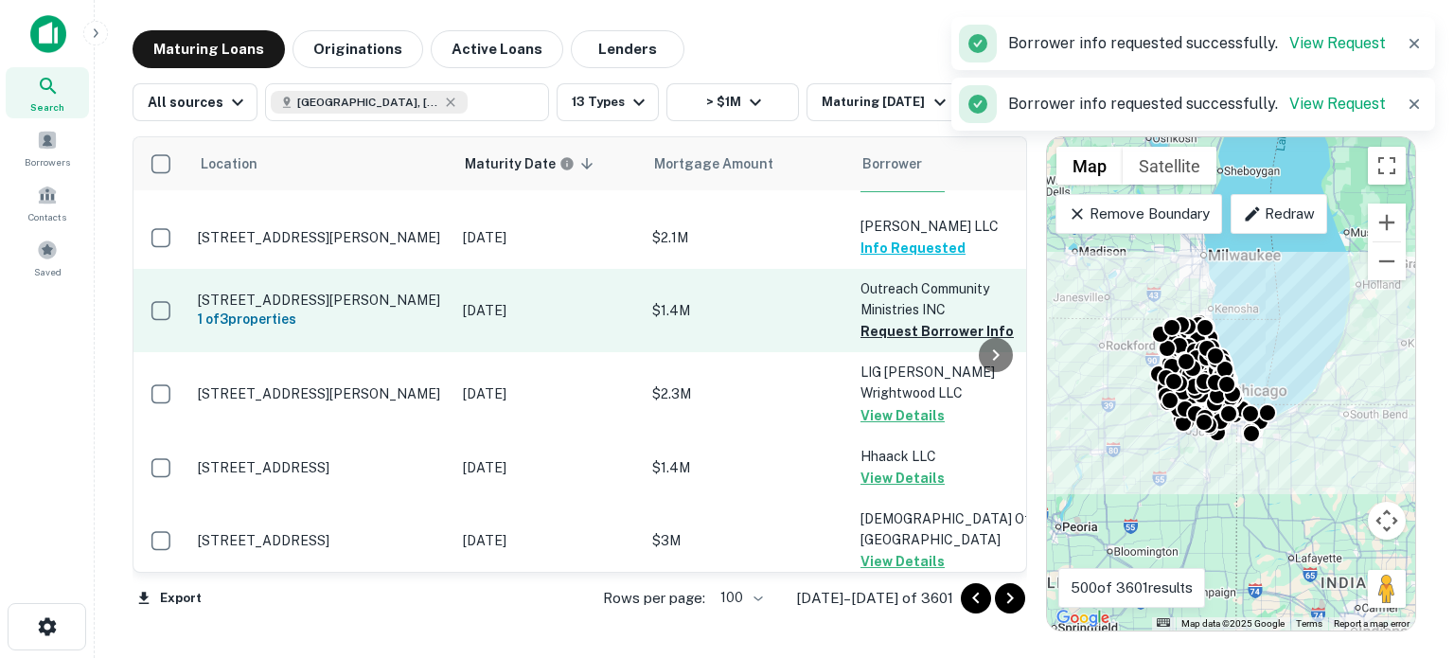
click at [860, 269] on td "Outreach Community Ministries INC Request Borrower Info" at bounding box center [955, 310] width 208 height 83
click at [864, 320] on button "Request Borrower Info" at bounding box center [937, 331] width 153 height 23
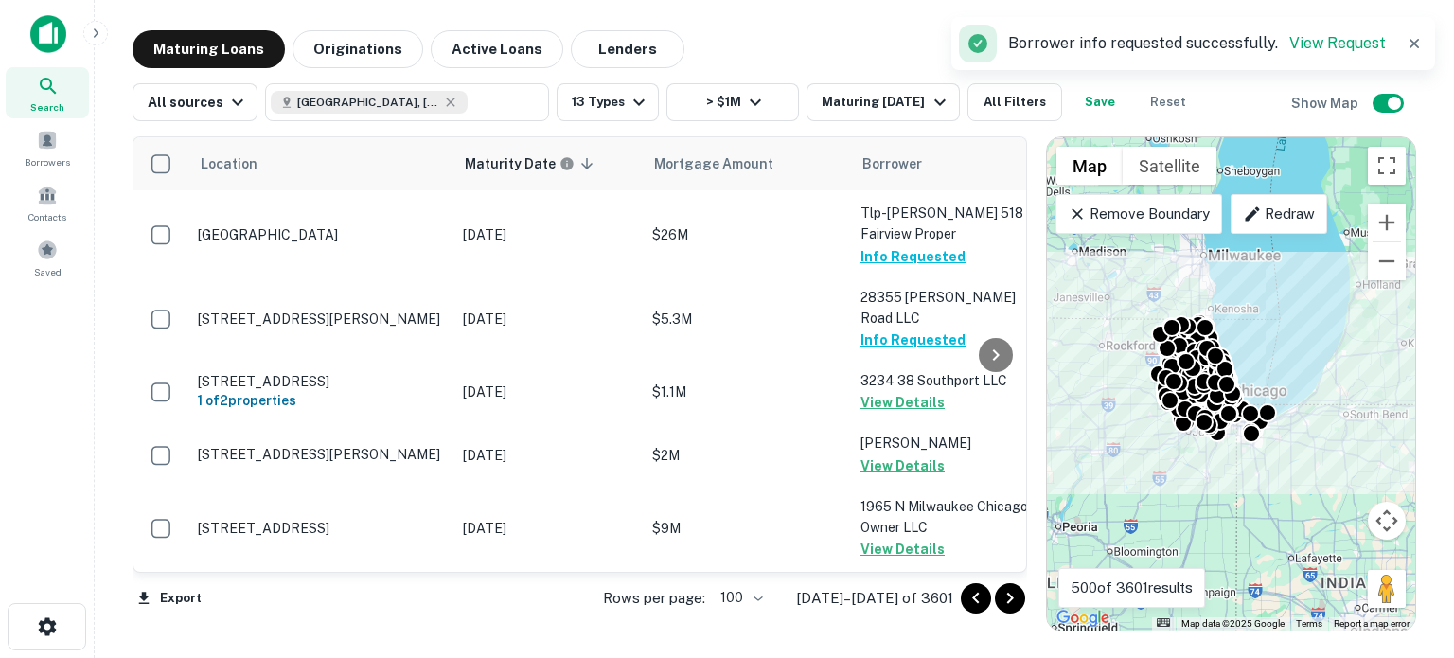
scroll to position [4341, 0]
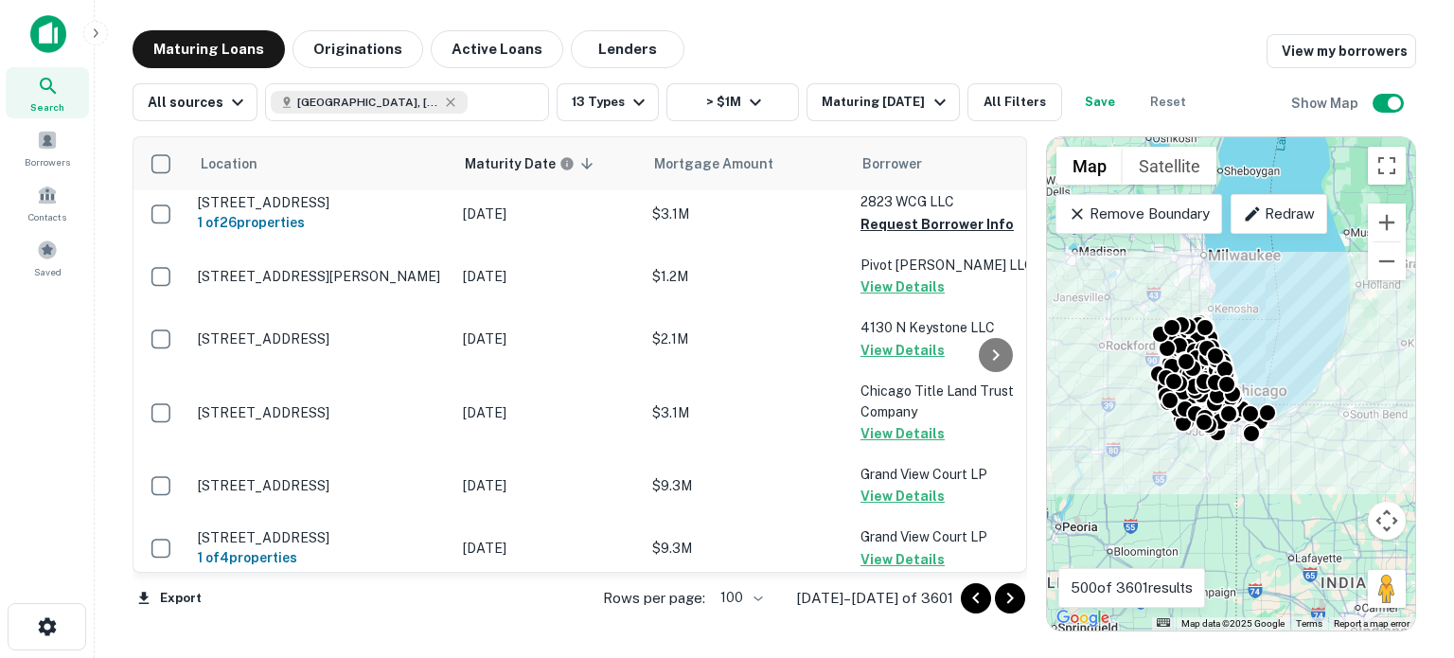
scroll to position [0, 0]
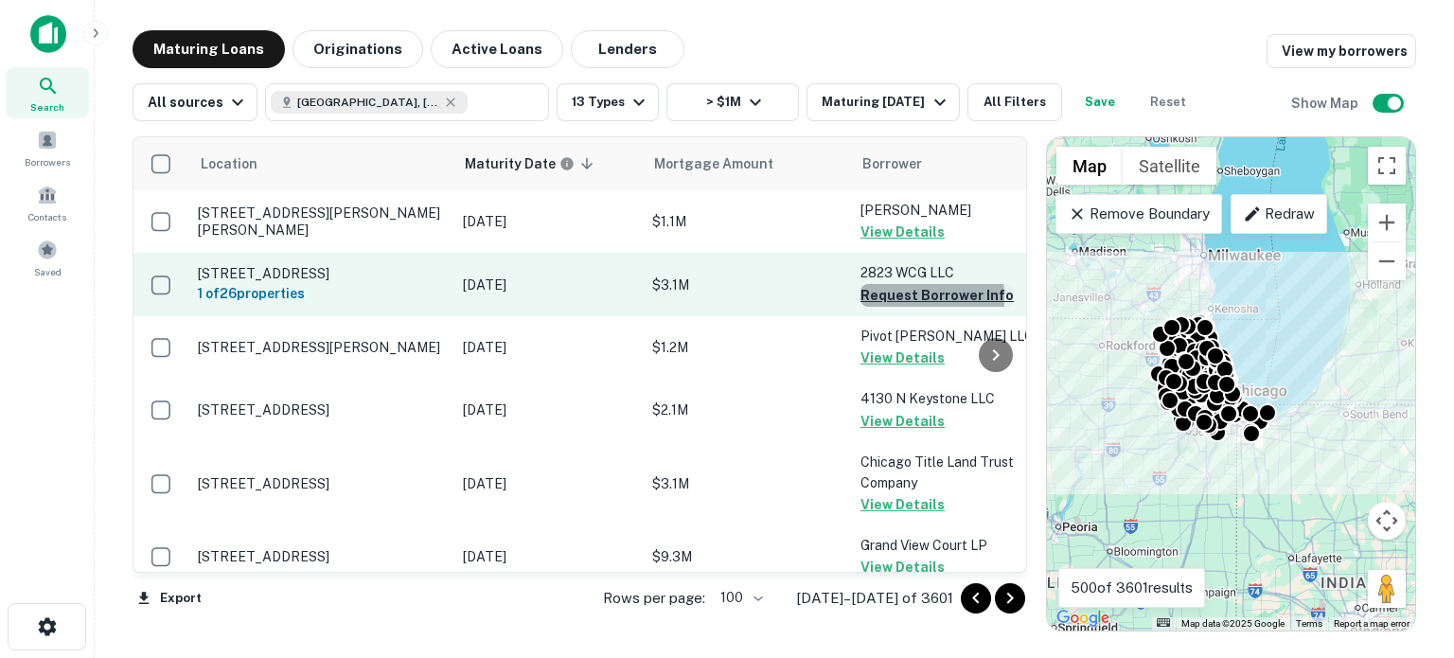
click at [878, 297] on button "Request Borrower Info" at bounding box center [937, 295] width 153 height 23
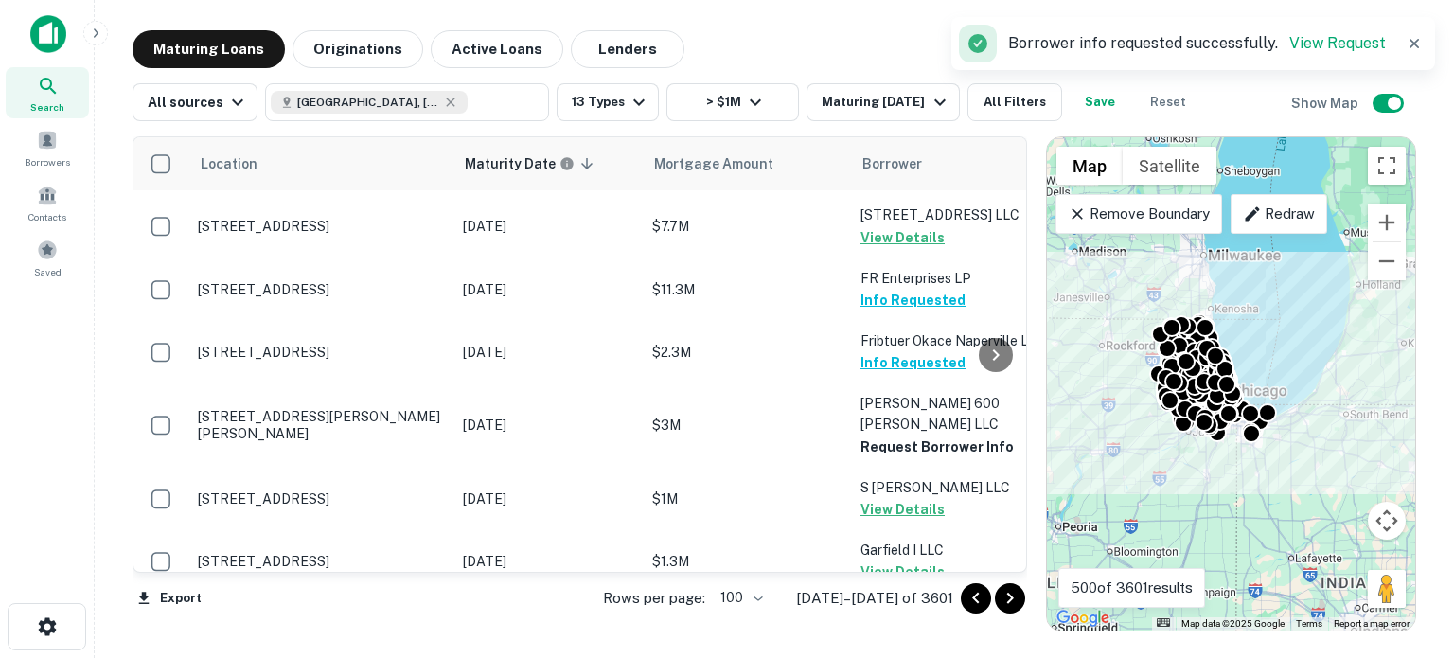
scroll to position [1420, 0]
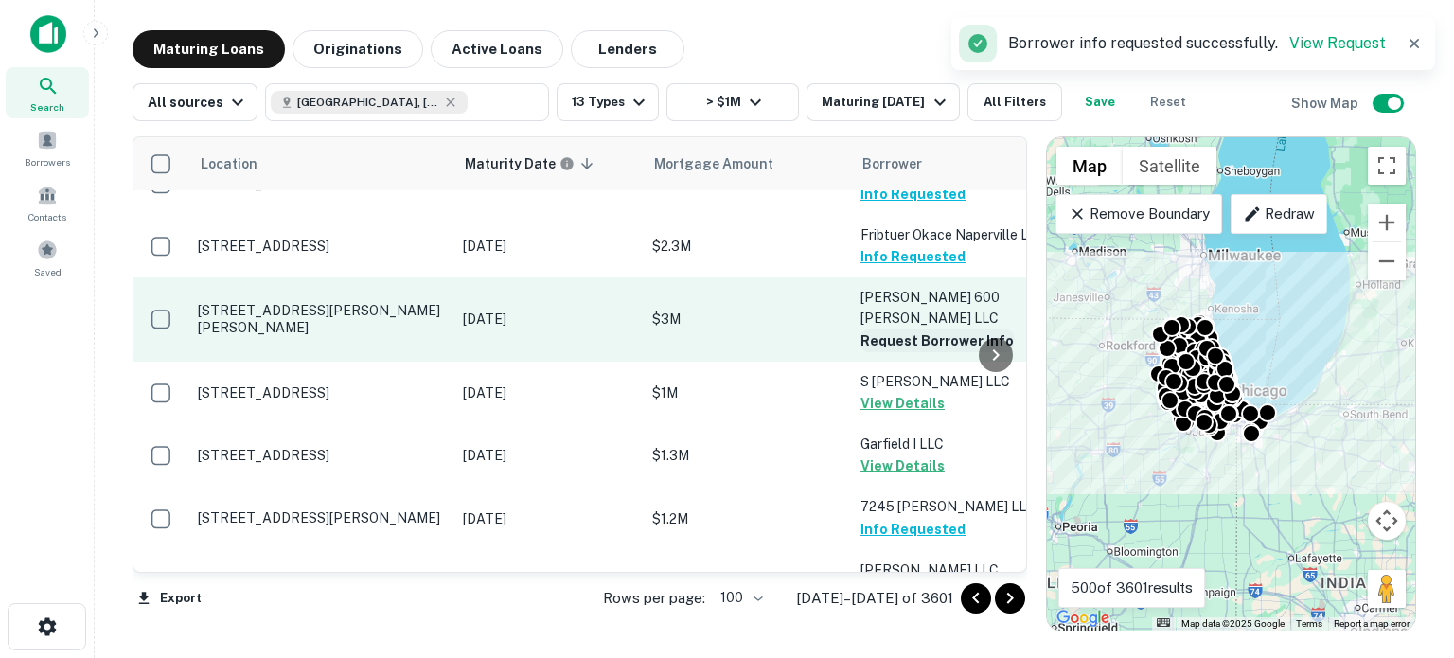
click at [878, 329] on button "Request Borrower Info" at bounding box center [937, 340] width 153 height 23
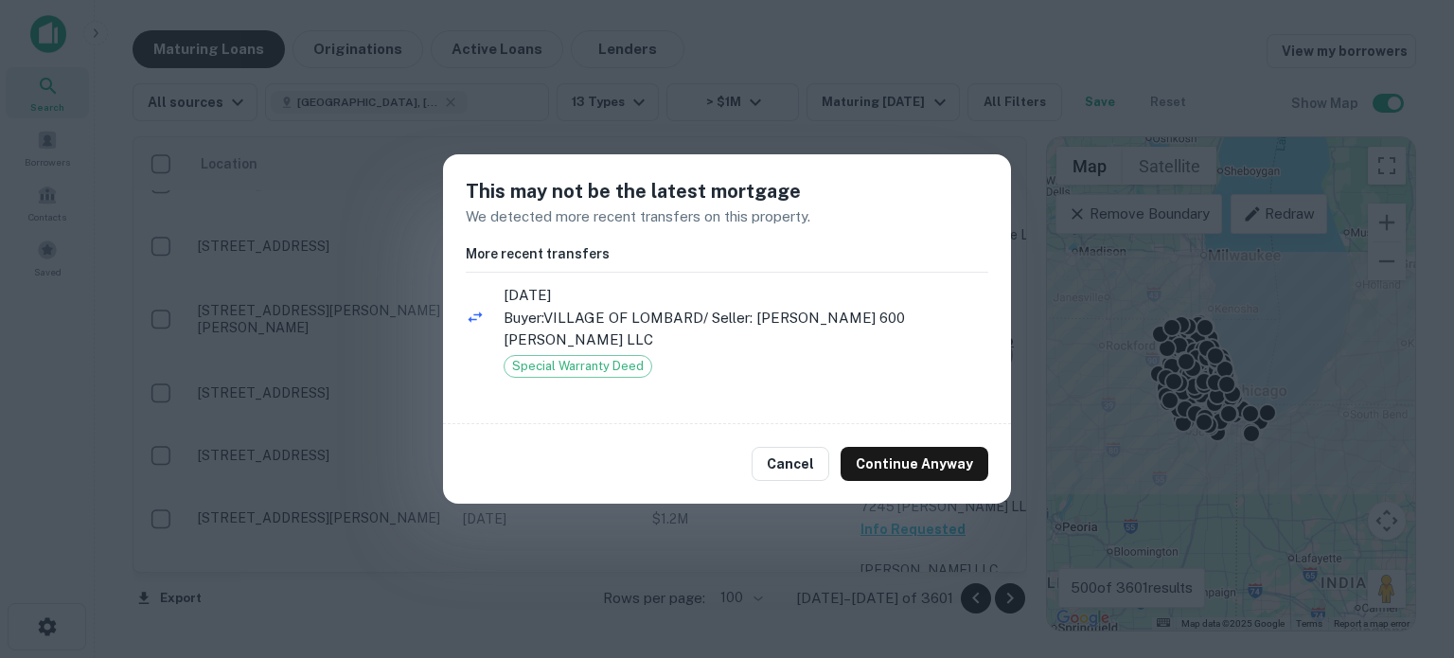
drag, startPoint x: 869, startPoint y: 482, endPoint x: 875, endPoint y: 472, distance: 11.0
click at [867, 484] on div "Cancel Continue Anyway" at bounding box center [727, 464] width 568 height 80
click at [877, 470] on div "Cancel Continue Anyway" at bounding box center [727, 464] width 568 height 80
click at [882, 455] on button "Continue Anyway" at bounding box center [915, 464] width 148 height 34
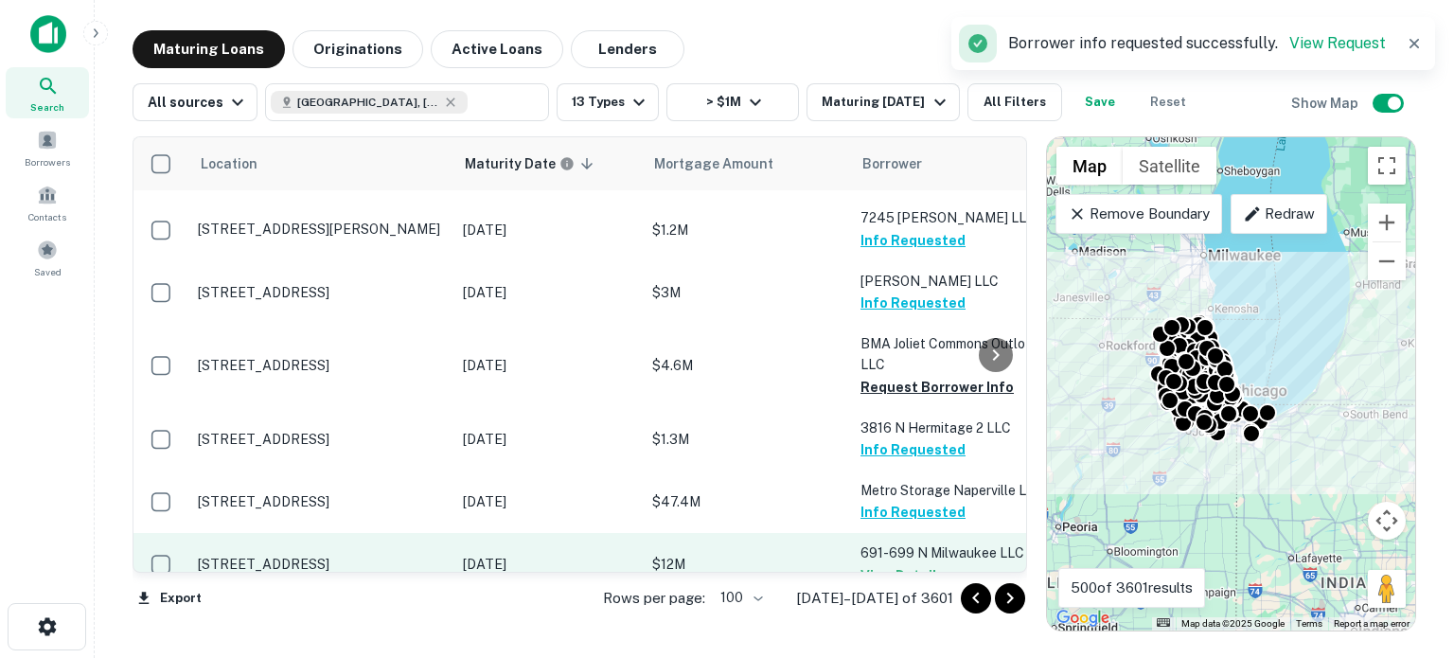
scroll to position [1704, 0]
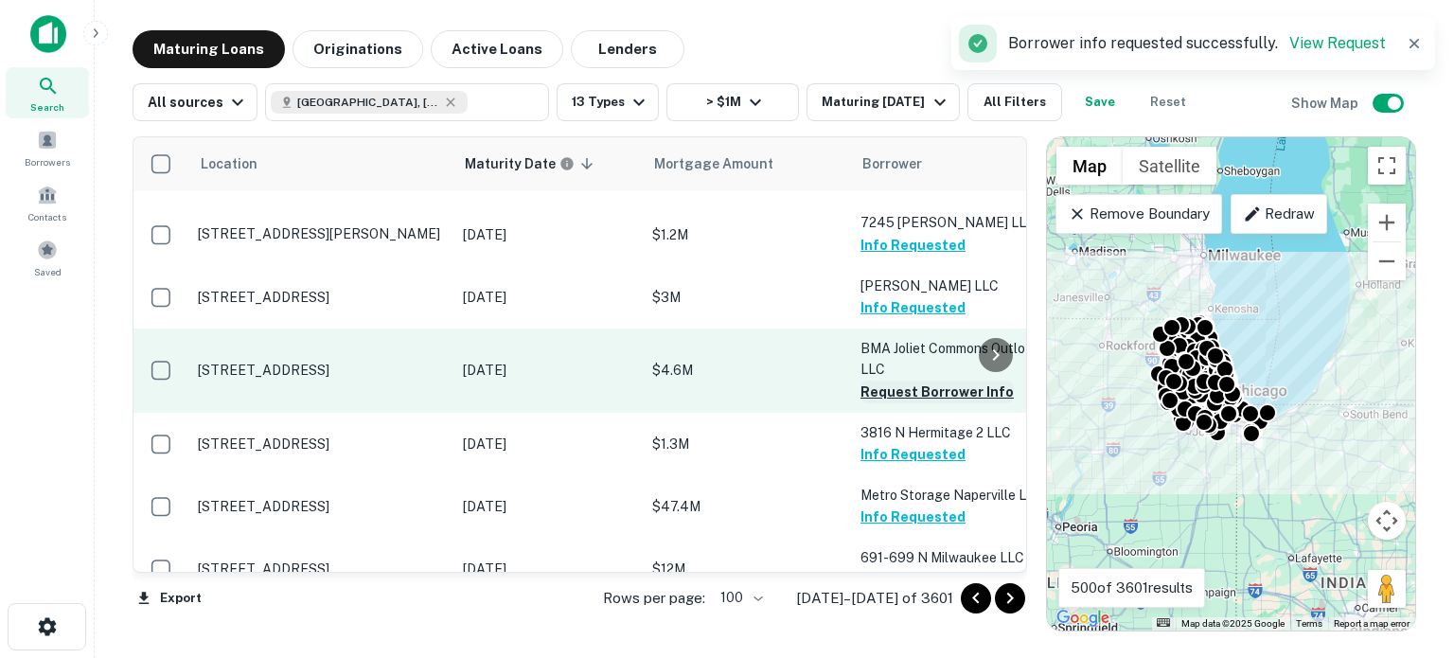
click at [912, 381] on button "Request Borrower Info" at bounding box center [937, 392] width 153 height 23
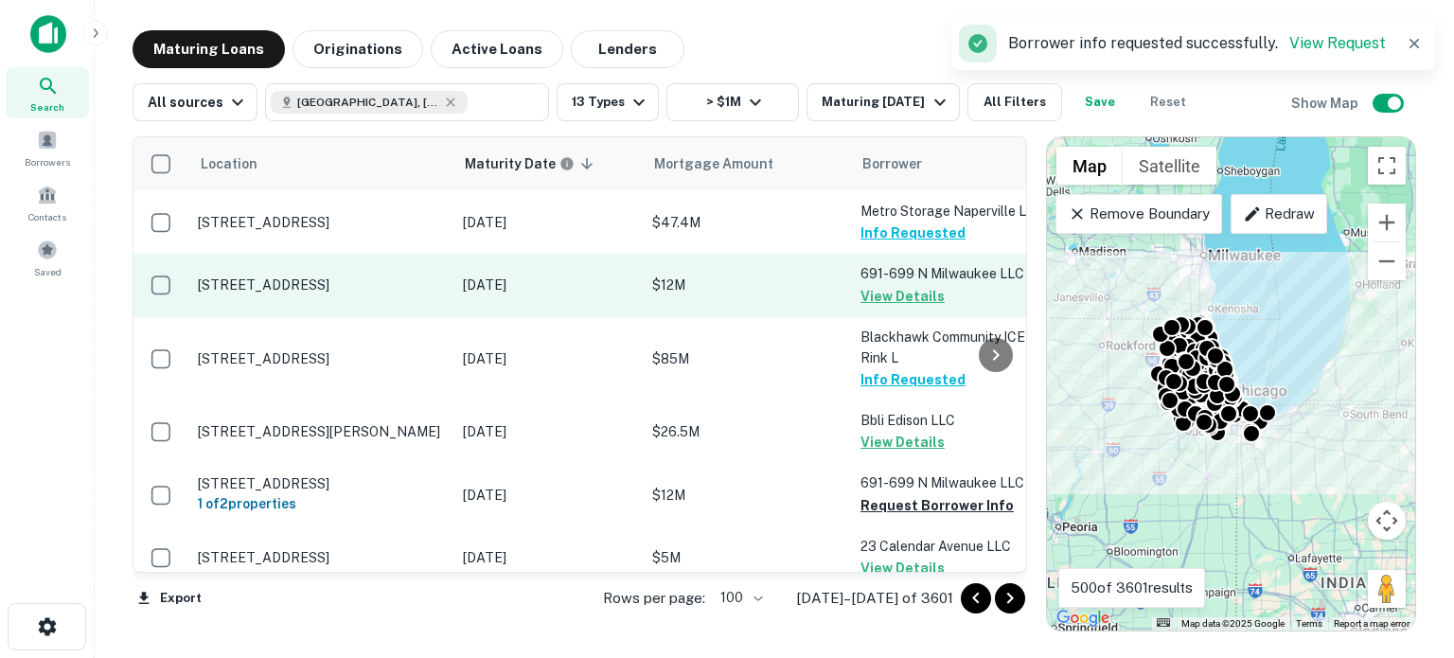
scroll to position [2178, 0]
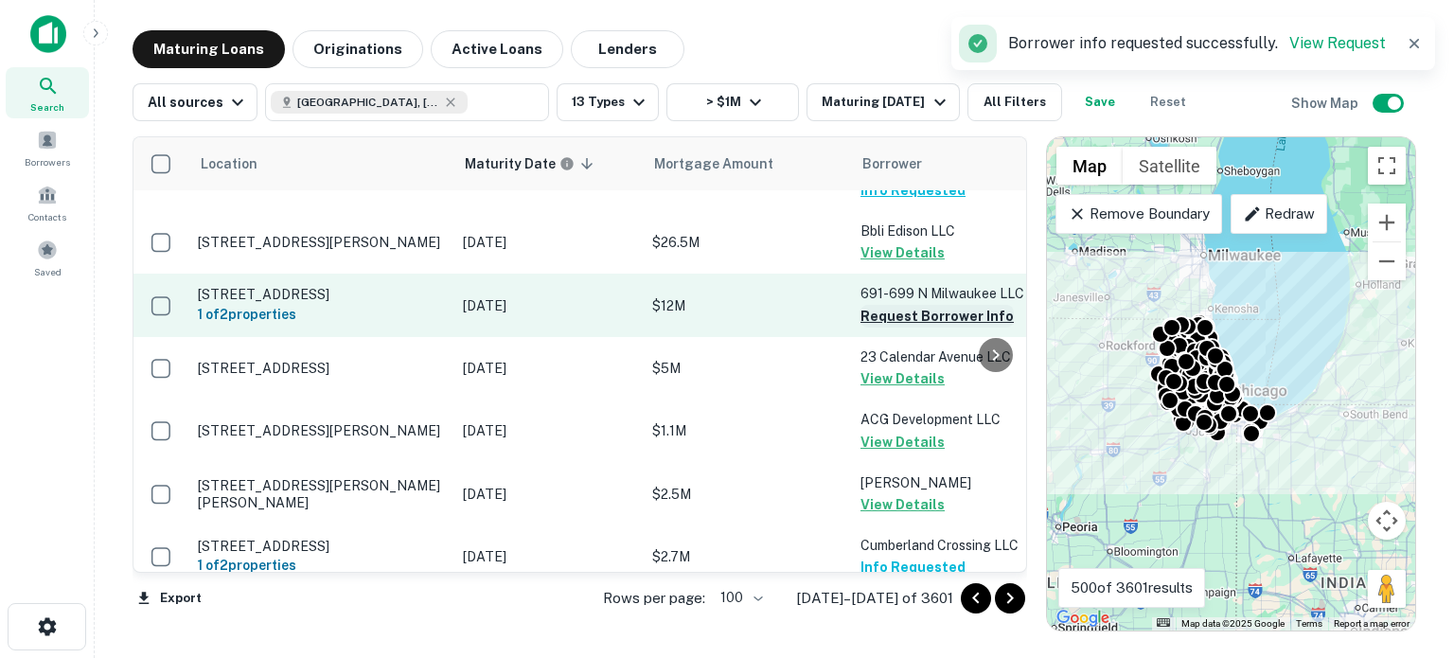
click at [913, 305] on button "Request Borrower Info" at bounding box center [937, 316] width 153 height 23
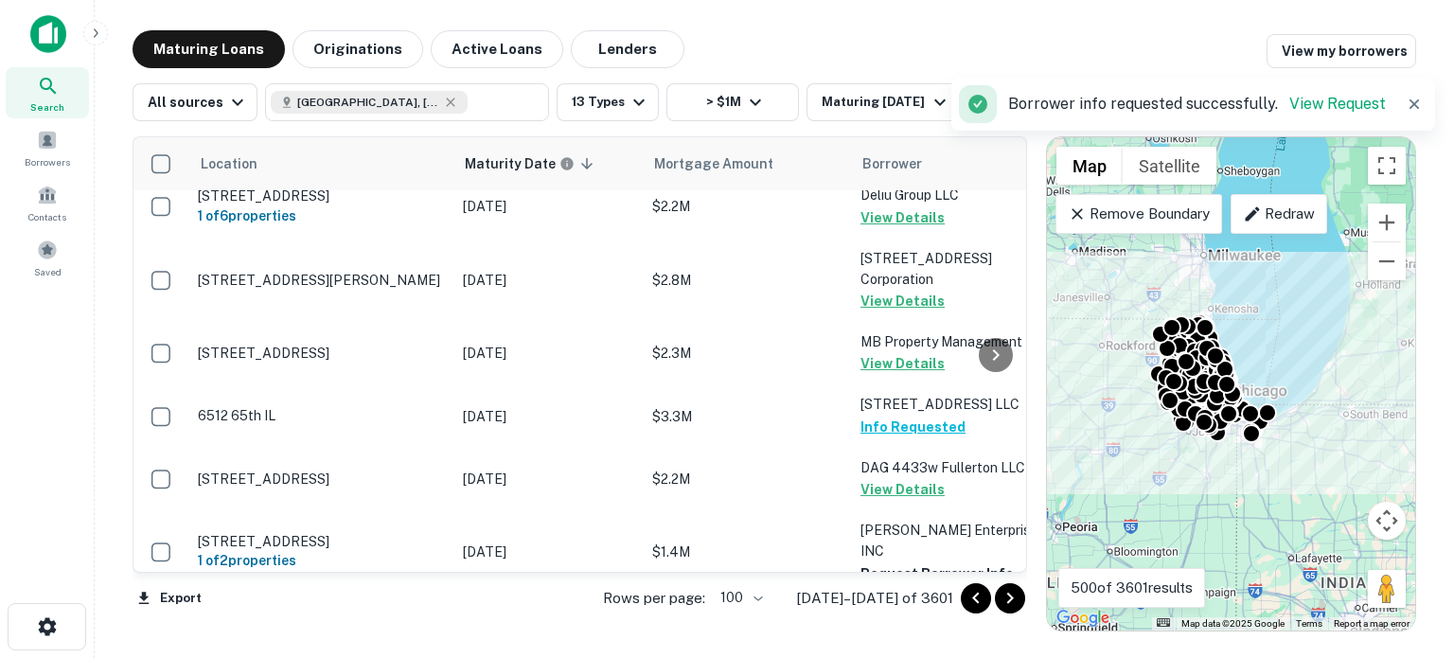
scroll to position [2840, 0]
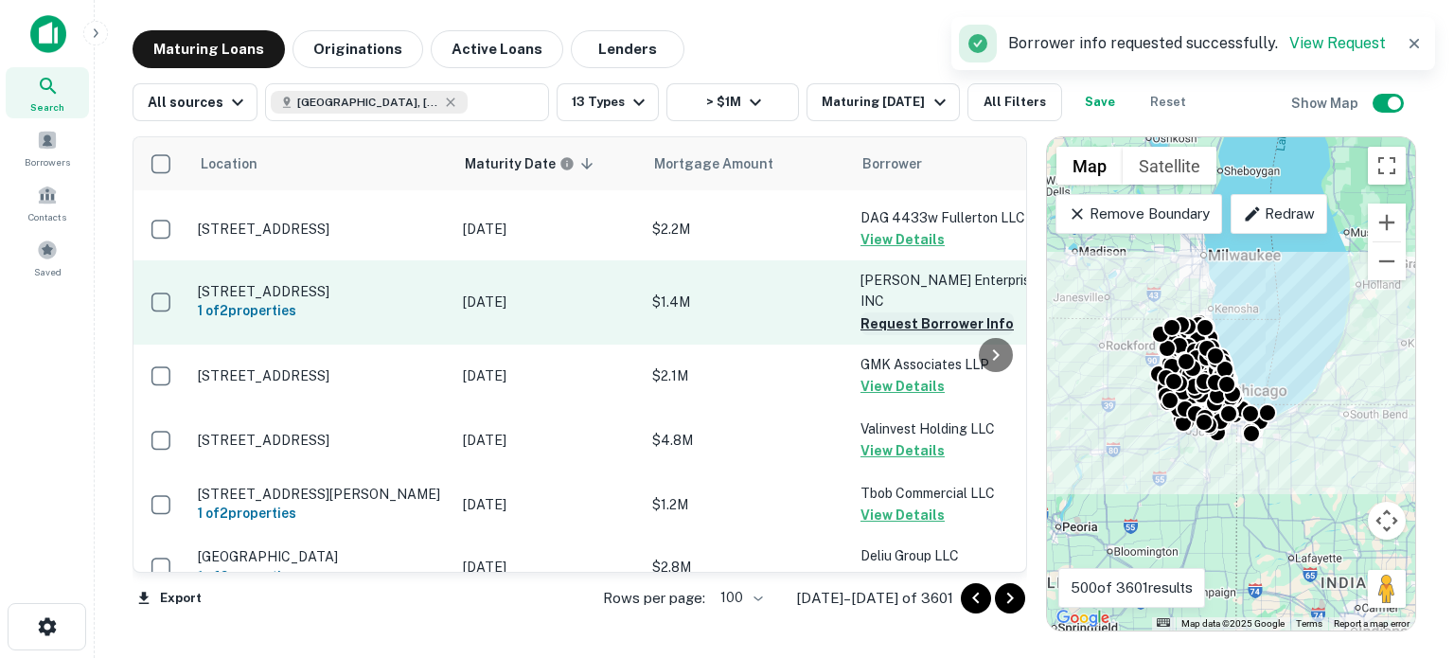
click at [944, 312] on button "Request Borrower Info" at bounding box center [937, 323] width 153 height 23
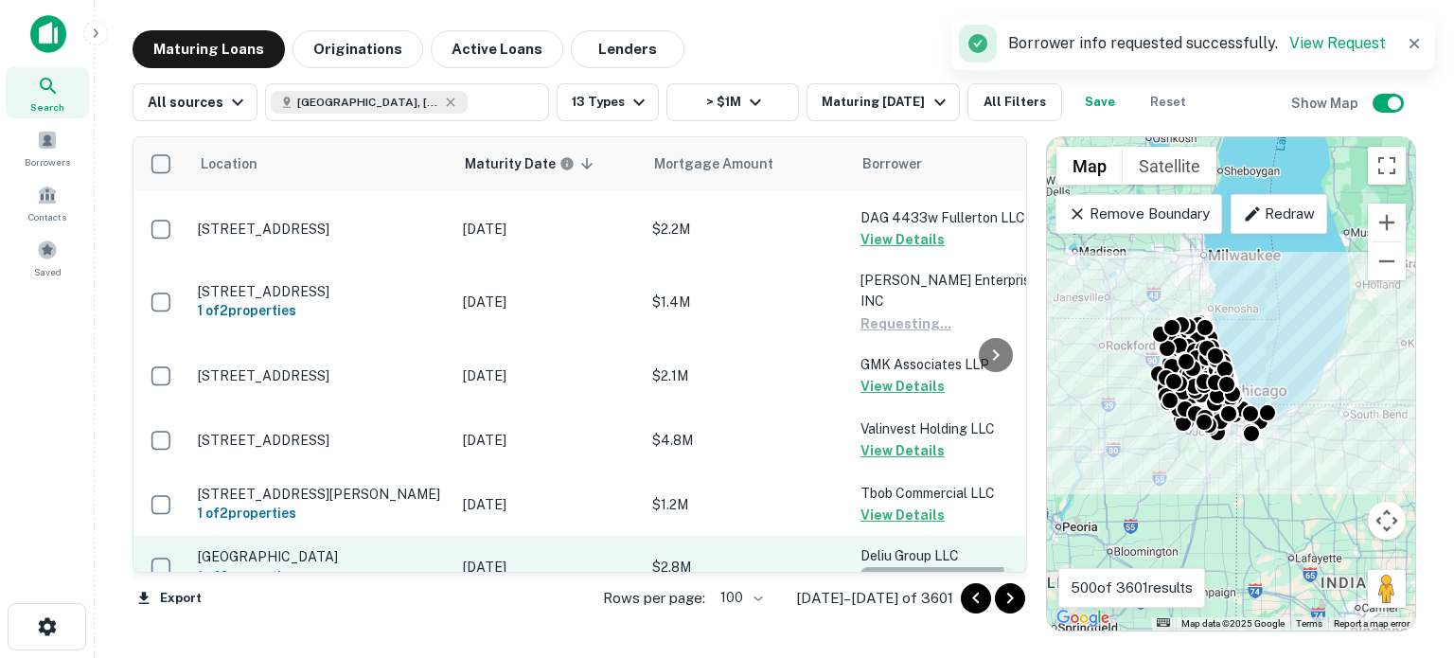
click at [920, 567] on button "Request Borrower Info" at bounding box center [937, 578] width 153 height 23
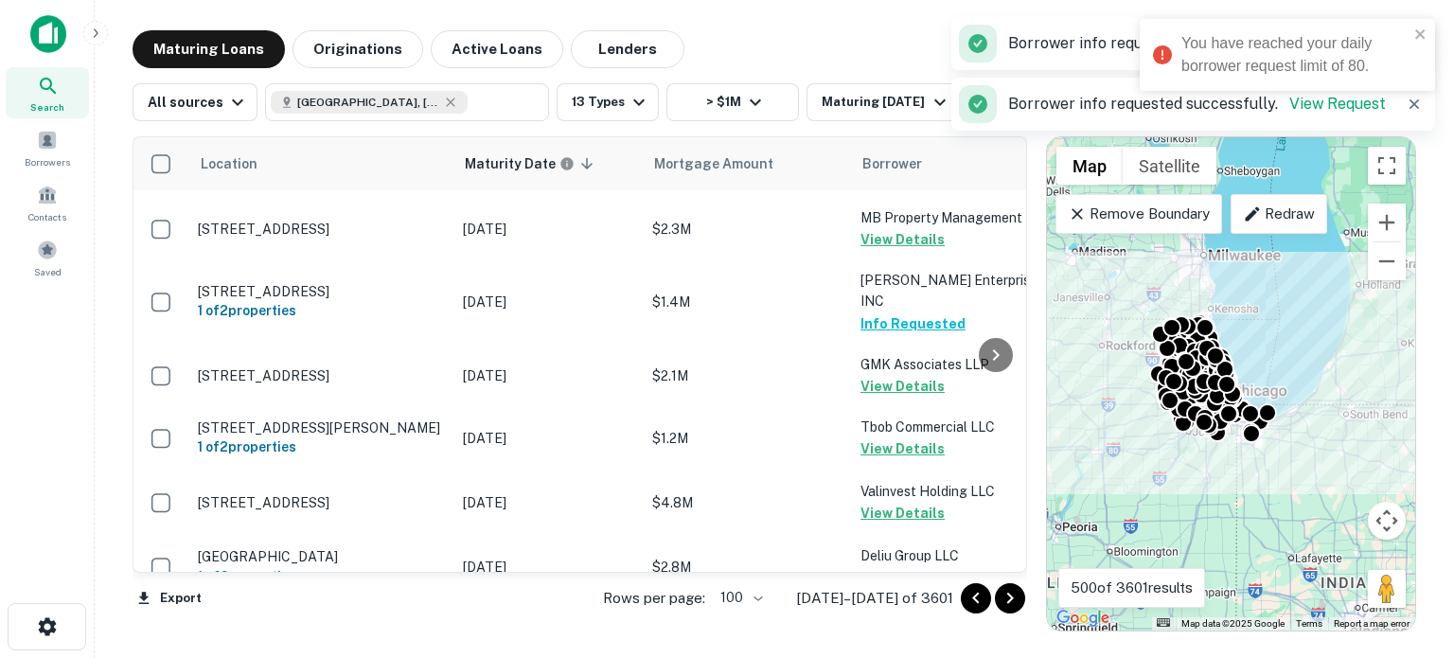
scroll to position [3124, 0]
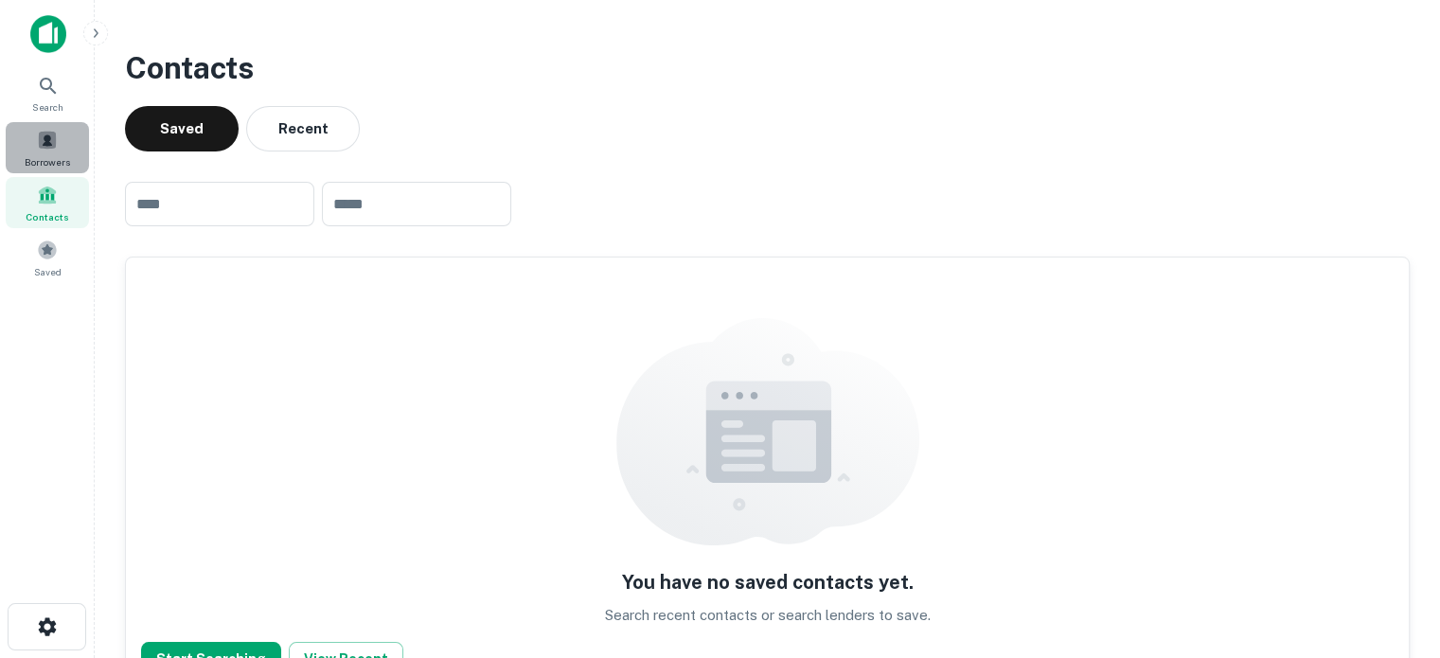
click at [40, 164] on span "Borrowers" at bounding box center [47, 161] width 45 height 15
